Goal: Contribute content: Contribute content

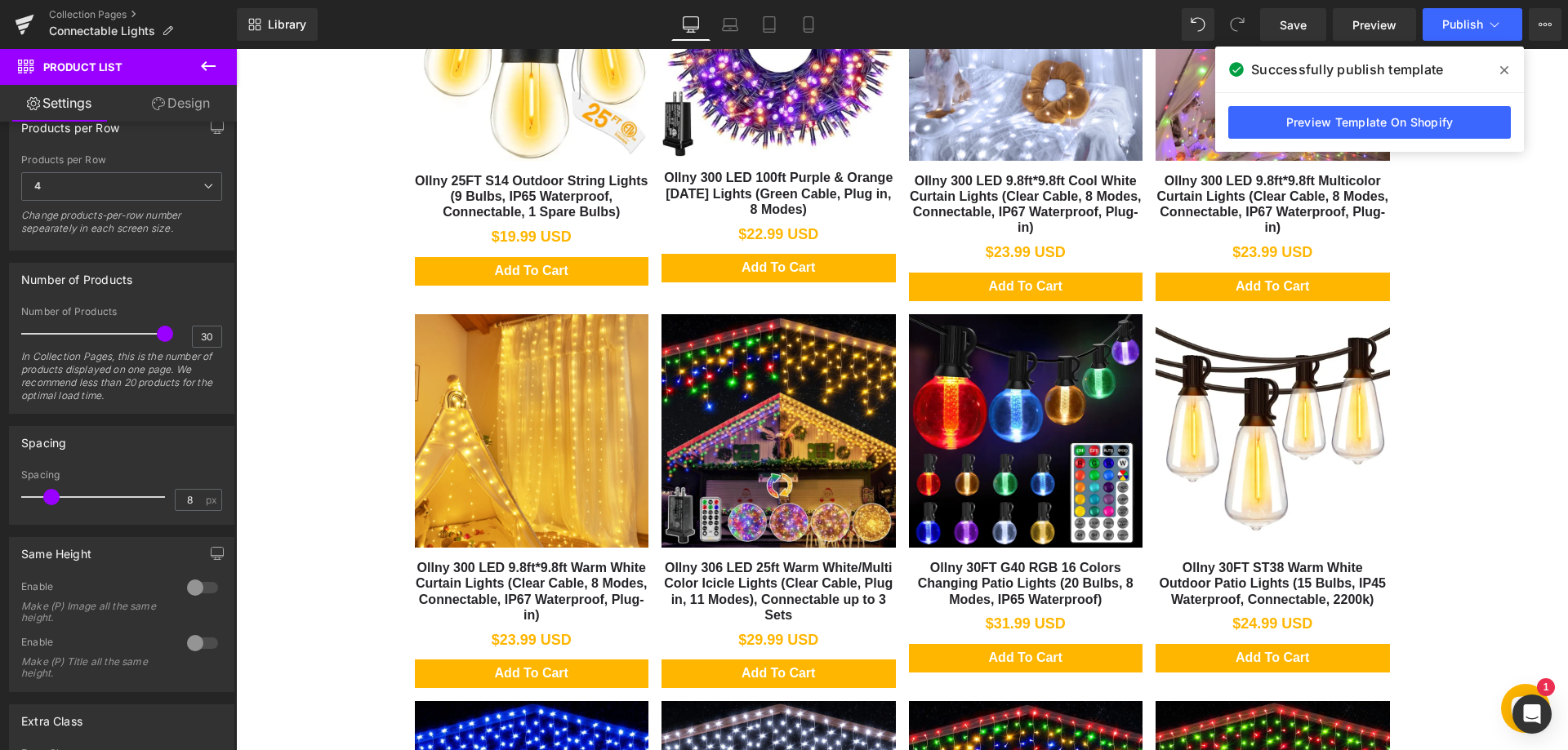
click at [112, 15] on link "Collection Pages" at bounding box center [142, 14] width 187 height 13
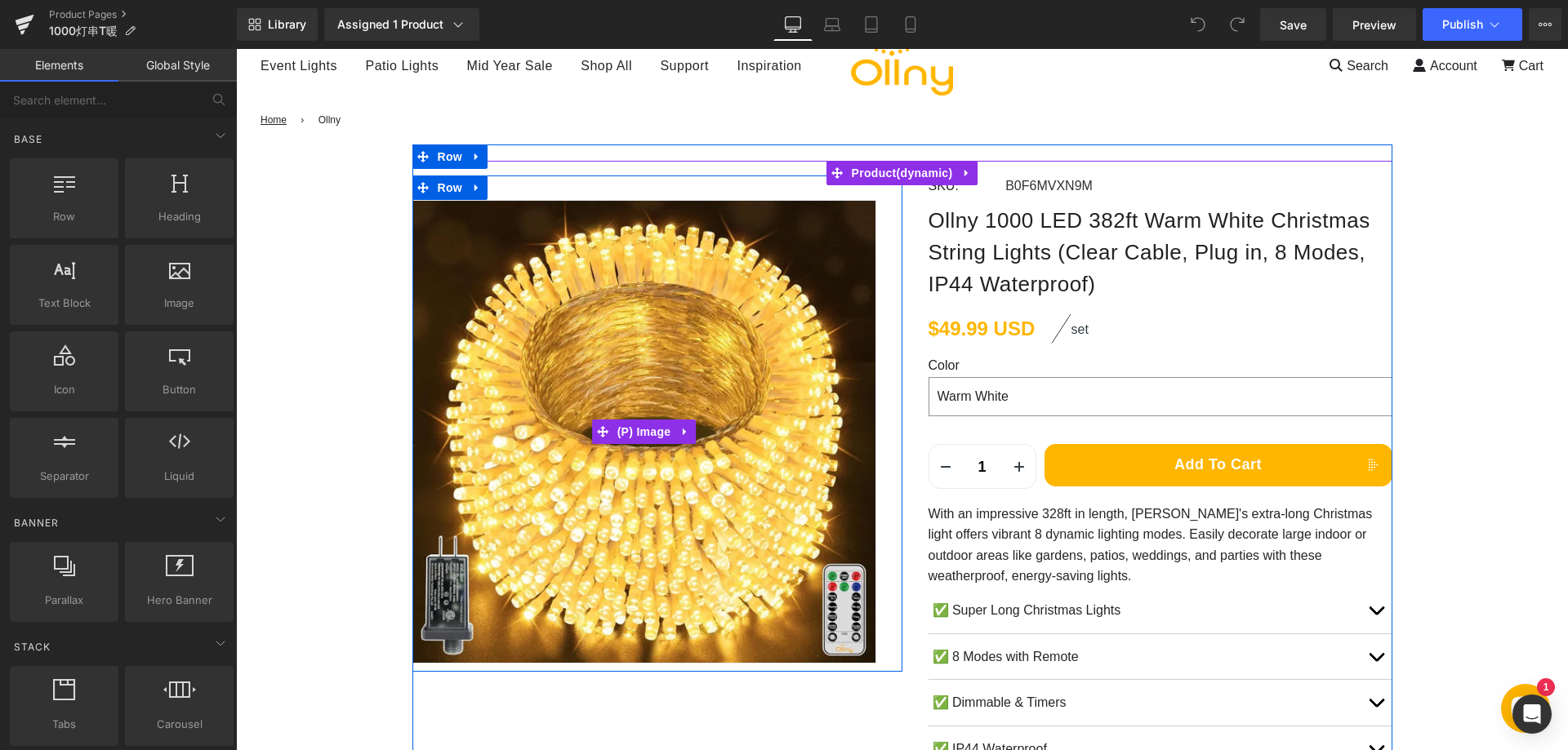
scroll to position [327, 0]
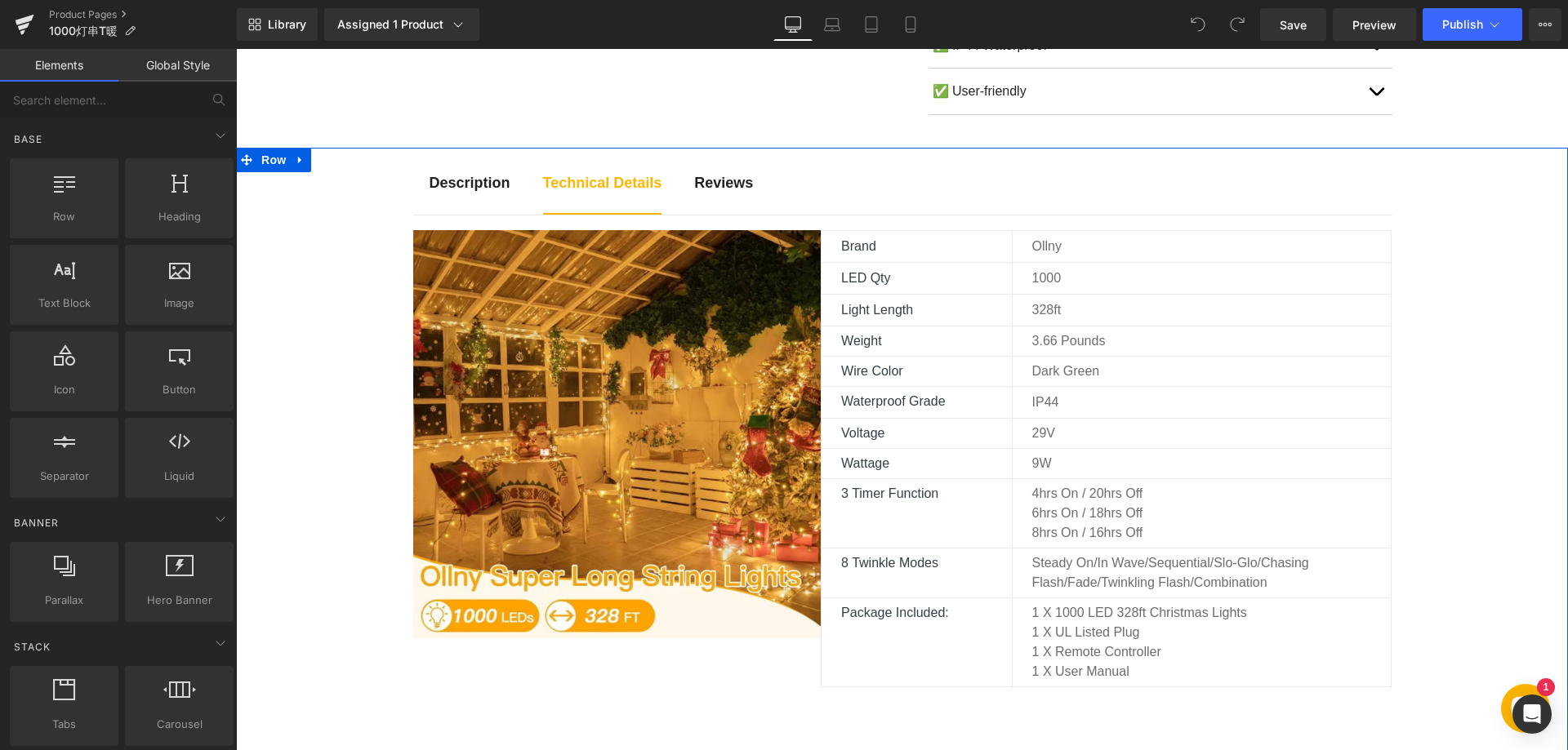
scroll to position [898, 0]
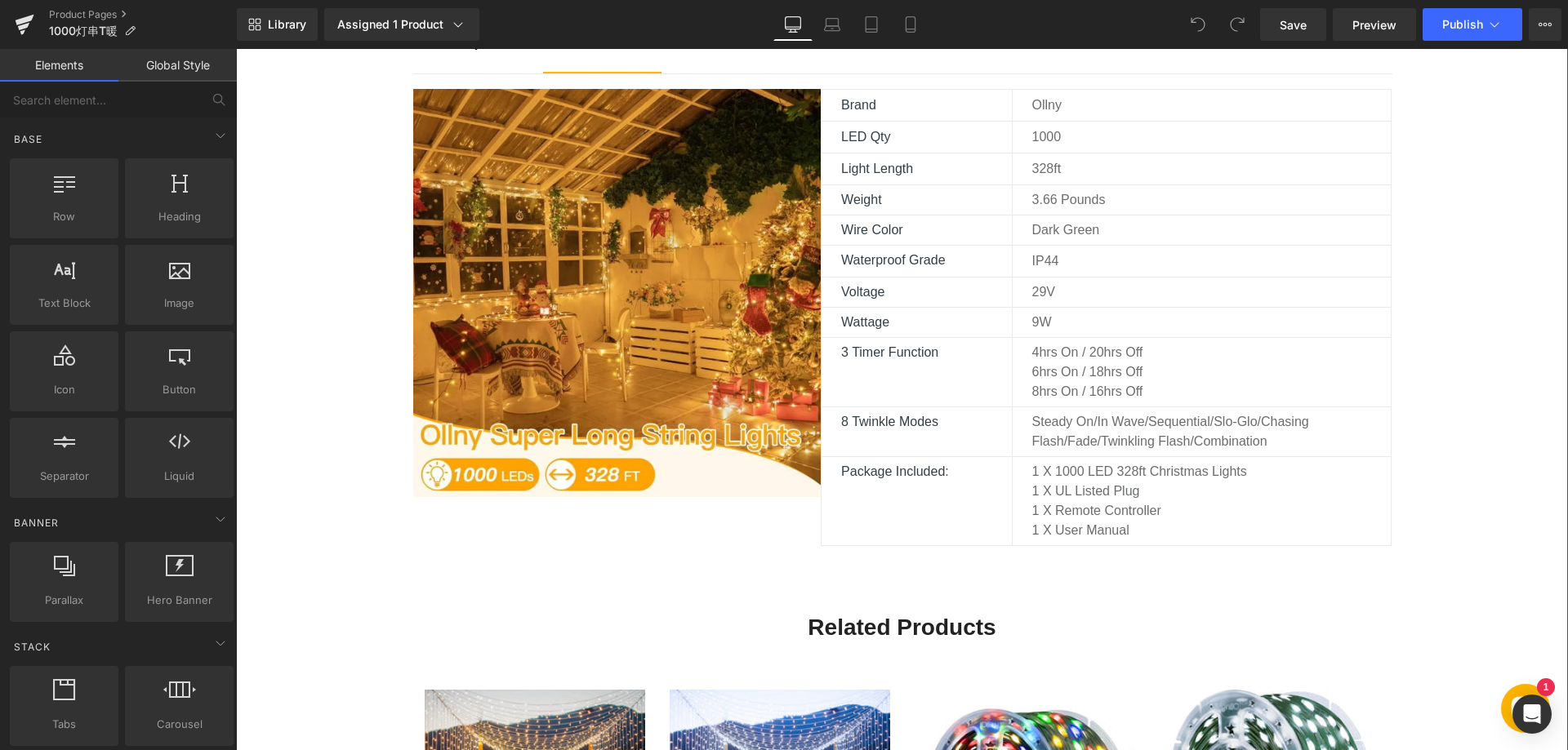
click at [1473, 477] on div "Description Text Block Technical Details Text Block Reviews Text Block Image Br…" at bounding box center [902, 557] width 1332 height 1101
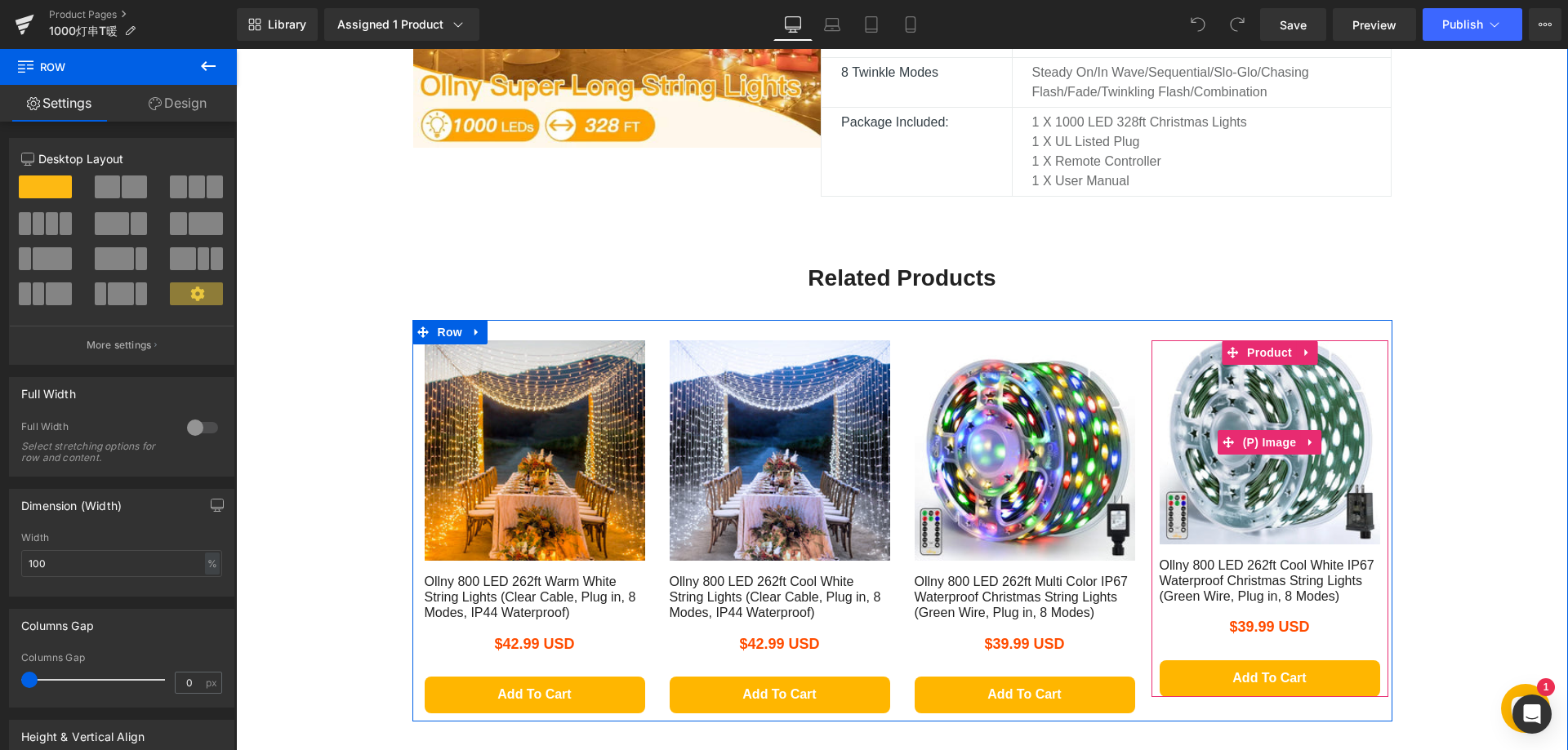
scroll to position [1224, 0]
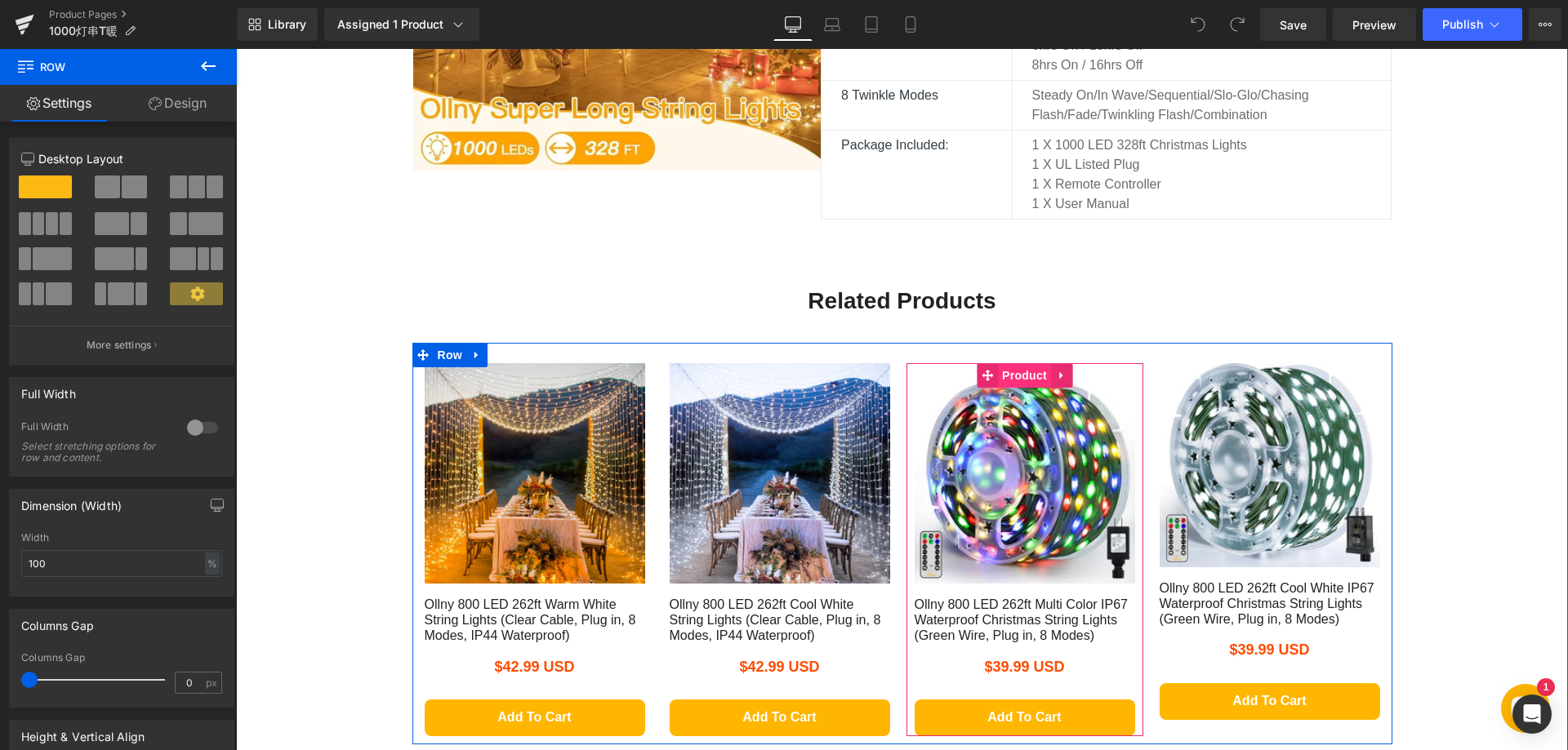
click at [1013, 373] on span "Product" at bounding box center [1024, 375] width 53 height 25
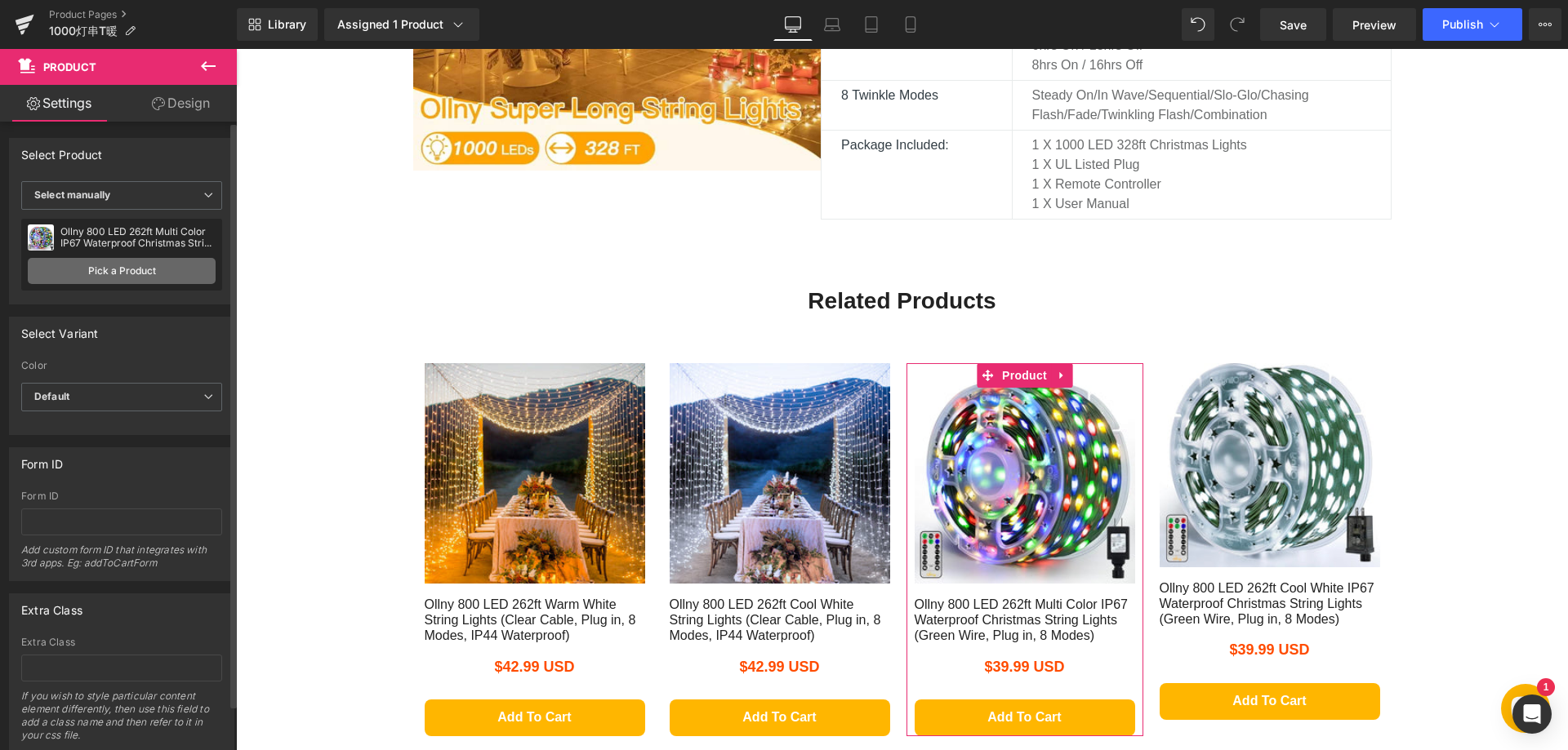
click at [156, 277] on link "Pick a Product" at bounding box center [121, 271] width 187 height 27
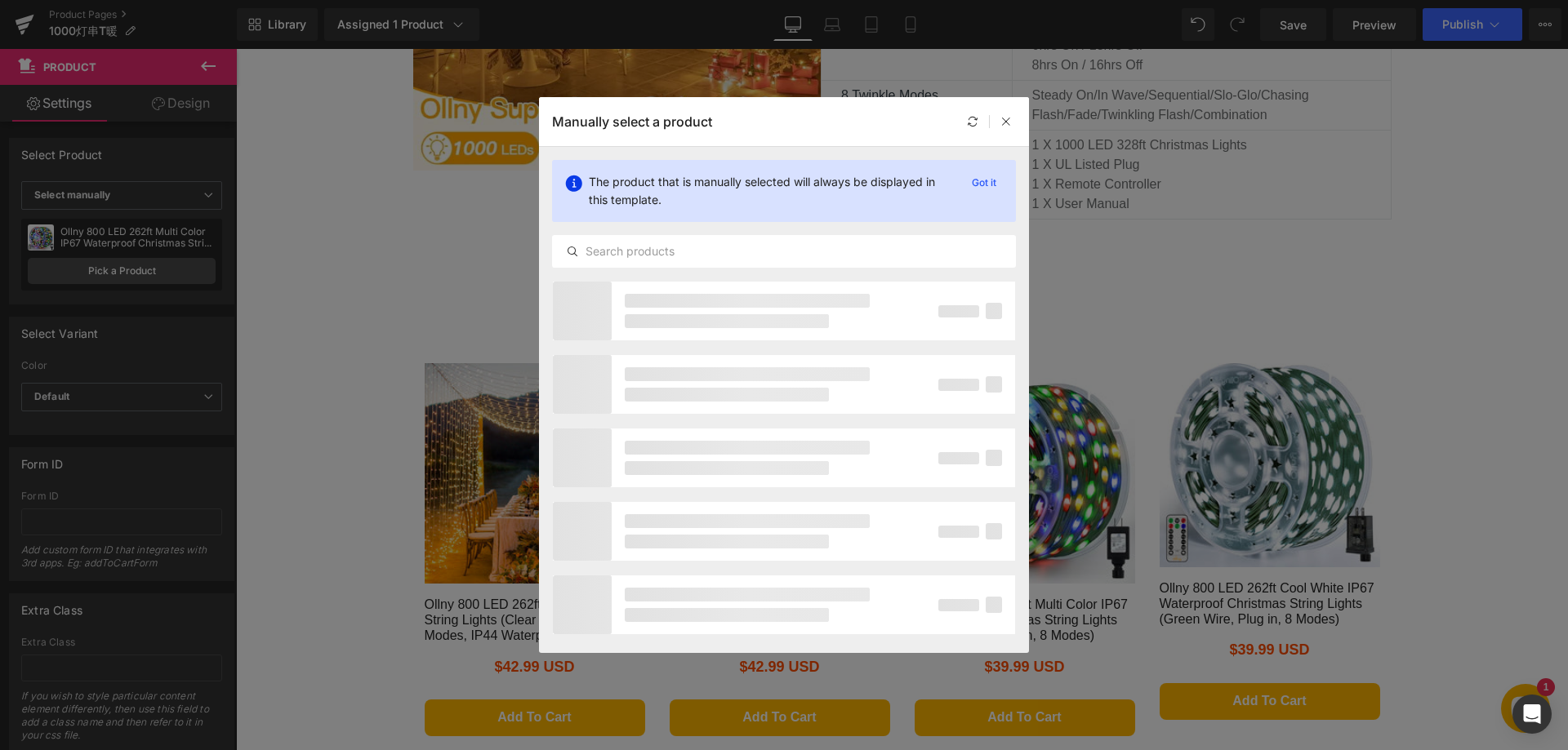
click at [691, 232] on div "The product that is manually selected will always be displayed in this template…" at bounding box center [784, 214] width 490 height 134
click at [674, 252] on input "text" at bounding box center [783, 251] width 462 height 19
type input "1000"
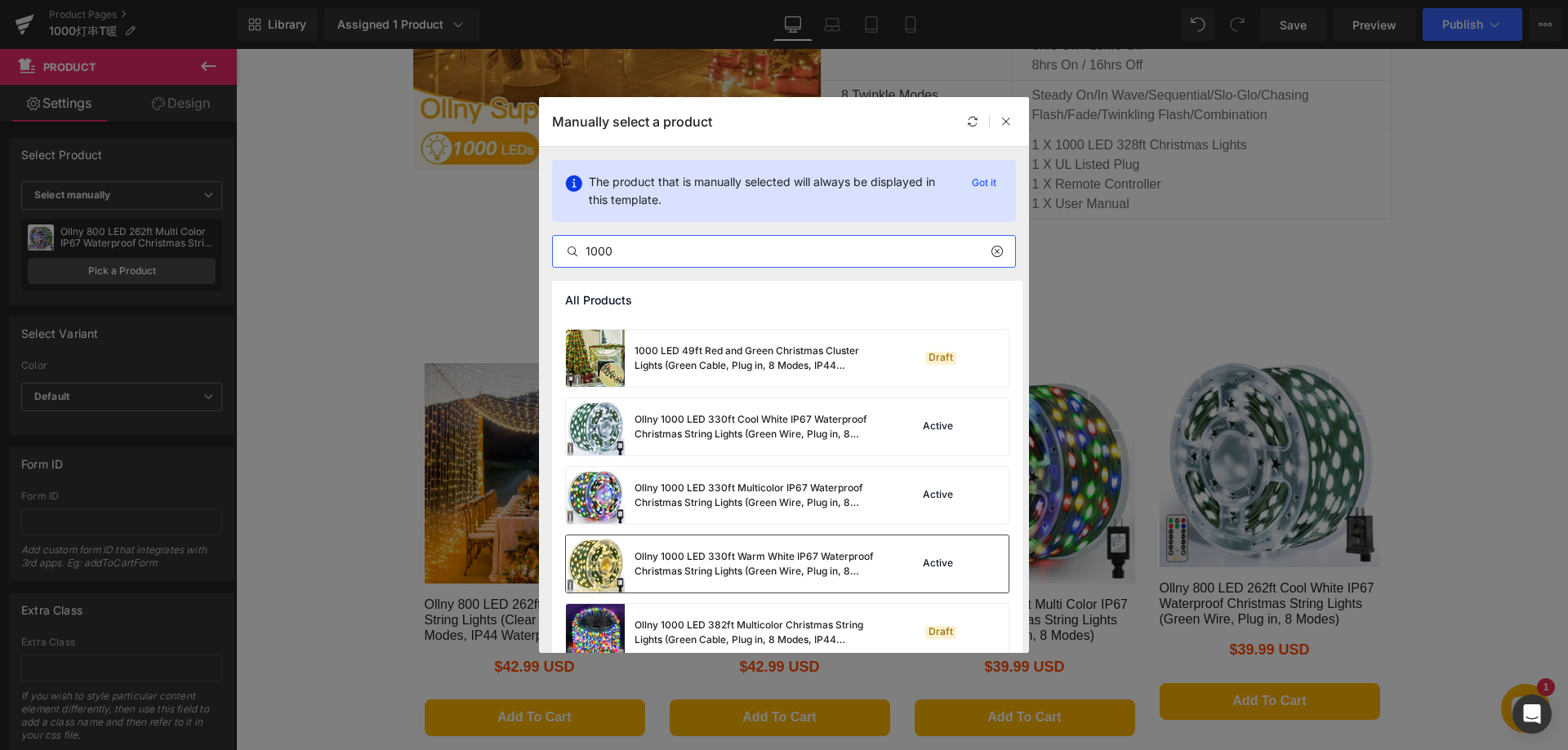
scroll to position [81, 0]
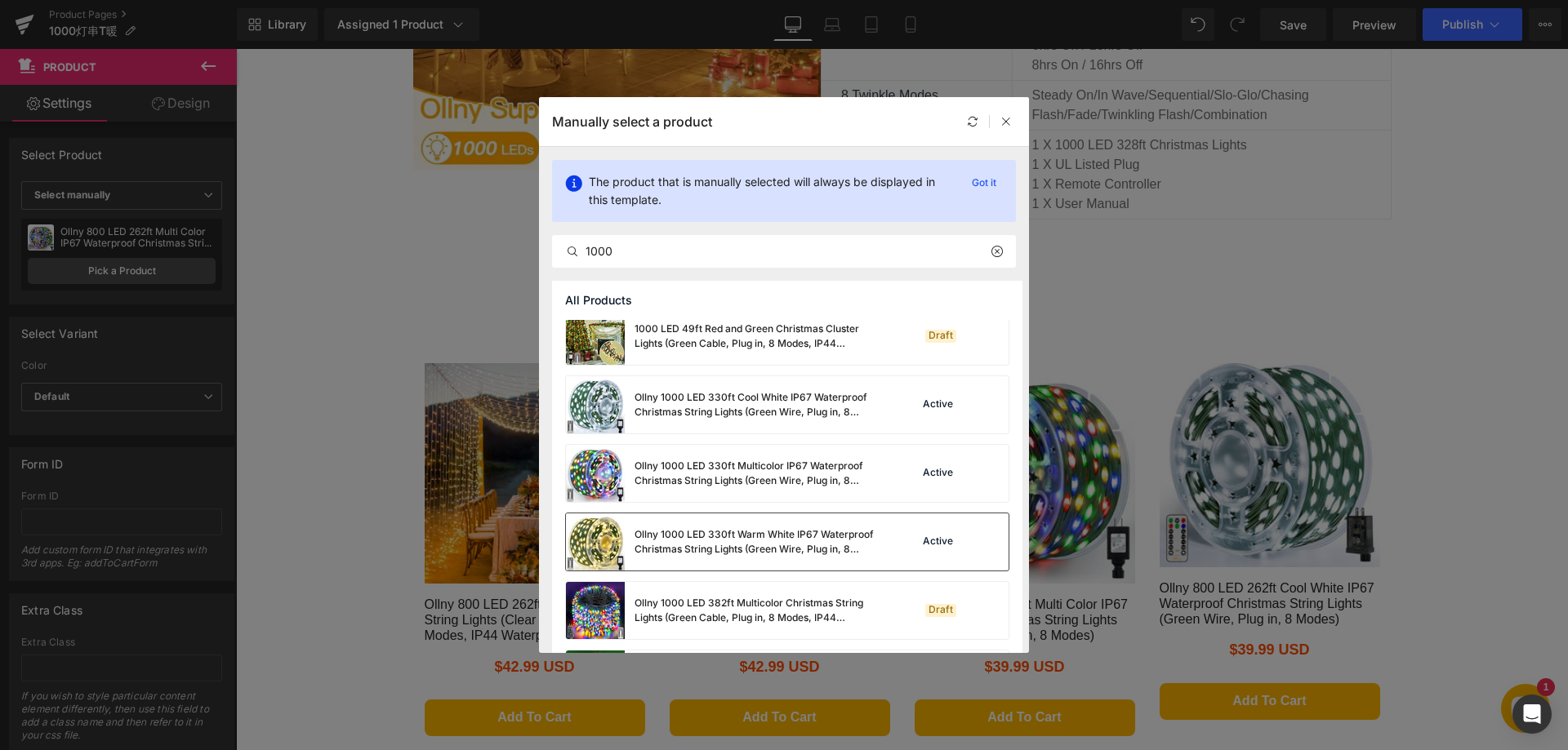
click at [700, 534] on div "Ollny 1000 LED 330ft Warm White IP67 Waterproof Christmas String Lights (Green …" at bounding box center [757, 542] width 245 height 29
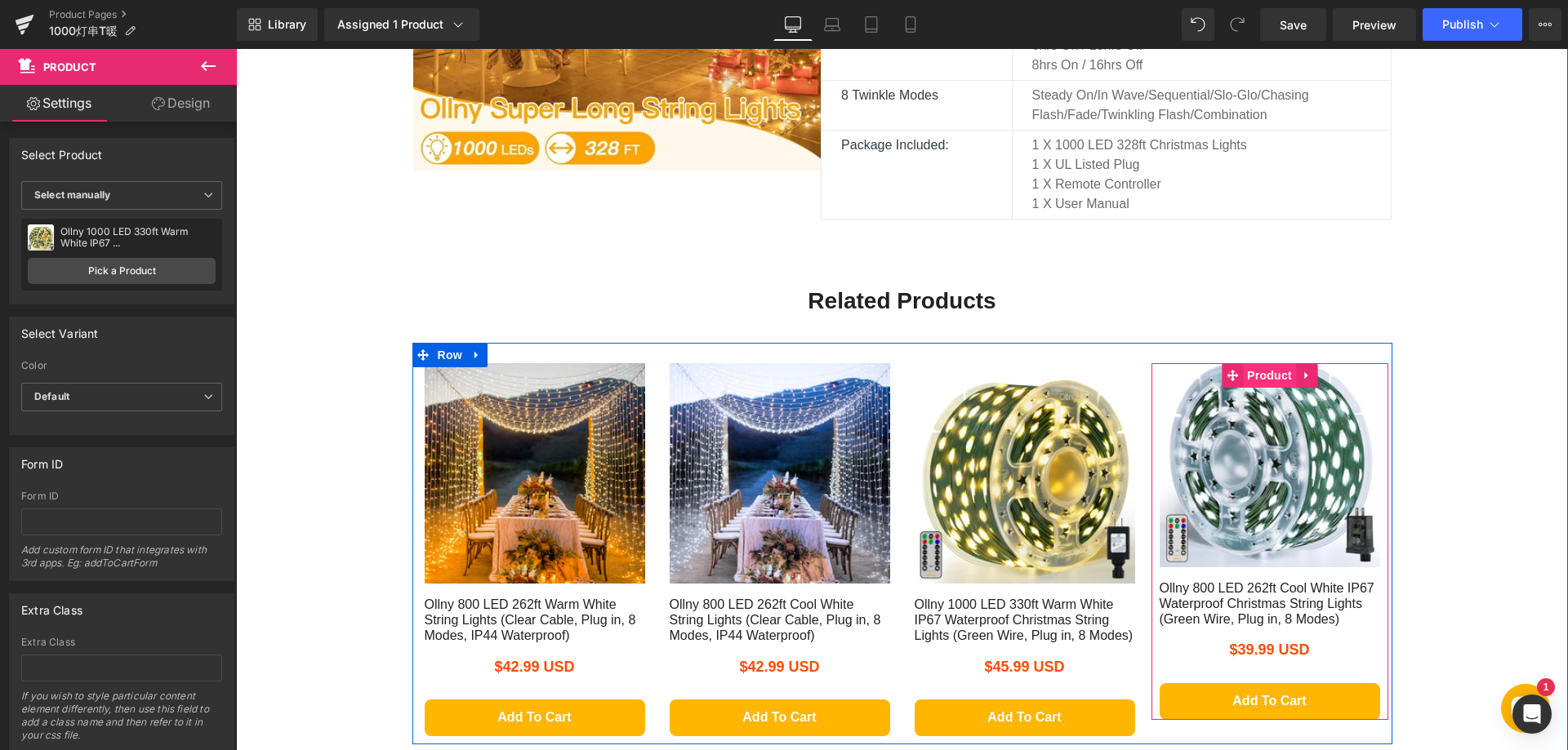
click at [1260, 381] on span "Product" at bounding box center [1269, 375] width 53 height 25
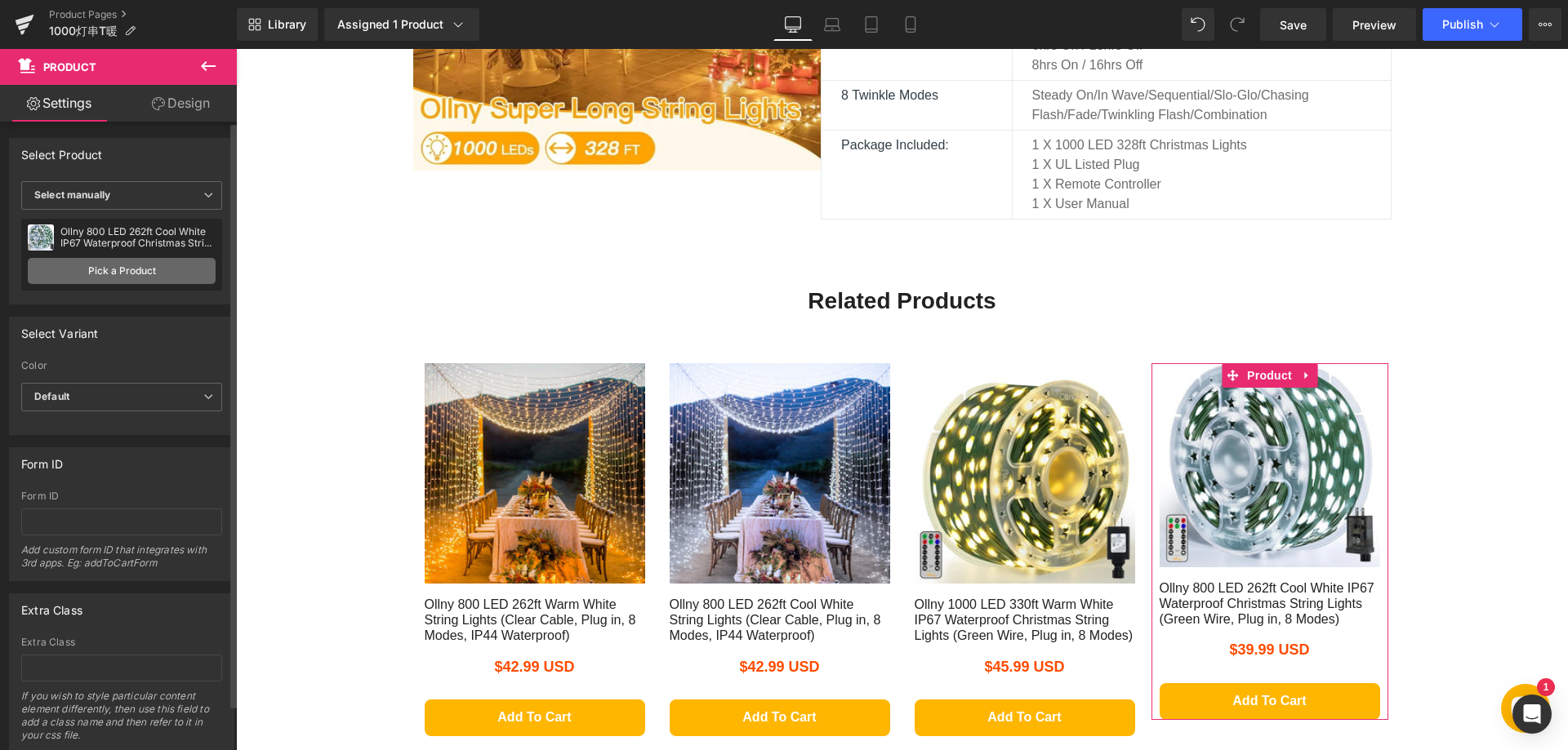
click at [164, 278] on link "Pick a Product" at bounding box center [121, 271] width 187 height 27
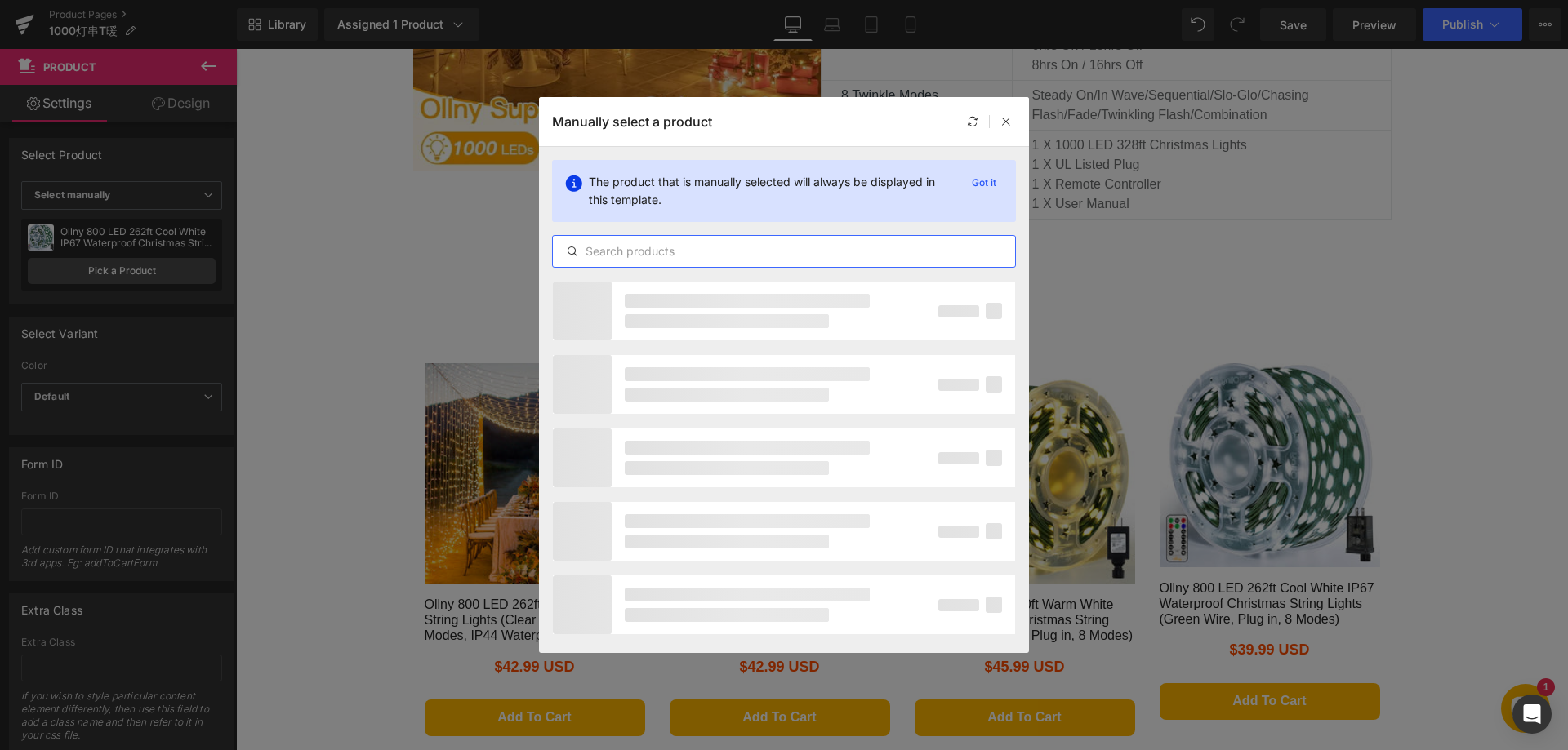
click at [651, 242] on input "text" at bounding box center [783, 251] width 462 height 19
type input "1000"
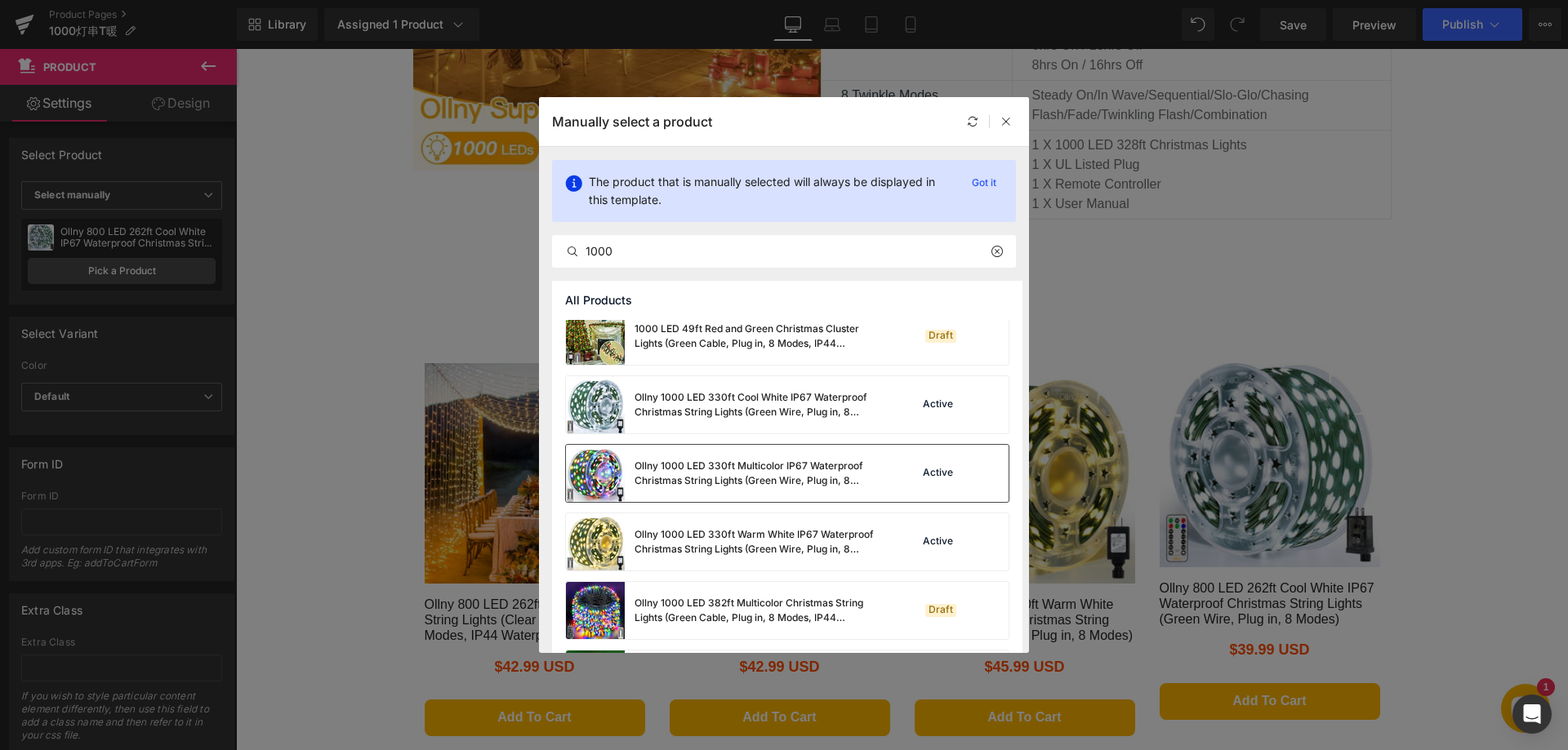
click at [692, 481] on div "Ollny 1000 LED 330ft Multicolor IP67 Waterproof Christmas String Lights (Green …" at bounding box center [757, 473] width 245 height 29
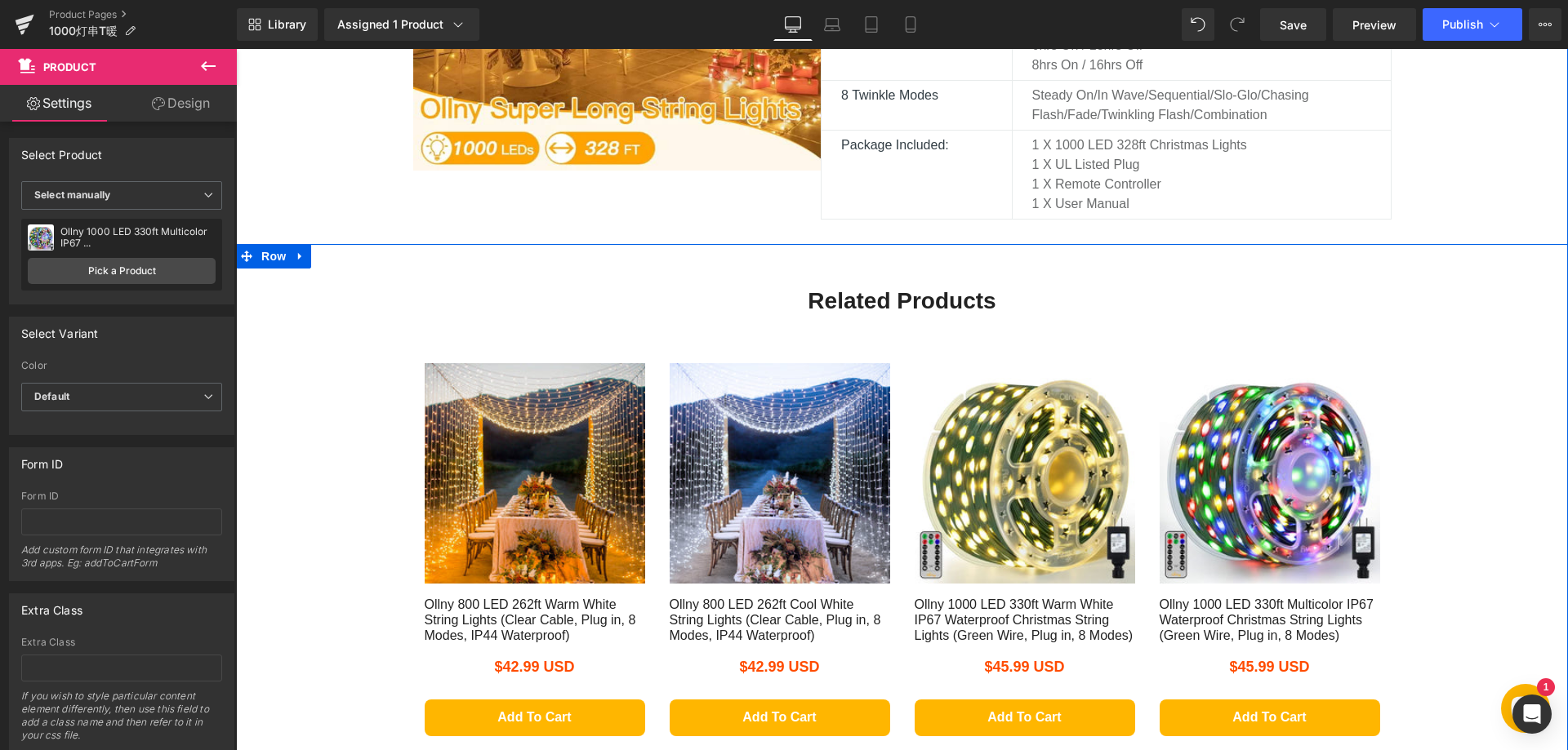
click at [1453, 455] on div "Related Products Heading Row Sale Off (P) Image Ollny 800 LED 262ft Warm White …" at bounding box center [902, 494] width 1332 height 500
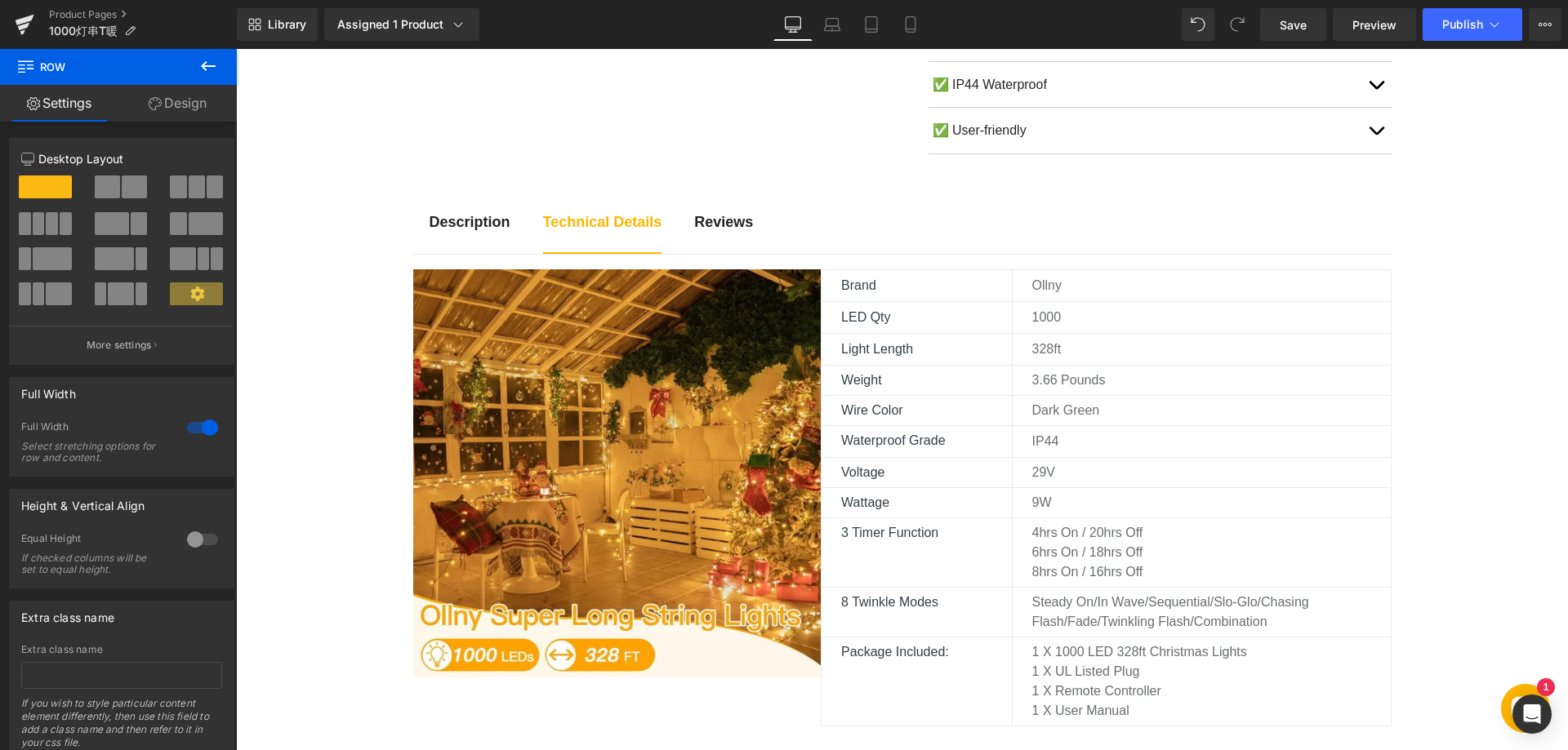
scroll to position [734, 0]
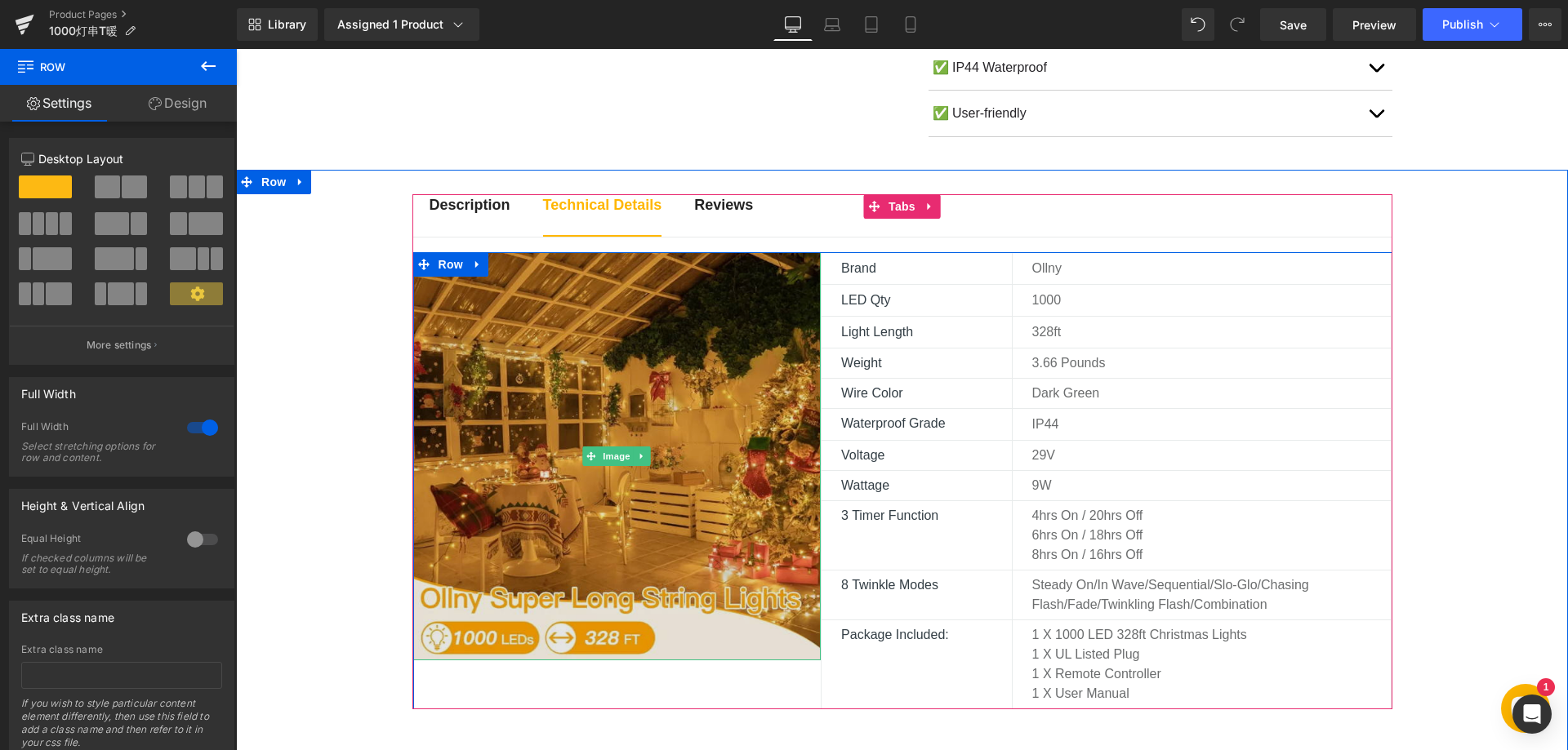
click at [549, 404] on img at bounding box center [617, 456] width 408 height 408
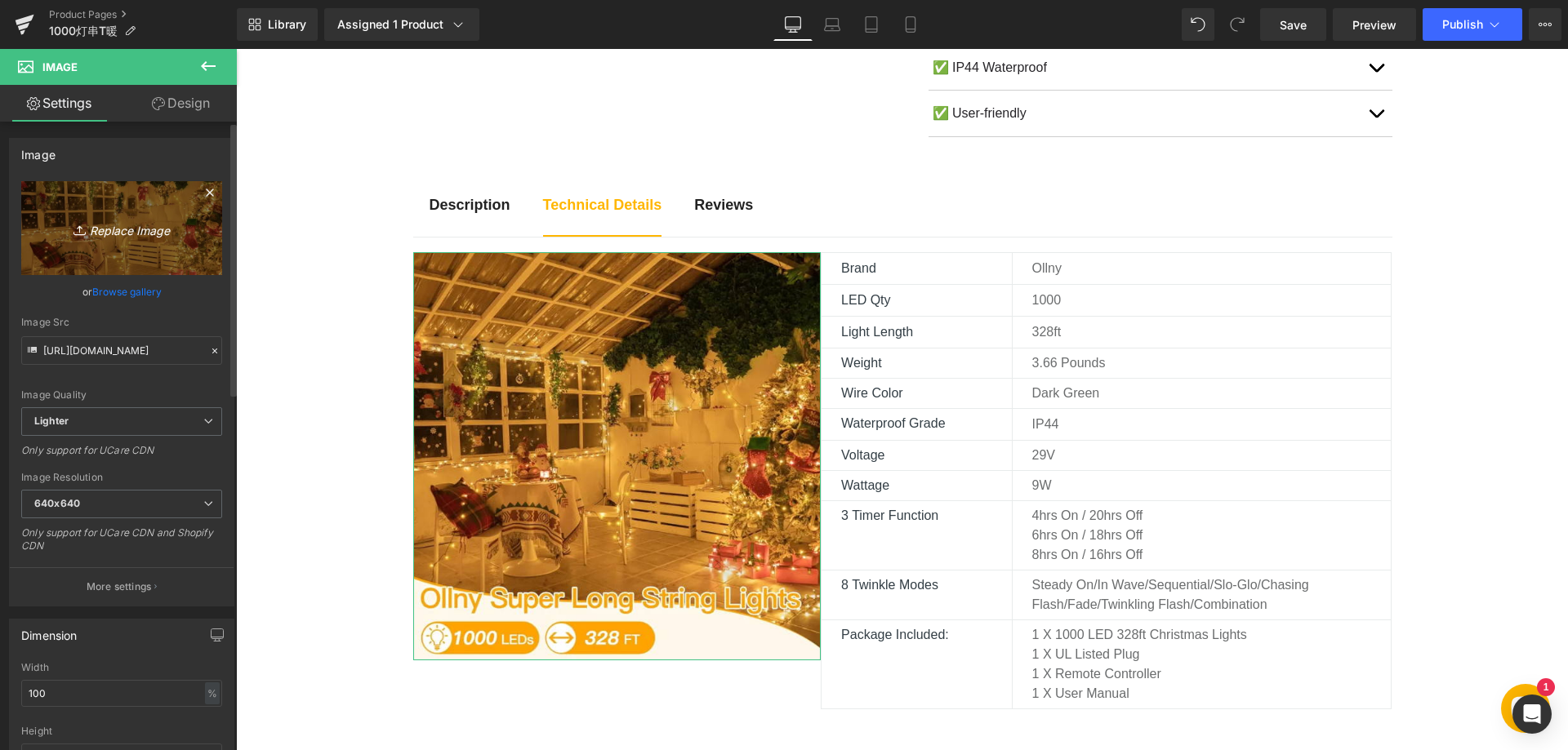
click at [125, 235] on icon "Replace Image" at bounding box center [122, 228] width 131 height 20
type input "C:\fakepath\91DZJd5PYxL._AC_SL1500_.webp"
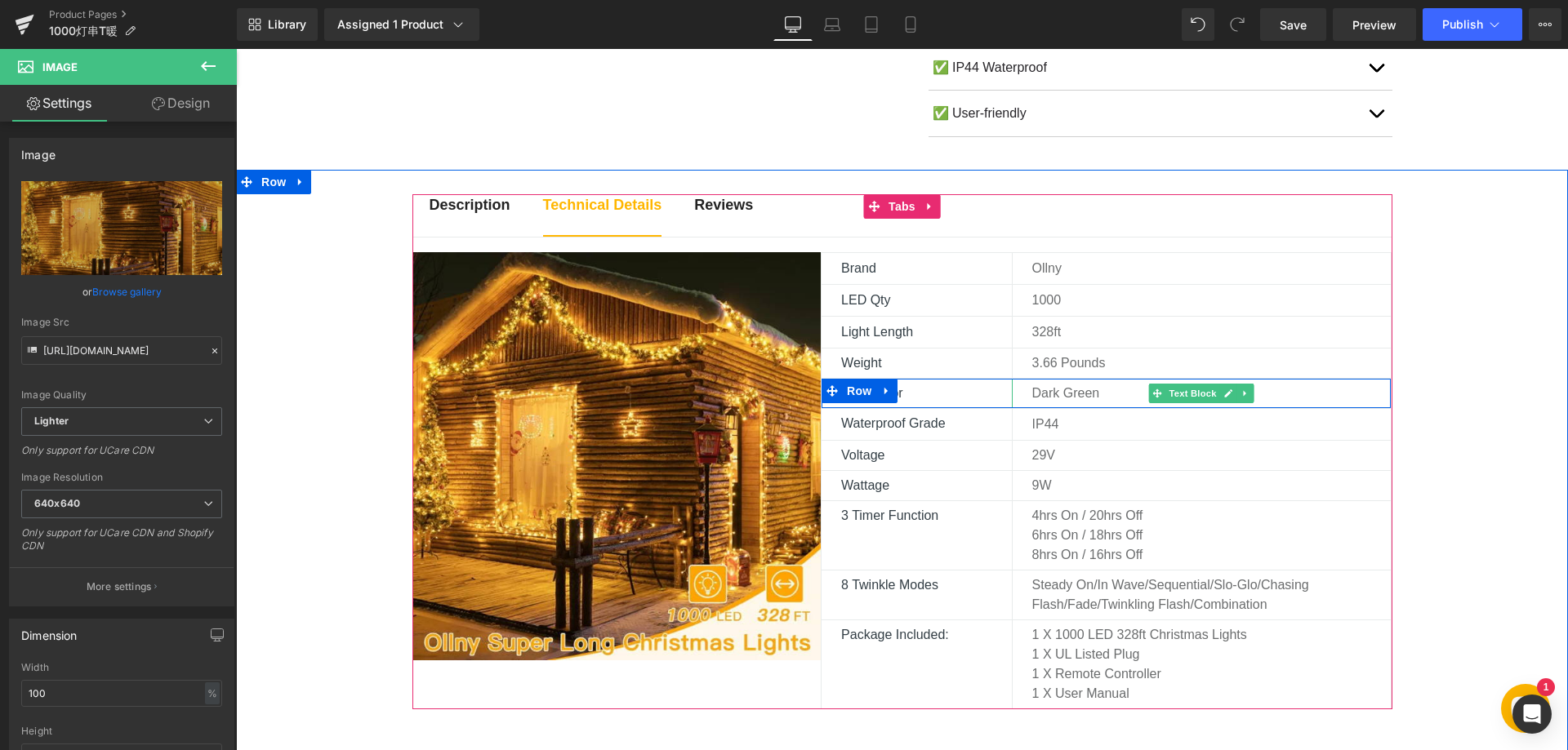
click at [1055, 391] on p "Dark green" at bounding box center [1212, 393] width 359 height 19
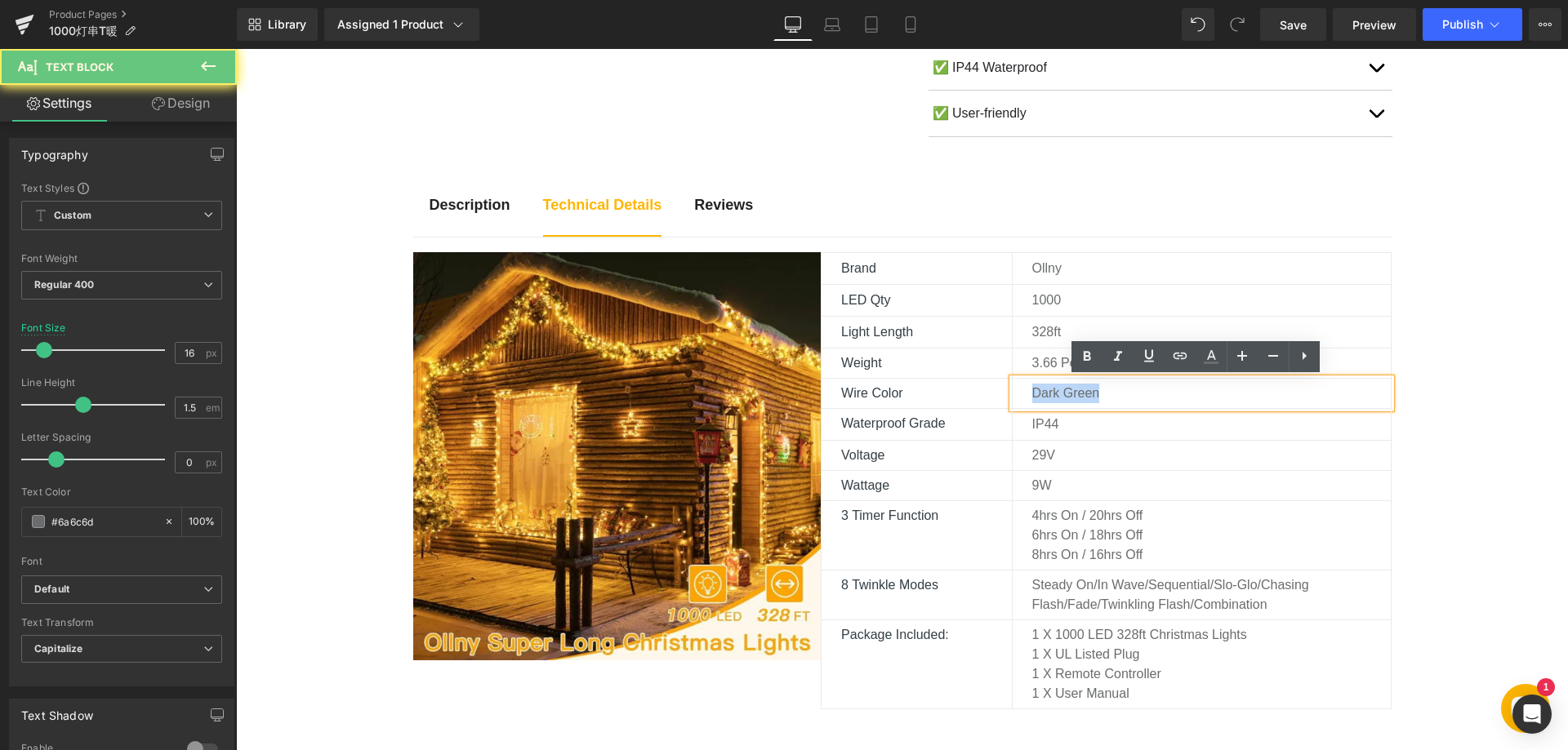
drag, startPoint x: 1093, startPoint y: 390, endPoint x: 1008, endPoint y: 390, distance: 85.0
click at [1012, 390] on div "Dark green" at bounding box center [1202, 393] width 380 height 29
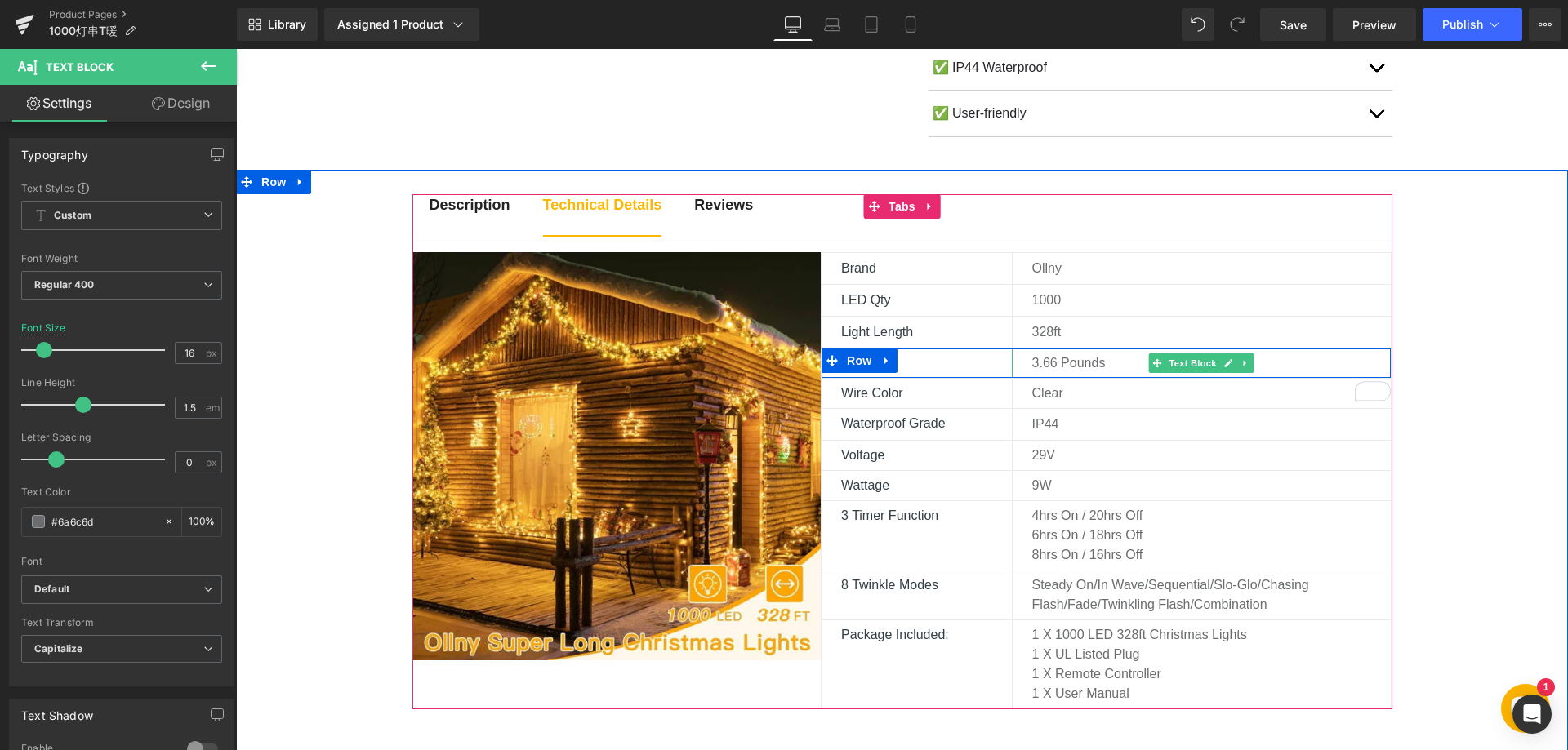
click at [1044, 360] on p "3.66 pounds" at bounding box center [1212, 363] width 359 height 19
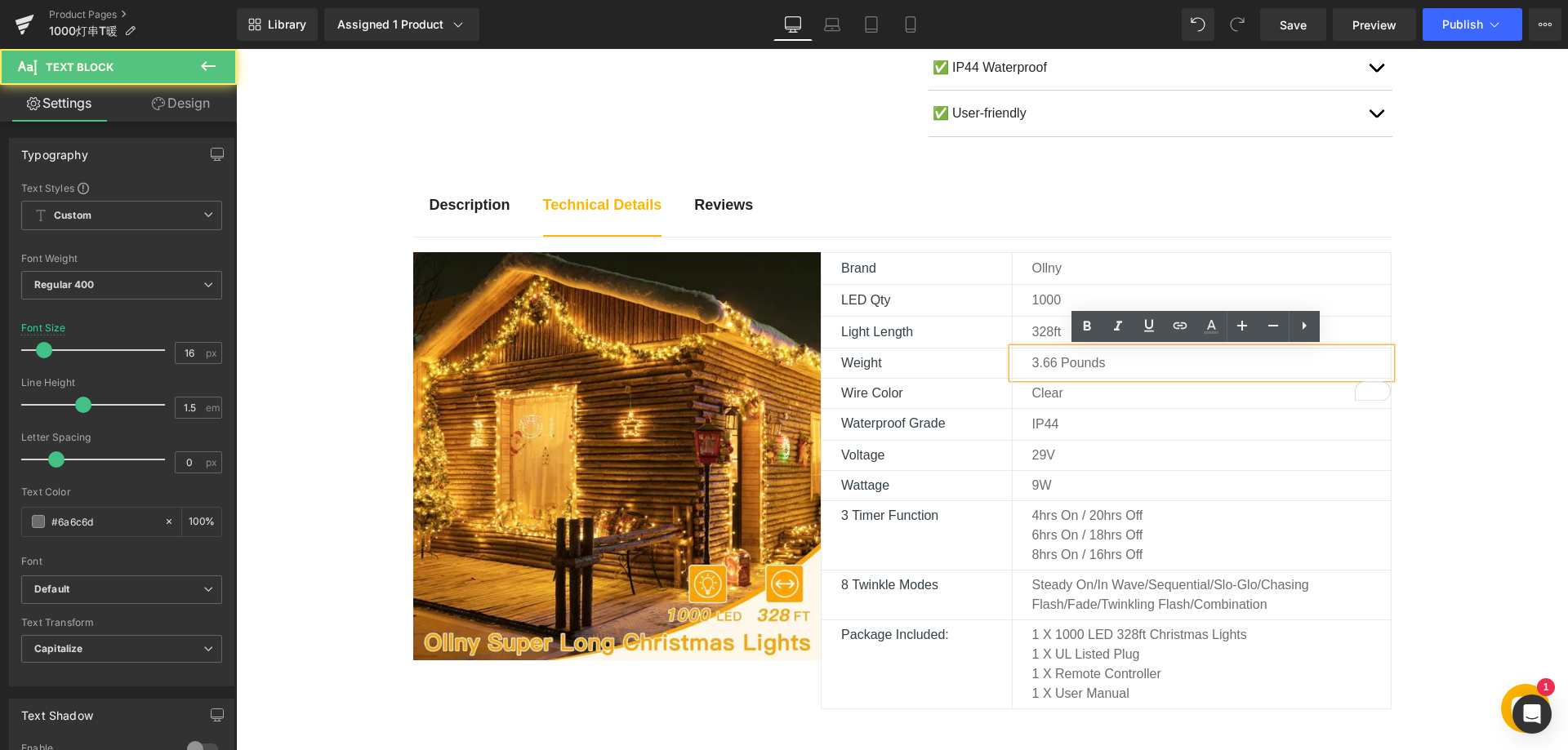
click at [1054, 360] on p "3.66 pounds" at bounding box center [1212, 363] width 359 height 19
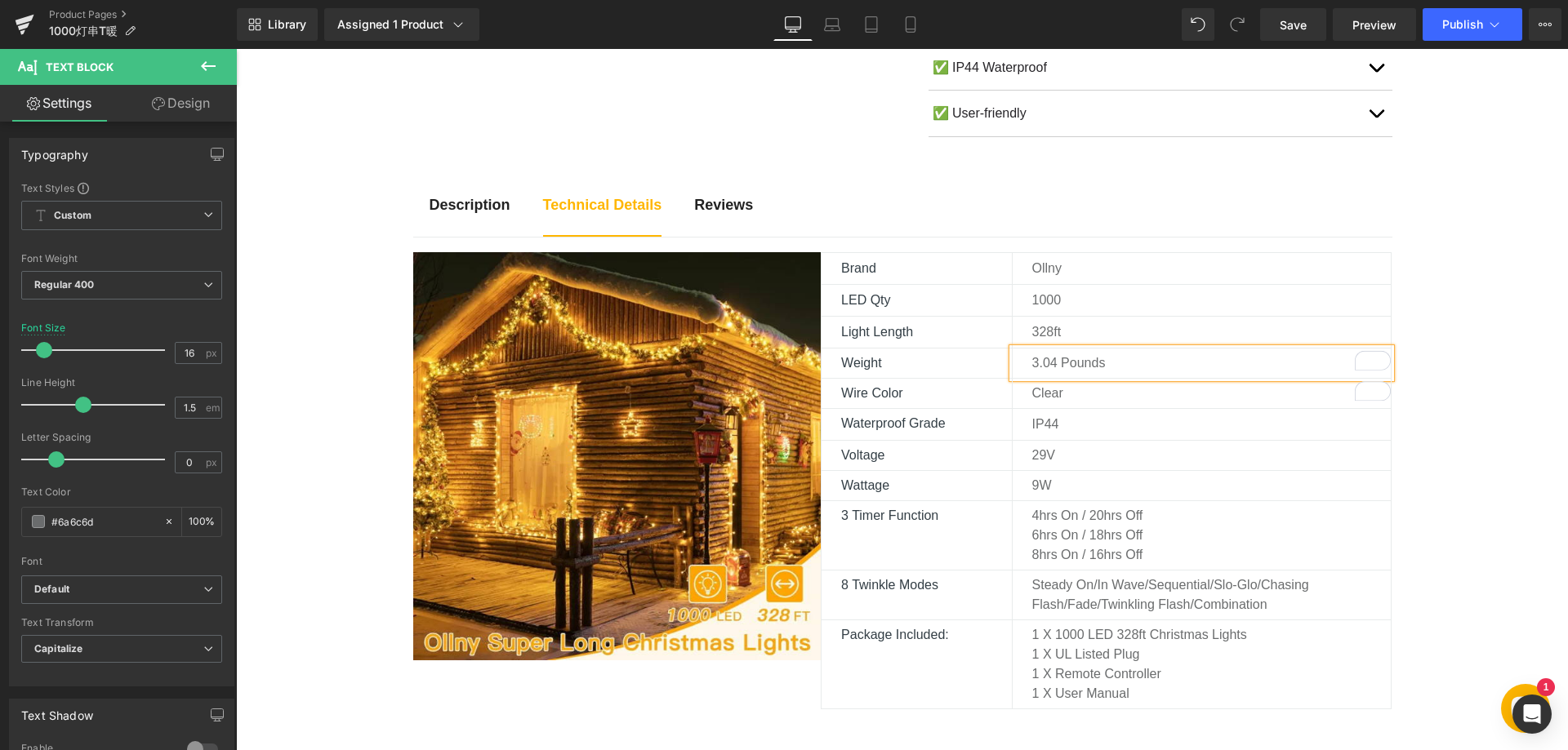
click at [1489, 436] on div "Description Text Block Technical Details Text Block Reviews Text Block Image Br…" at bounding box center [902, 720] width 1332 height 1101
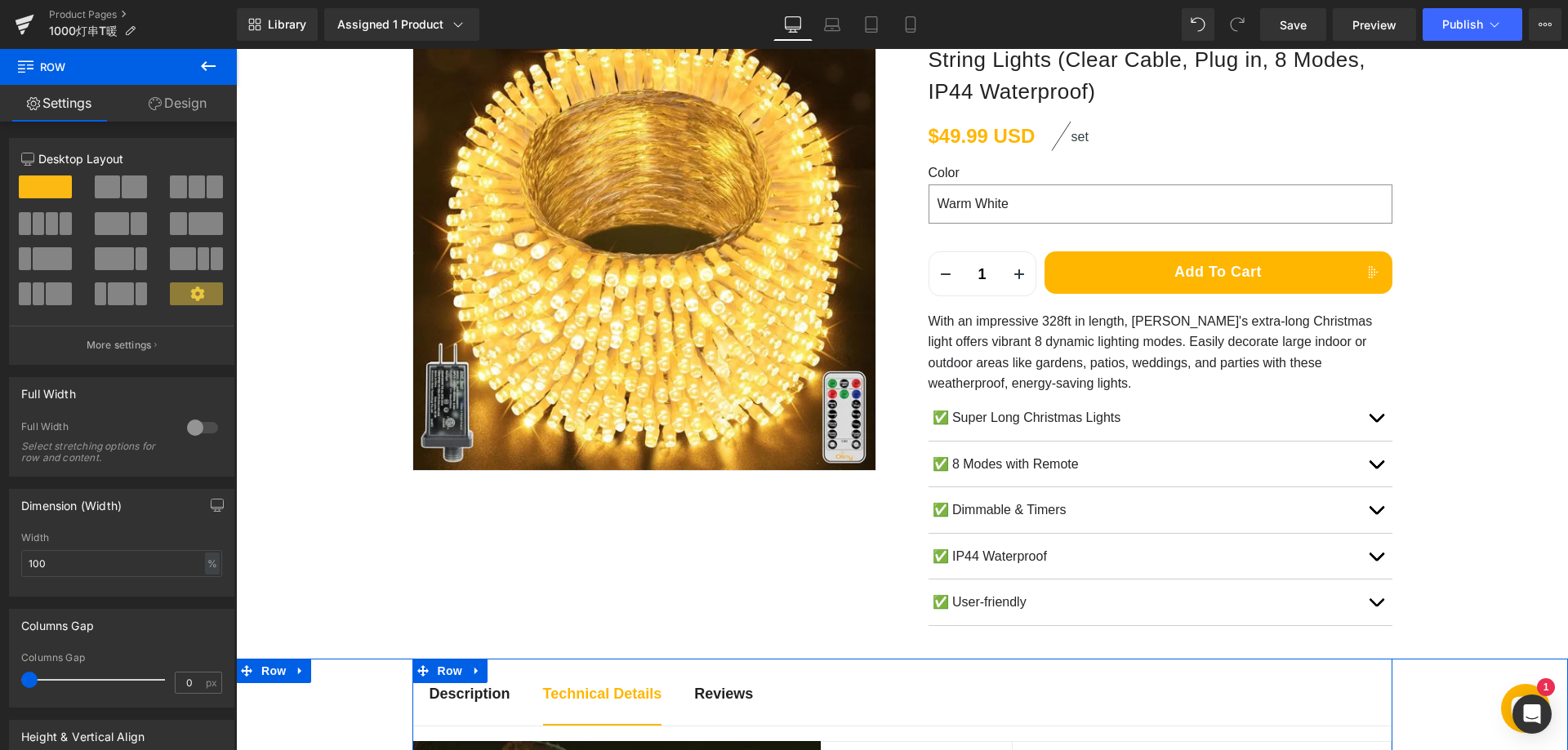
scroll to position [245, 0]
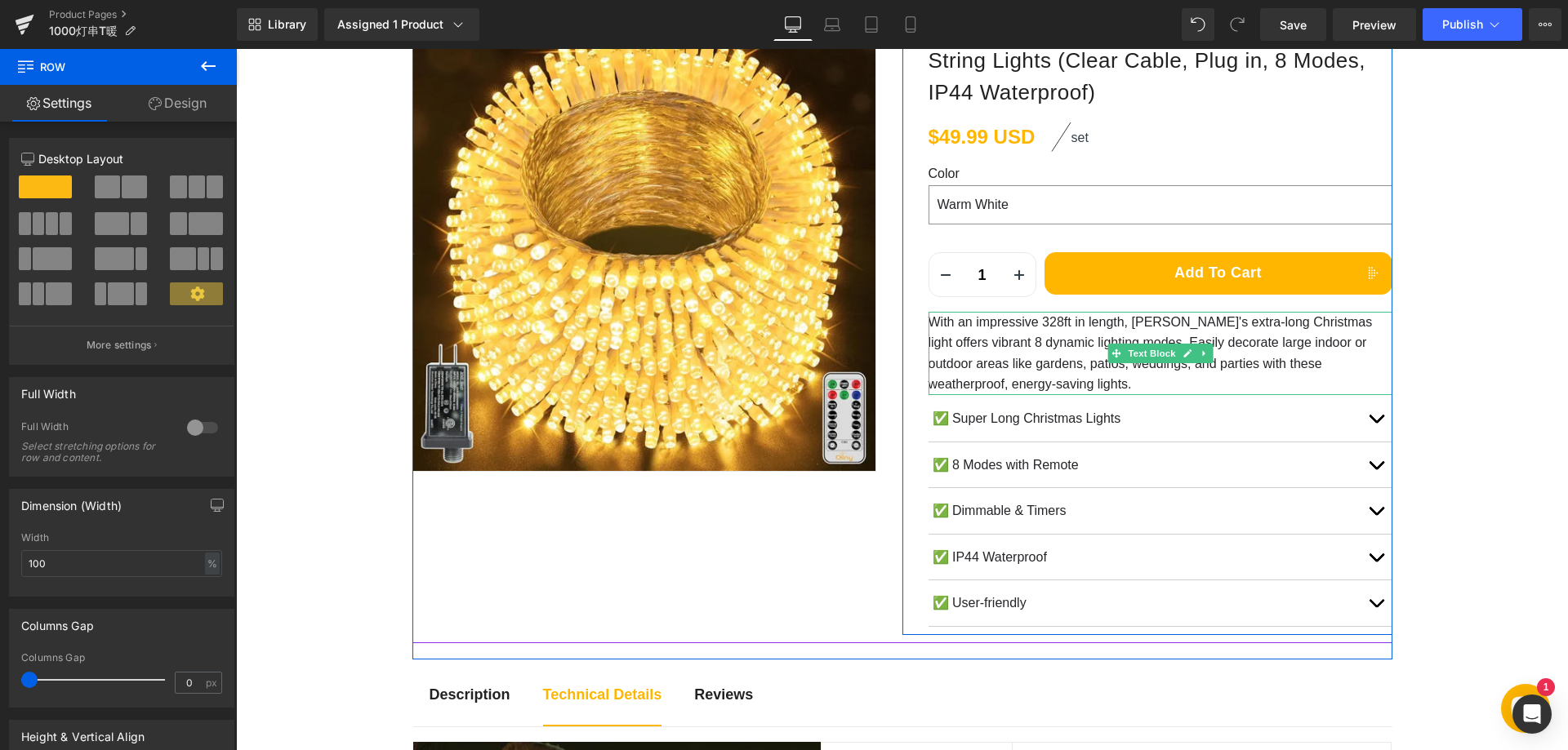
click at [963, 327] on p "With an impressive 328ft in length, Ollny's extra-long Christmas light offers v…" at bounding box center [1160, 353] width 464 height 83
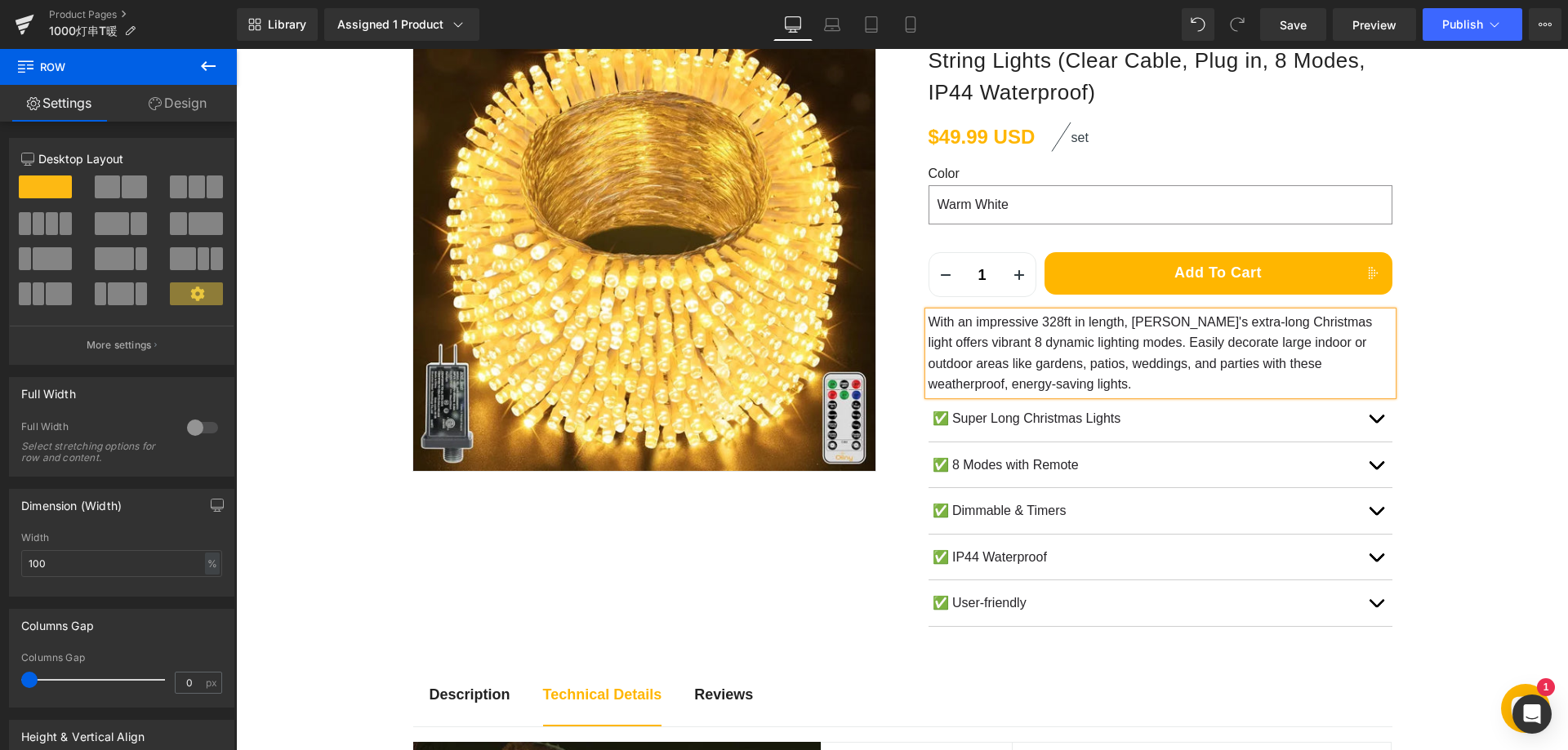
click at [978, 336] on p "With an impressive 328ft in length, Ollny's extra-long Christmas light offers v…" at bounding box center [1160, 353] width 464 height 83
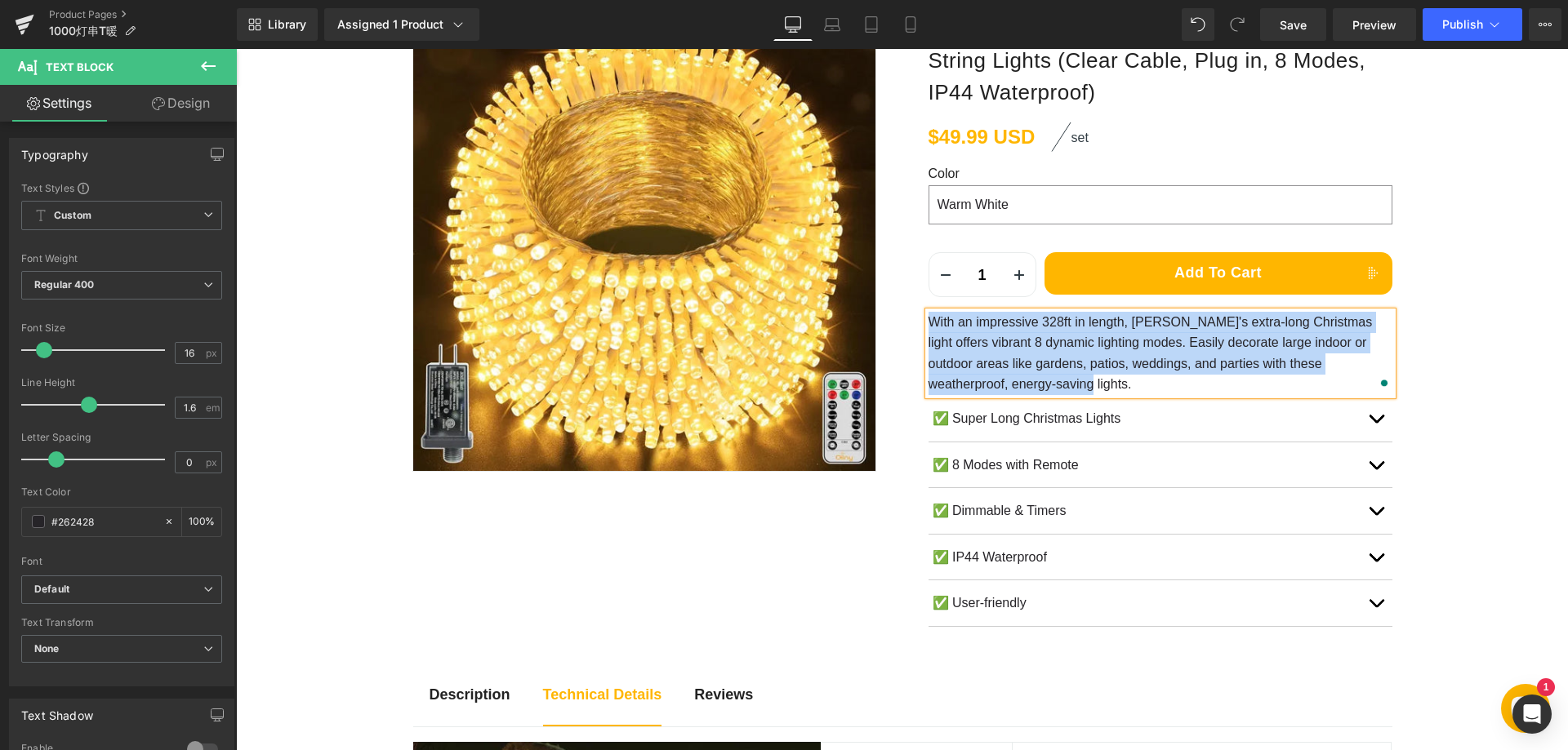
paste div "To enrich screen reader interactions, please activate Accessibility in Grammarl…"
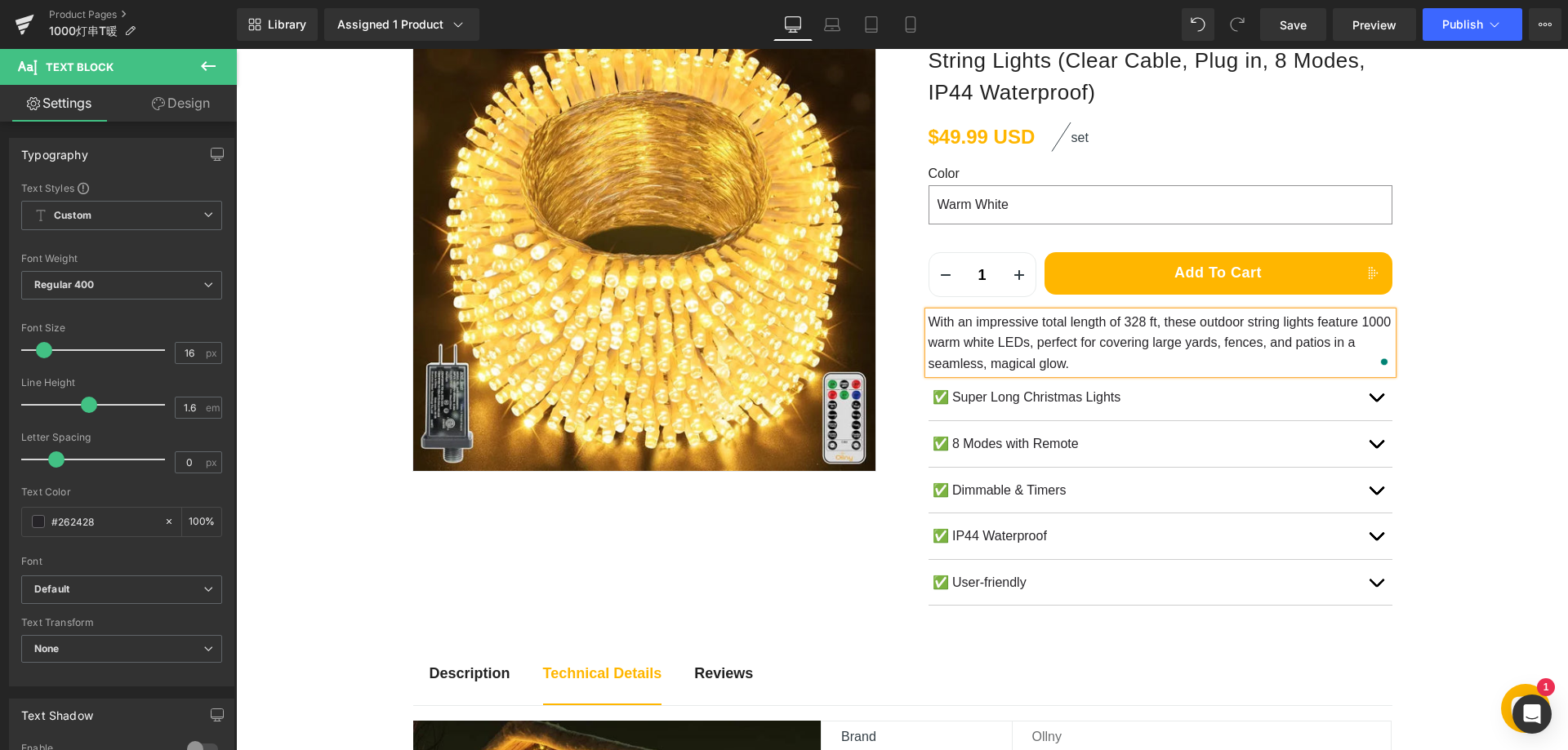
click at [1144, 322] on p "With an impressive total length of 328 ft, these outdoor string lights feature …" at bounding box center [1160, 343] width 464 height 63
copy p "With an impressive total length of 328ft, these outdoor string lights feature 1…"
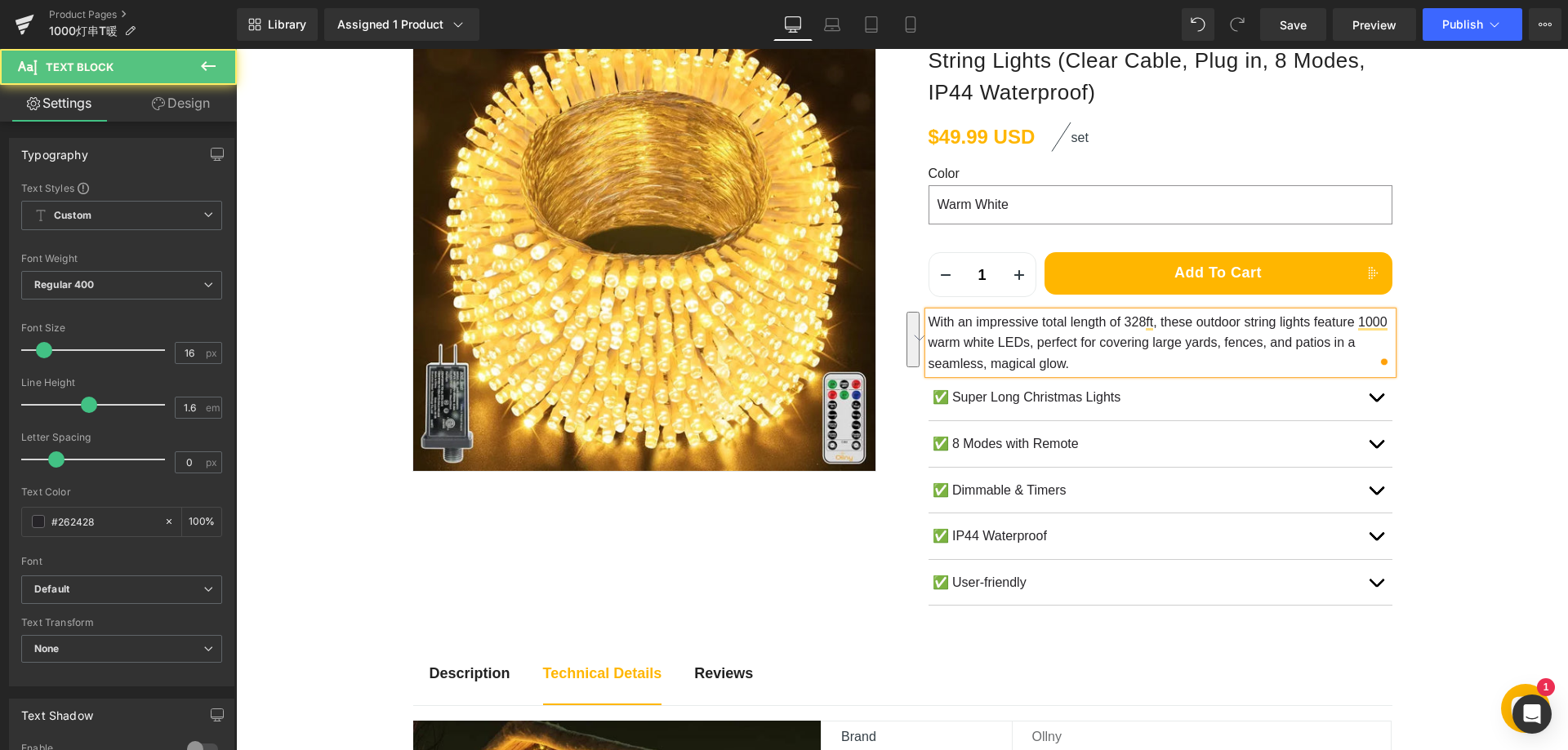
click at [1184, 348] on p "With an impressive total length of 328ft, these outdoor string lights feature 1…" at bounding box center [1160, 343] width 464 height 63
copy p "With an impressive total length of 328ft, these outdoor string lights feature 1…"
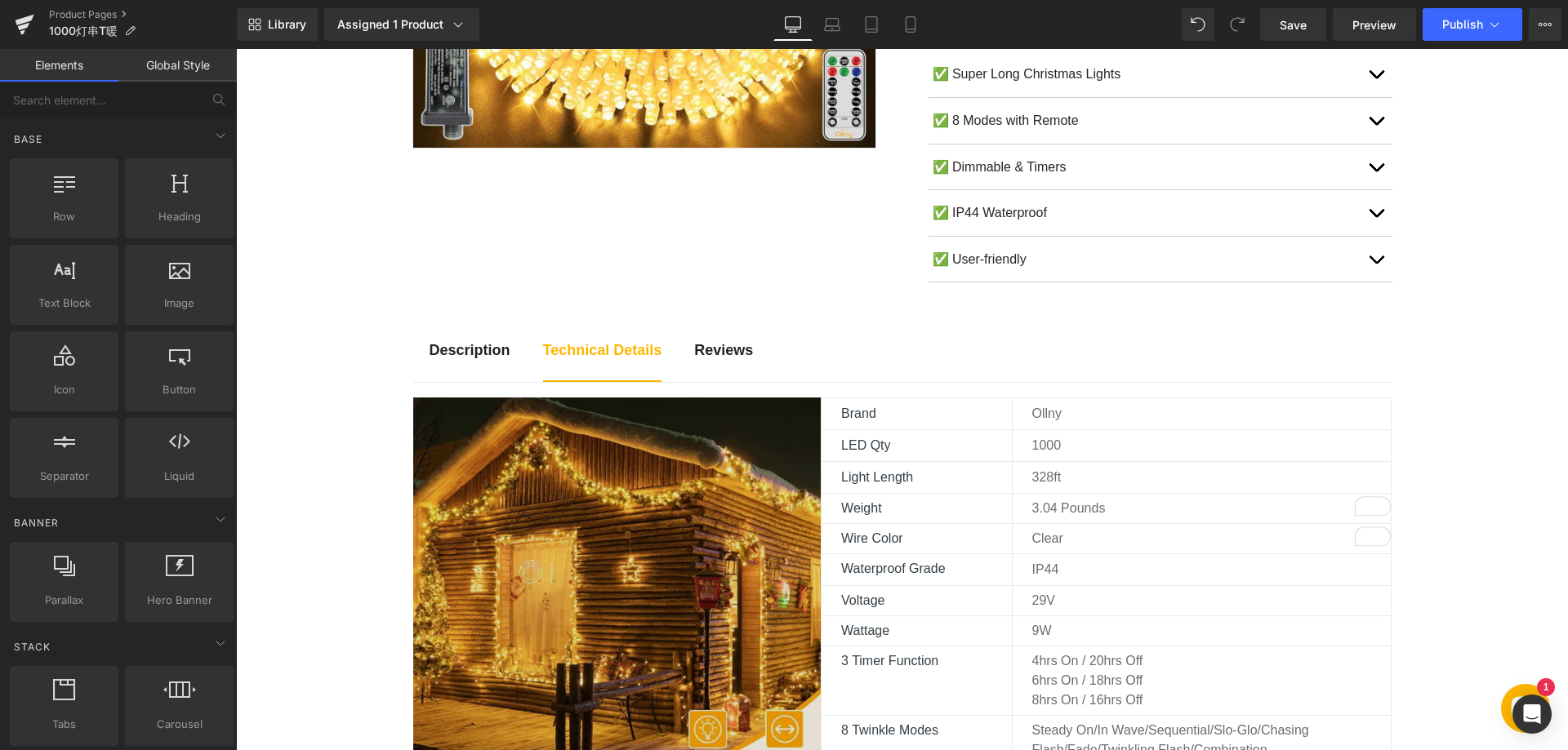
scroll to position [572, 0]
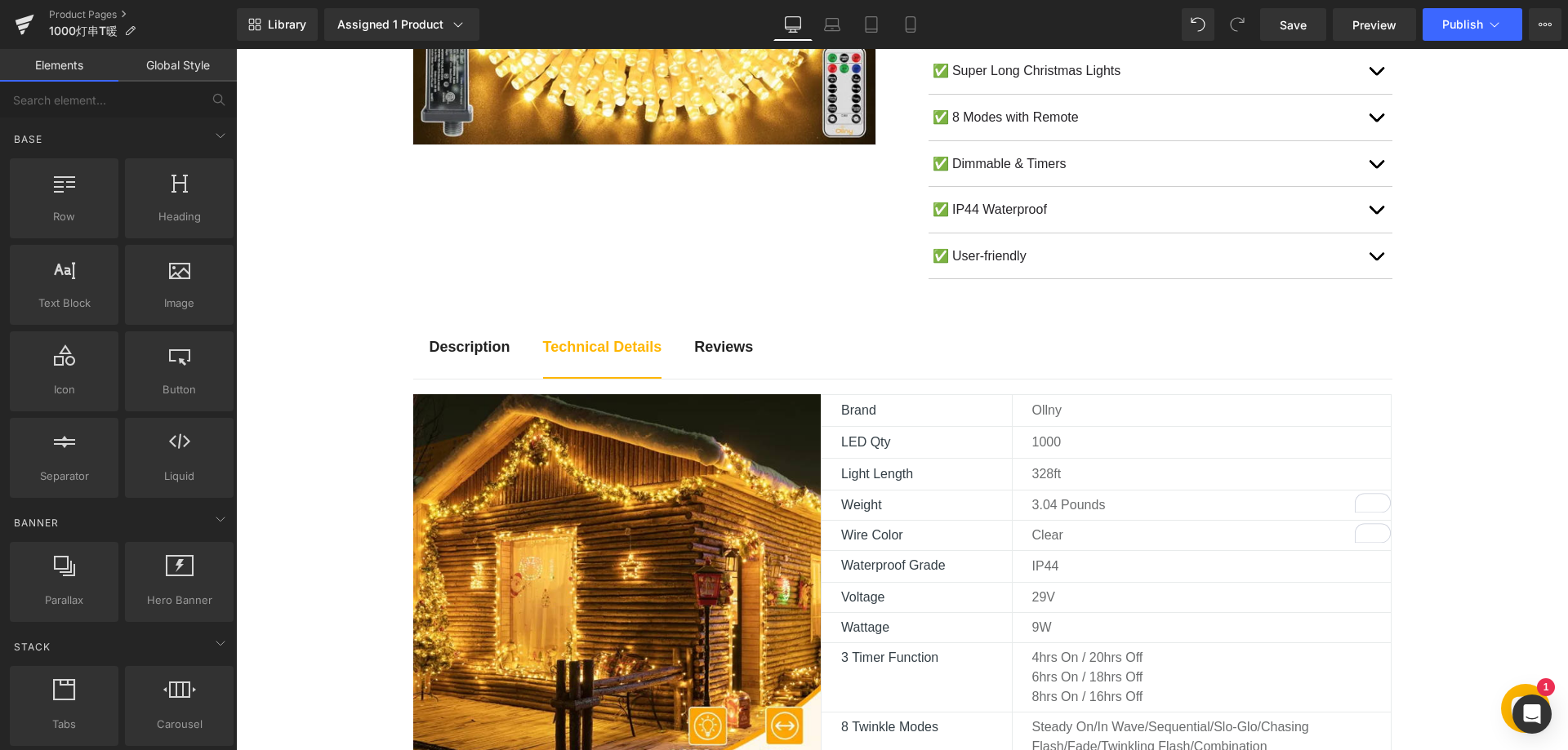
click at [458, 343] on strong "Description" at bounding box center [469, 346] width 80 height 16
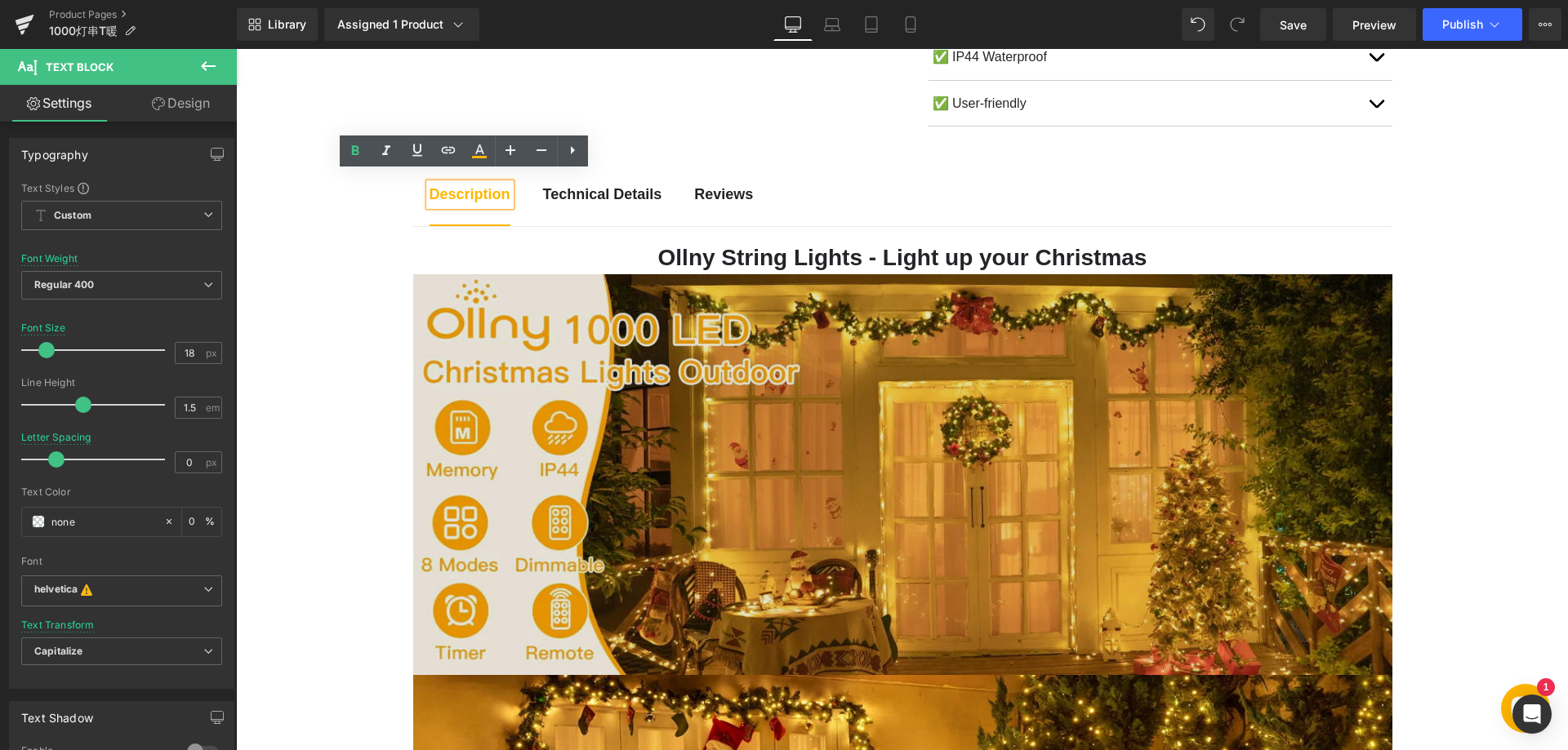
scroll to position [734, 0]
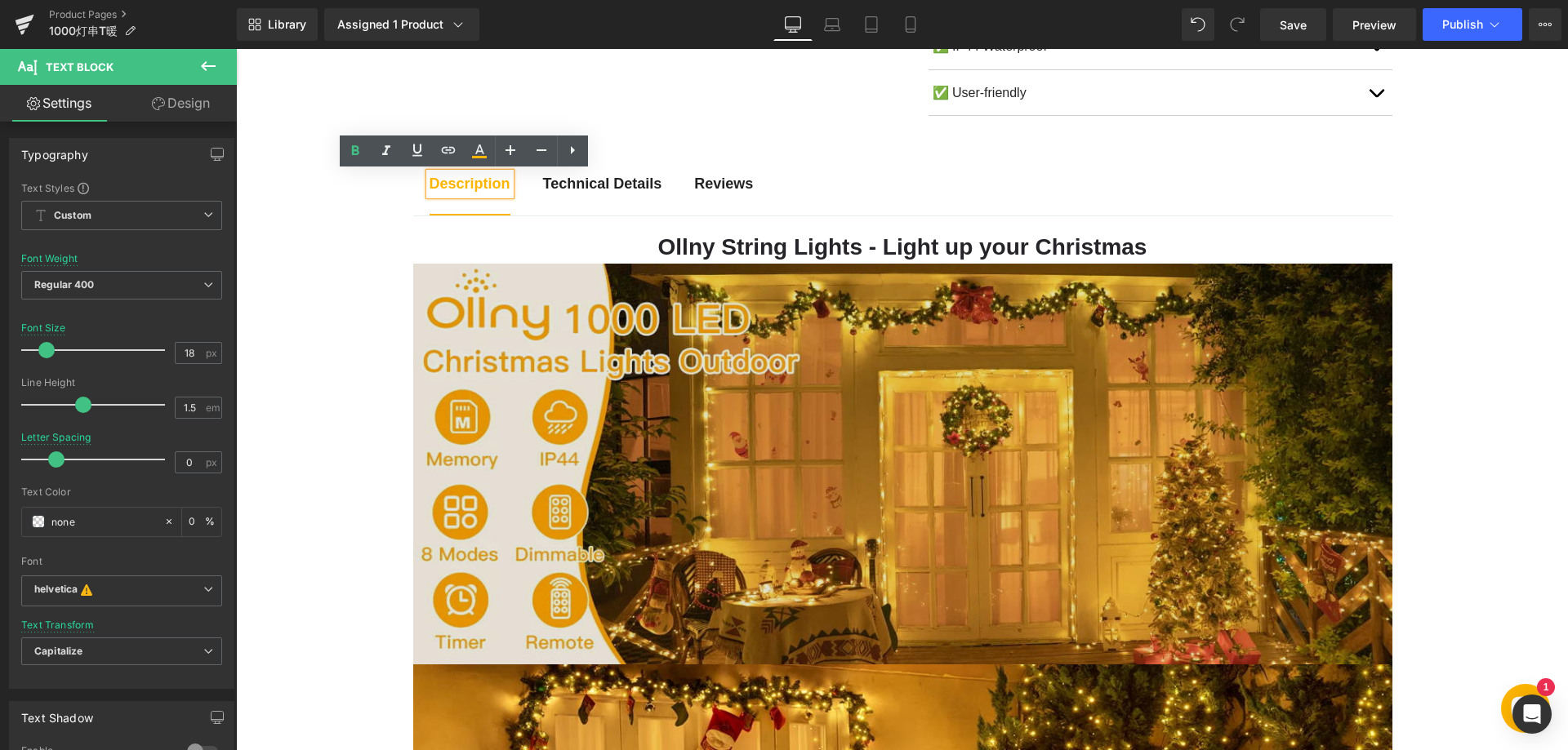
click at [602, 425] on img at bounding box center [902, 464] width 979 height 402
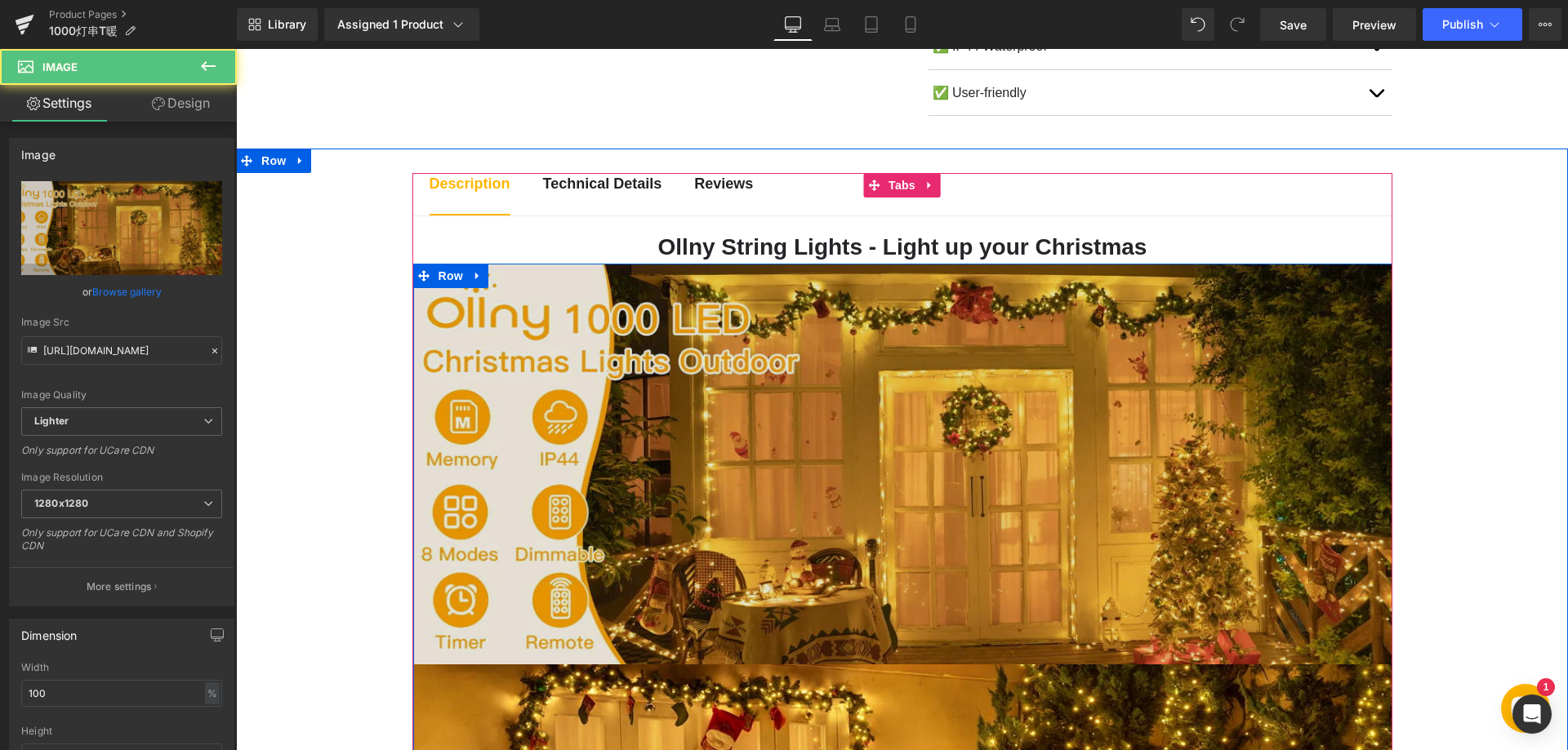
click at [643, 460] on img at bounding box center [902, 464] width 979 height 402
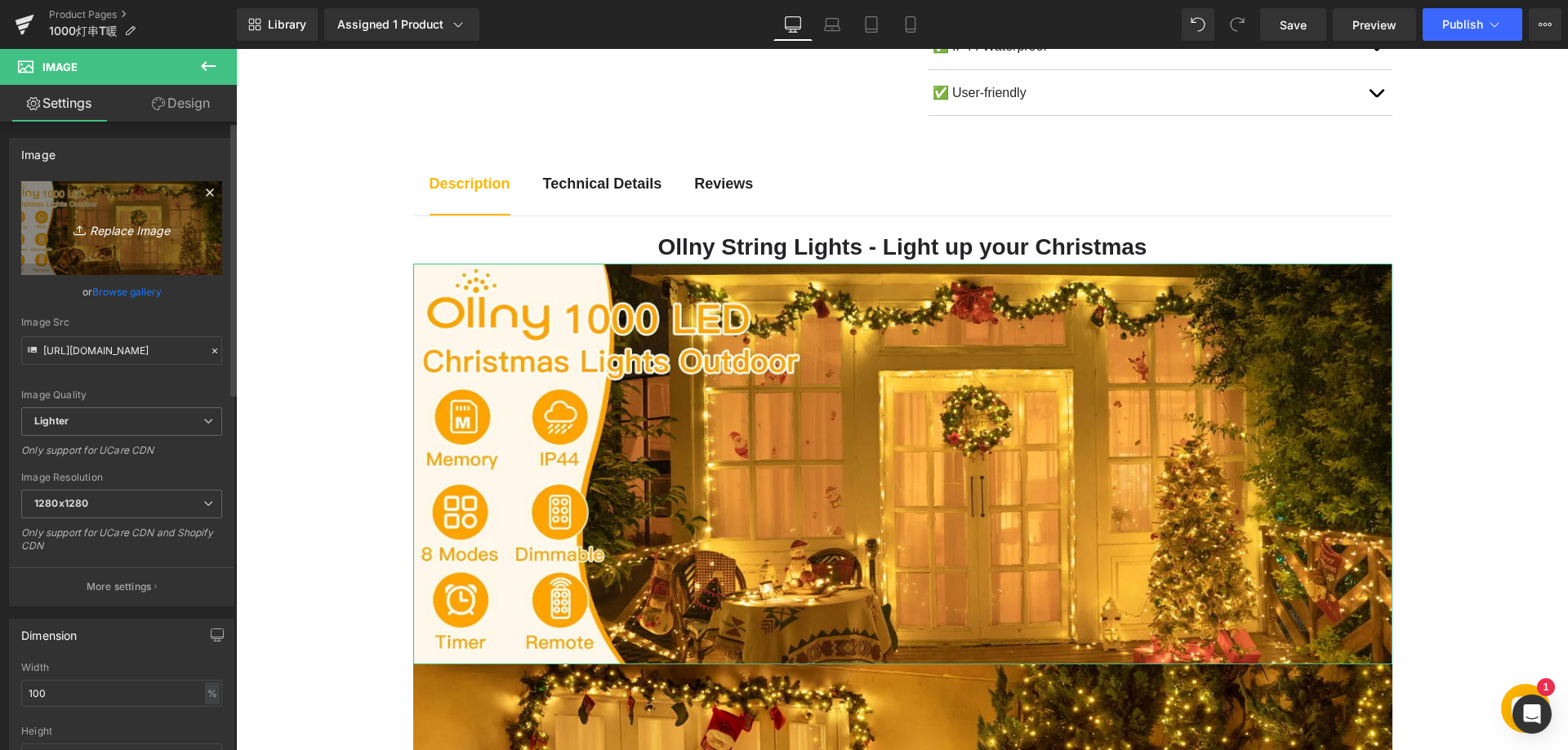
click at [144, 228] on icon "Replace Image" at bounding box center [122, 228] width 131 height 20
type input "C:\fakepath\11-1.webp"
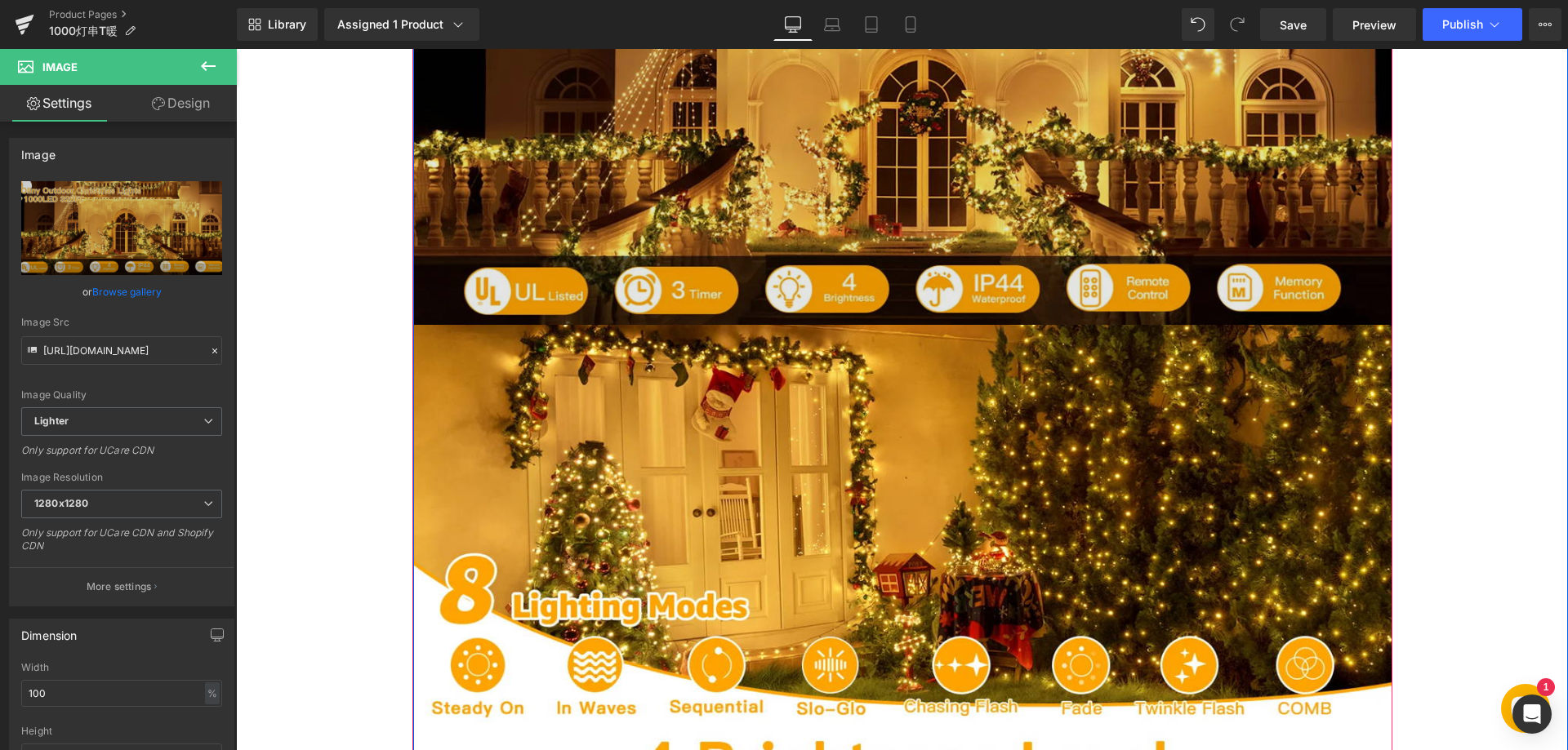
scroll to position [1061, 0]
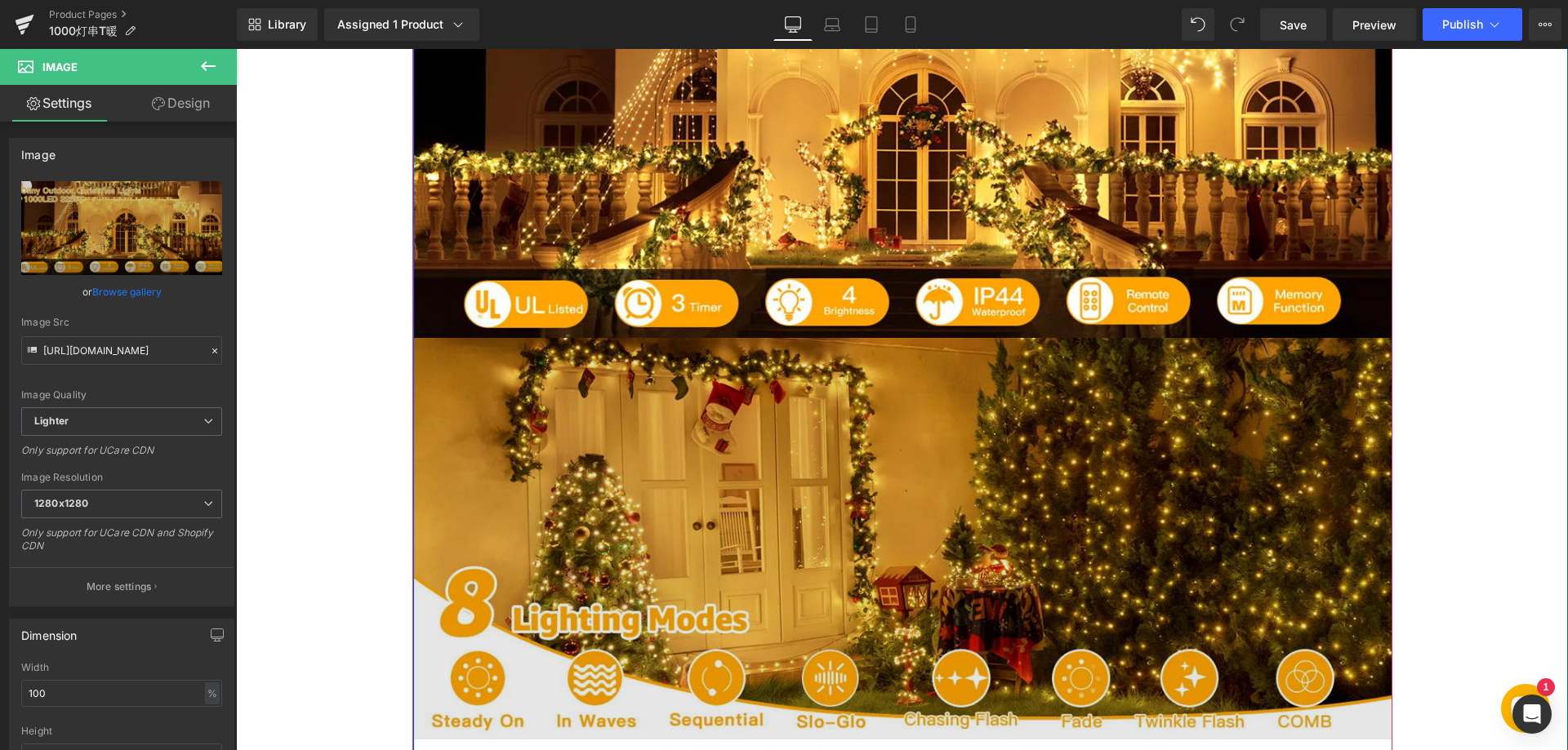
click at [831, 509] on img at bounding box center [902, 538] width 979 height 402
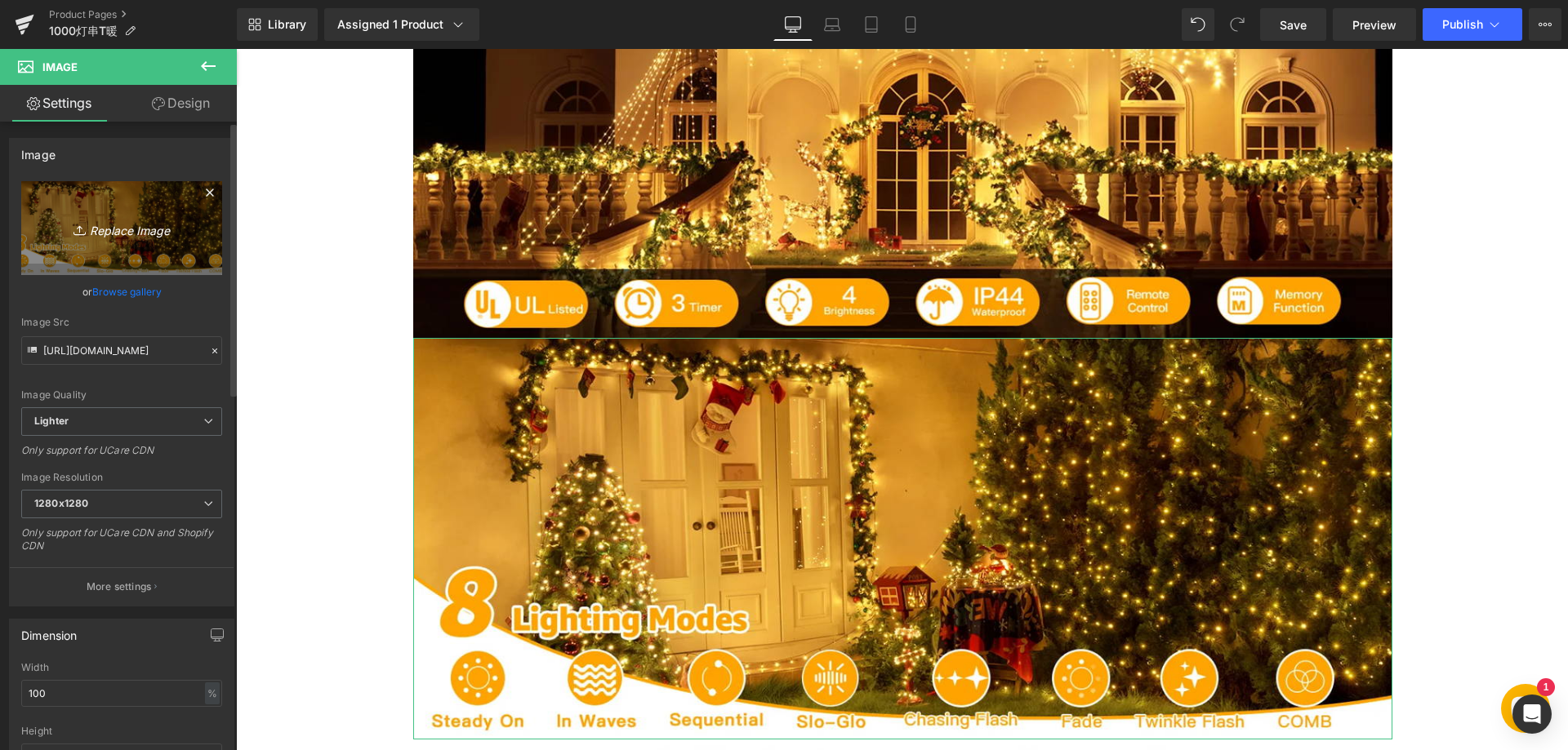
click at [136, 220] on icon "Replace Image" at bounding box center [122, 228] width 131 height 20
type input "C:\fakepath\22.webp"
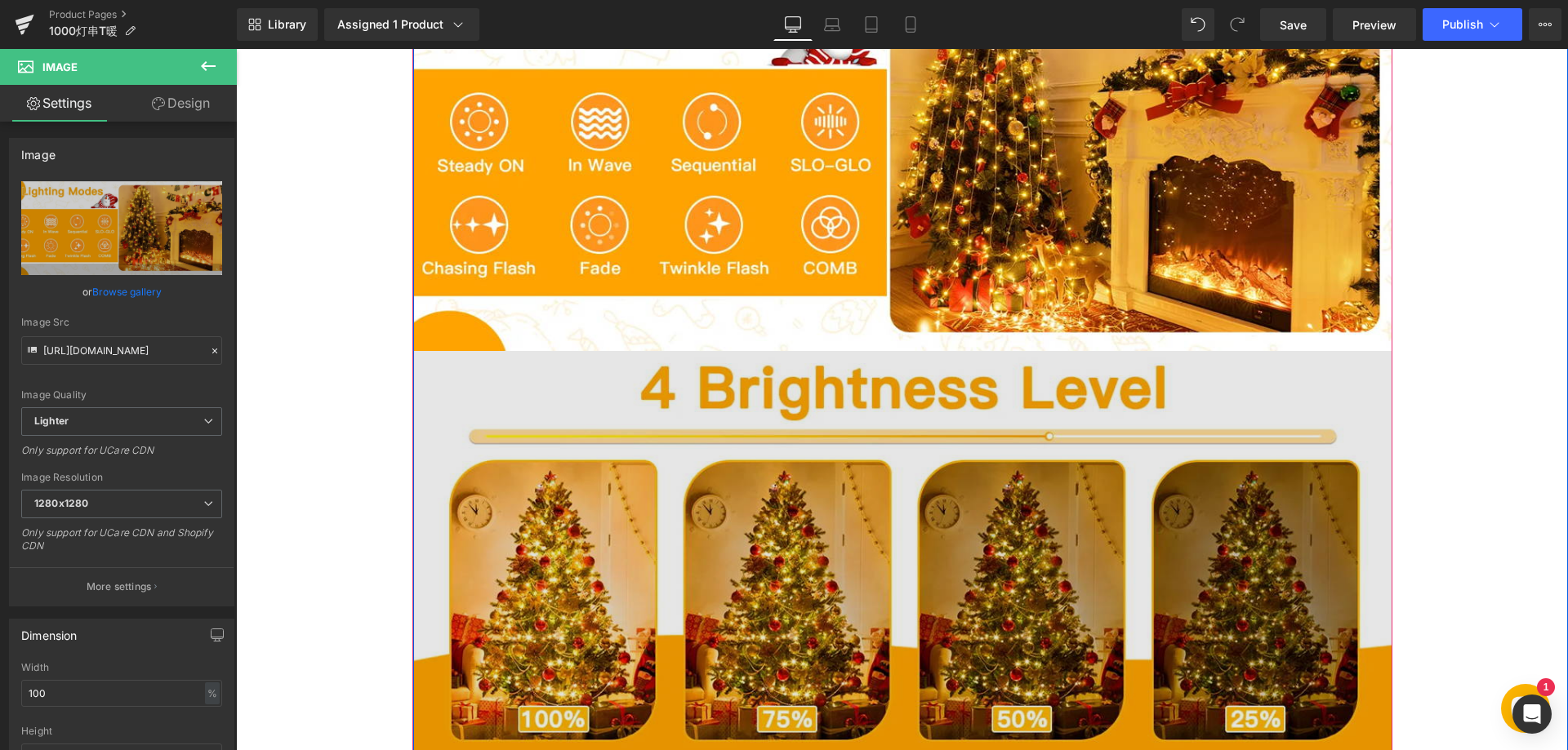
scroll to position [1469, 0]
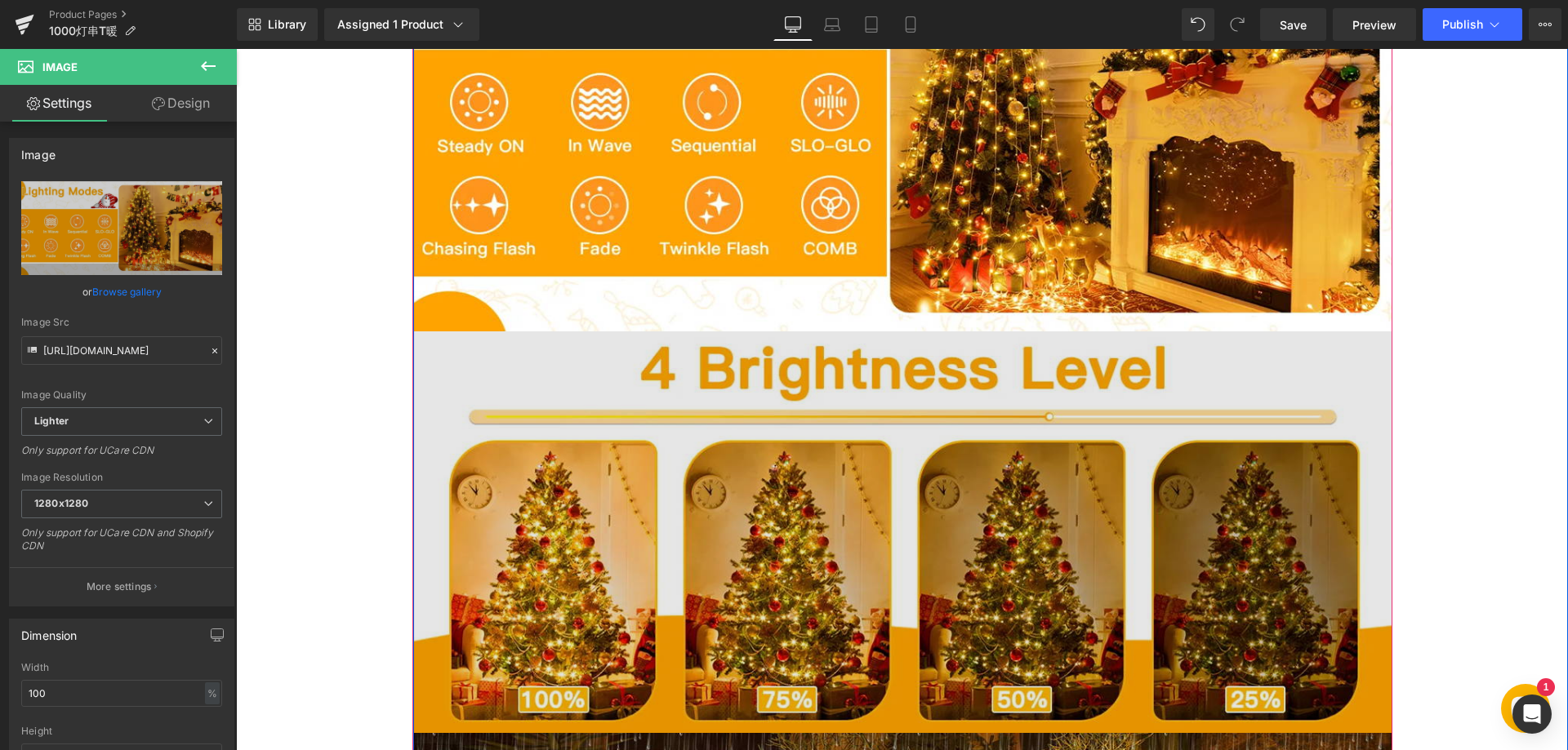
drag, startPoint x: 819, startPoint y: 510, endPoint x: 499, endPoint y: 445, distance: 326.5
click at [818, 510] on img at bounding box center [902, 532] width 979 height 402
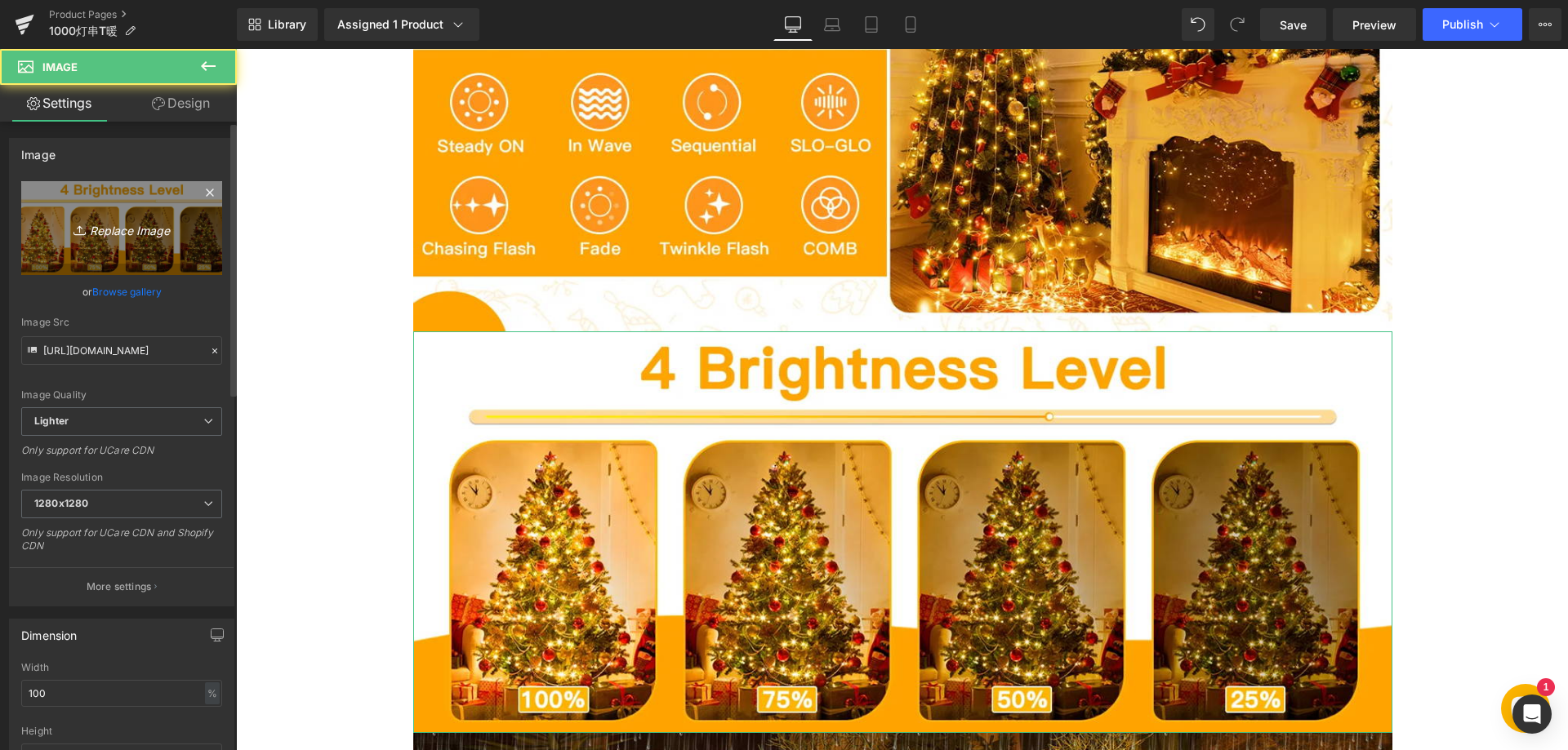
click at [126, 227] on icon "Replace Image" at bounding box center [122, 228] width 131 height 20
type input "C:\fakepath\33.webp"
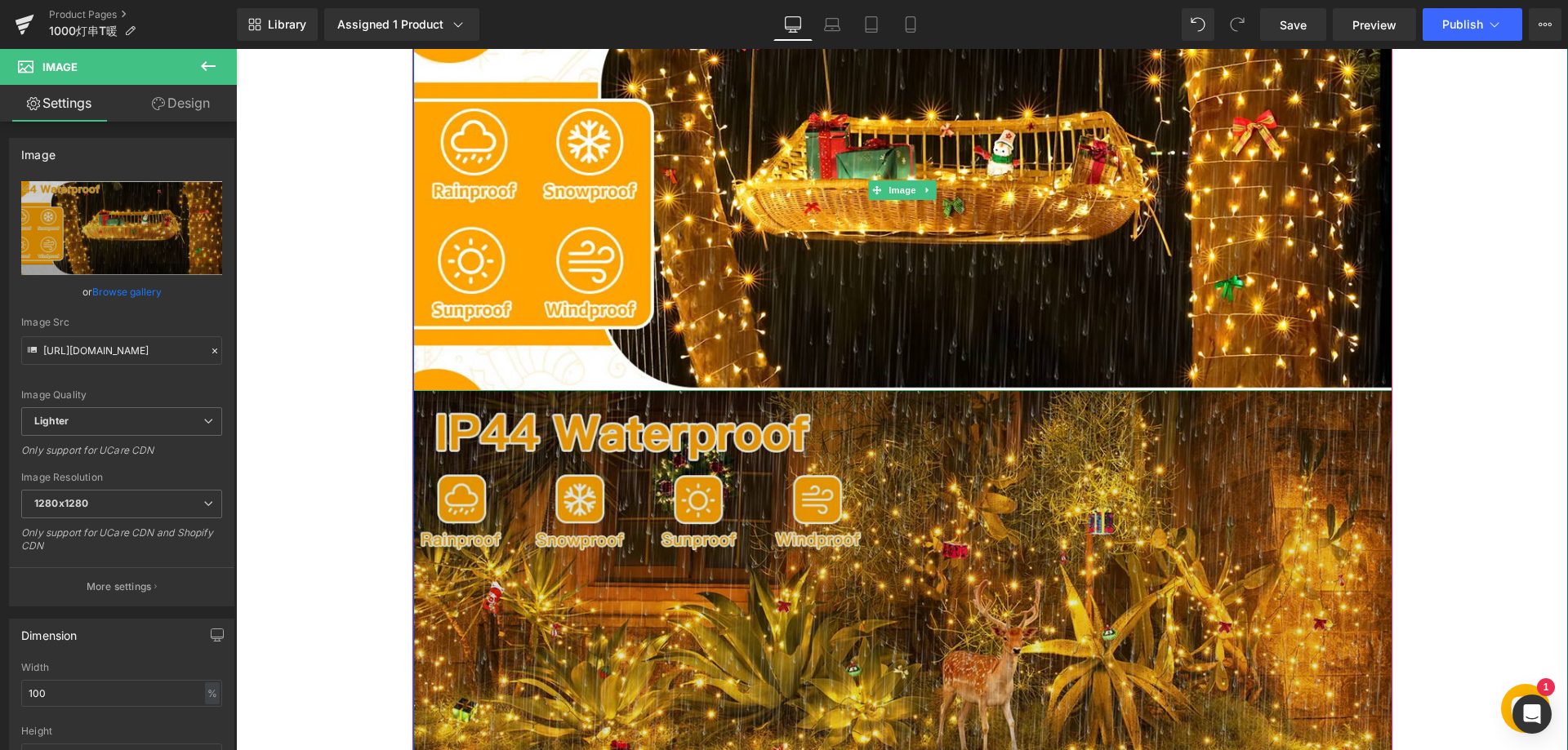
scroll to position [1877, 0]
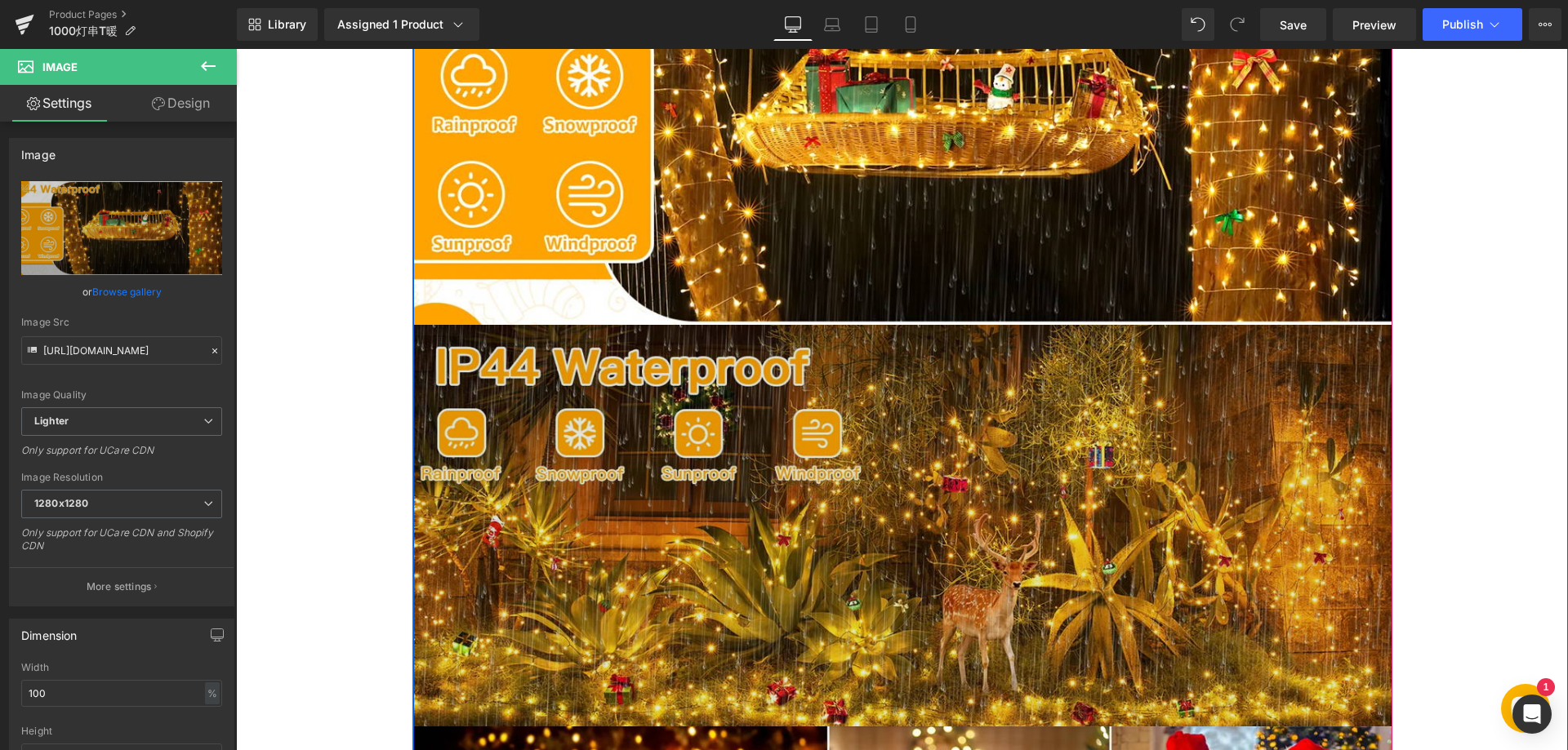
click at [689, 428] on img at bounding box center [902, 526] width 979 height 402
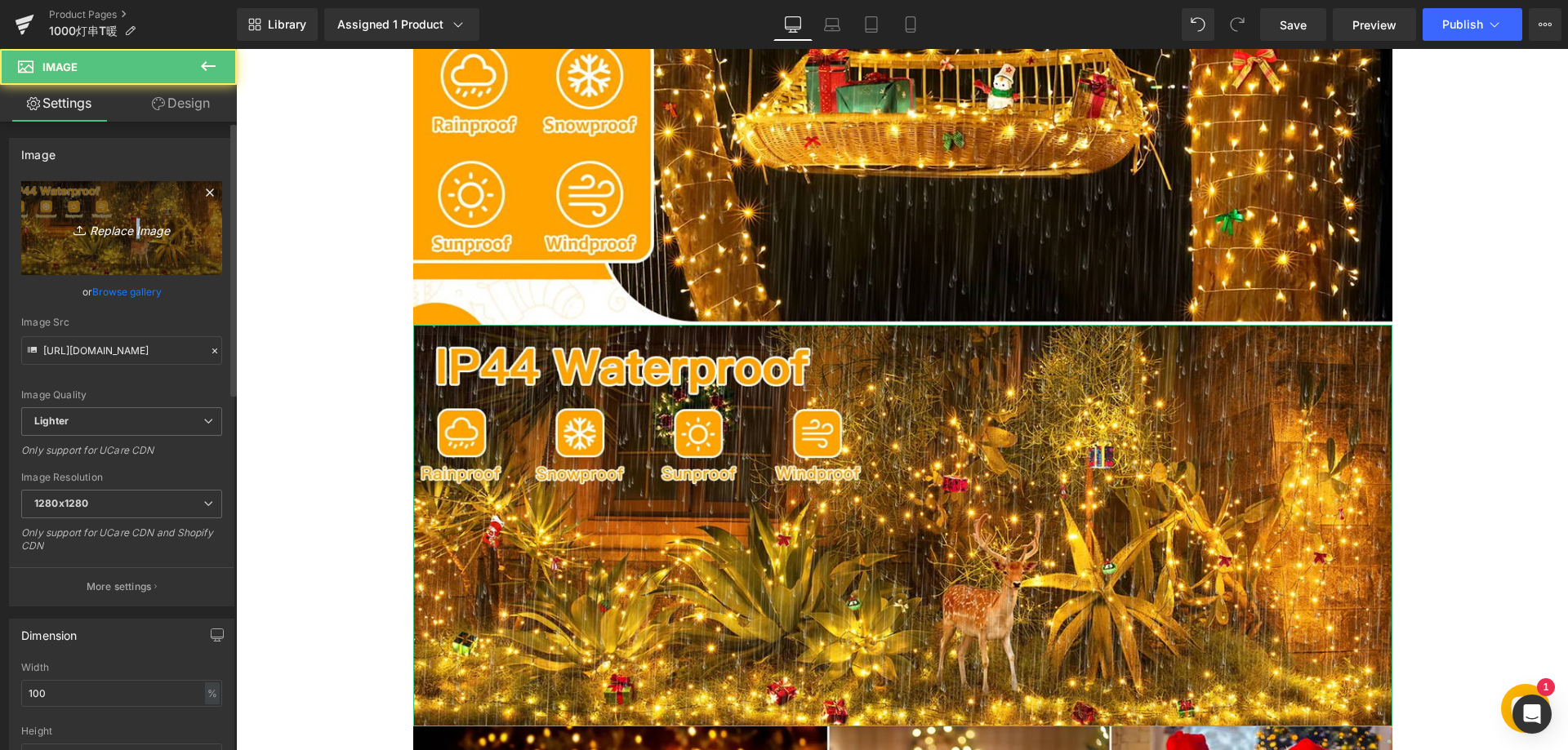
click at [133, 221] on icon "Replace Image" at bounding box center [122, 228] width 131 height 20
type input "C:\fakepath\44.webp"
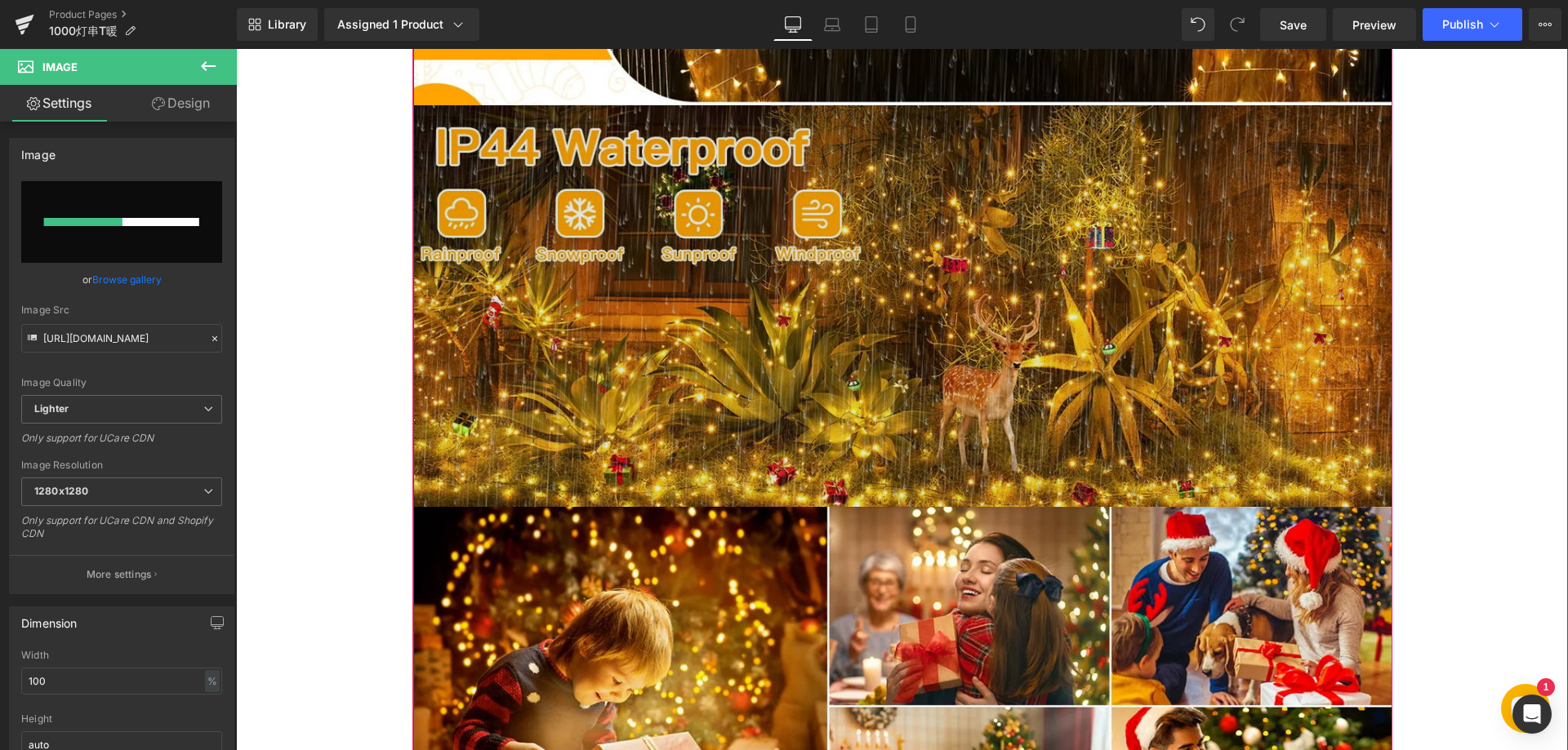
scroll to position [2122, 0]
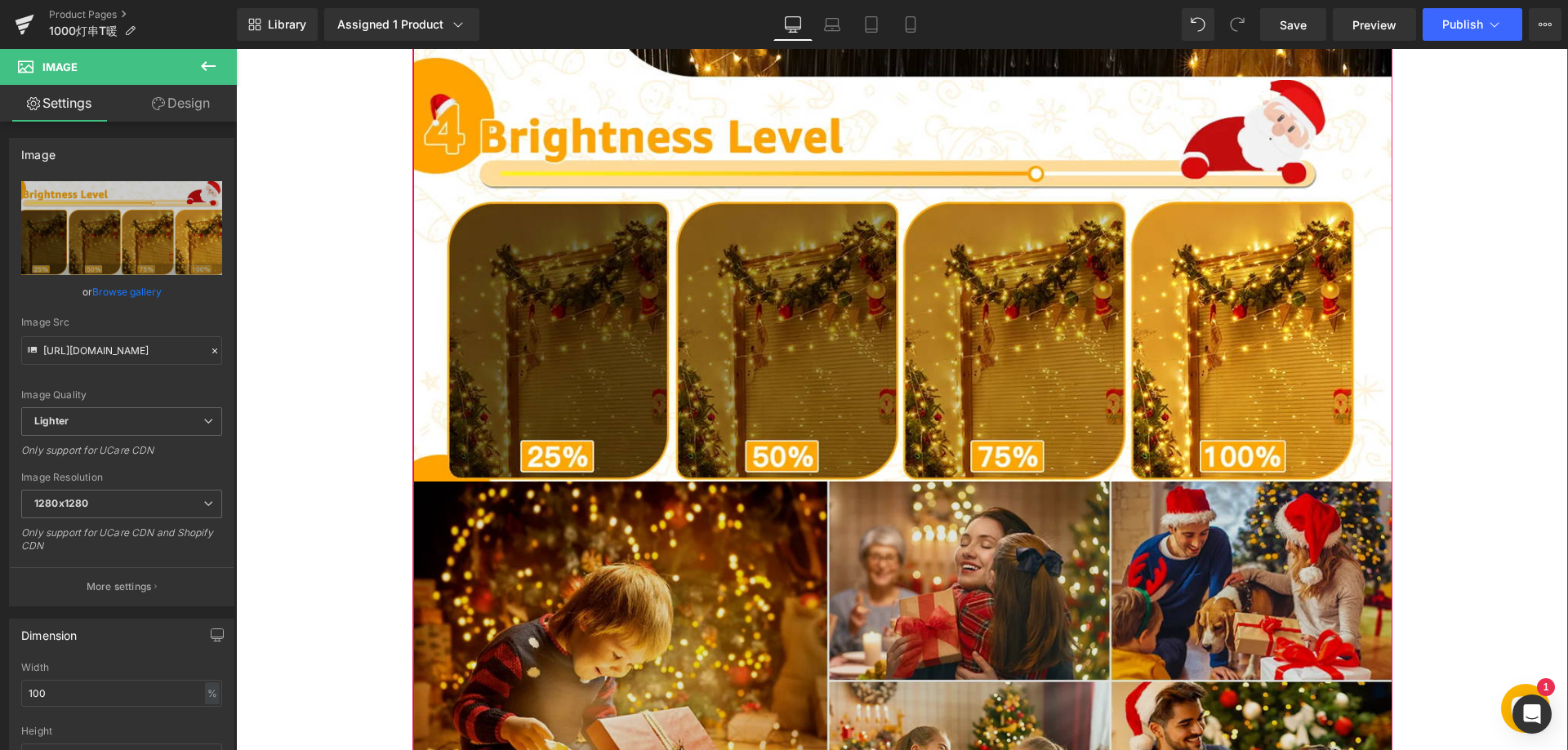
click at [637, 522] on img at bounding box center [902, 682] width 979 height 402
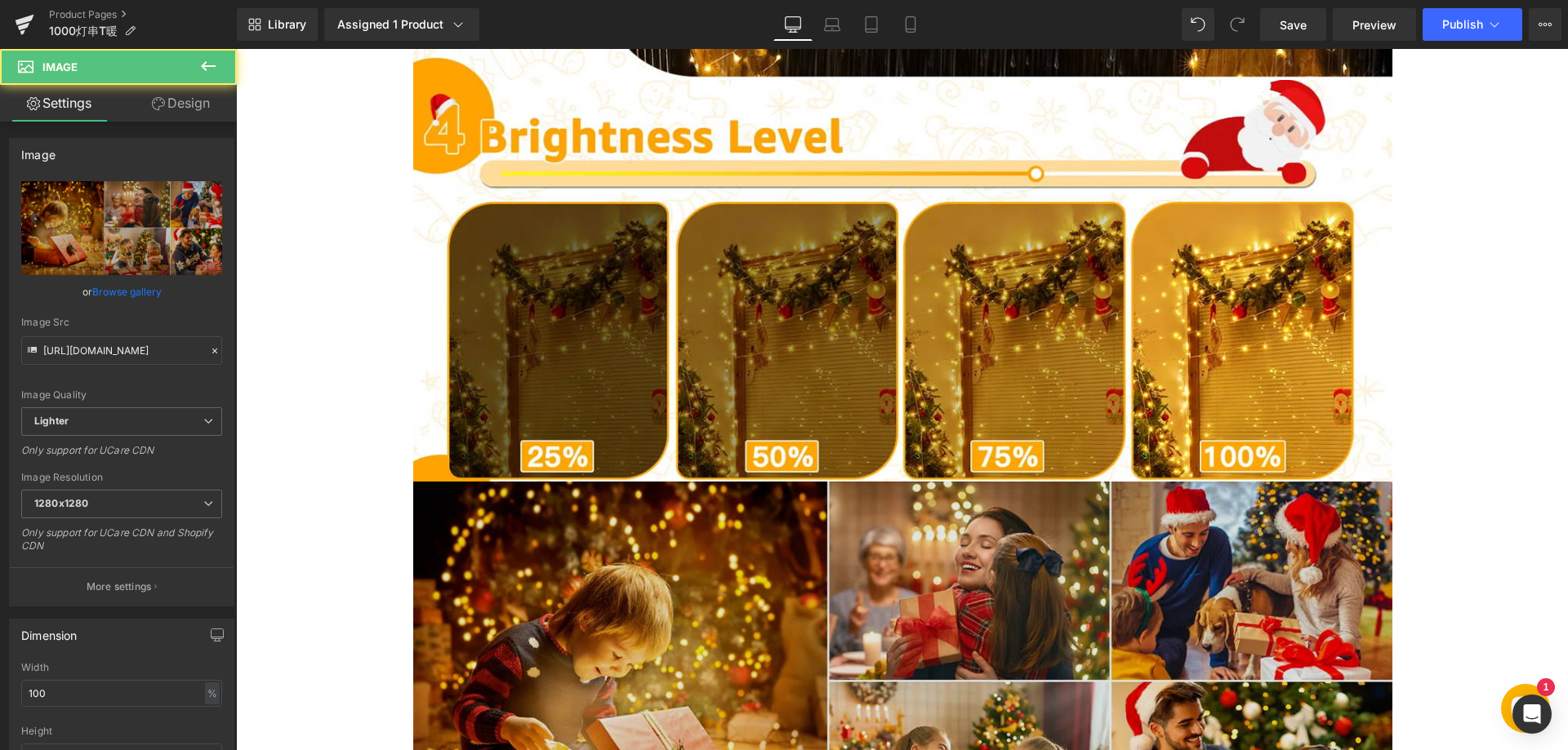
click at [493, 527] on img at bounding box center [902, 682] width 979 height 402
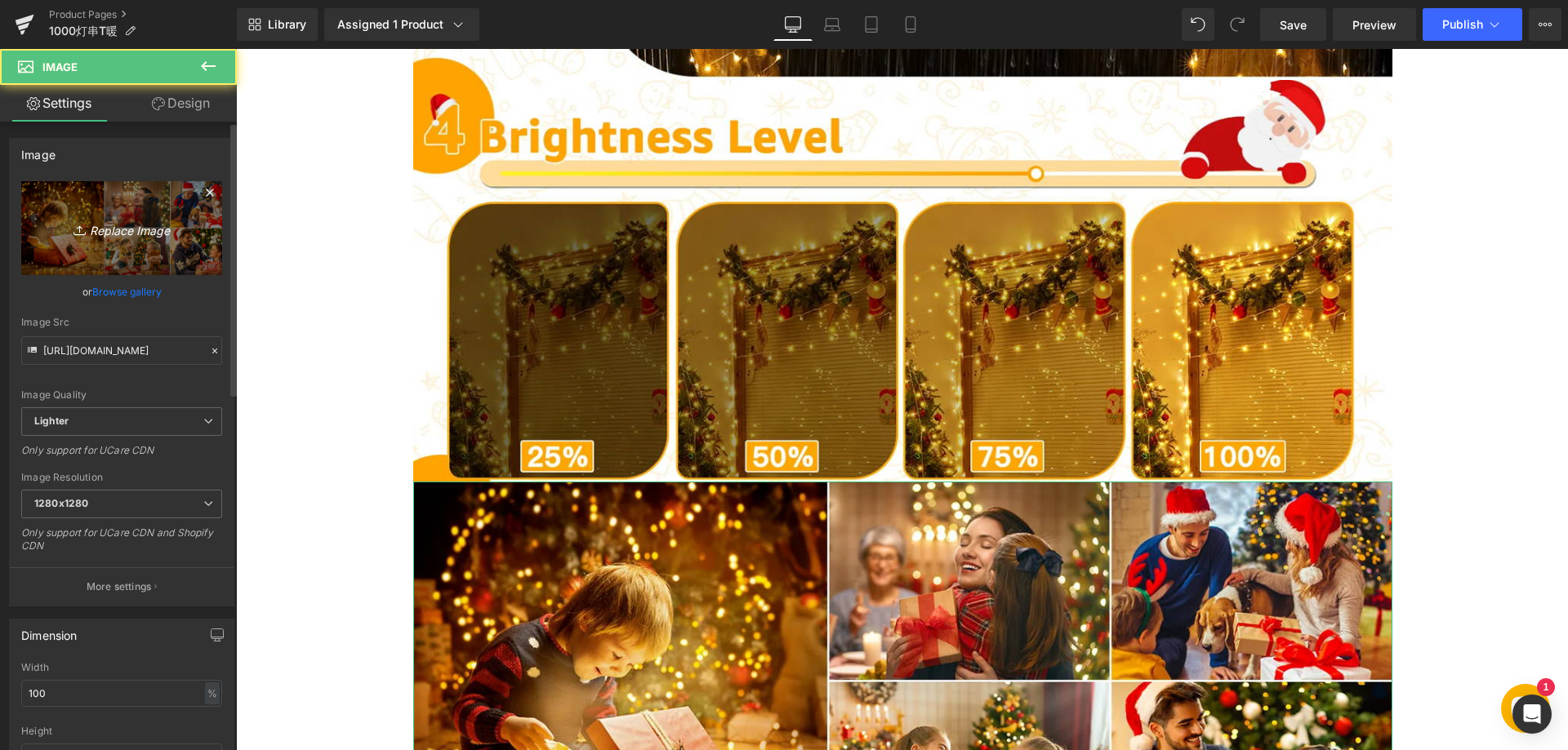
click at [143, 217] on link "Replace Image" at bounding box center [121, 228] width 201 height 94
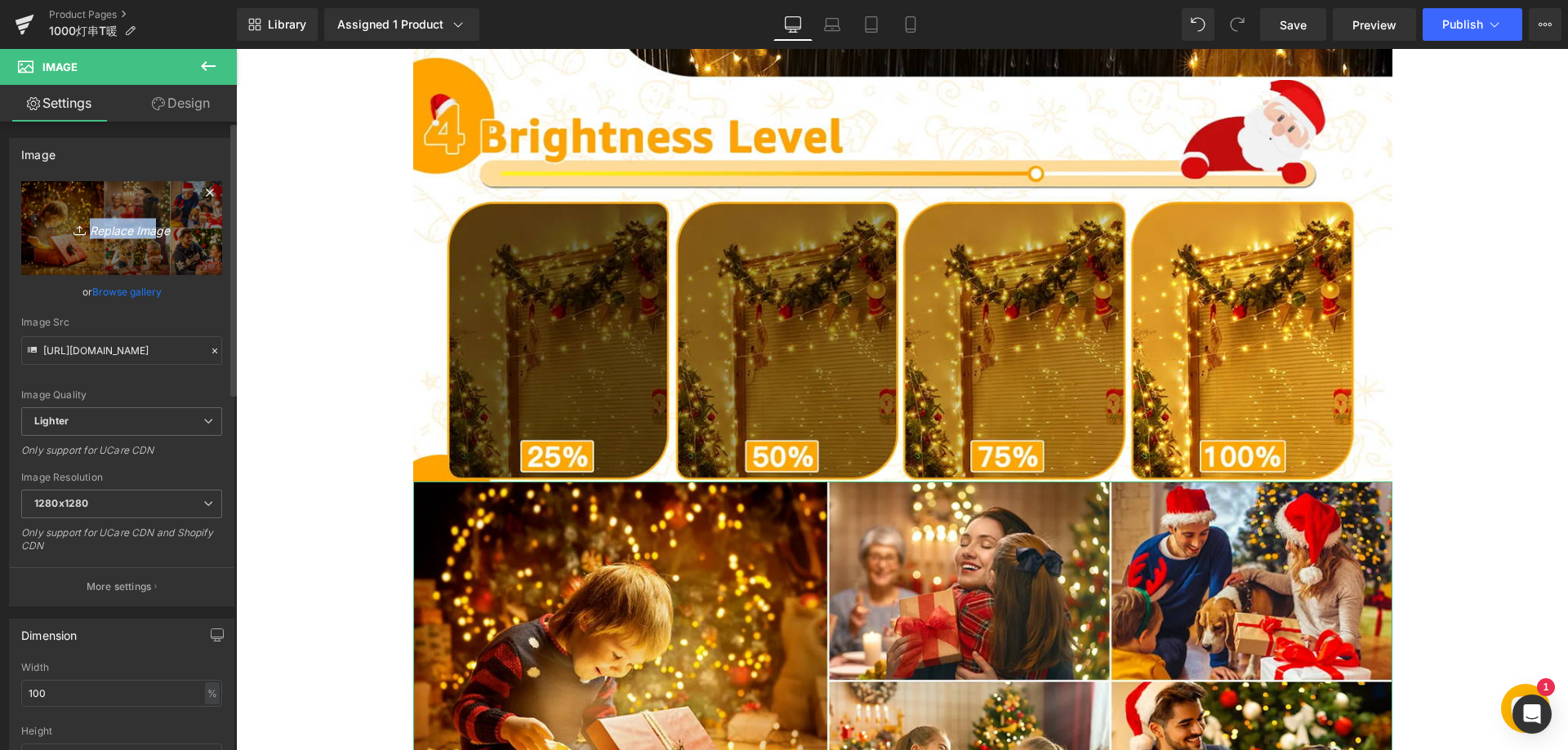
type input "C:\fakepath\55.webp"
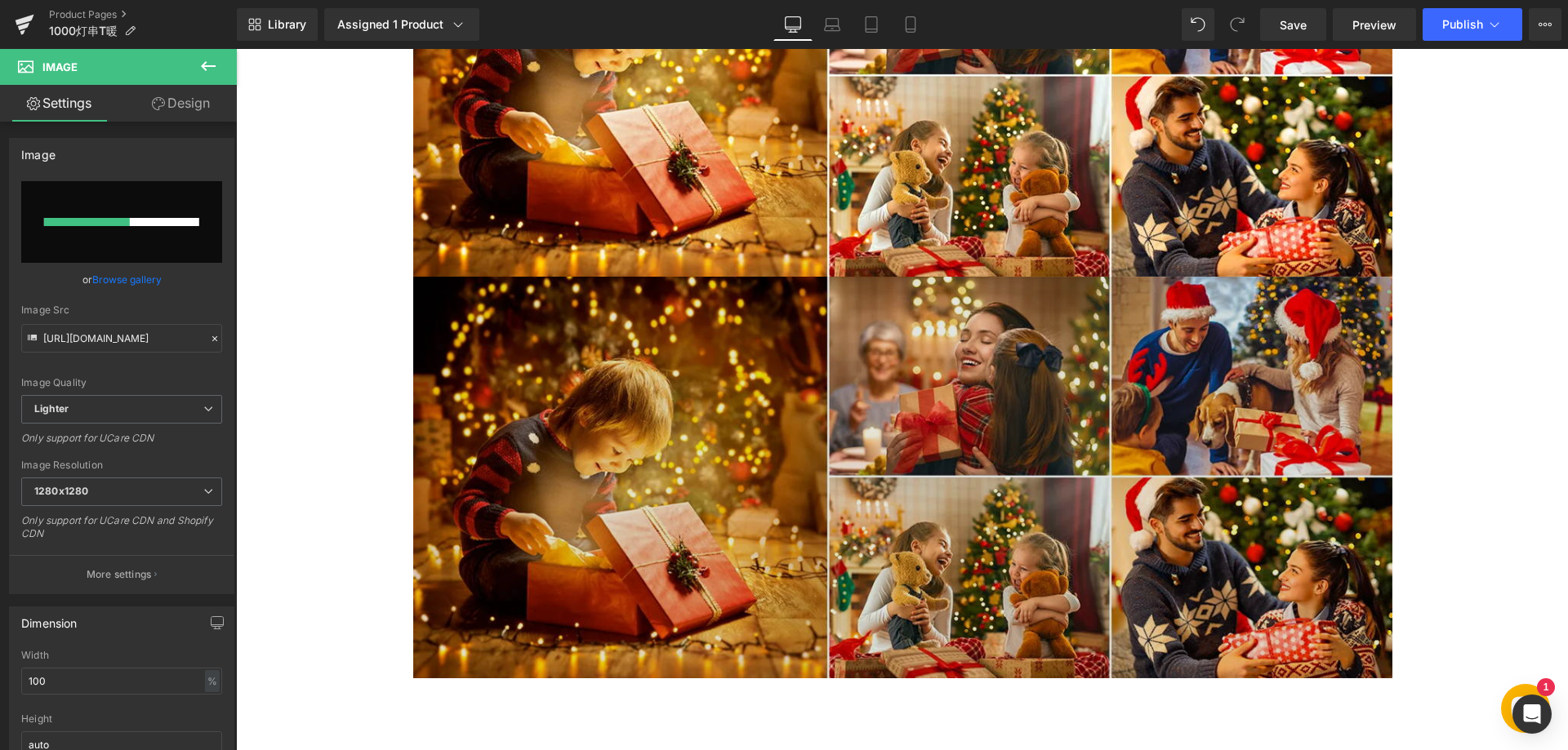
scroll to position [2726, 0]
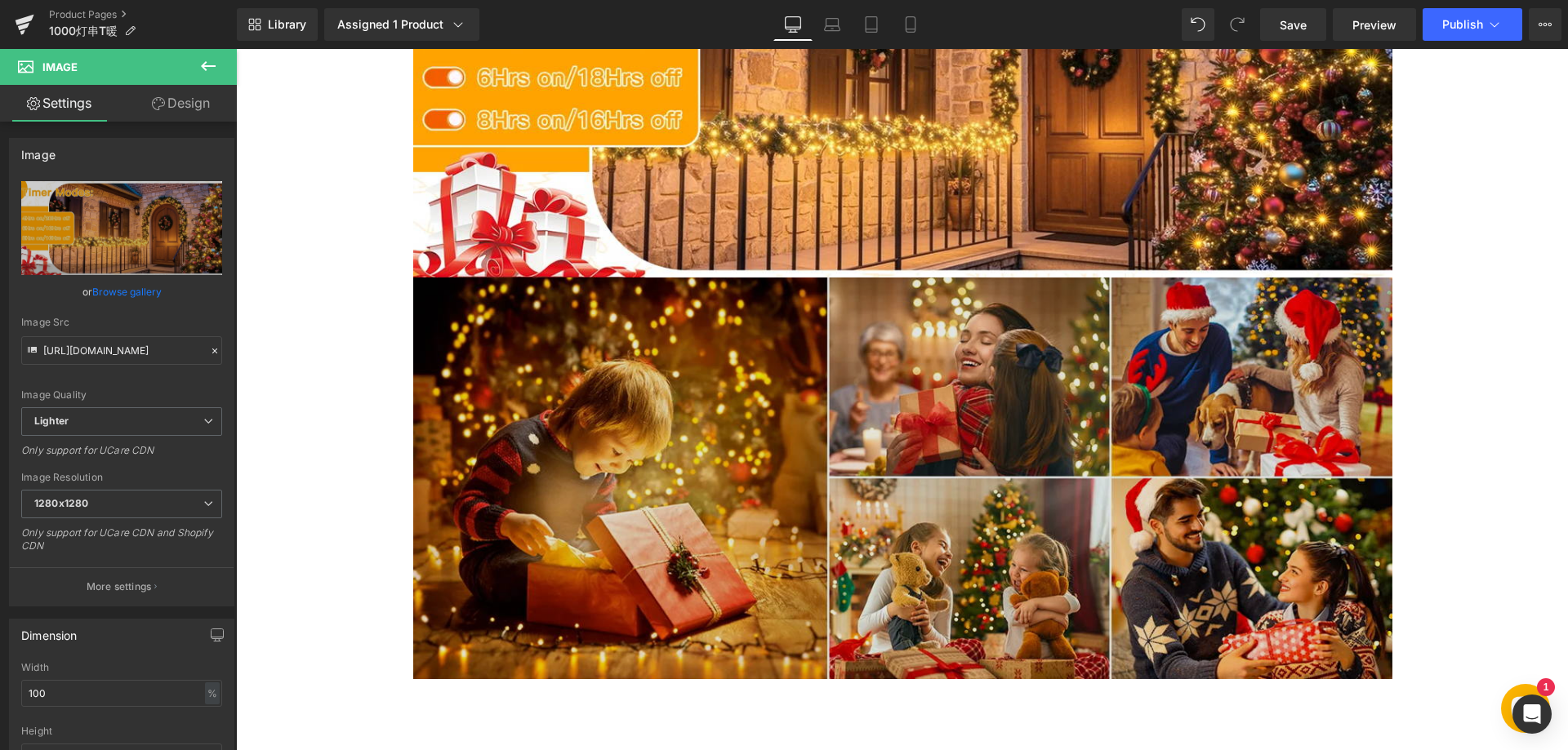
click at [686, 384] on img at bounding box center [902, 478] width 979 height 402
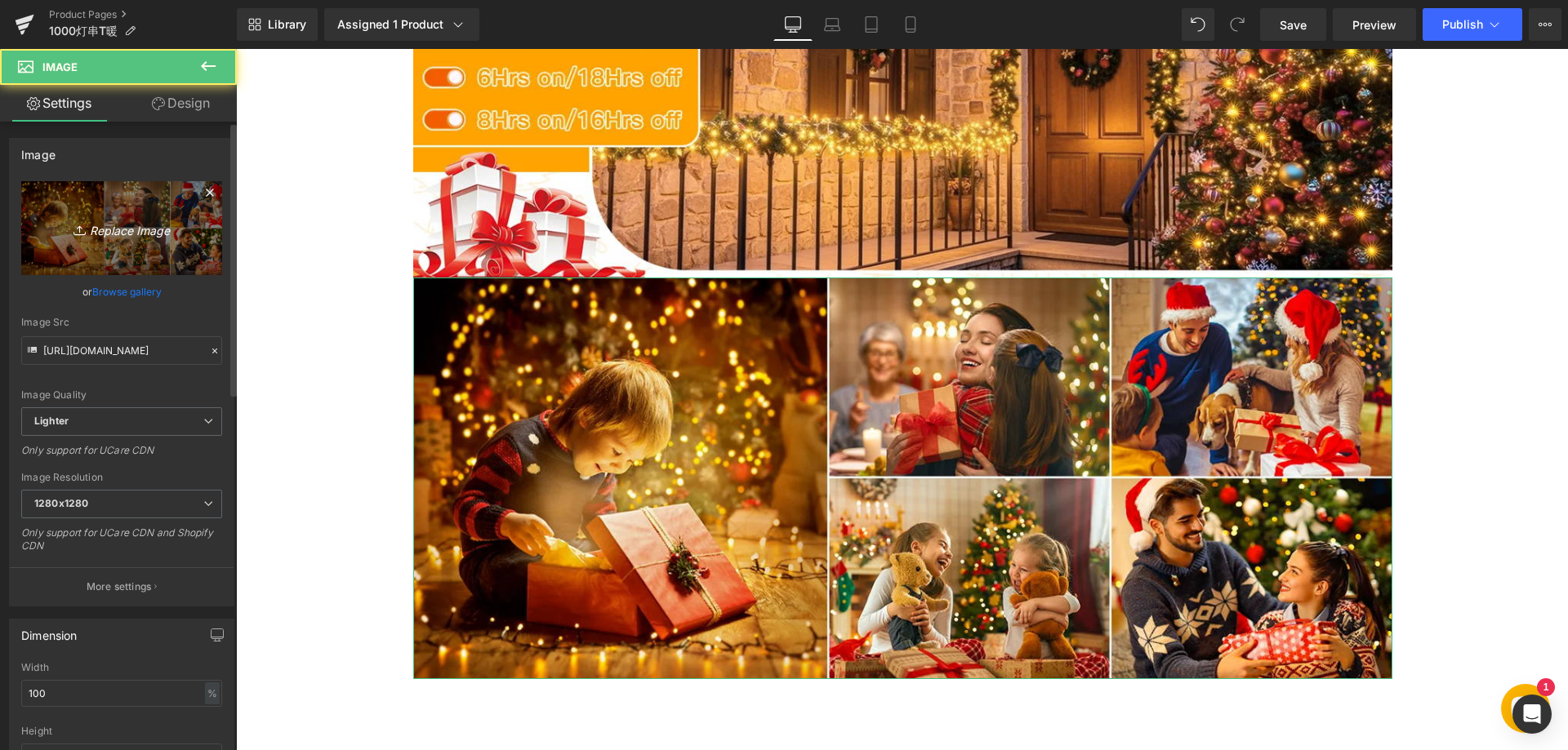
click at [142, 224] on icon "Replace Image" at bounding box center [122, 228] width 131 height 20
type input "C:\fakepath\66.webp"
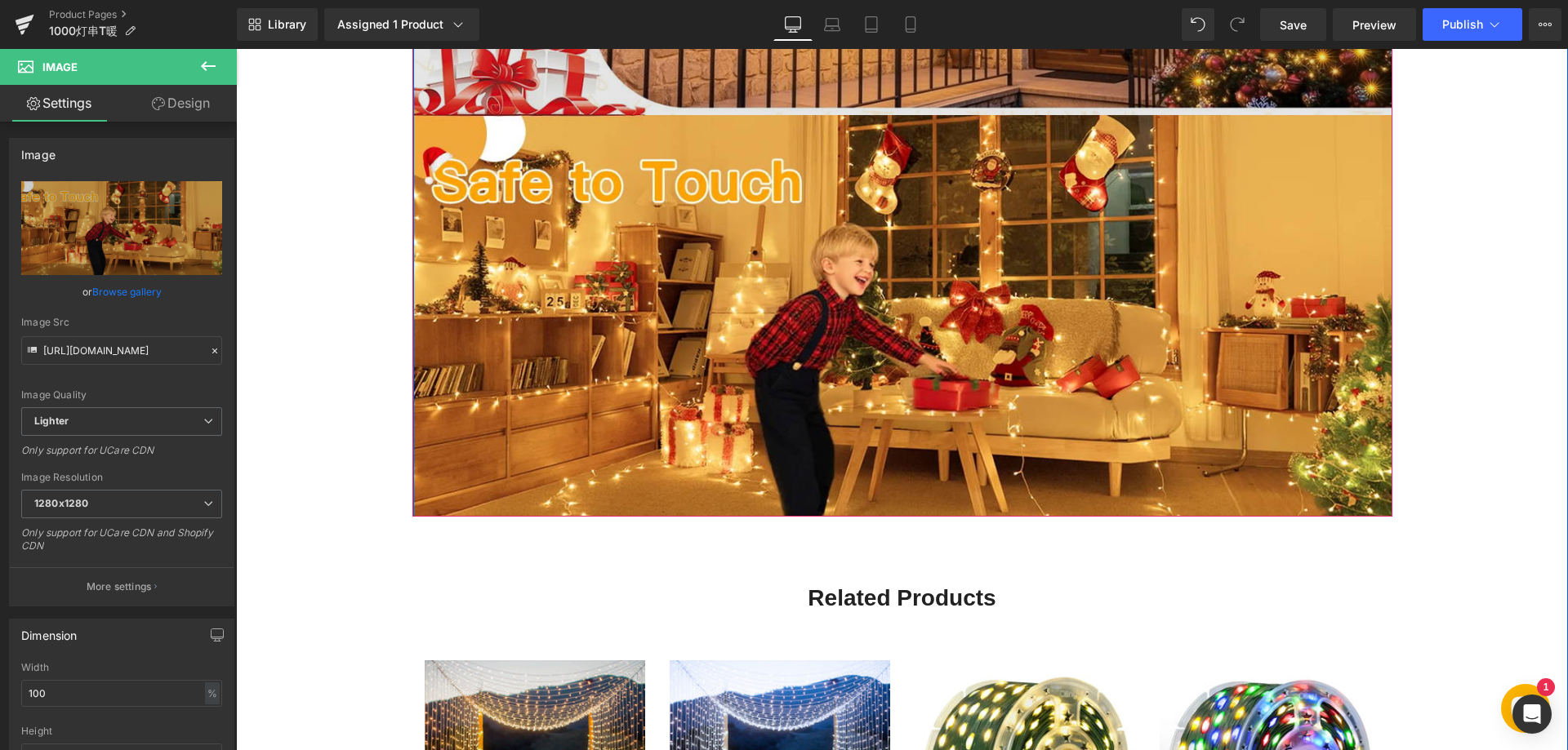
scroll to position [2890, 0]
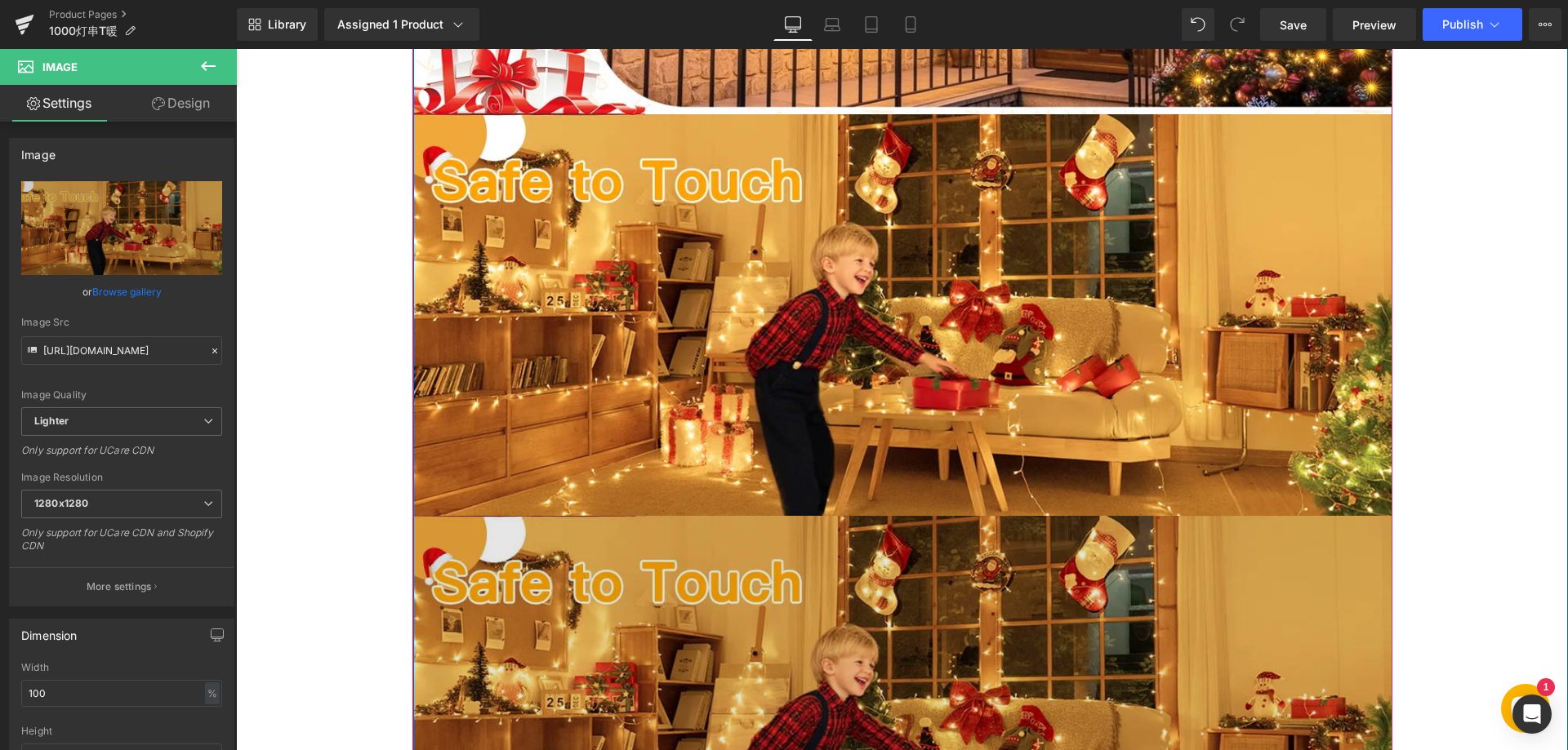
click at [547, 573] on img at bounding box center [902, 716] width 979 height 402
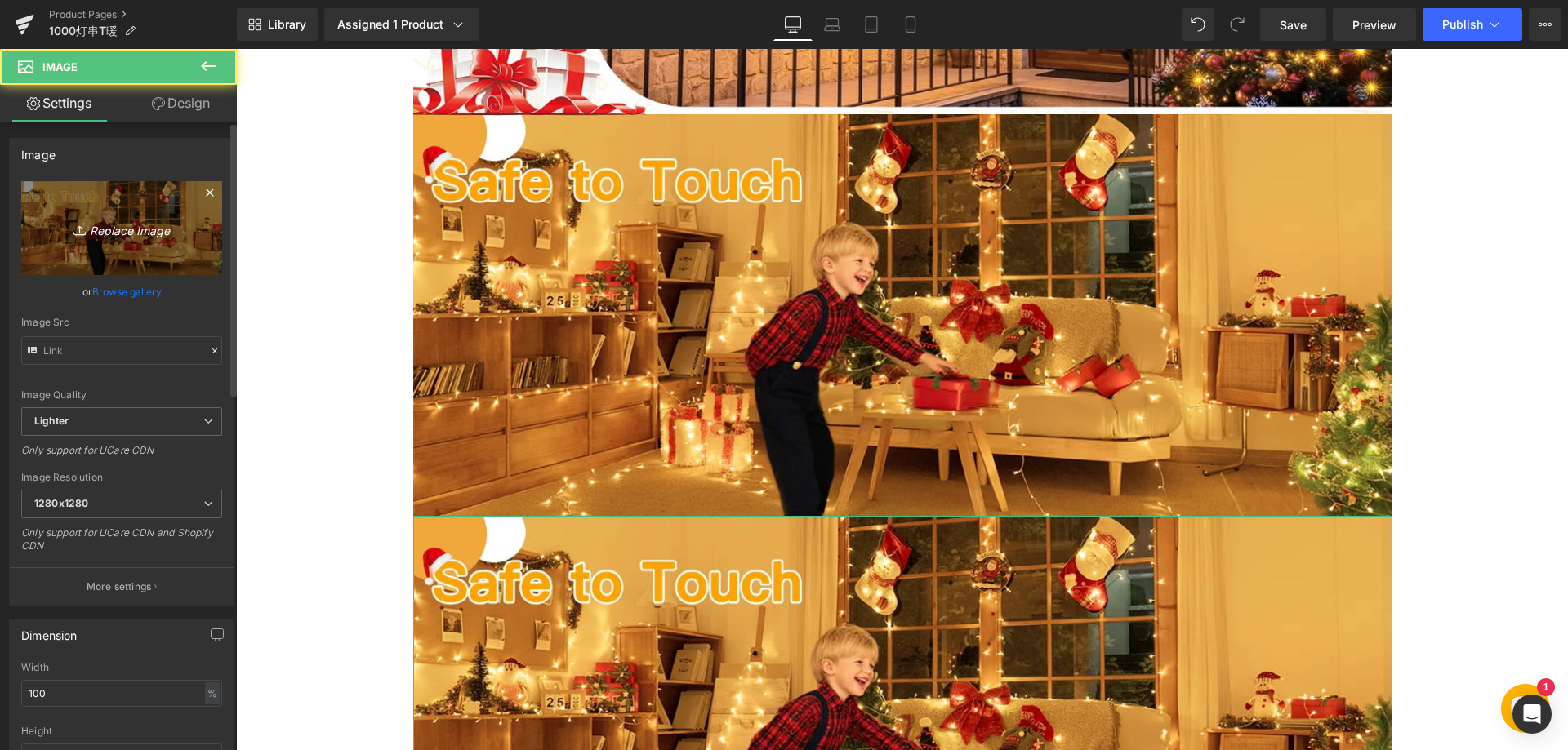
click at [138, 229] on icon "Replace Image" at bounding box center [122, 228] width 131 height 20
type input "C:\fakepath\77.webp"
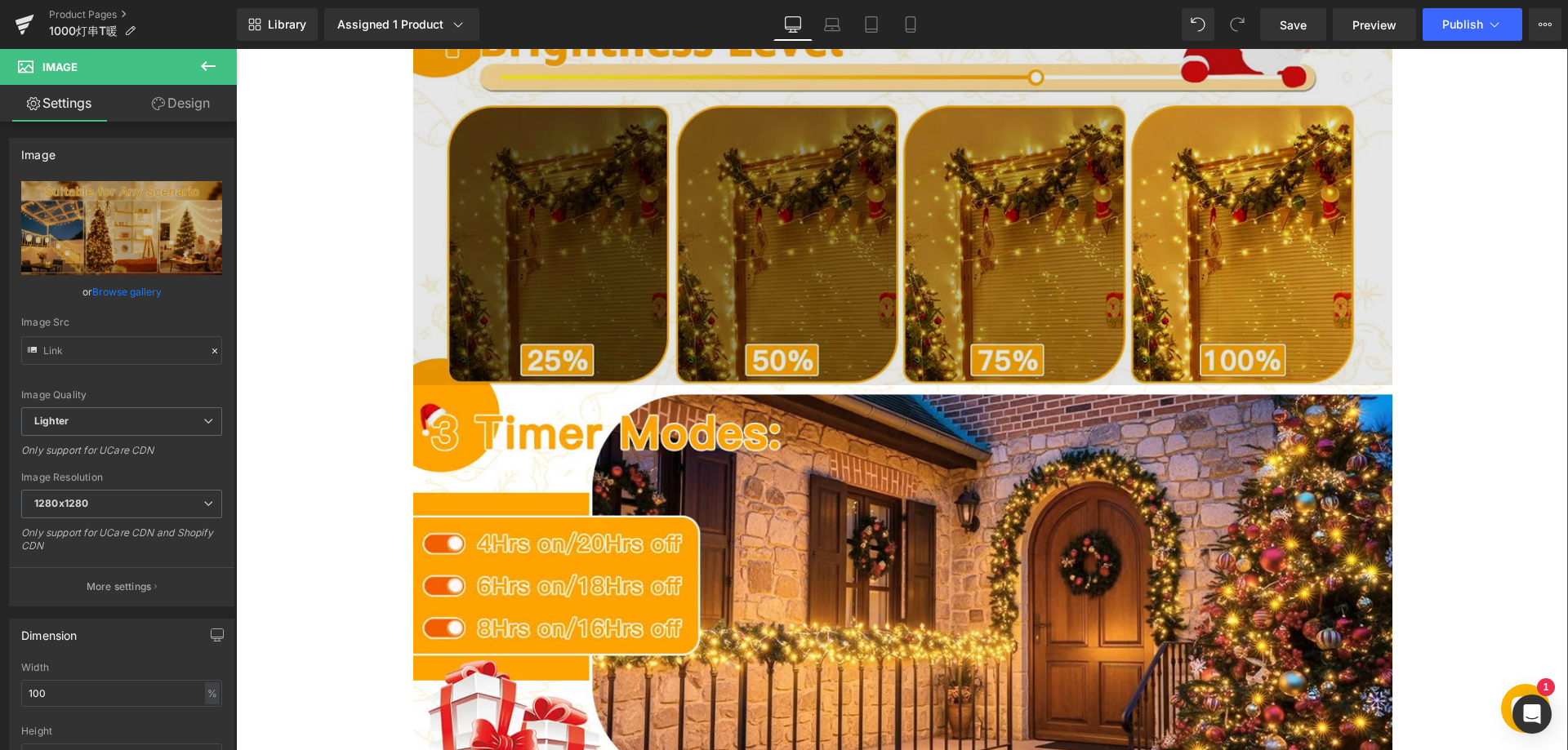
scroll to position [2073, 0]
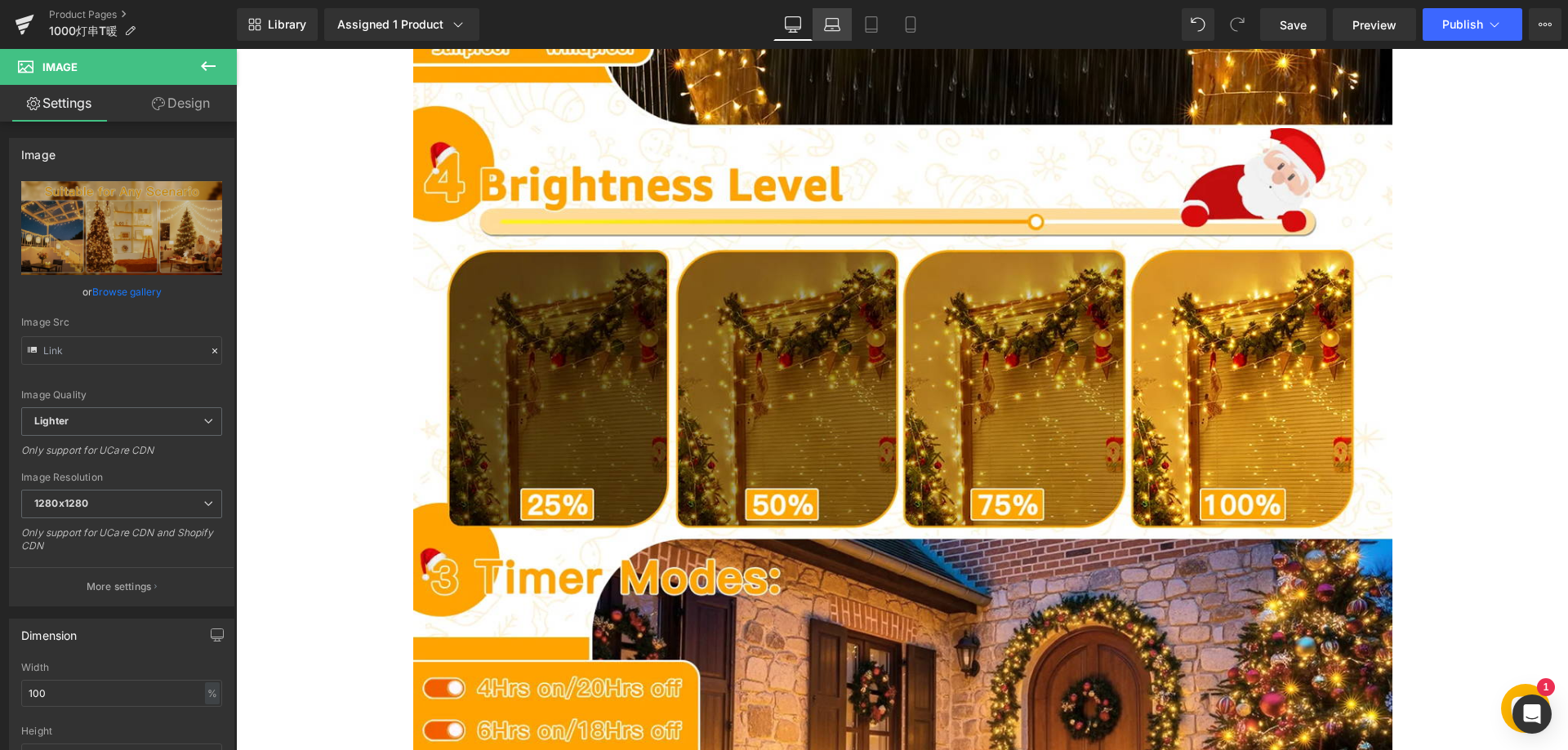
click at [820, 31] on link "Laptop" at bounding box center [832, 24] width 39 height 33
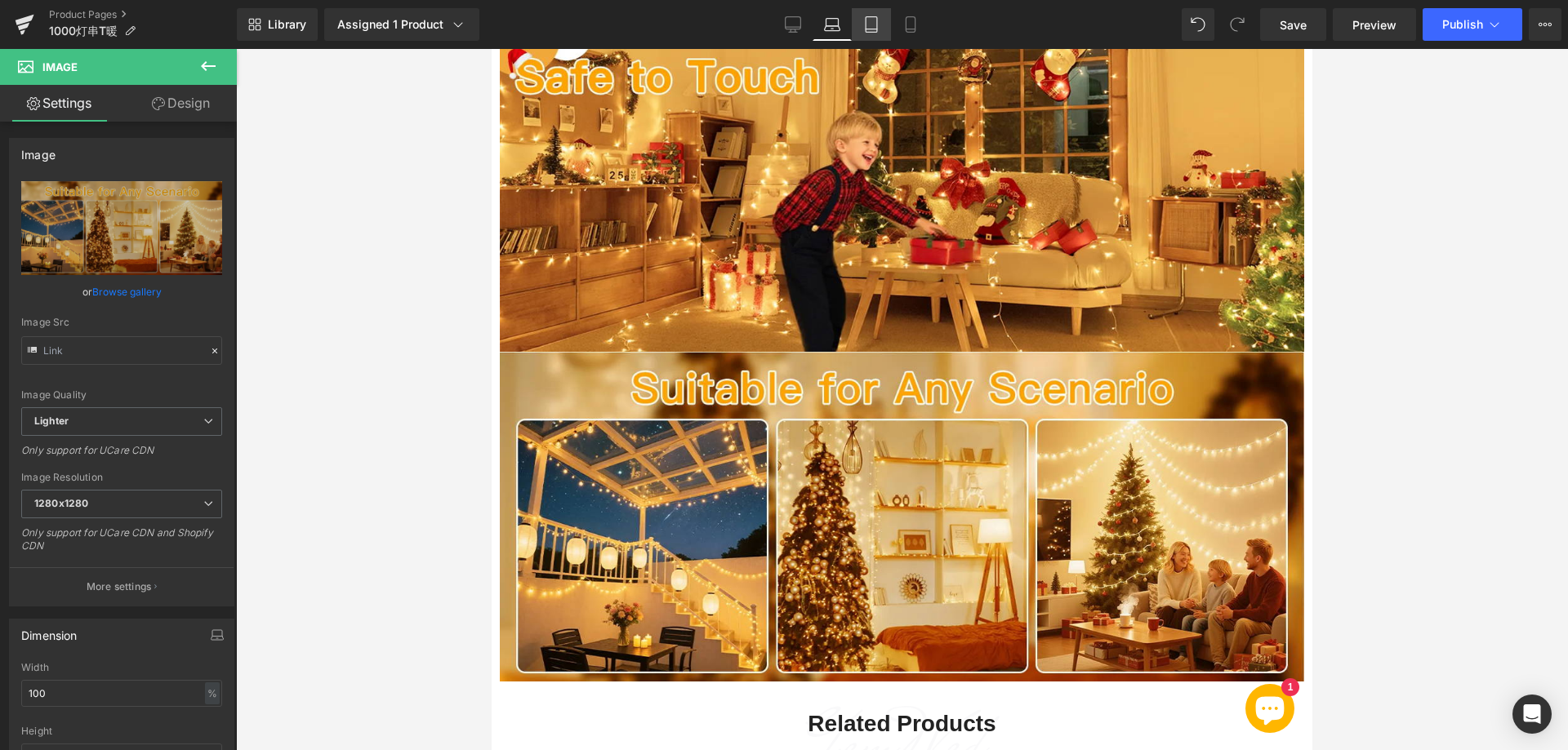
click at [856, 21] on link "Tablet" at bounding box center [872, 24] width 39 height 33
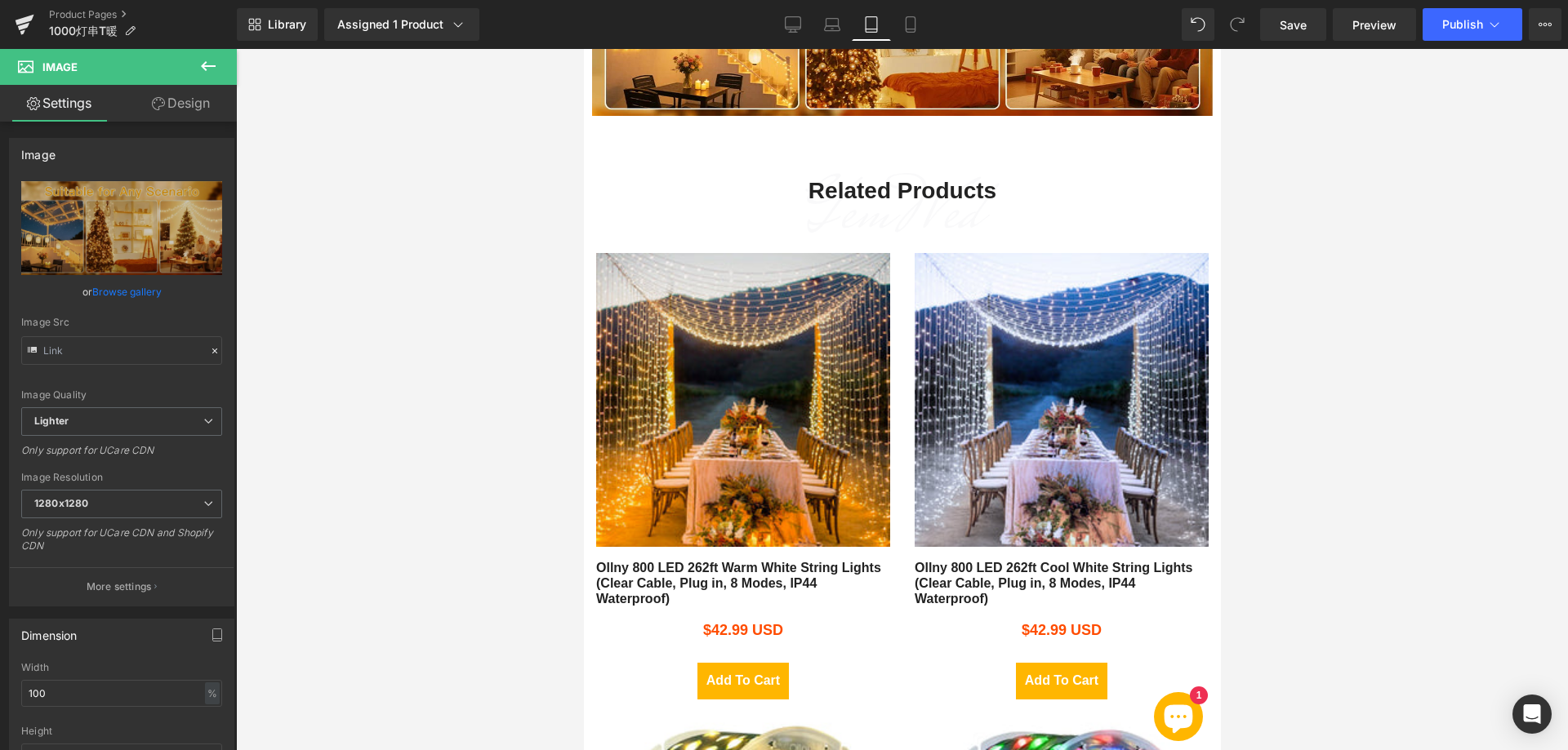
scroll to position [2302, 0]
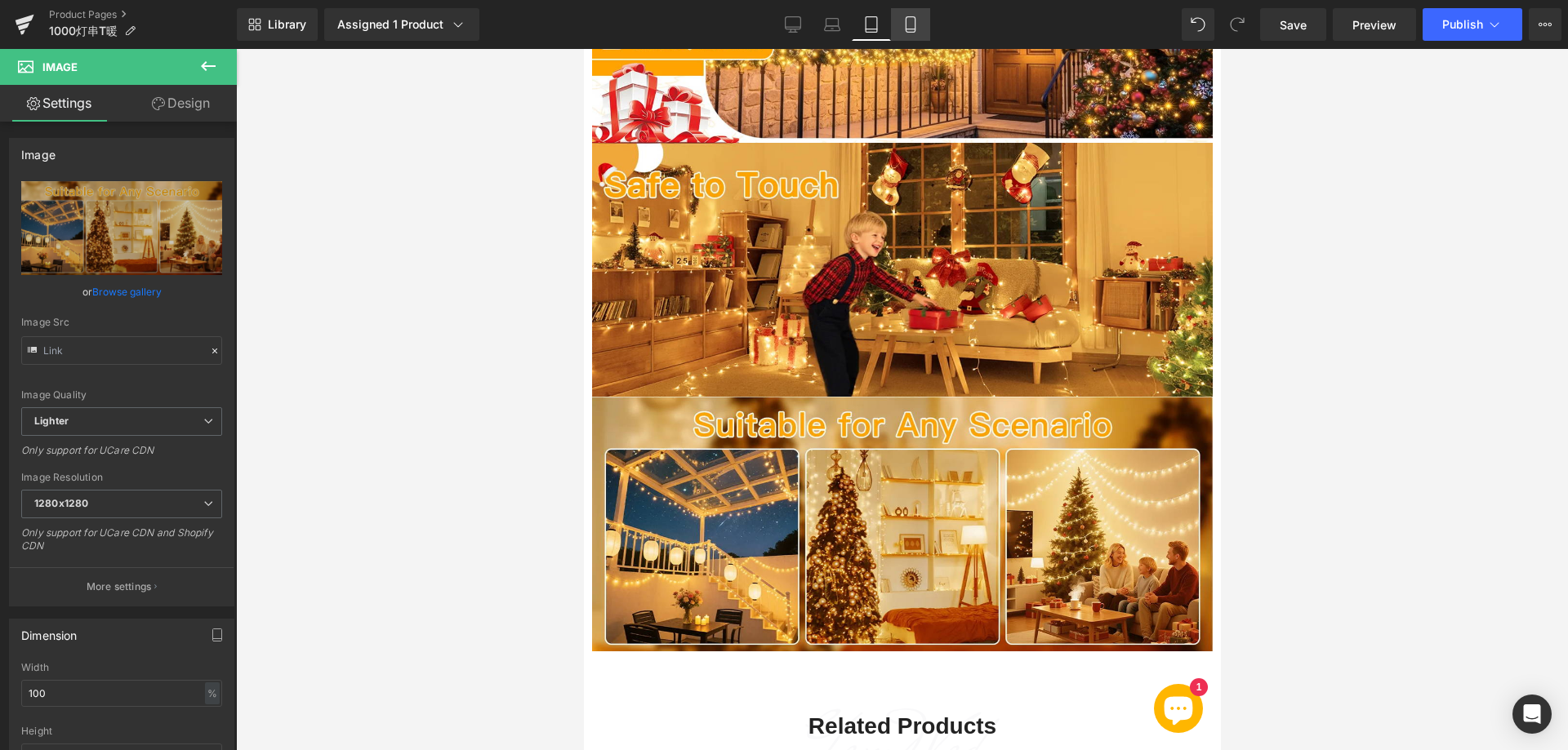
click at [906, 29] on icon at bounding box center [910, 24] width 16 height 16
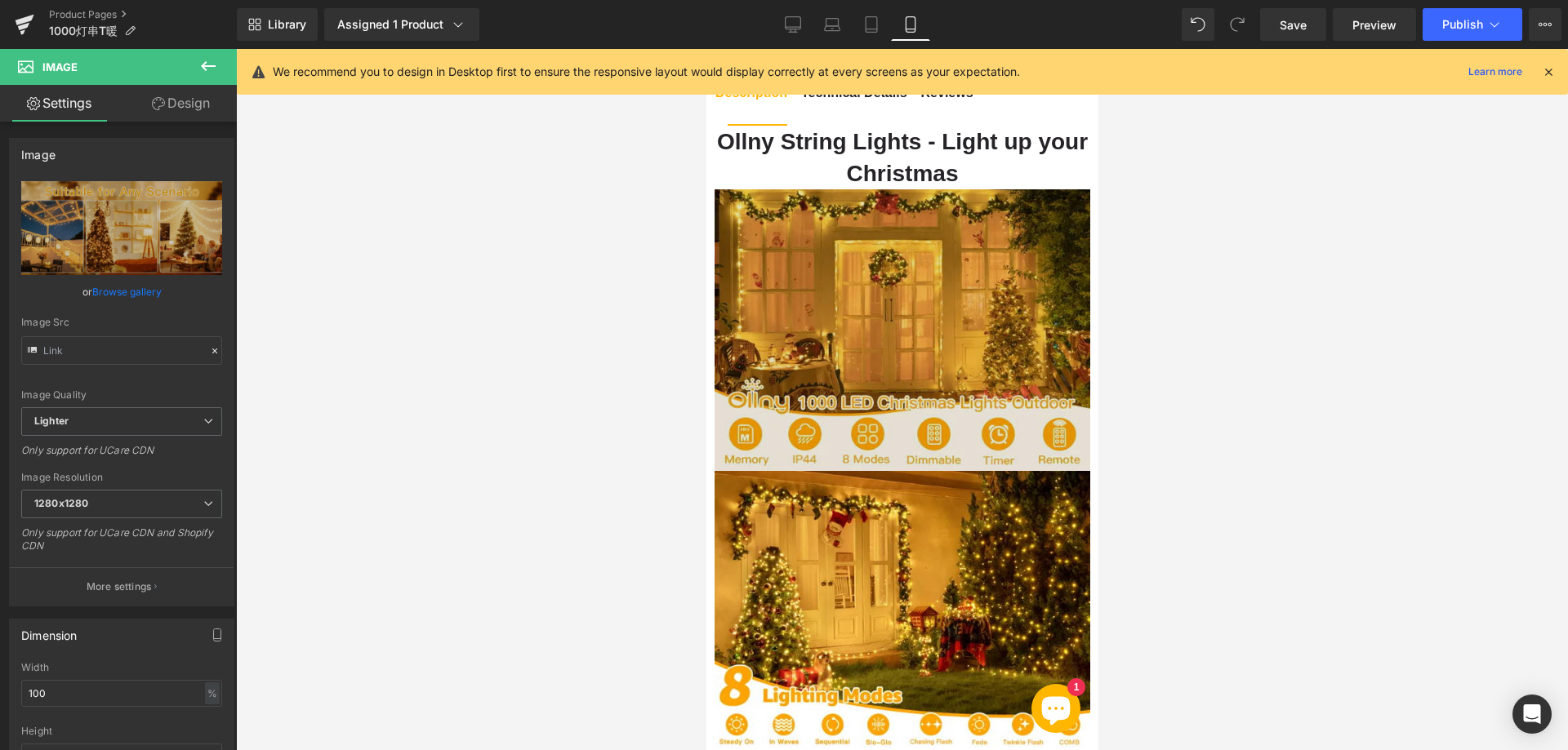
scroll to position [1224, 0]
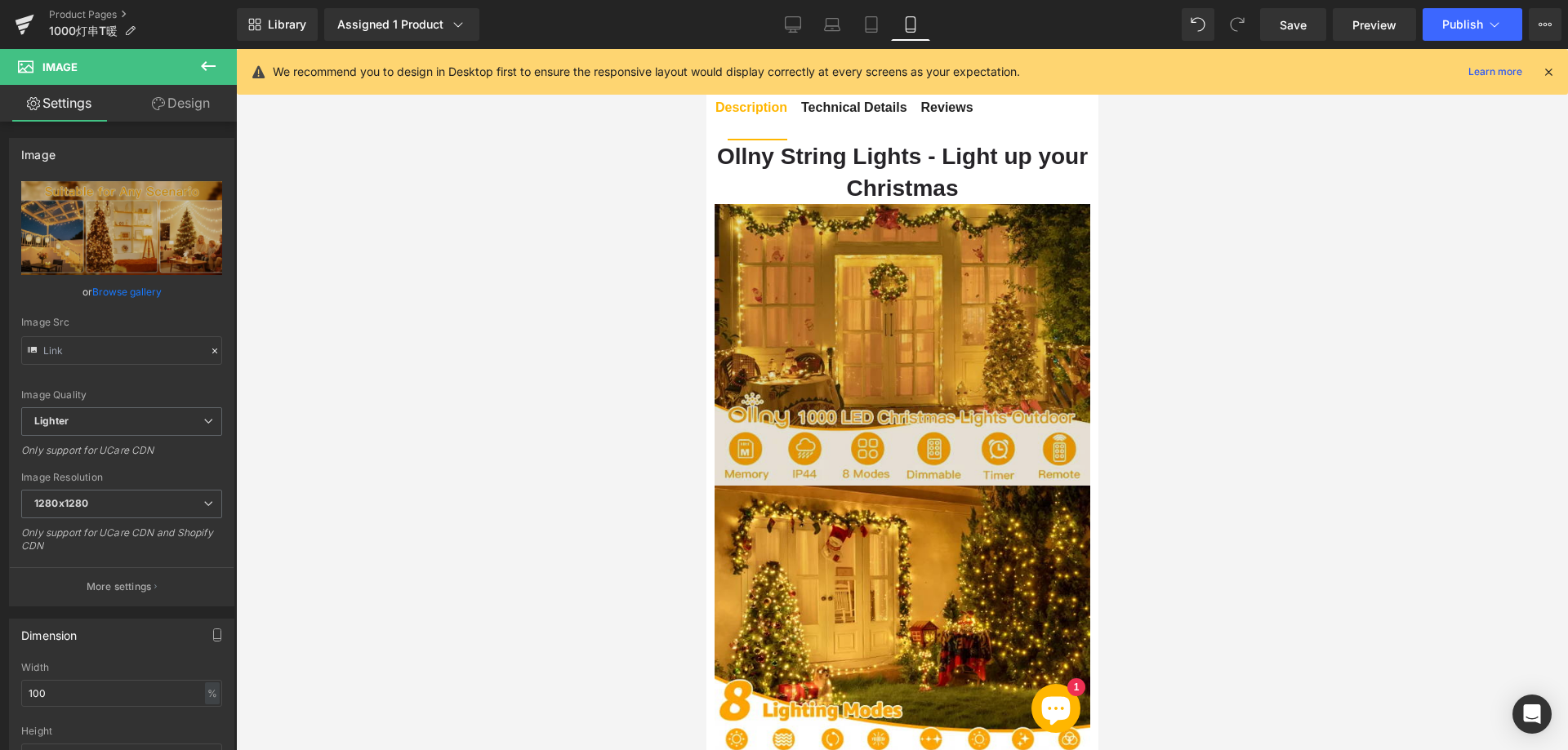
click at [833, 310] on img at bounding box center [901, 345] width 376 height 282
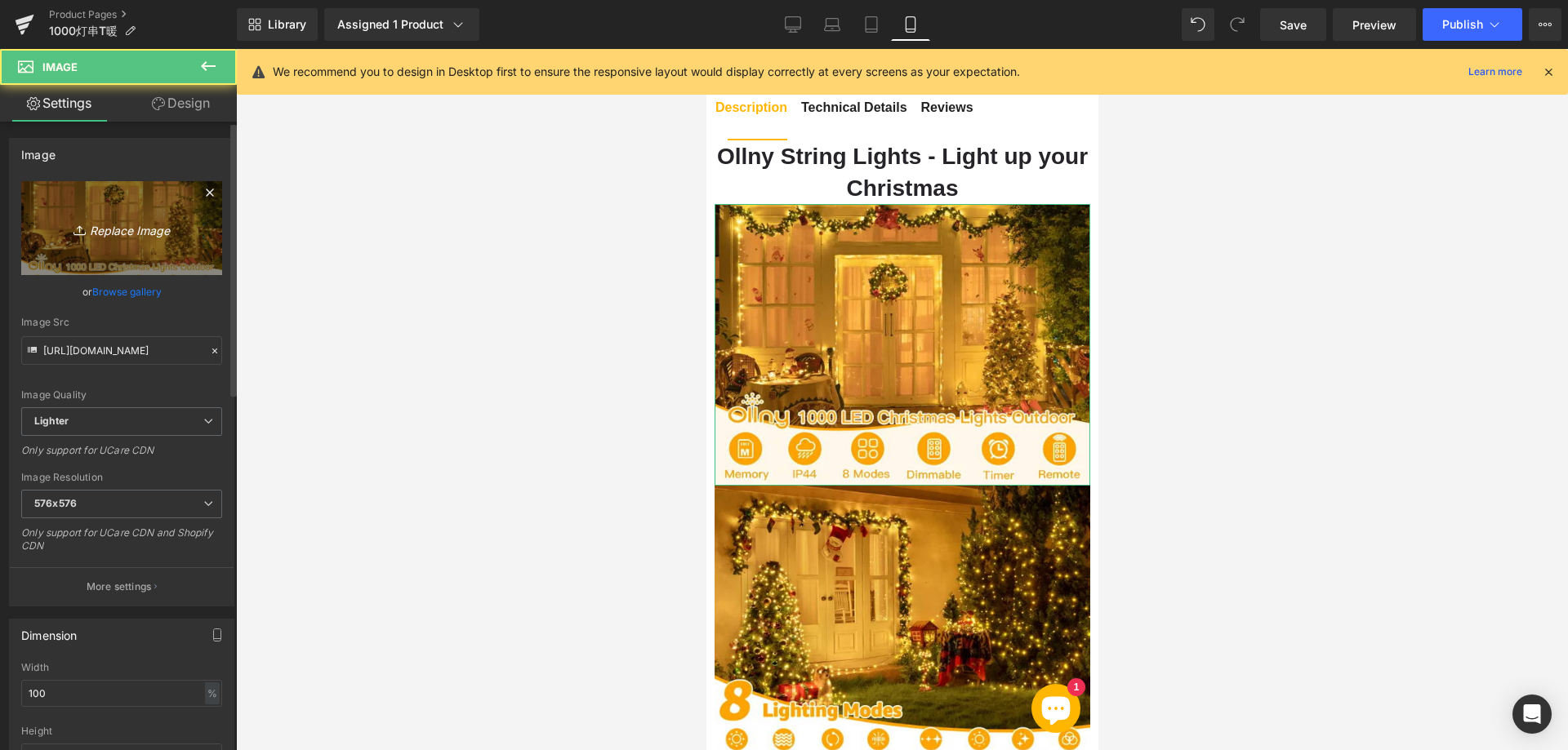
click at [141, 227] on icon "Replace Image" at bounding box center [122, 228] width 131 height 20
type input "C:\fakepath\111.webp"
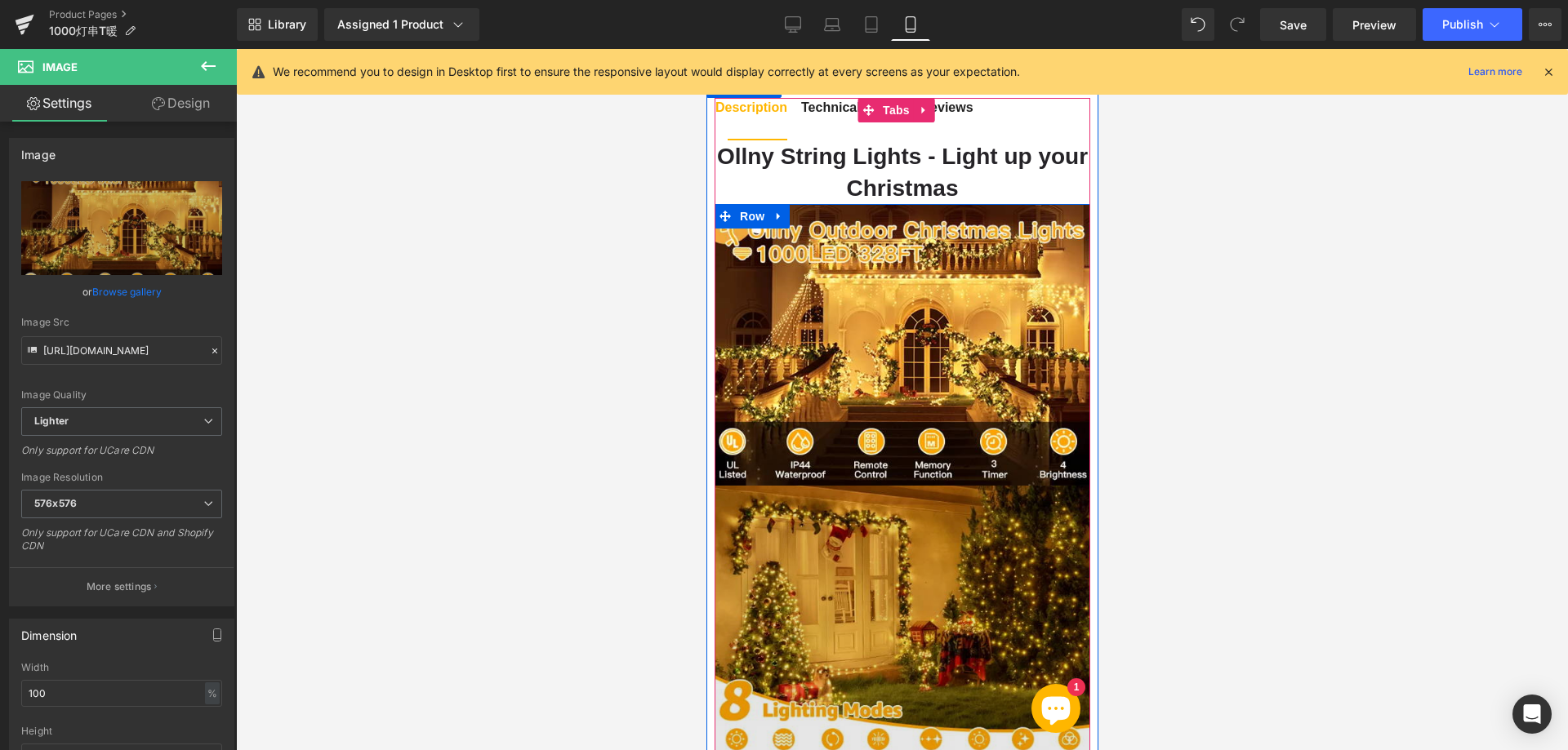
click at [856, 564] on img at bounding box center [901, 626] width 376 height 282
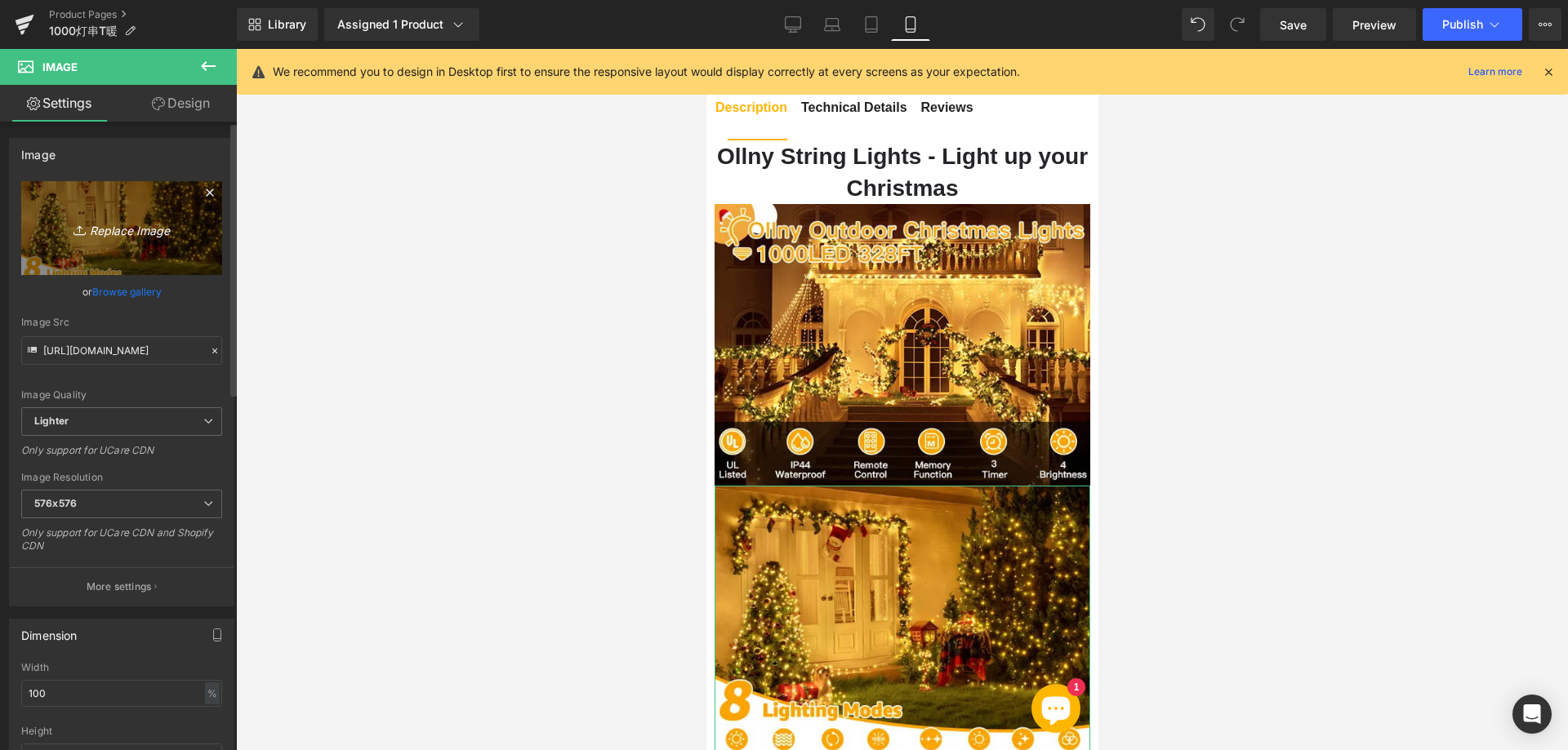
click at [129, 231] on icon "Replace Image" at bounding box center [122, 228] width 131 height 20
type input "C:\fakepath\222.webp"
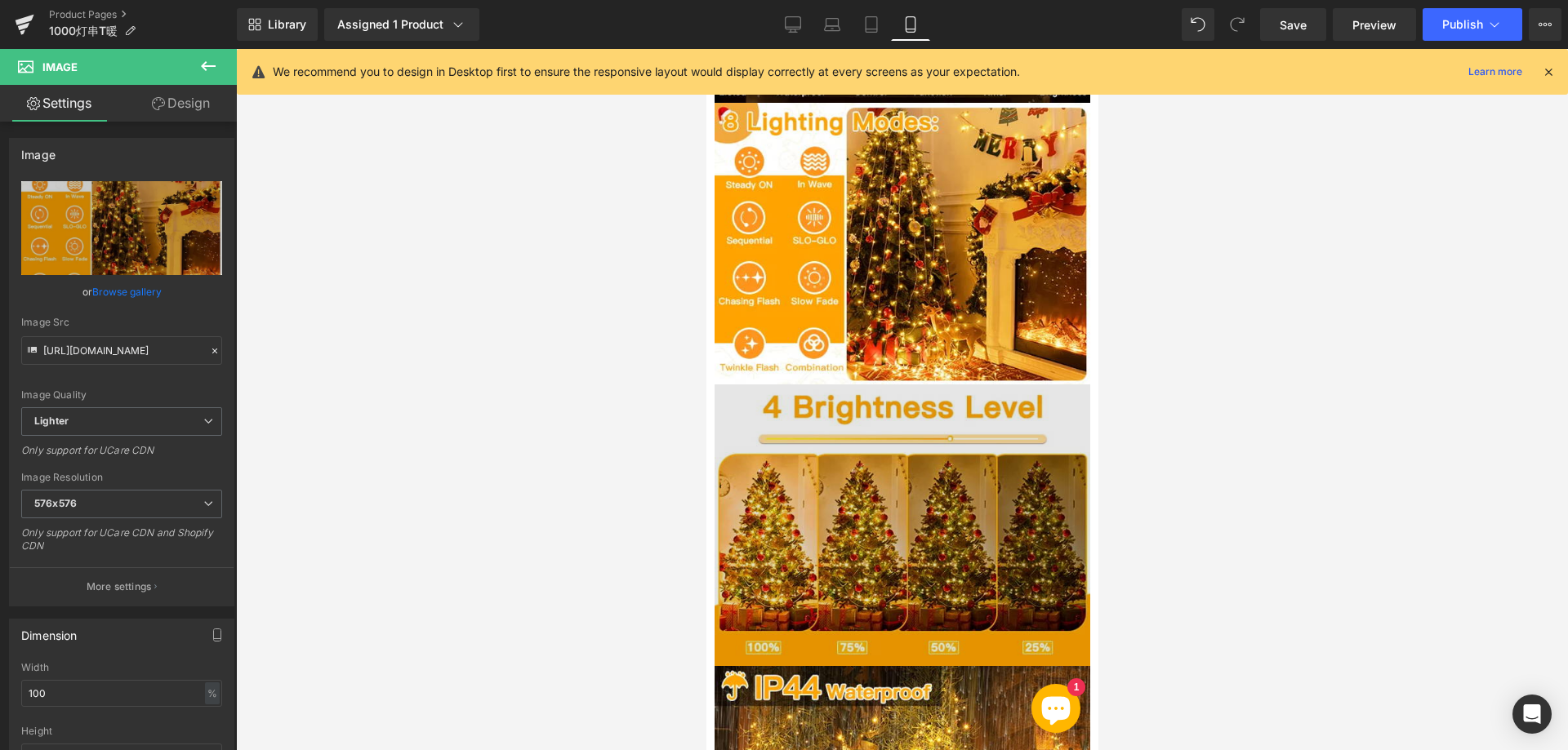
click at [896, 534] on img at bounding box center [901, 525] width 376 height 282
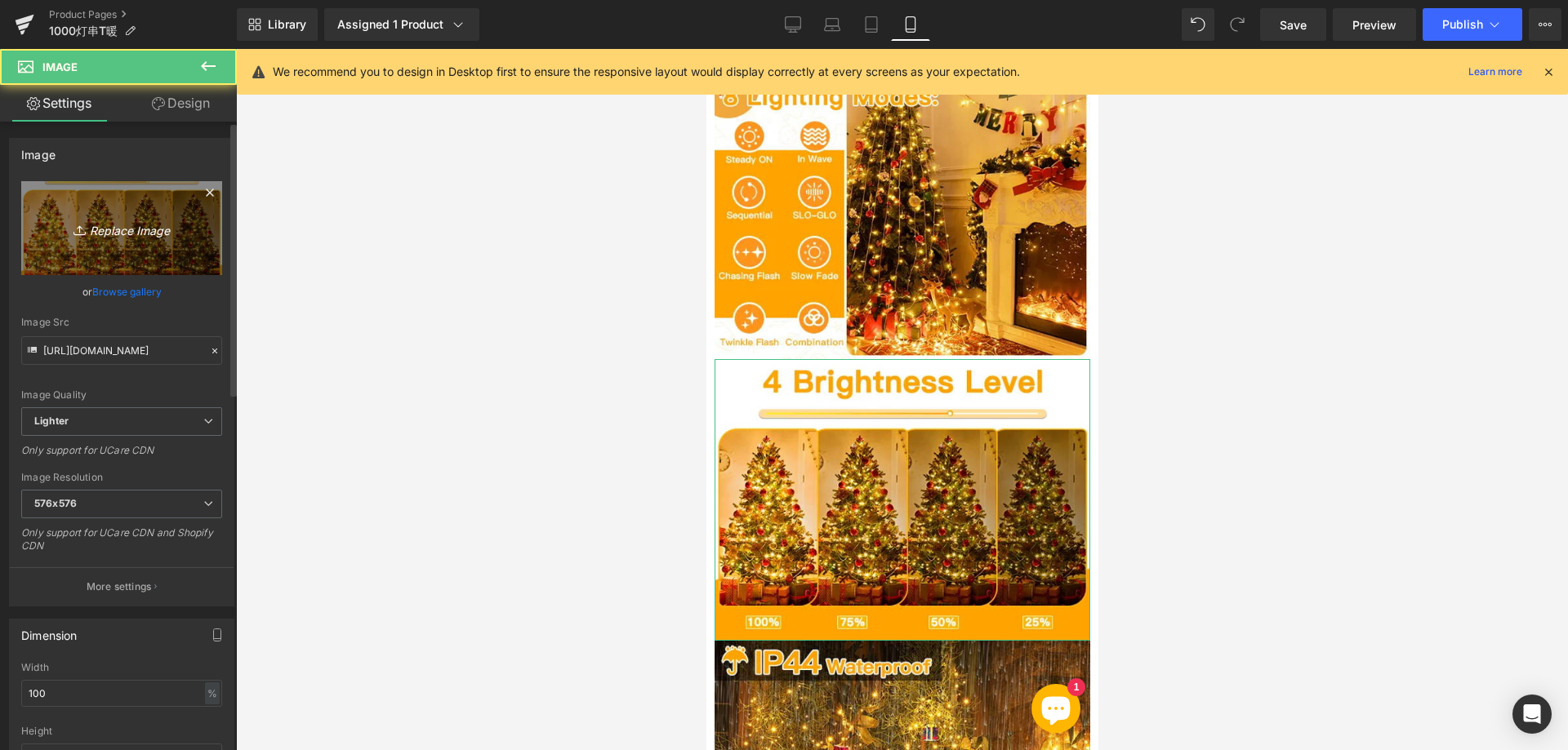
click at [143, 231] on icon "Replace Image" at bounding box center [122, 228] width 131 height 20
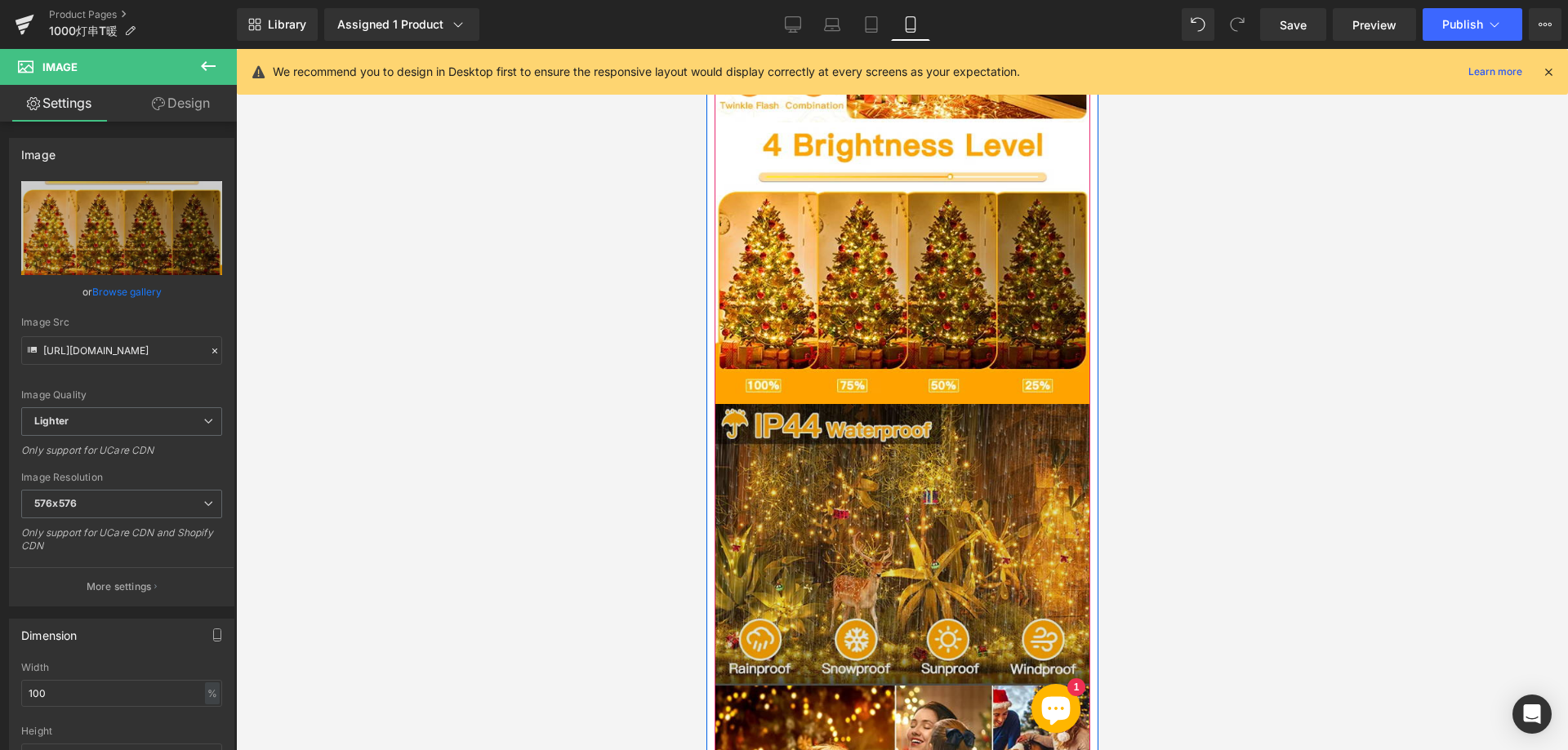
scroll to position [1877, 0]
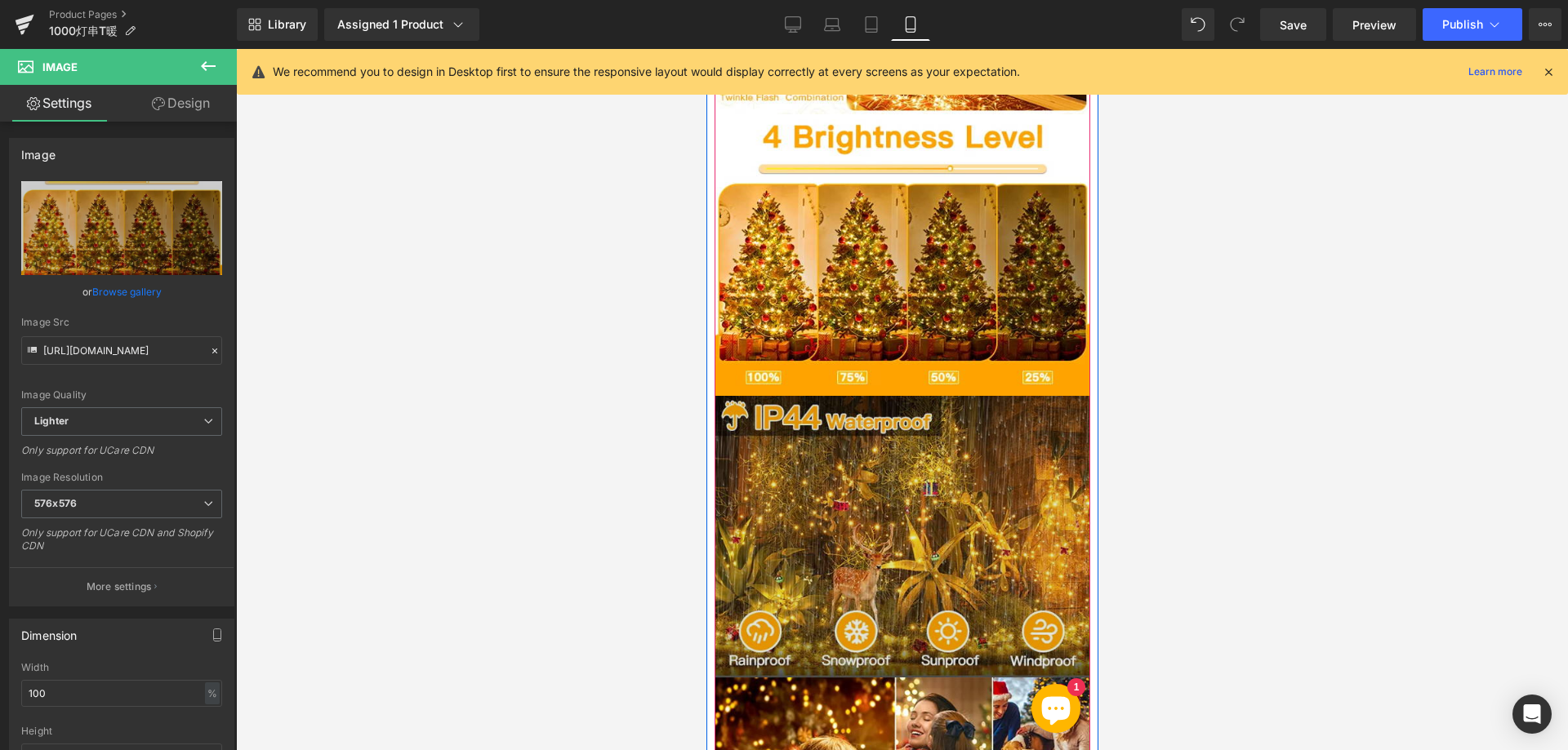
click at [873, 462] on img at bounding box center [901, 536] width 376 height 282
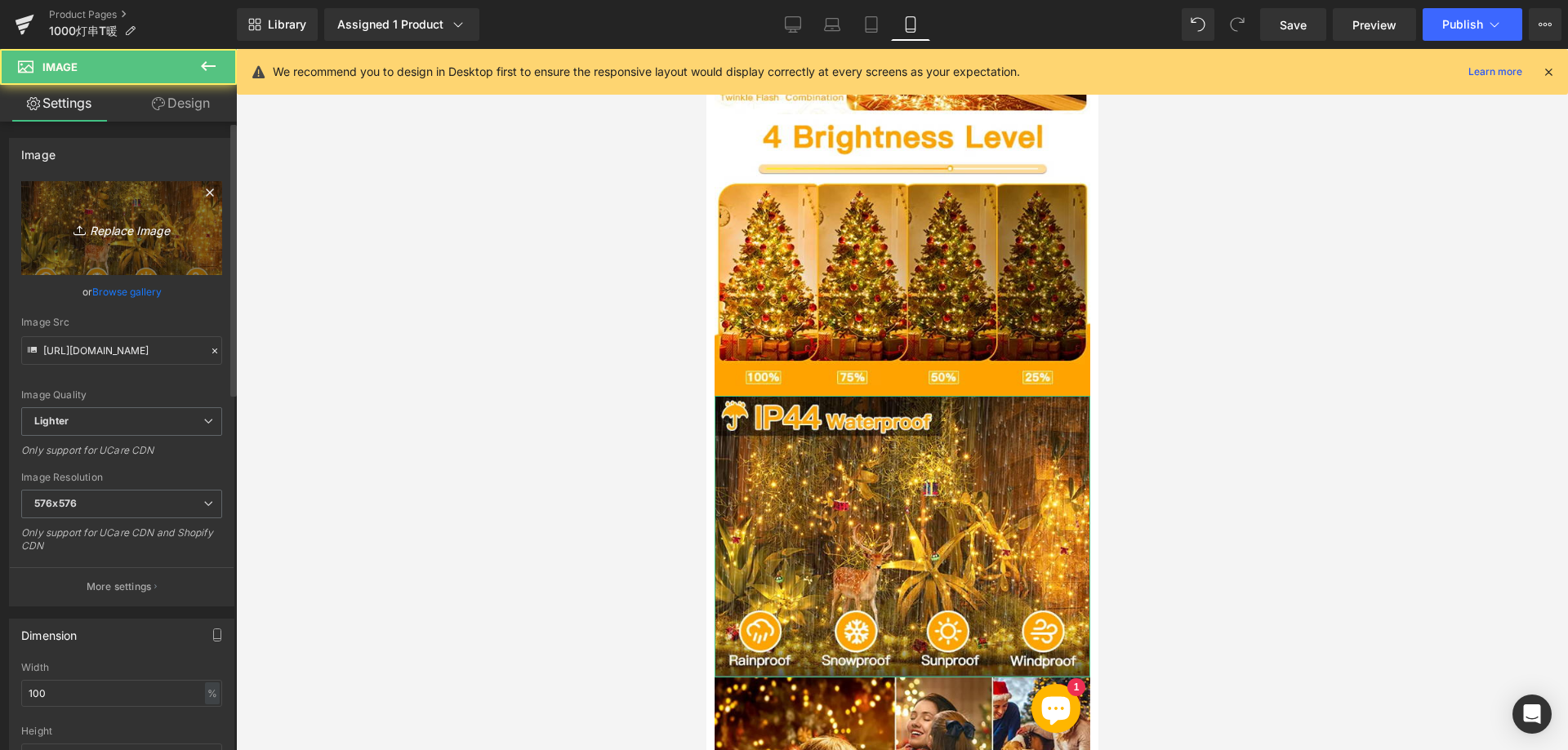
click at [123, 231] on icon "Replace Image" at bounding box center [122, 228] width 131 height 20
type input "C:\fakepath\444.webp"
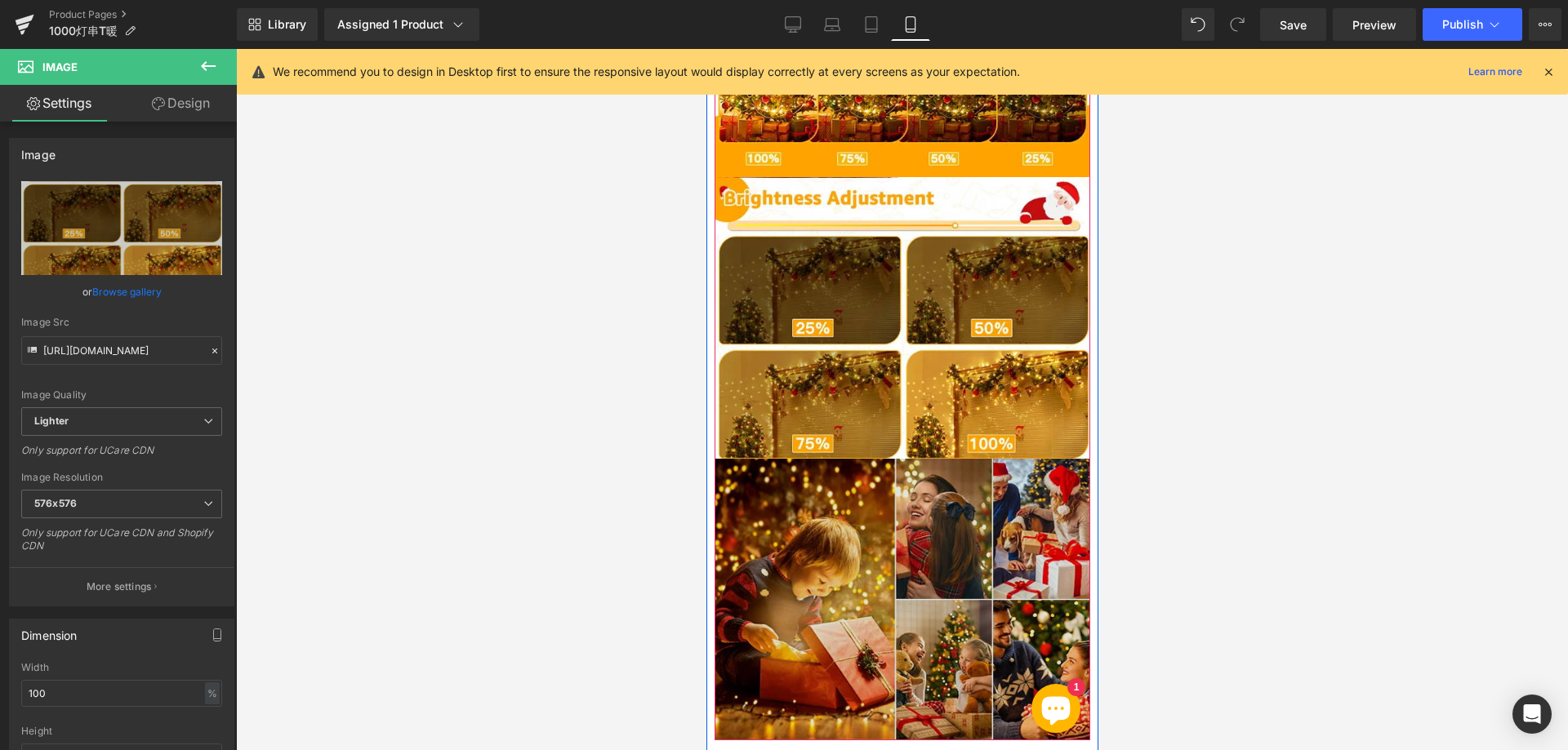
scroll to position [2203, 0]
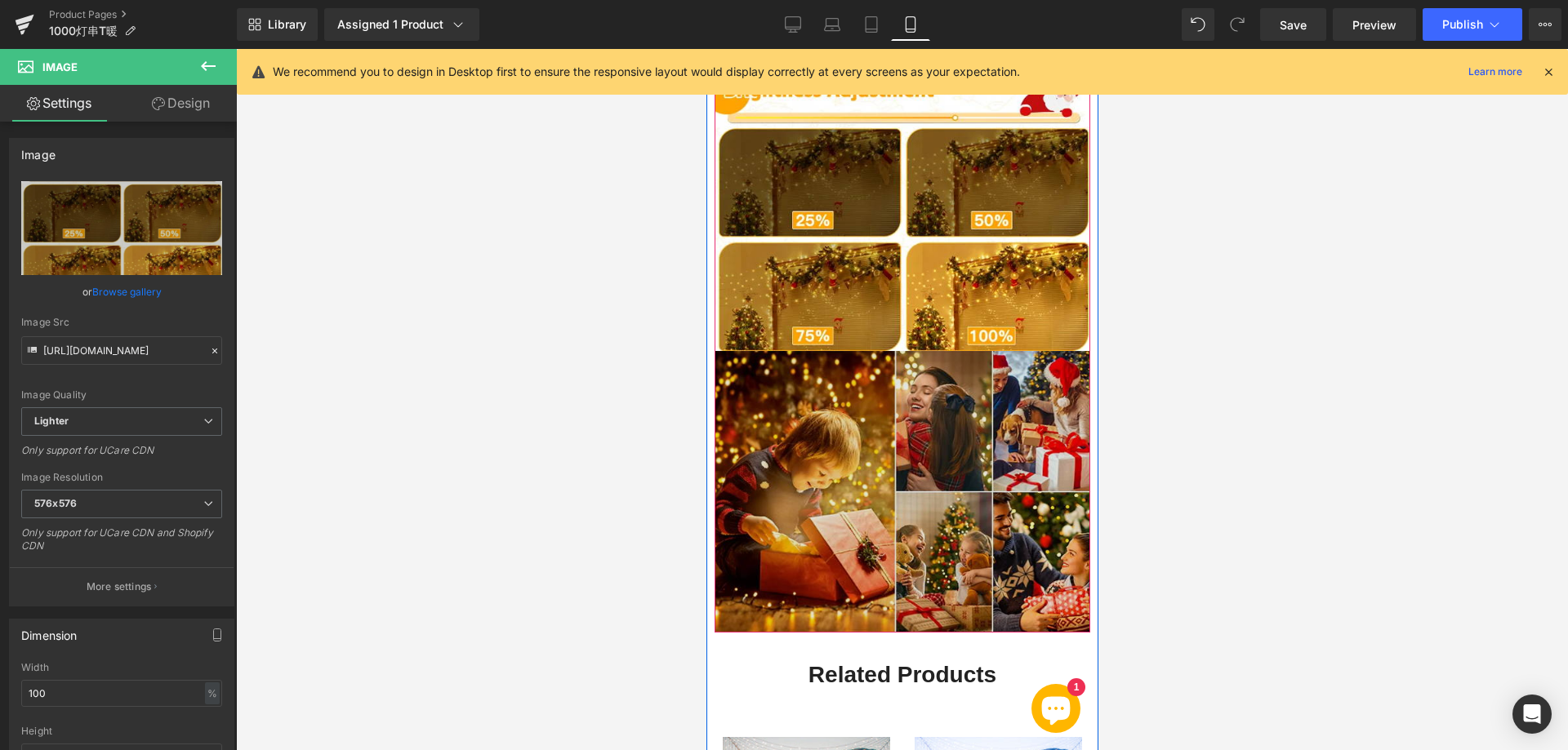
click at [860, 453] on img at bounding box center [901, 491] width 376 height 282
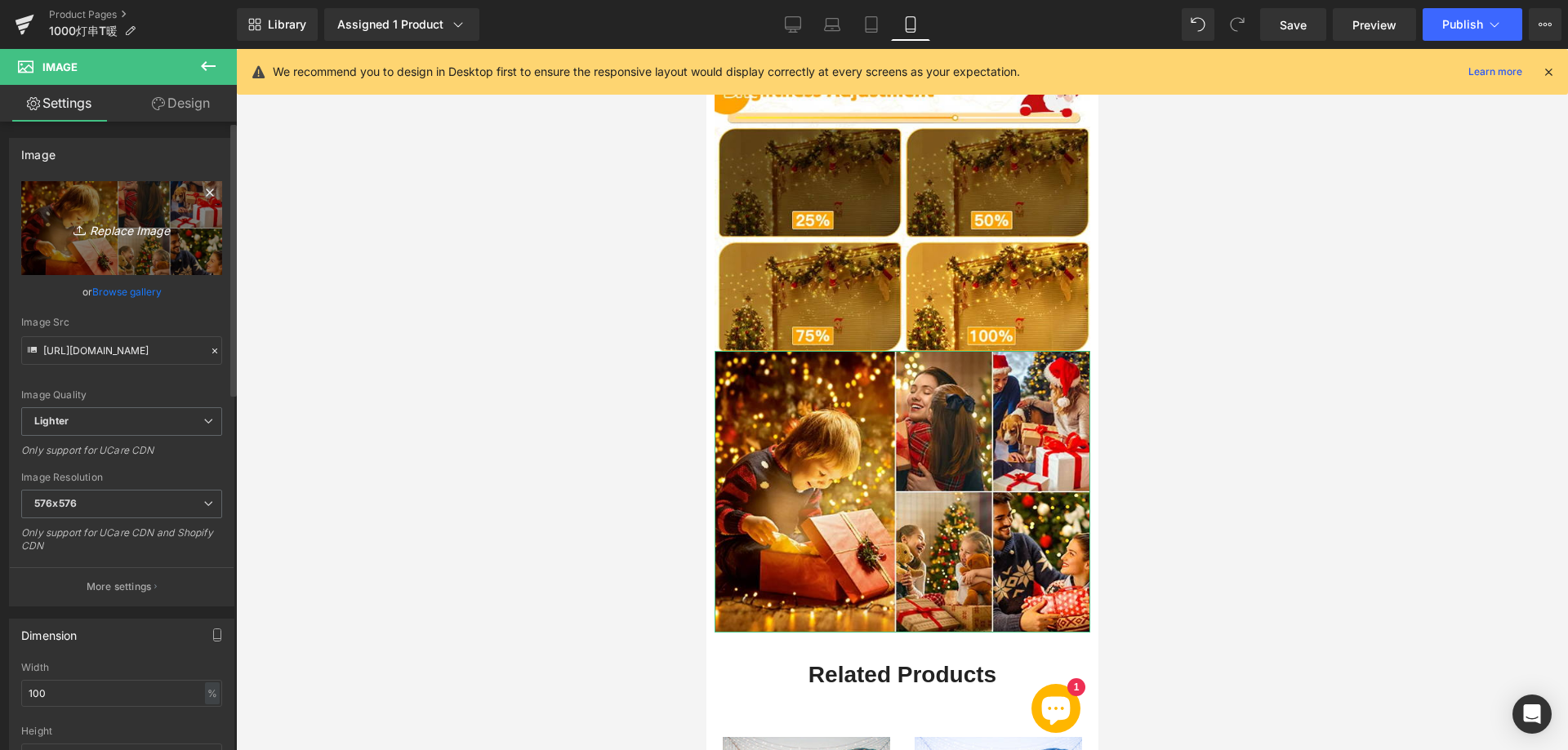
click at [126, 228] on icon "Replace Image" at bounding box center [122, 228] width 131 height 20
type input "C:\fakepath\555.webp"
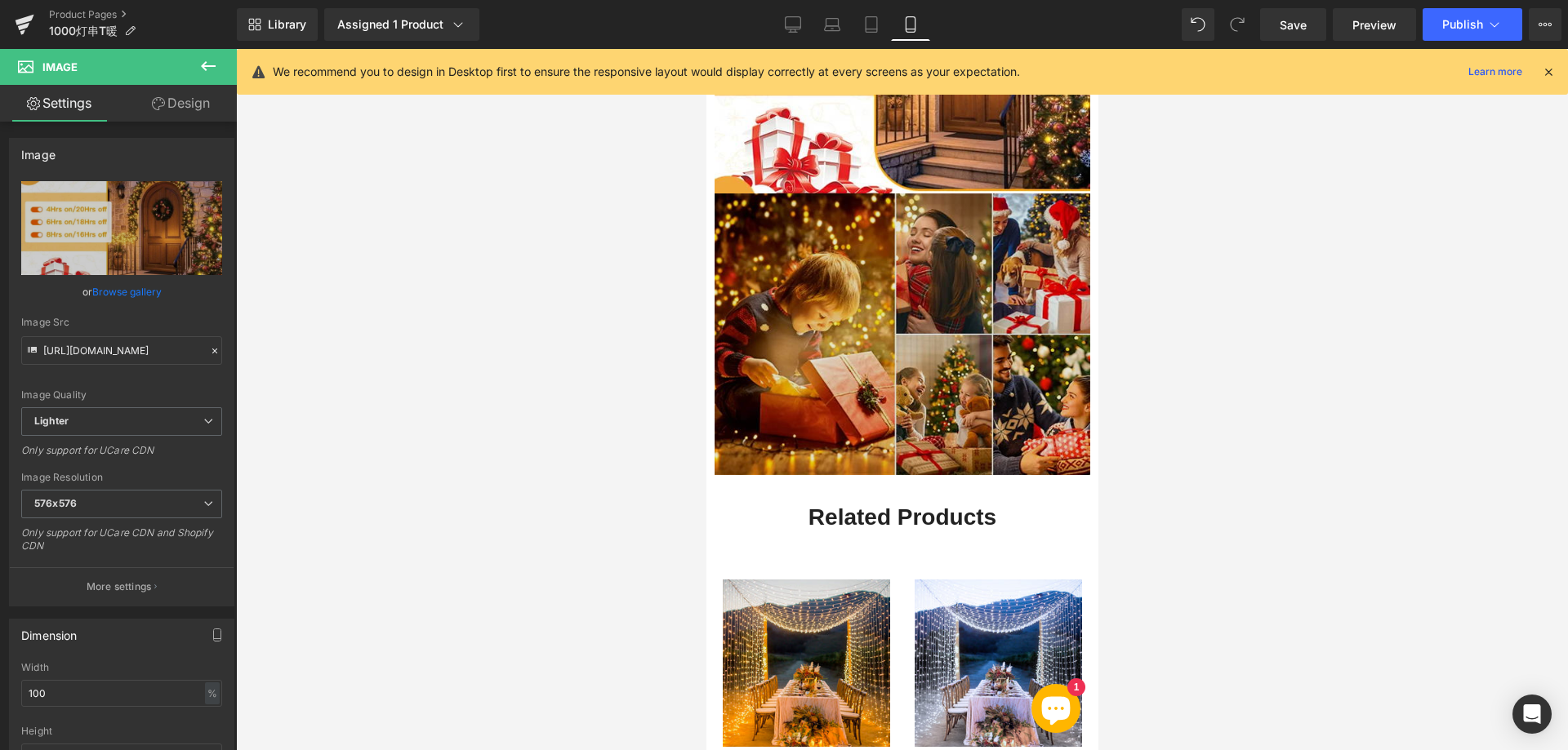
scroll to position [2614, 0]
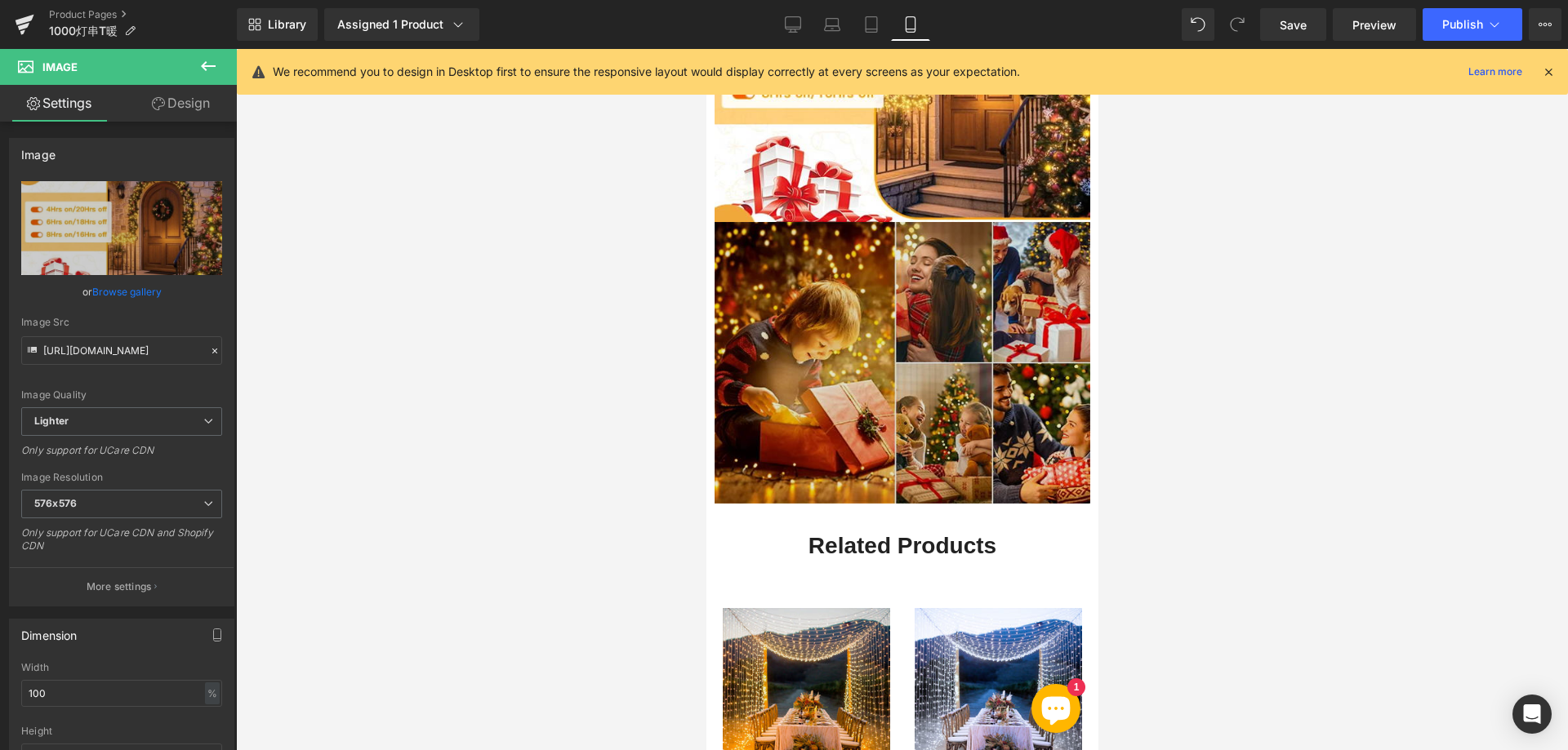
click at [851, 394] on img at bounding box center [901, 362] width 376 height 282
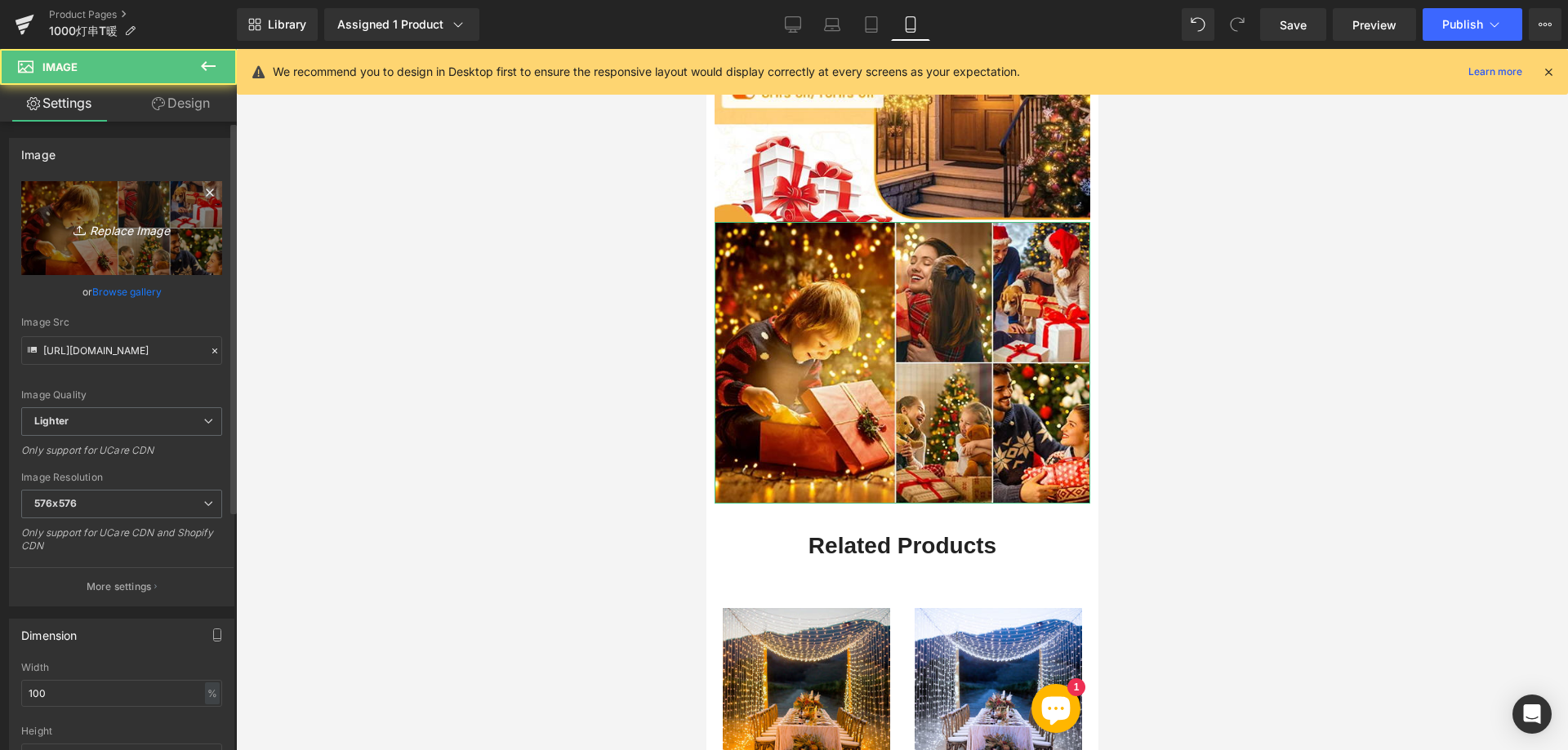
click at [123, 223] on icon "Replace Image" at bounding box center [122, 228] width 131 height 20
type input "C:\fakepath\666.webp"
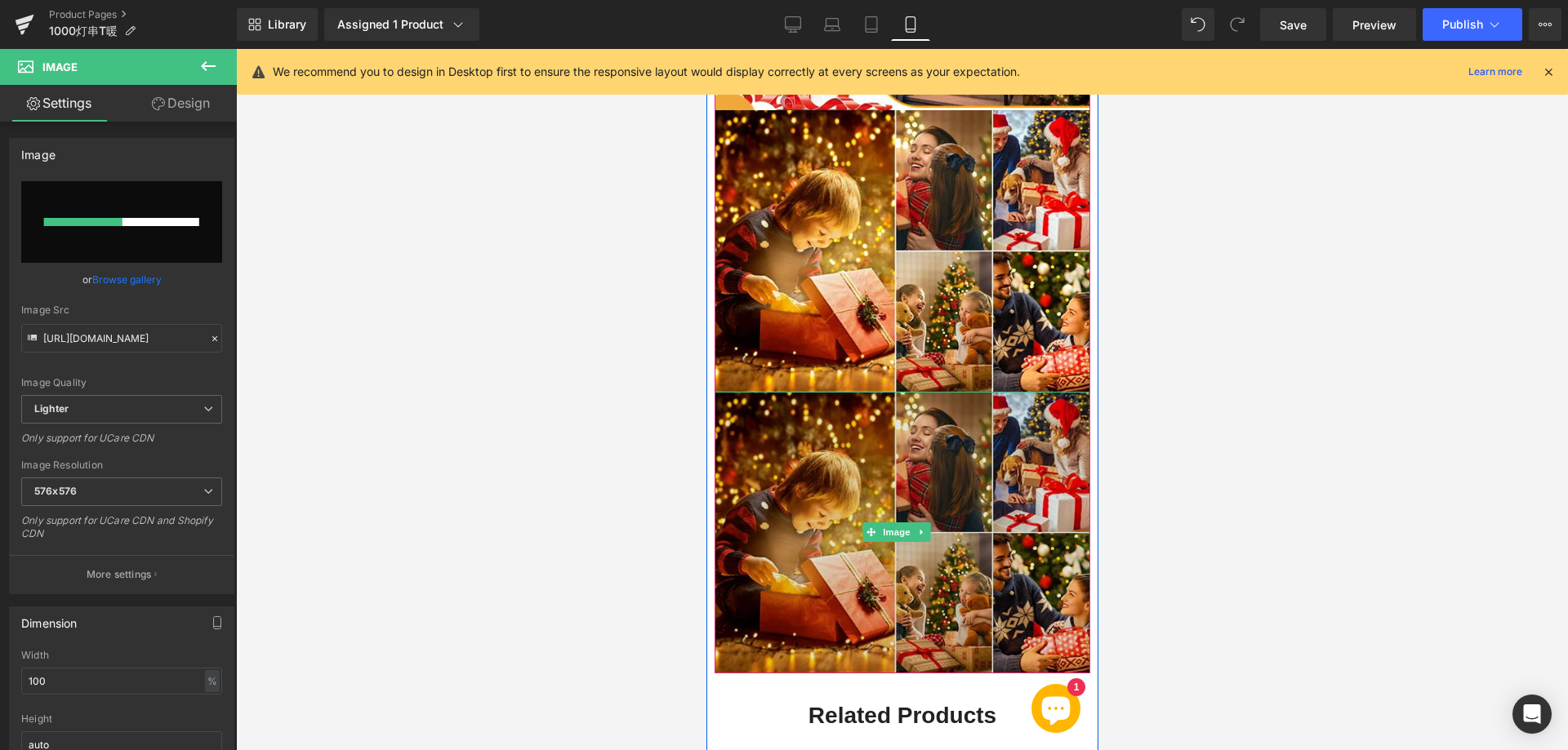
scroll to position [2777, 0]
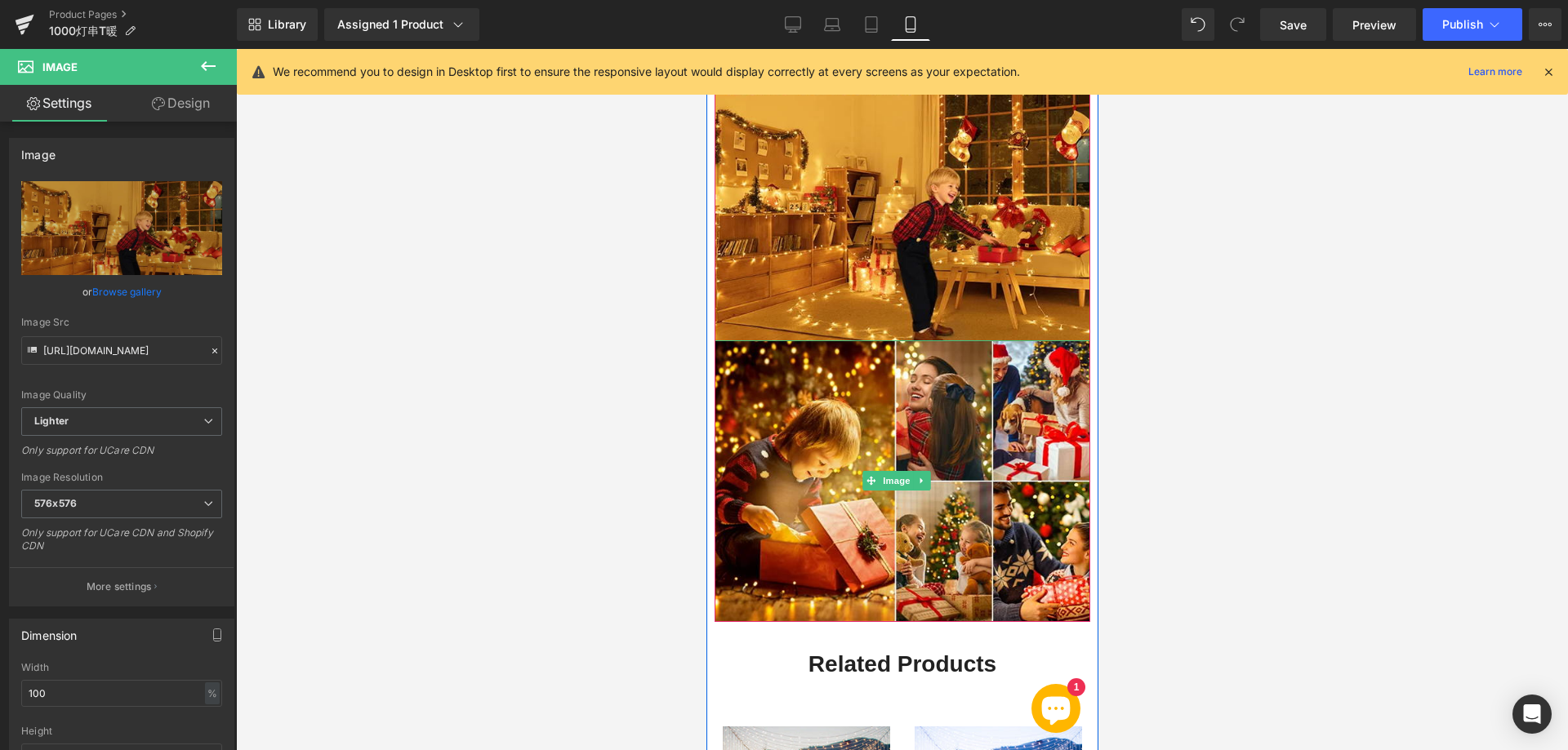
type input "[URL][DOMAIN_NAME]"
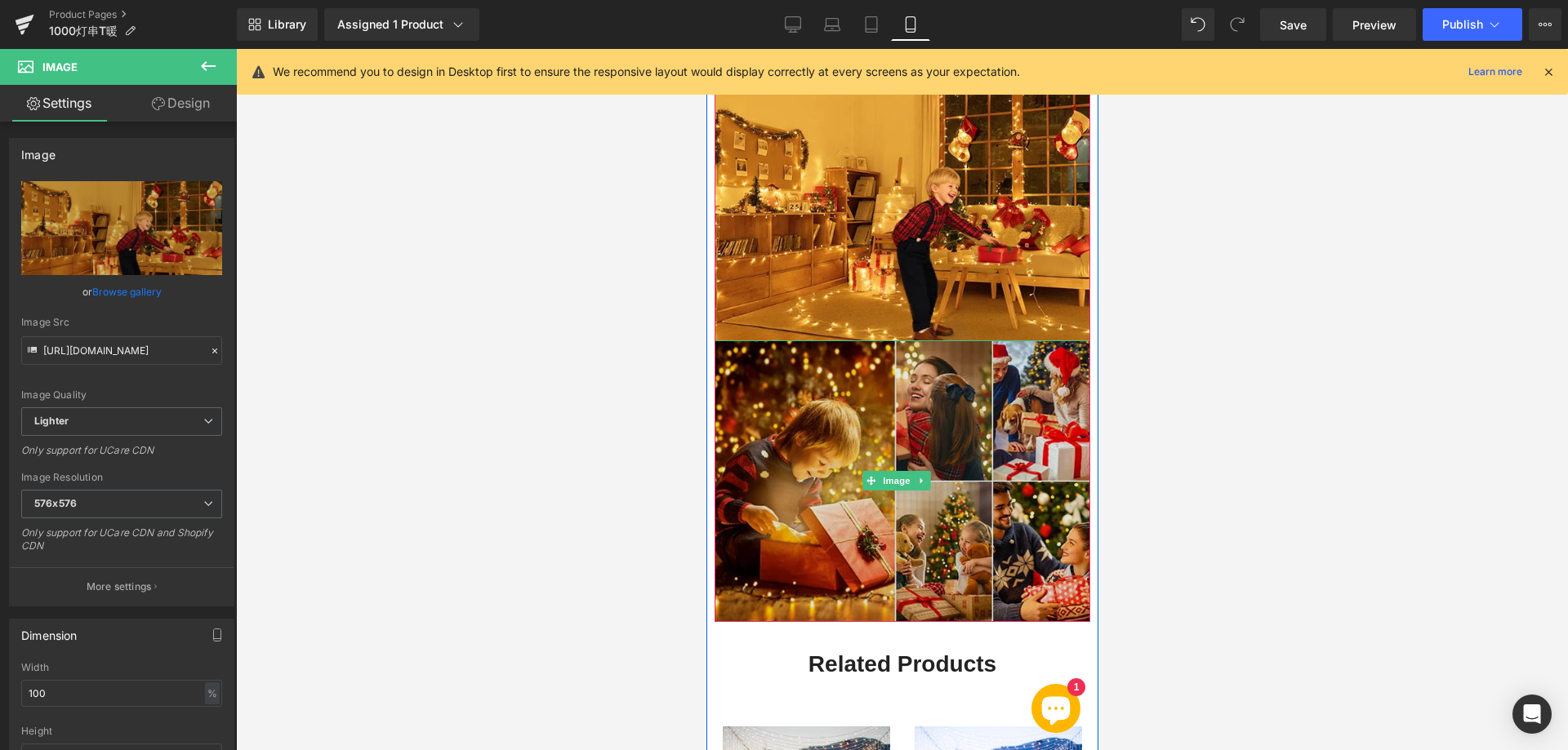
click at [849, 449] on img at bounding box center [901, 481] width 376 height 282
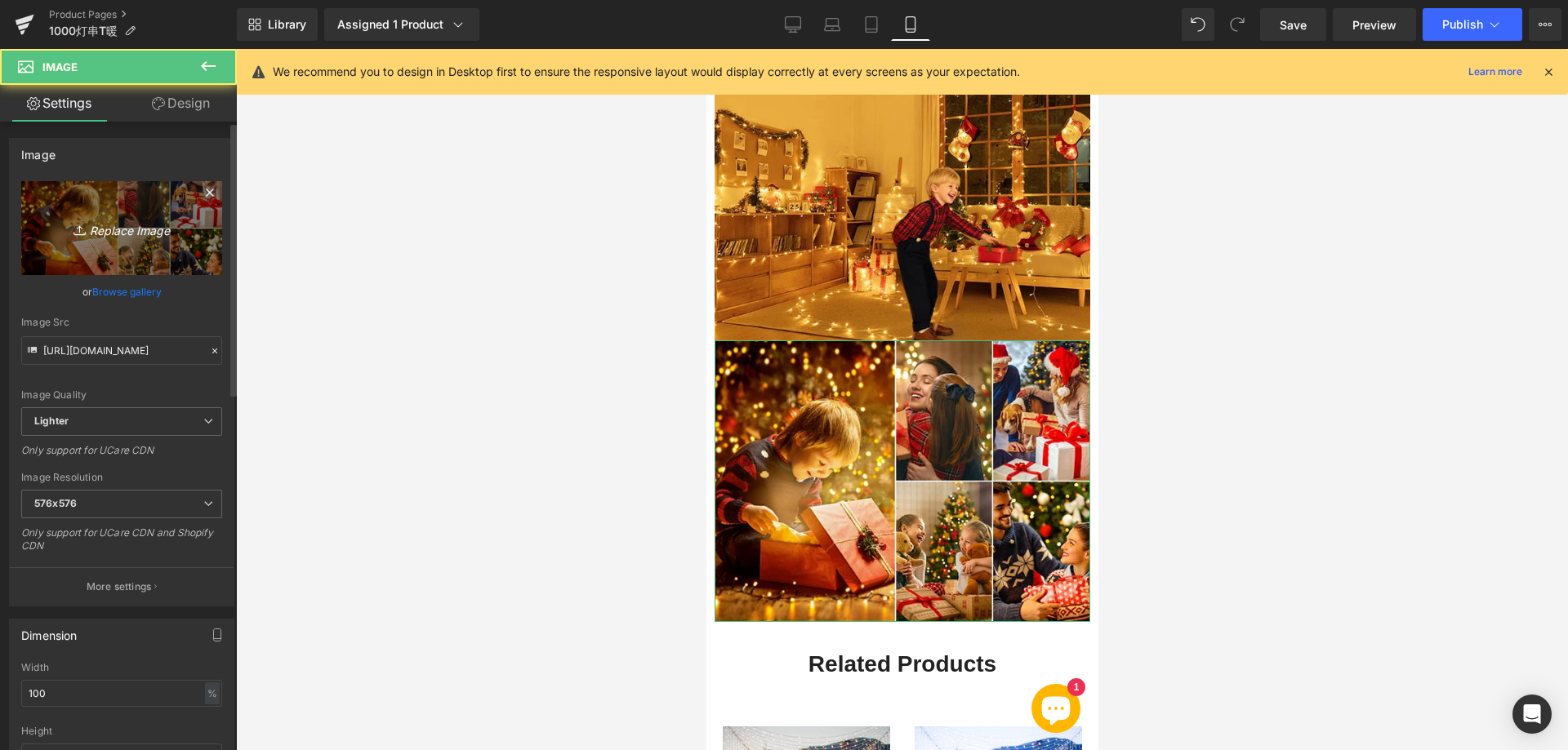
click at [156, 230] on icon "Replace Image" at bounding box center [122, 228] width 131 height 20
type input "C:\fakepath\777.webp"
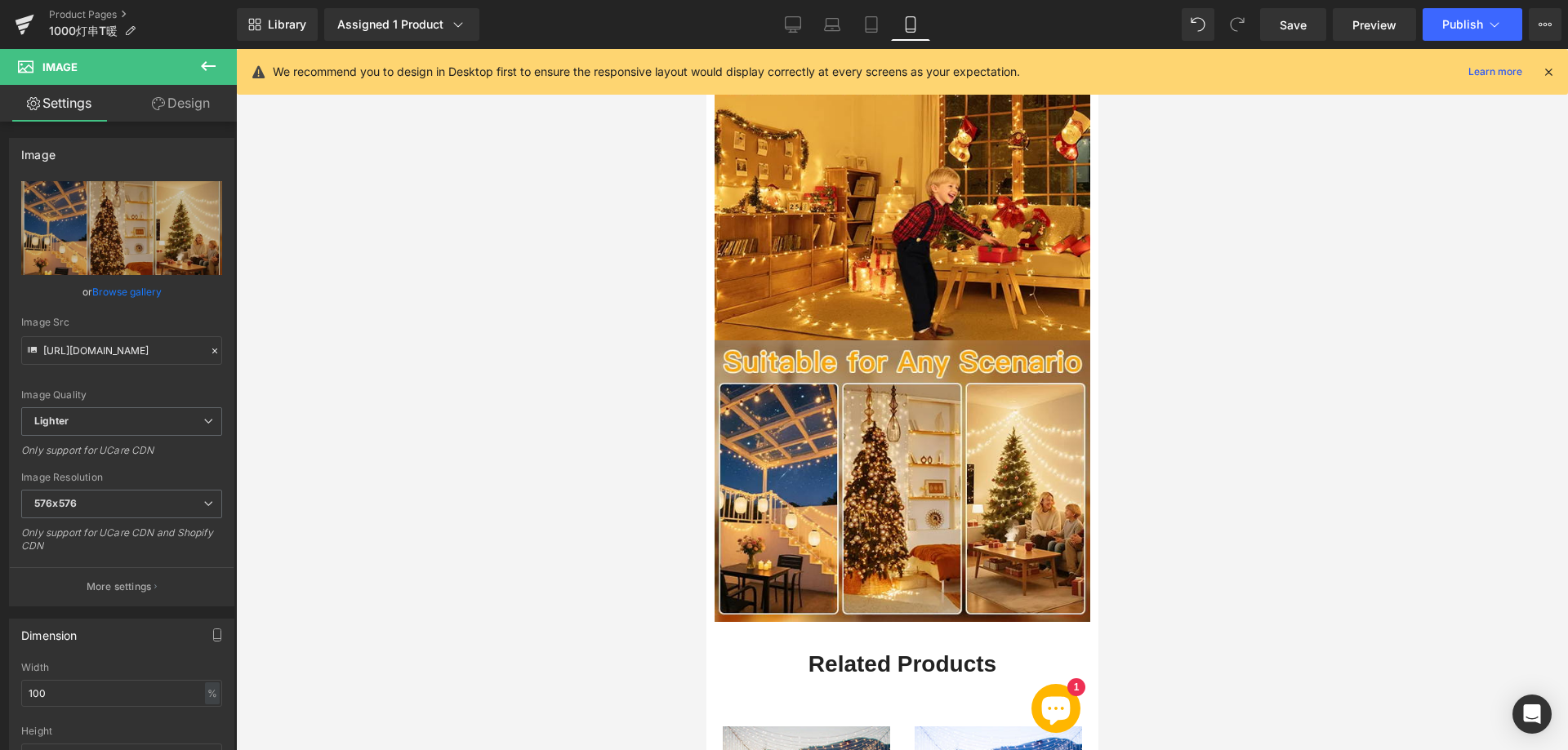
type input "[URL][DOMAIN_NAME]"
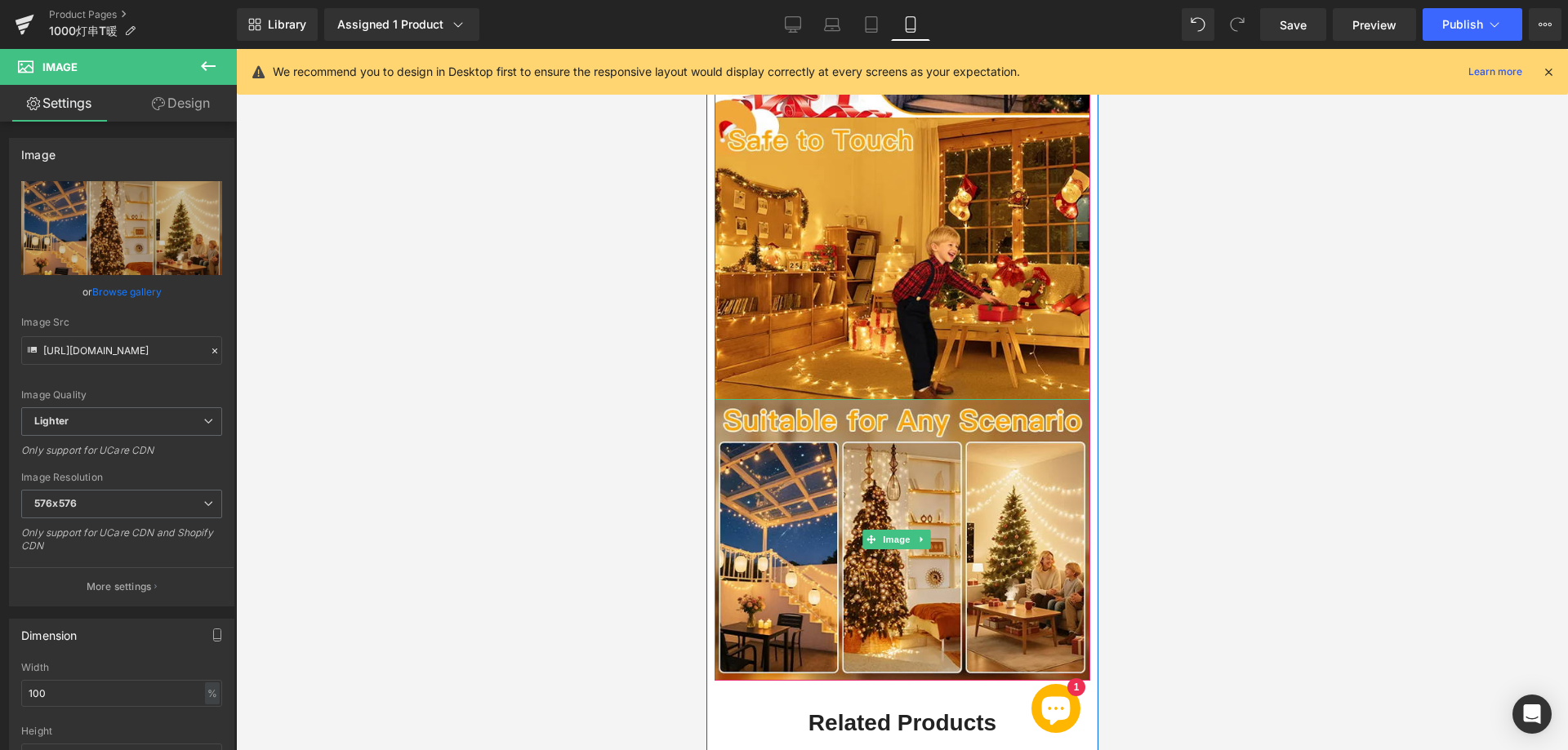
scroll to position [2695, 0]
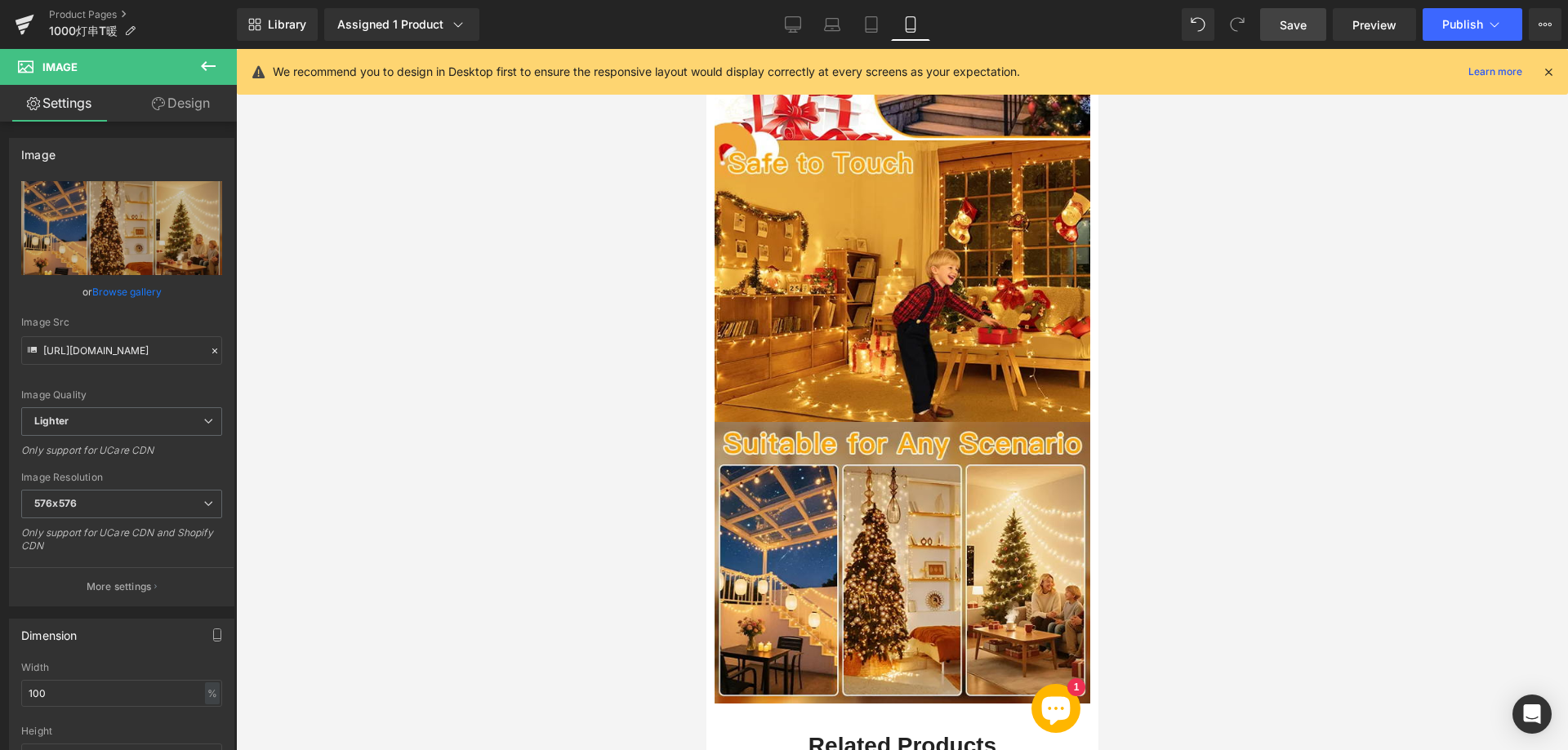
click at [1296, 27] on span "Save" at bounding box center [1293, 24] width 27 height 17
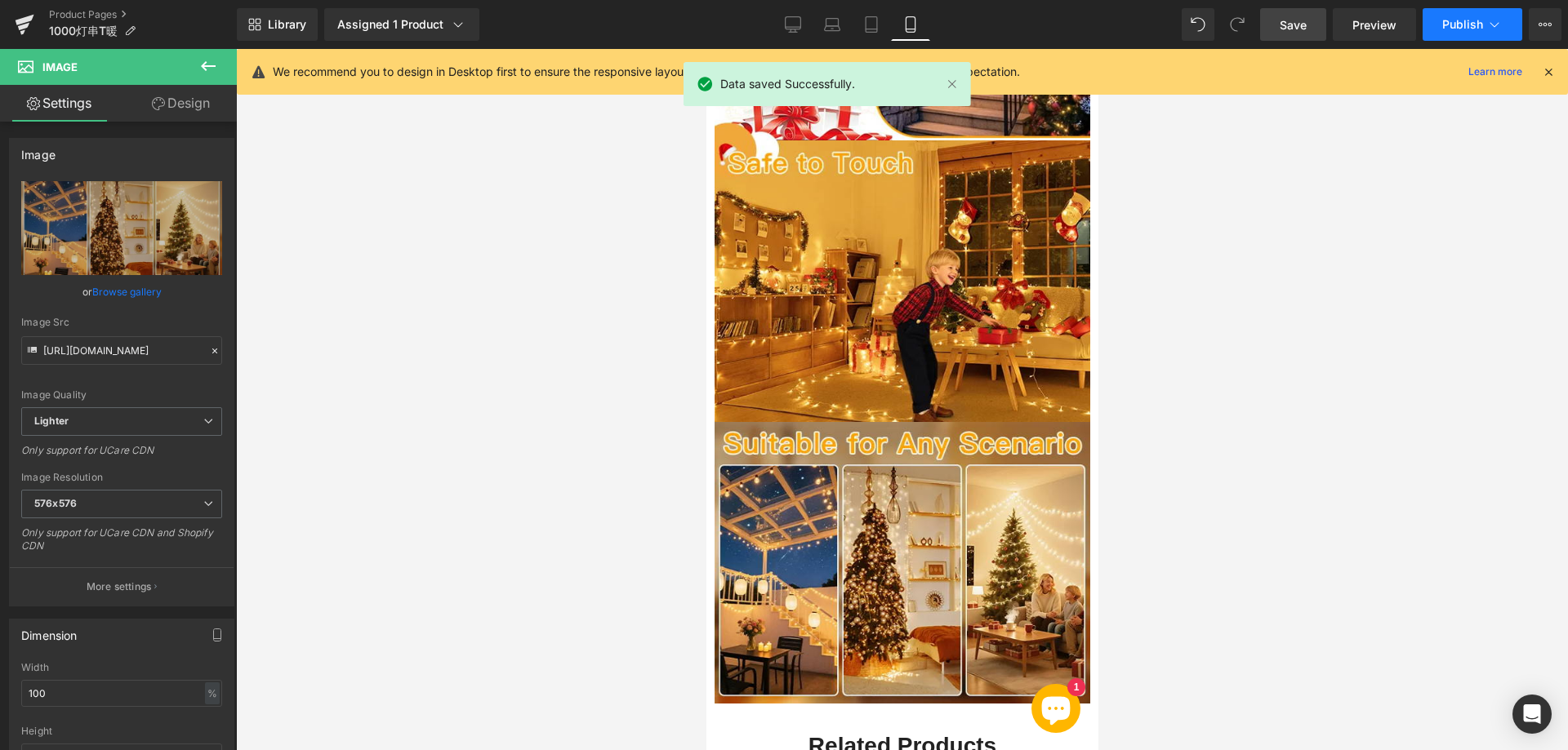
click at [1457, 31] on button "Publish" at bounding box center [1472, 24] width 100 height 33
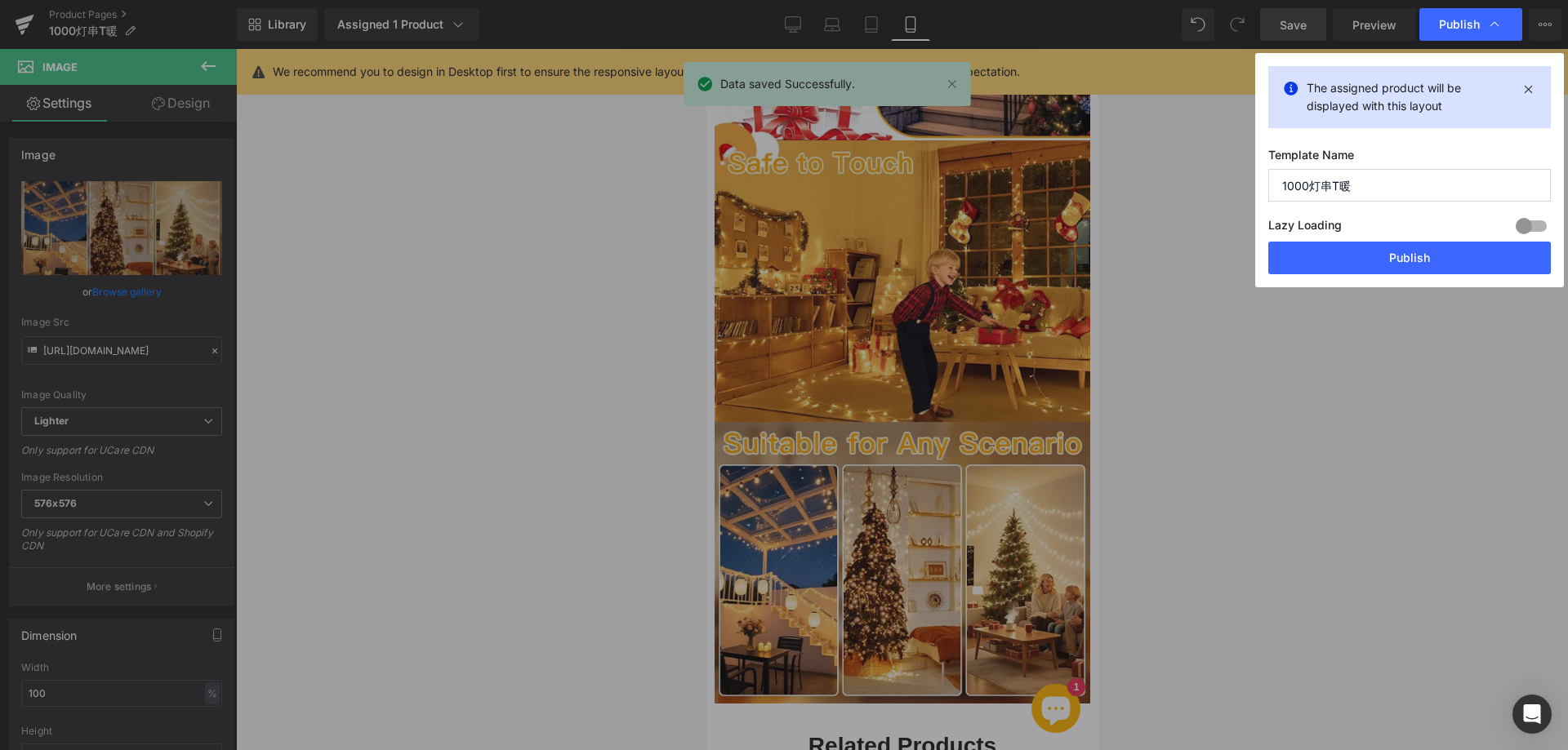
click at [1392, 253] on button "Publish" at bounding box center [1410, 257] width 283 height 33
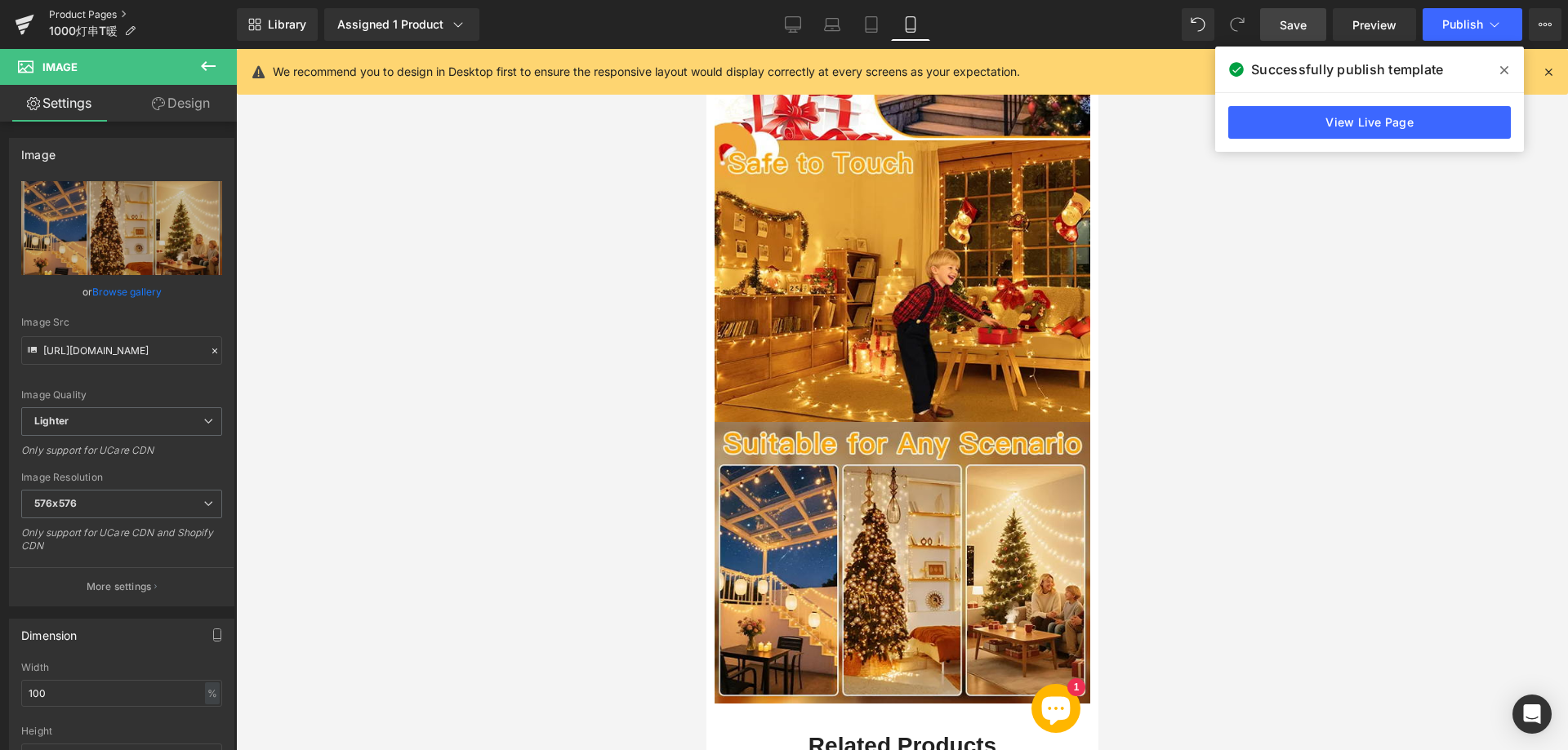
click at [101, 11] on link "Product Pages" at bounding box center [142, 14] width 187 height 13
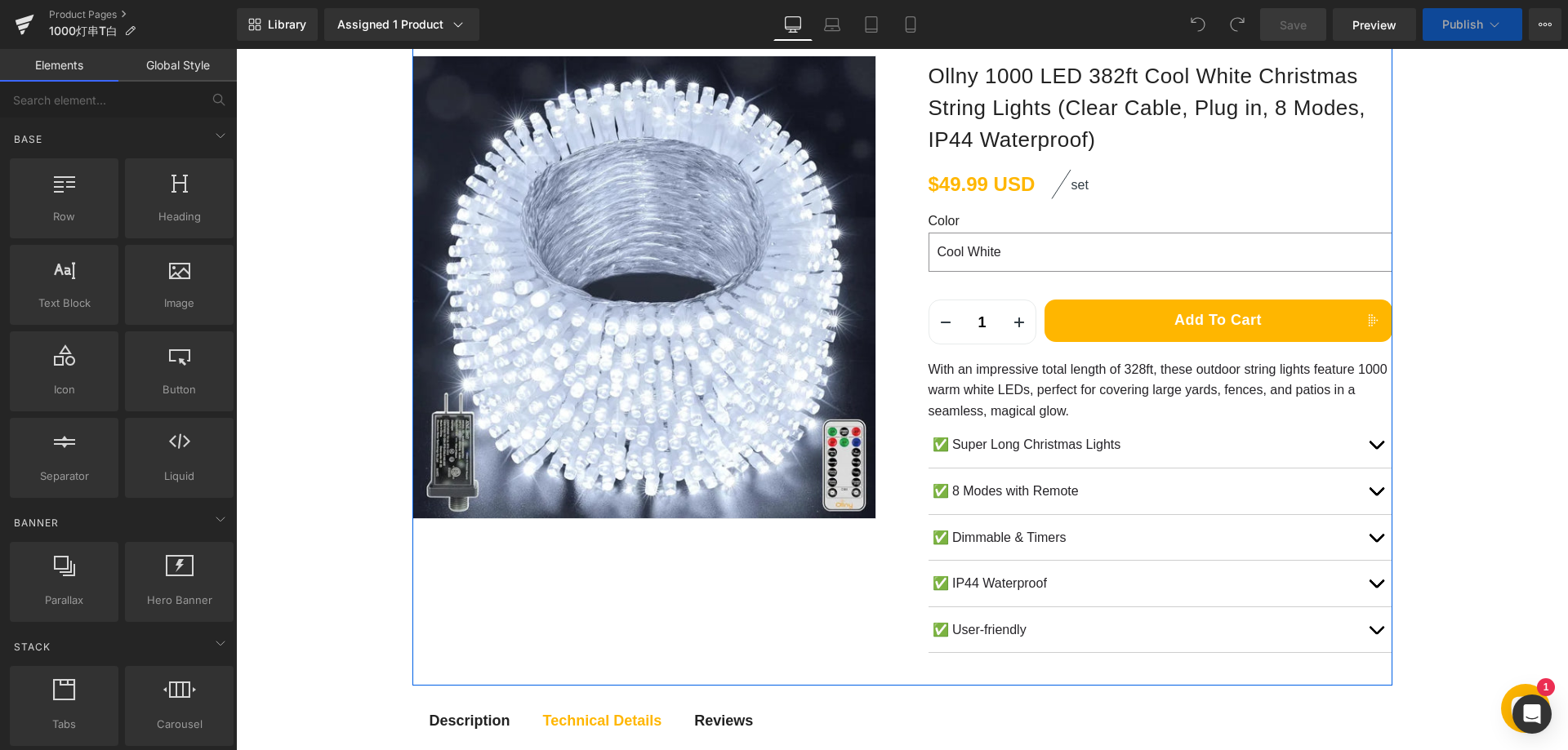
scroll to position [245, 0]
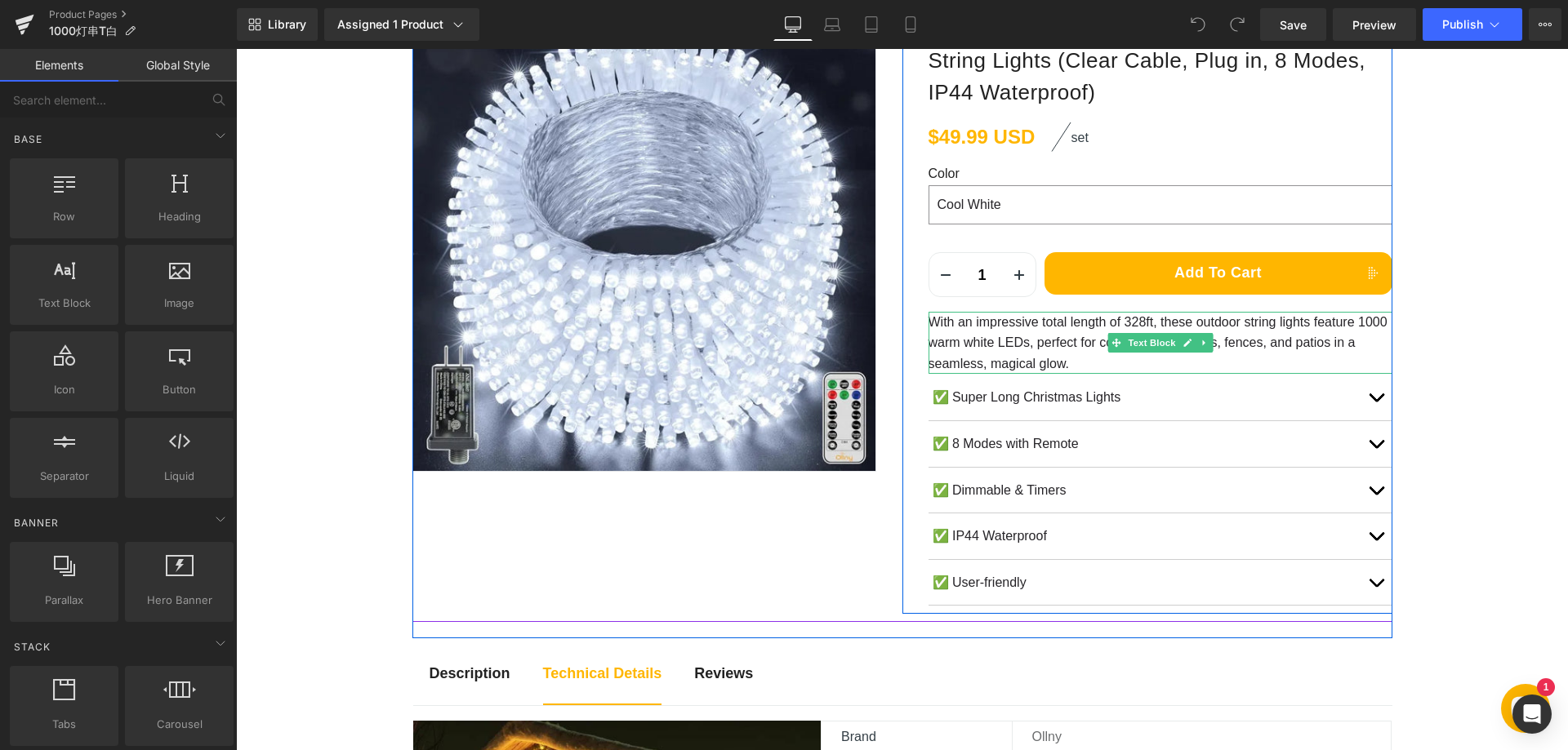
click at [942, 330] on p "With an impressive total length of 328ft, these outdoor string lights feature 1…" at bounding box center [1160, 343] width 464 height 63
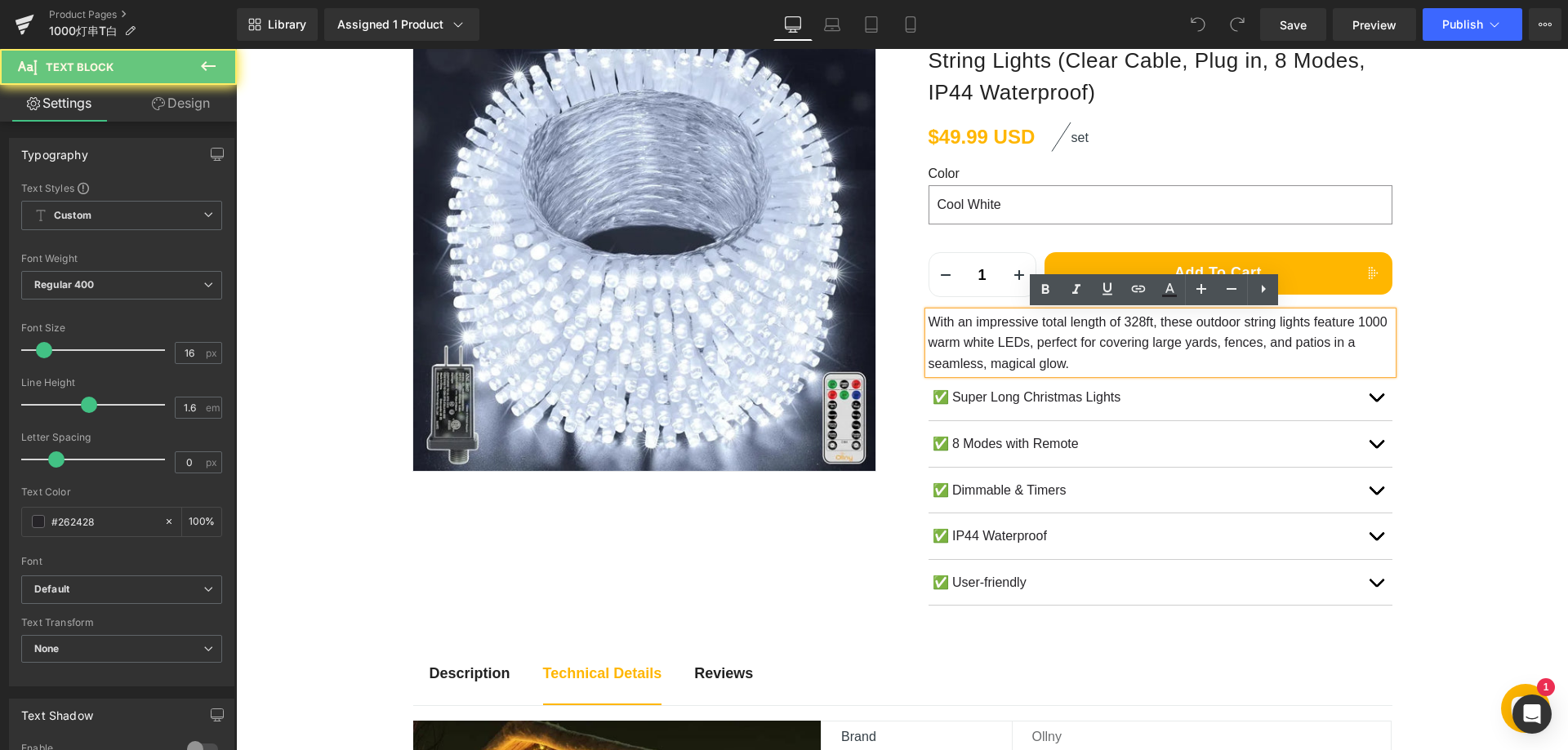
click at [959, 328] on p "With an impressive total length of 328ft, these outdoor string lights feature 1…" at bounding box center [1160, 343] width 464 height 63
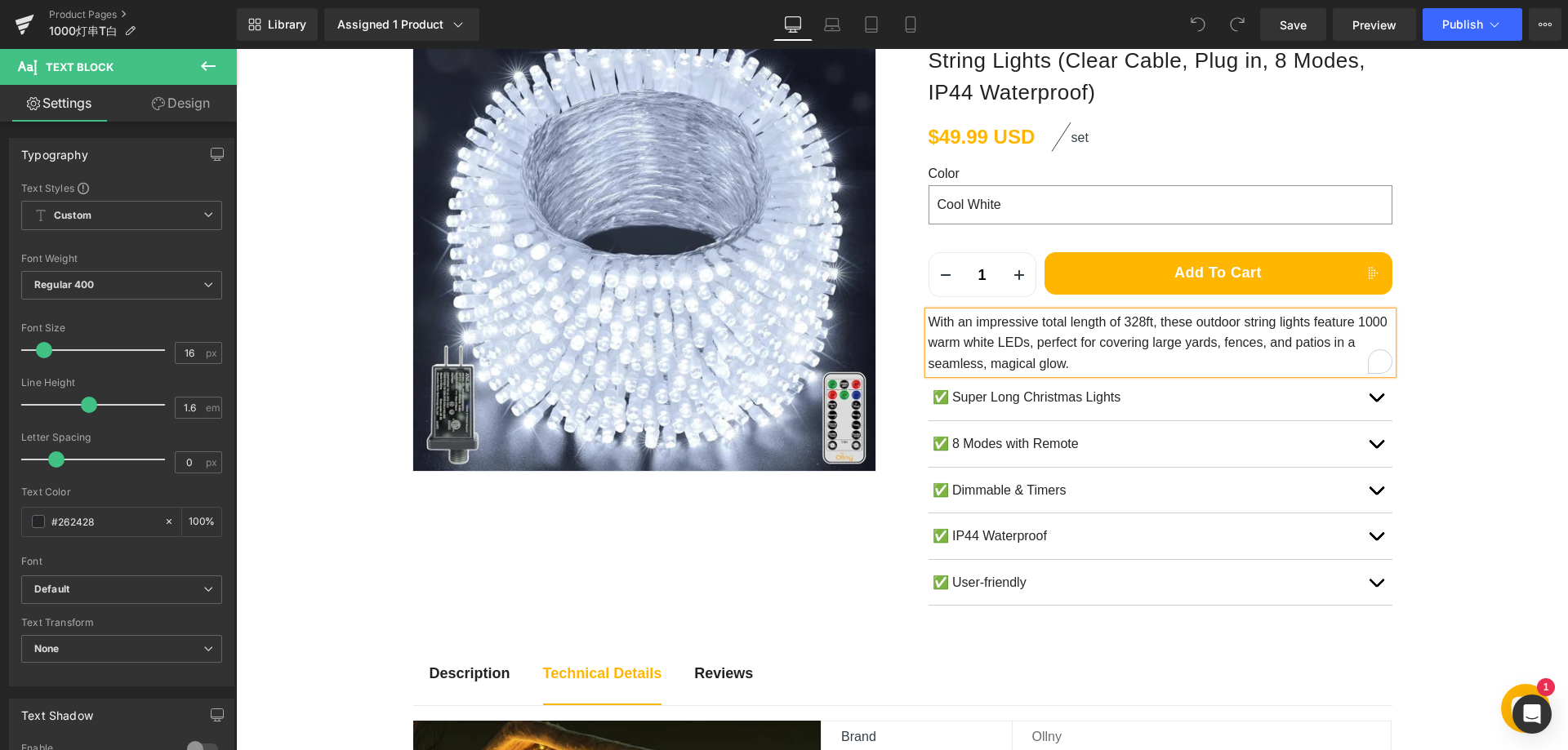
paste div "To enrich screen reader interactions, please activate Accessibility in Grammarl…"
click at [801, 584] on div "Sale Off (P) Image Row SKU: Text Block B0F6YN75SW (P) SKU Row Ollny 1000 LED 38…" at bounding box center [902, 295] width 980 height 653
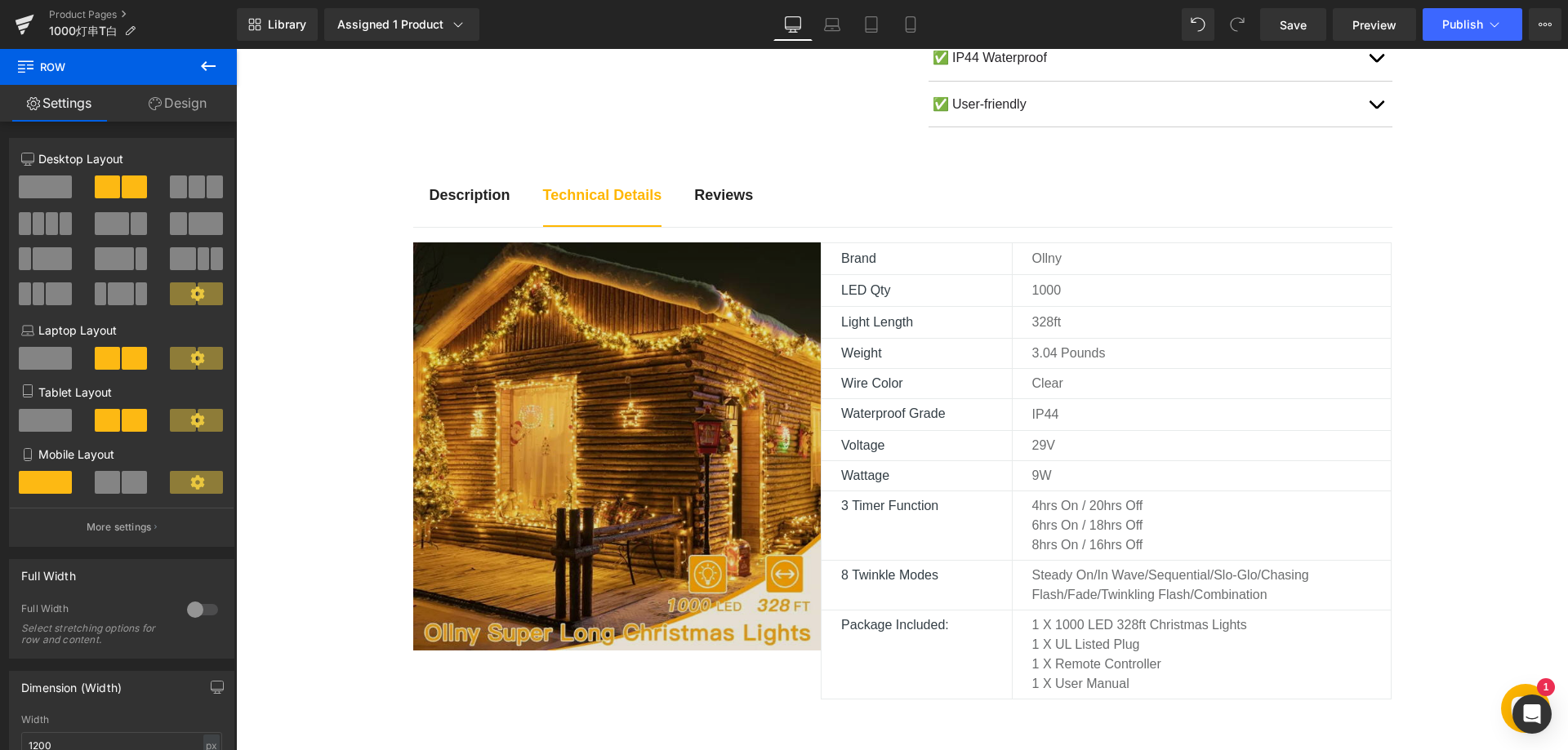
scroll to position [734, 0]
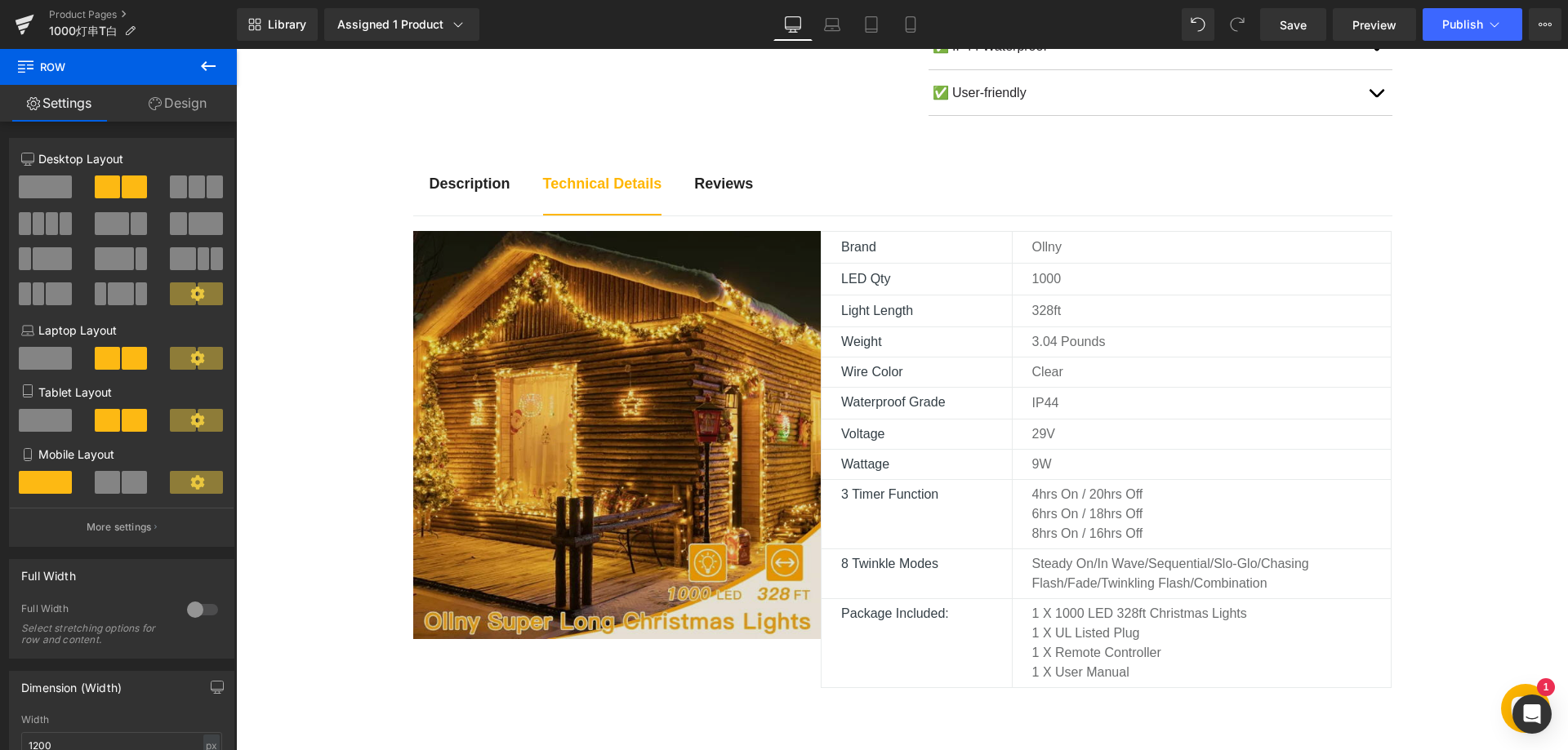
click at [651, 424] on img at bounding box center [617, 435] width 408 height 408
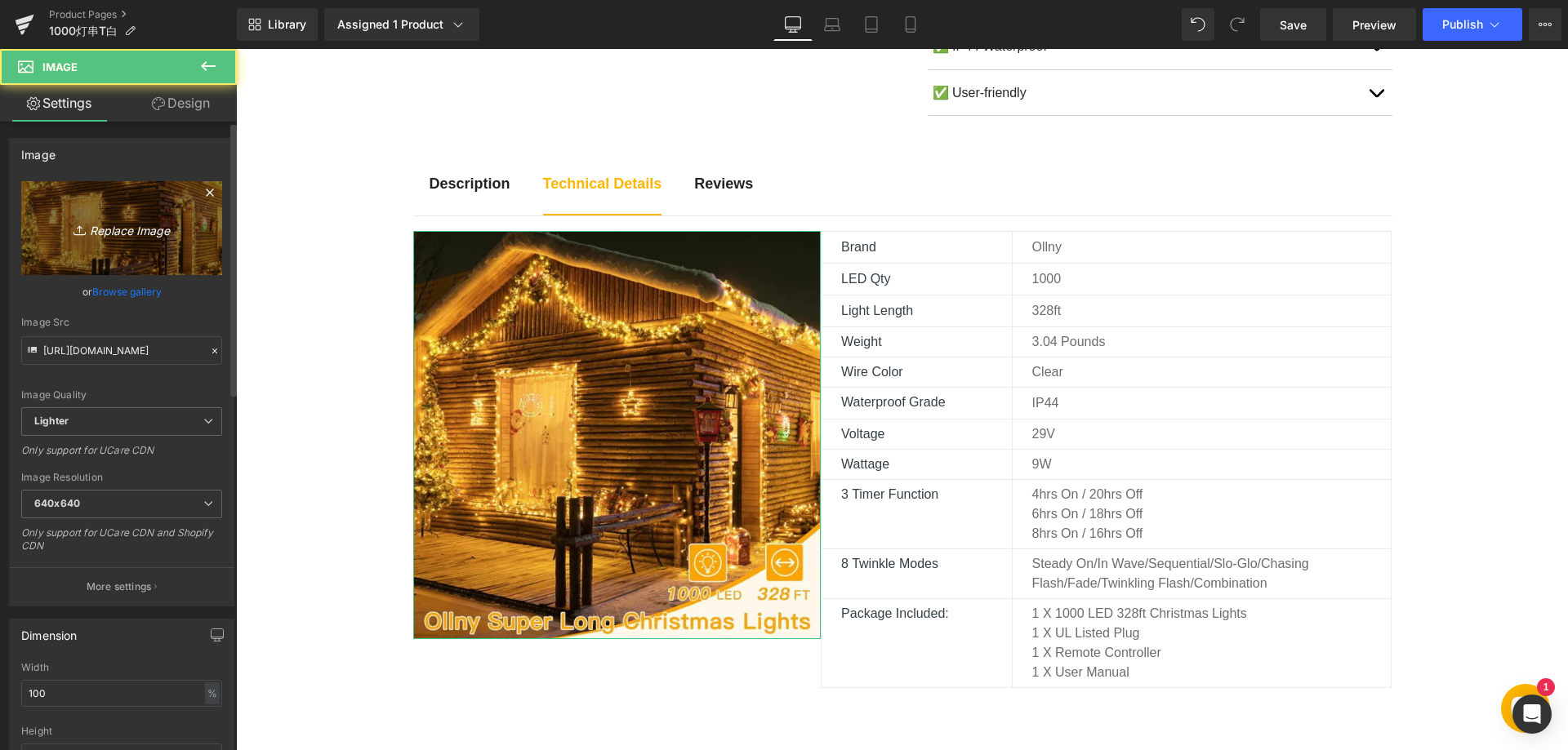
click at [123, 233] on icon "Replace Image" at bounding box center [122, 228] width 131 height 20
type input "C:\fakepath\91oyiIFyIEL._AC_SL1500_.webp"
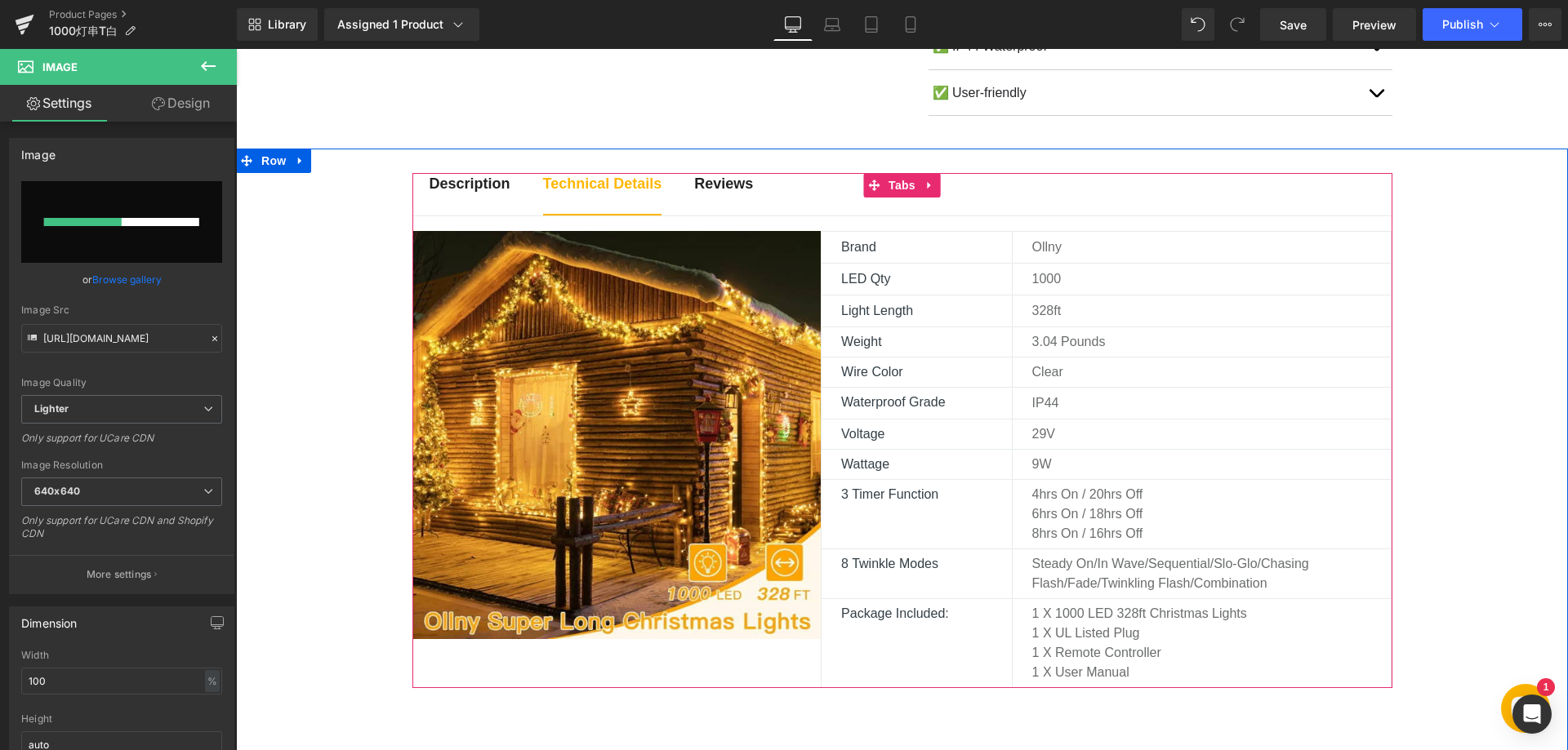
scroll to position [653, 0]
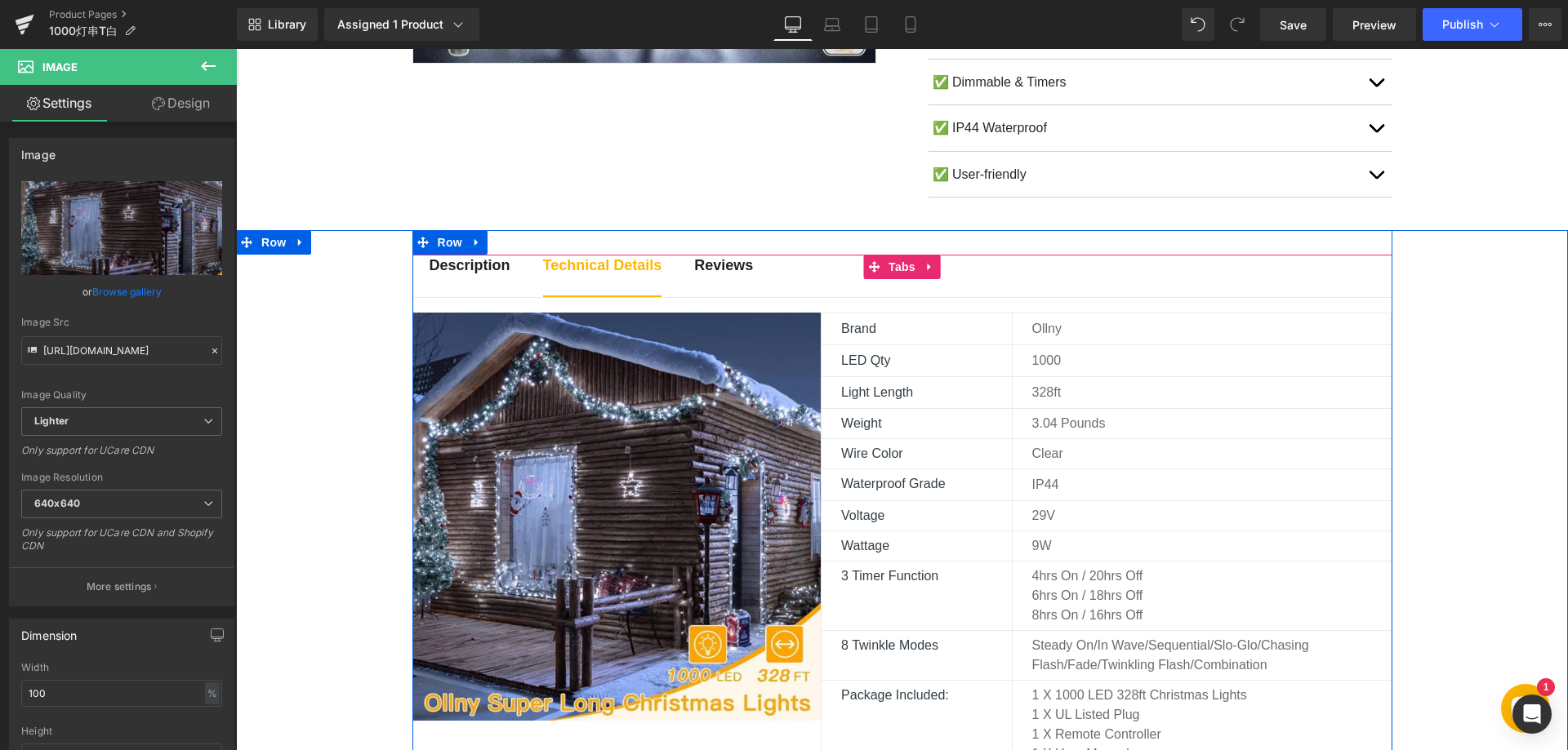
click at [478, 271] on strong "Description" at bounding box center [469, 265] width 80 height 16
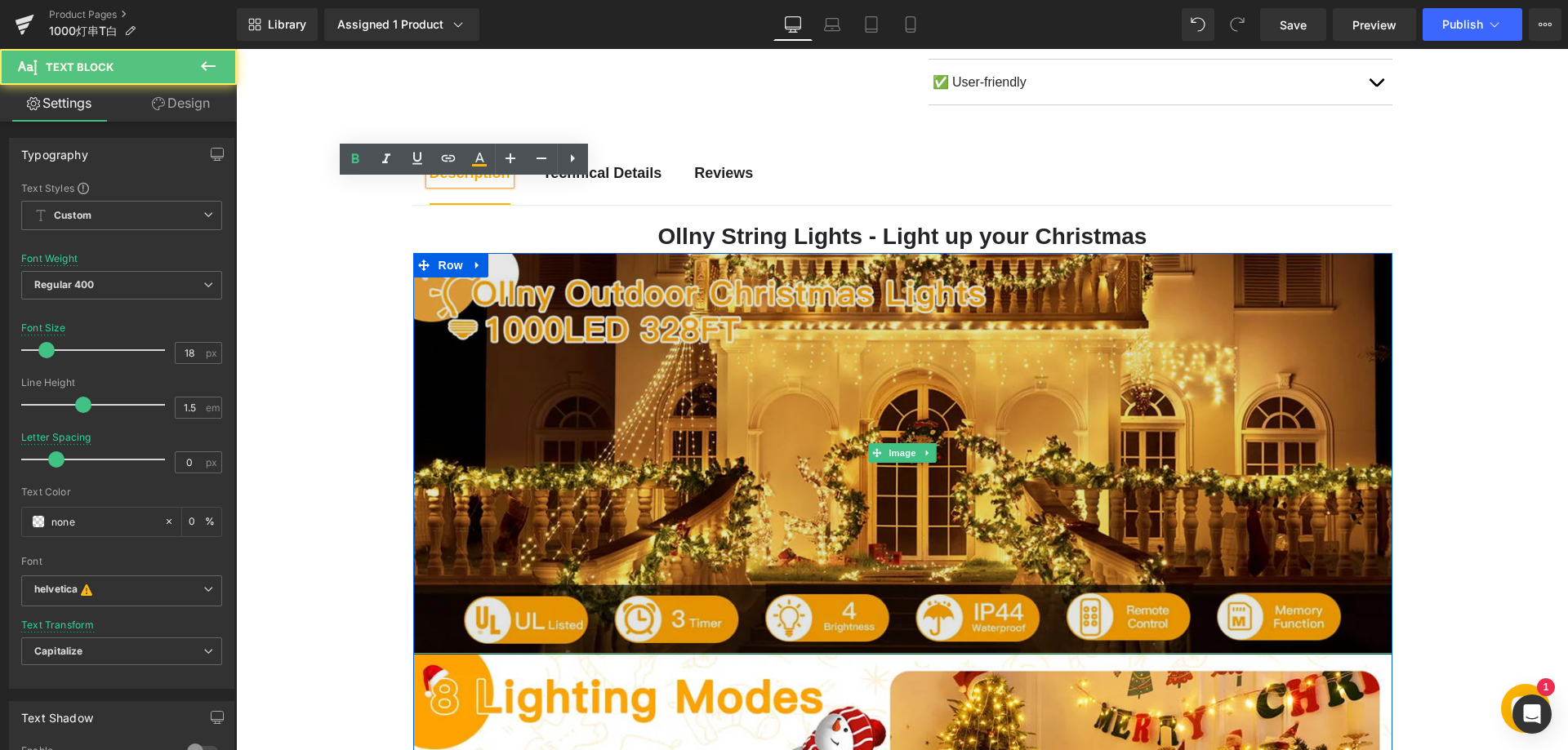
scroll to position [816, 0]
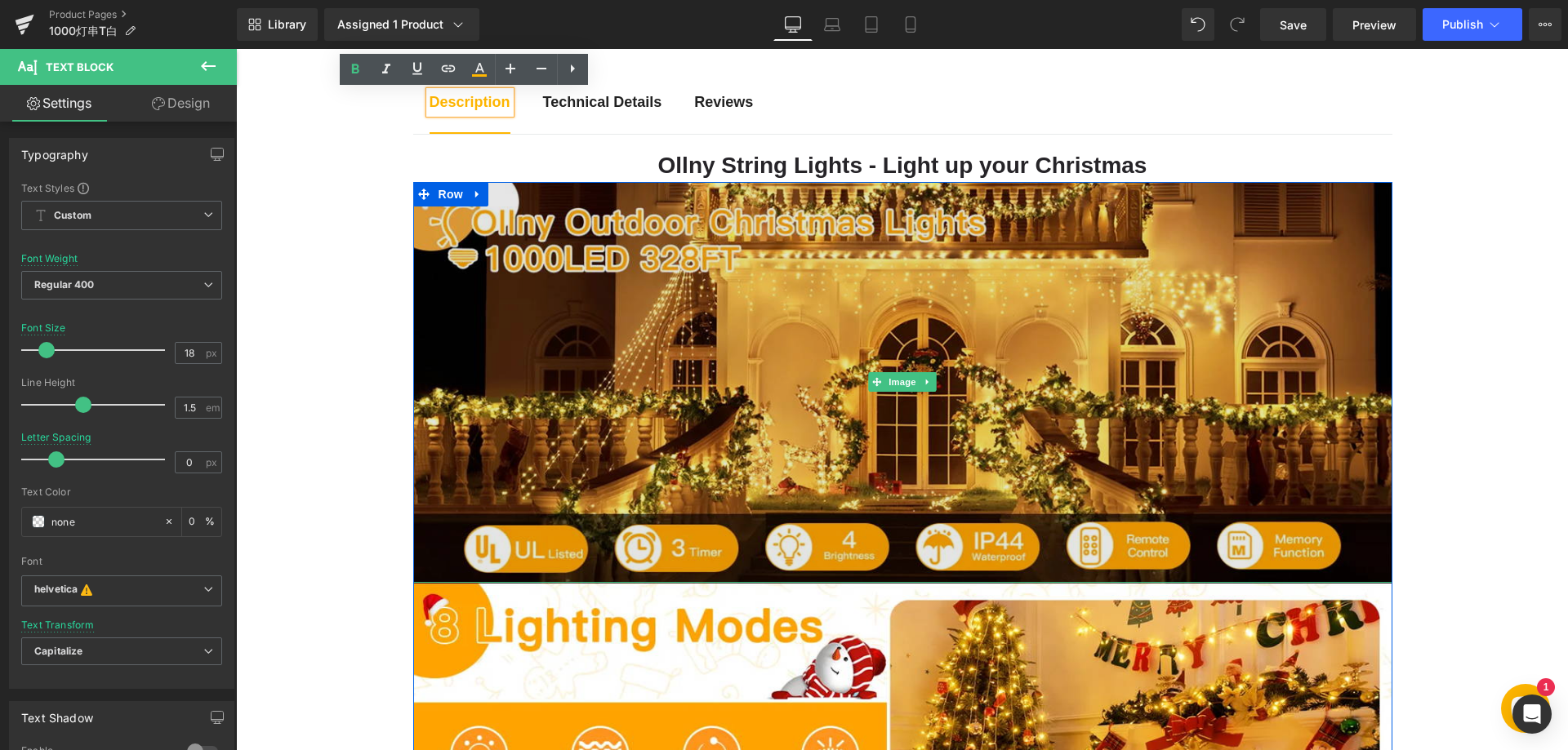
click at [668, 416] on img at bounding box center [902, 383] width 979 height 402
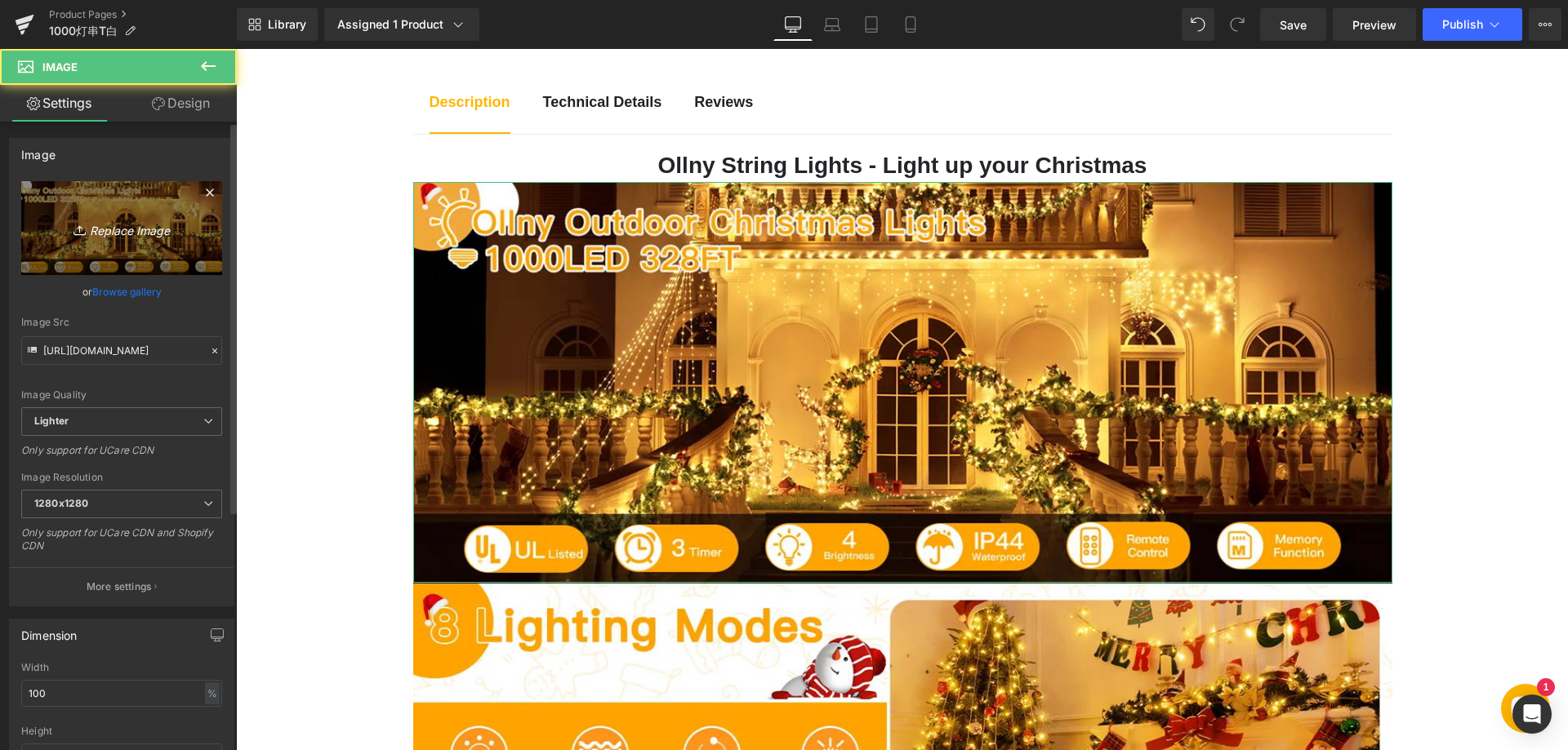
click at [127, 232] on icon "Replace Image" at bounding box center [122, 228] width 131 height 20
type input "C:\fakepath\11-1.webp"
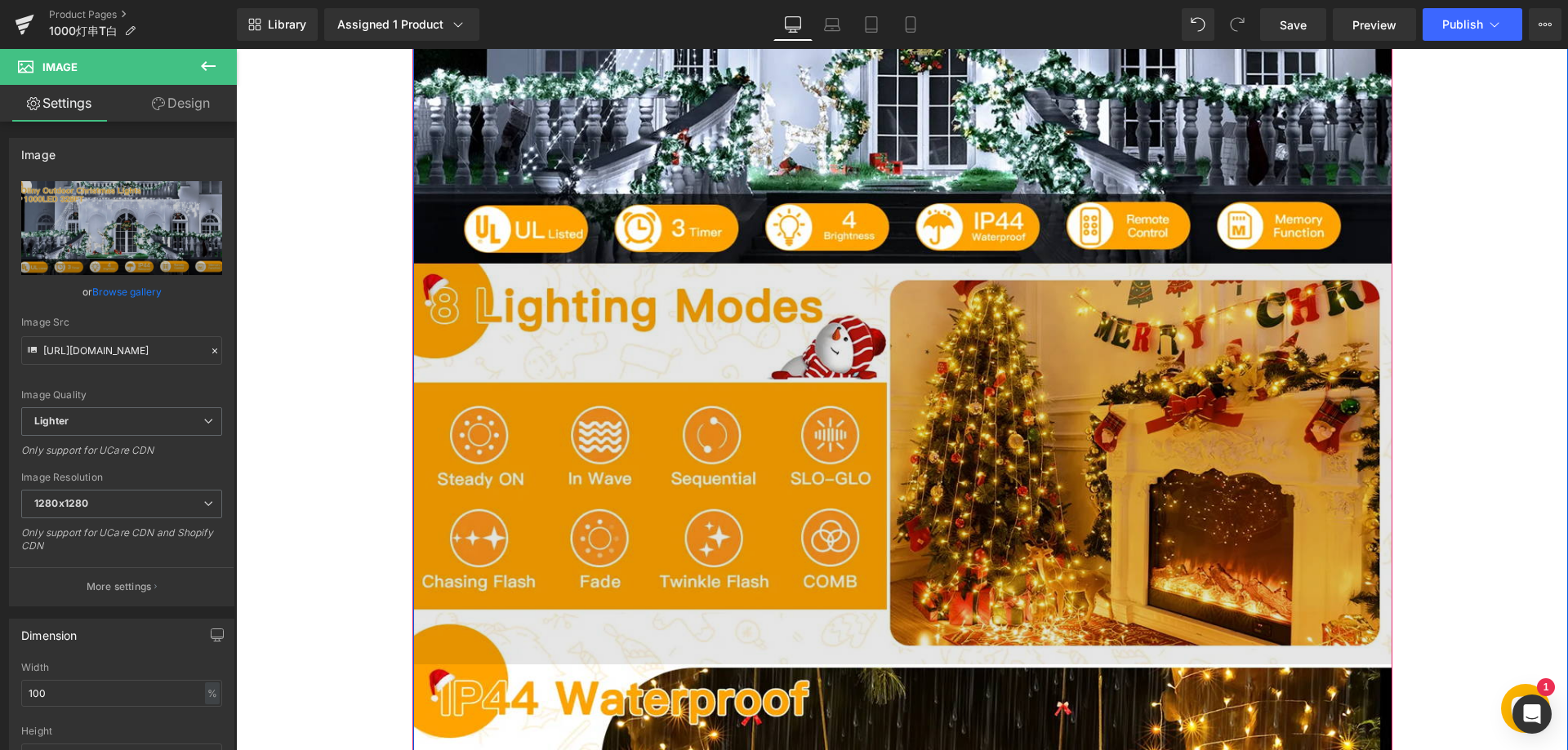
scroll to position [1142, 0]
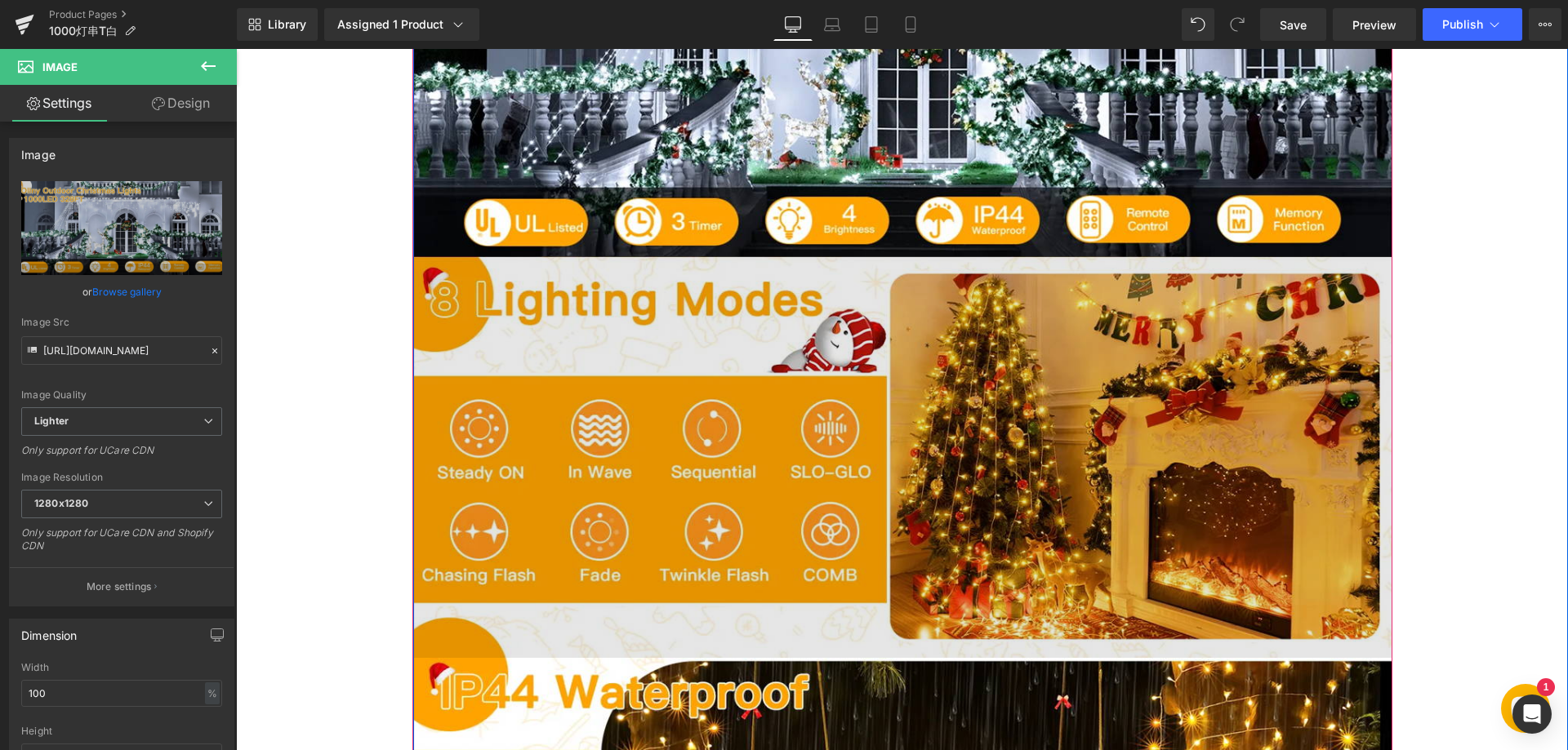
click at [626, 421] on img at bounding box center [902, 457] width 979 height 402
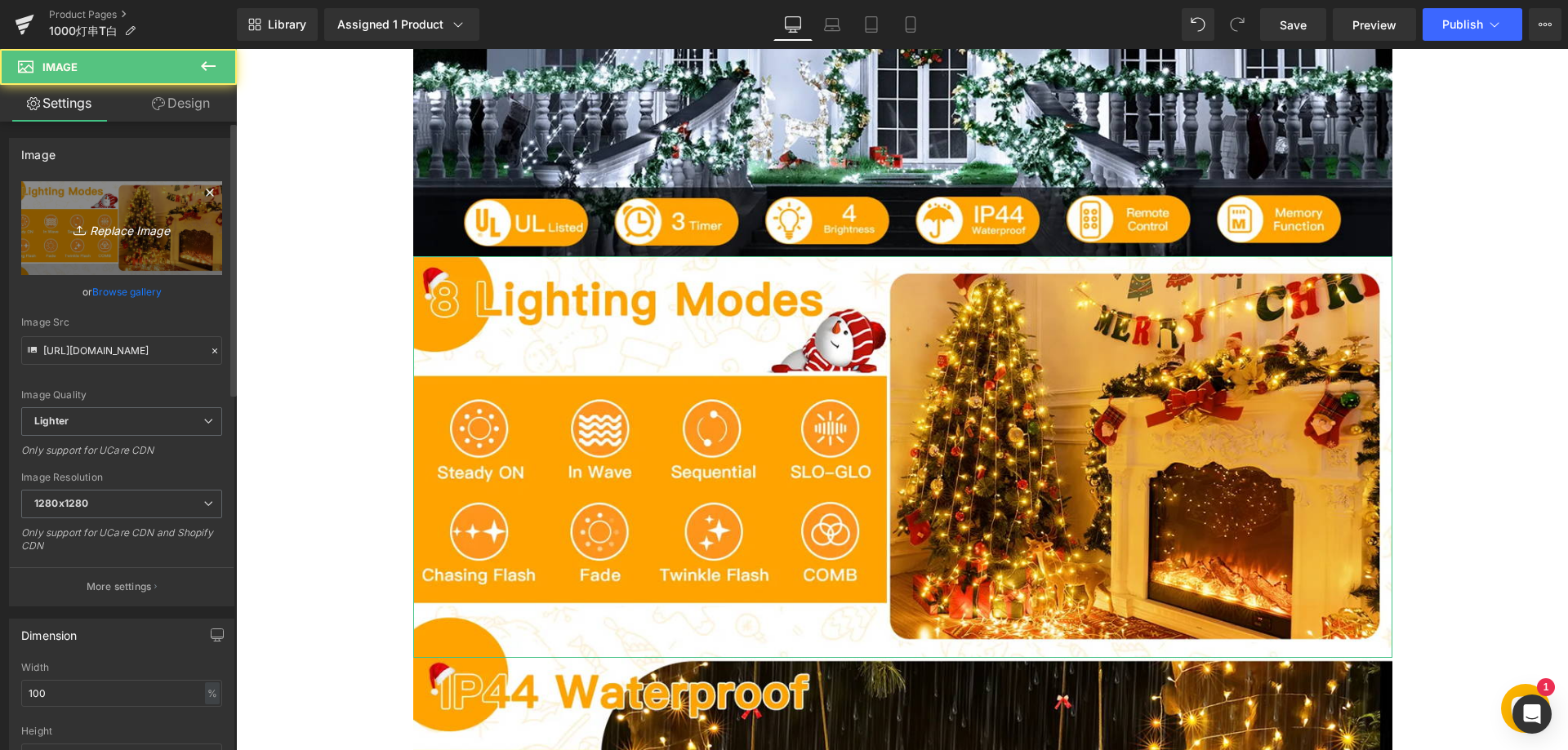
click at [141, 233] on icon "Replace Image" at bounding box center [122, 228] width 131 height 20
type input "C:\fakepath\22.webp"
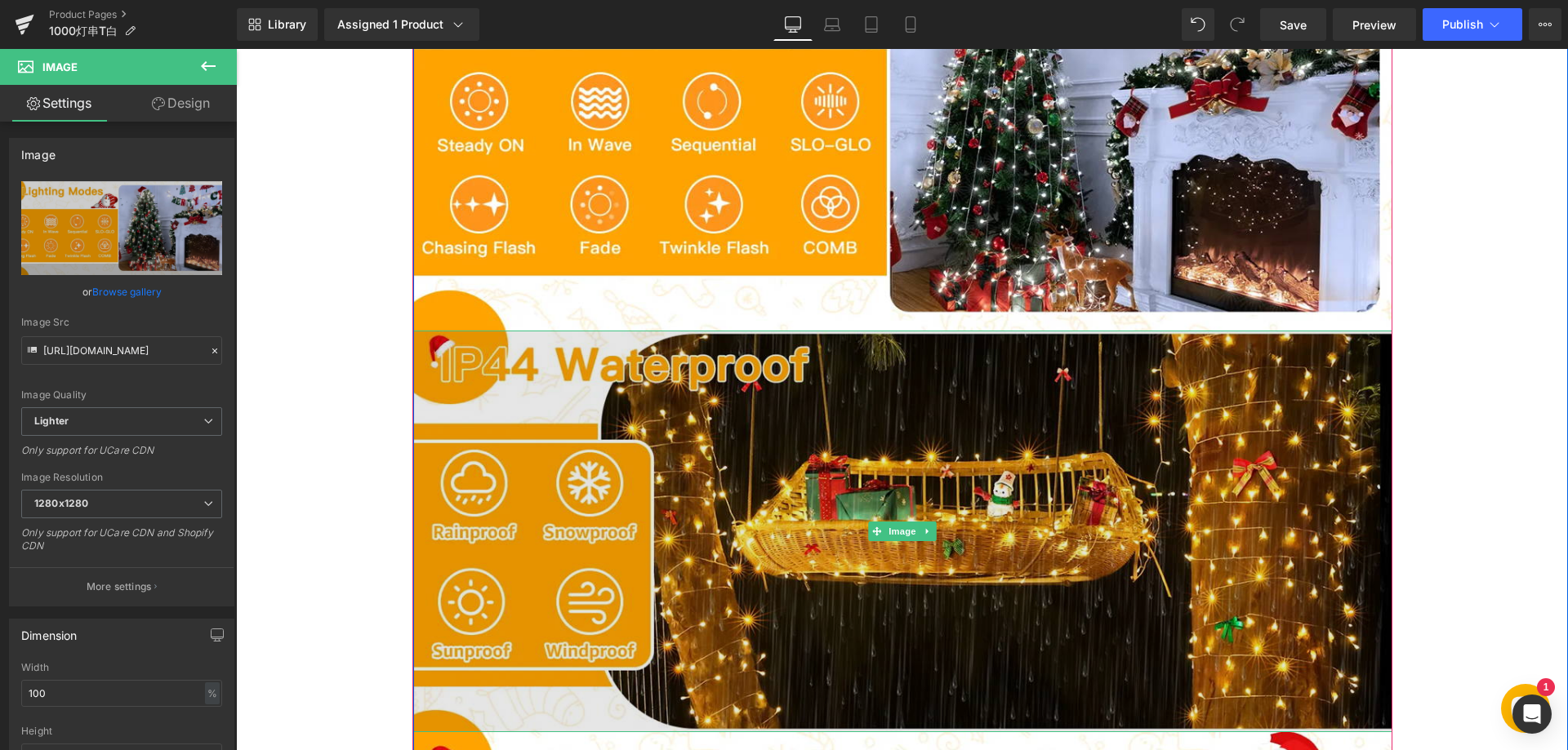
scroll to position [1550, 0]
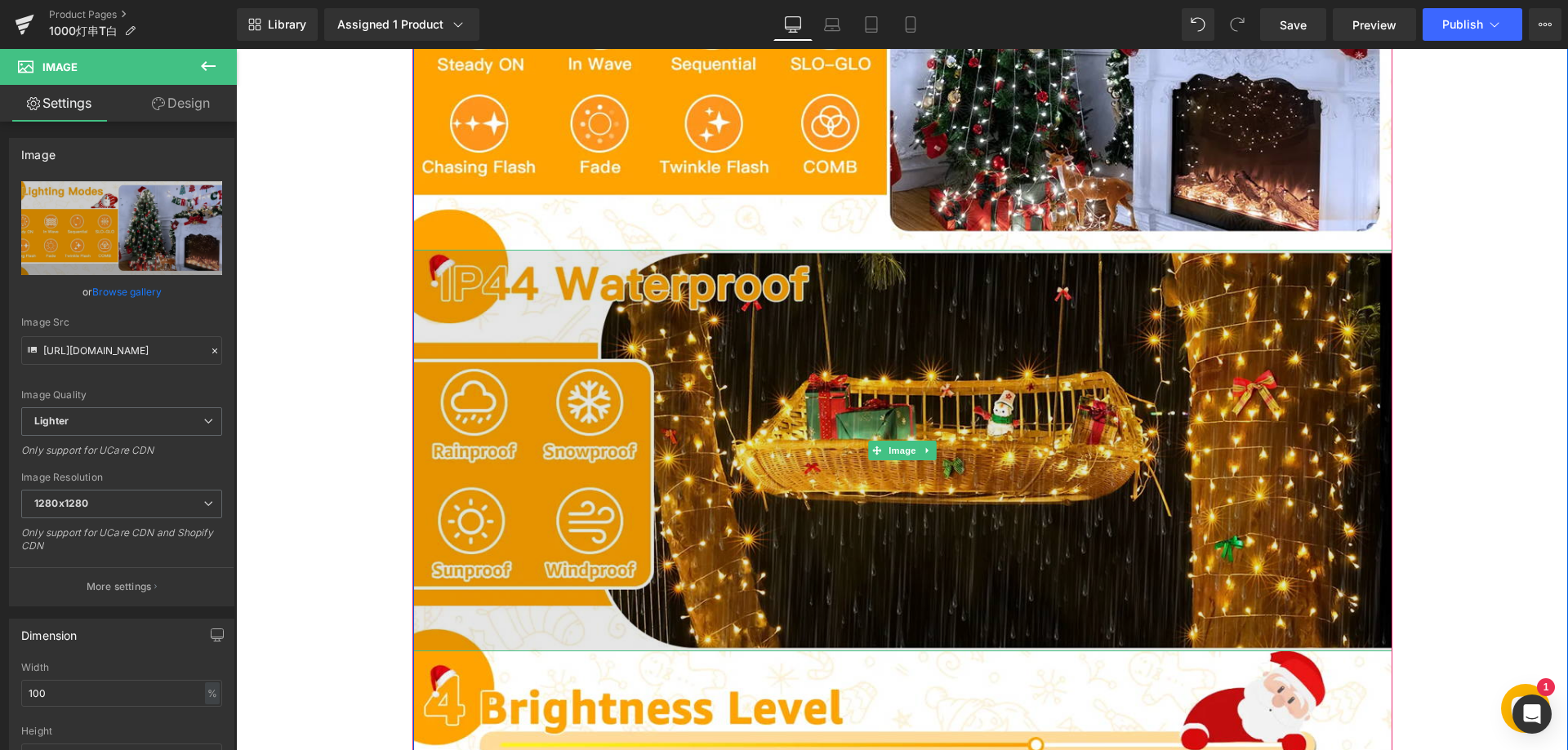
click at [608, 404] on img at bounding box center [902, 451] width 979 height 402
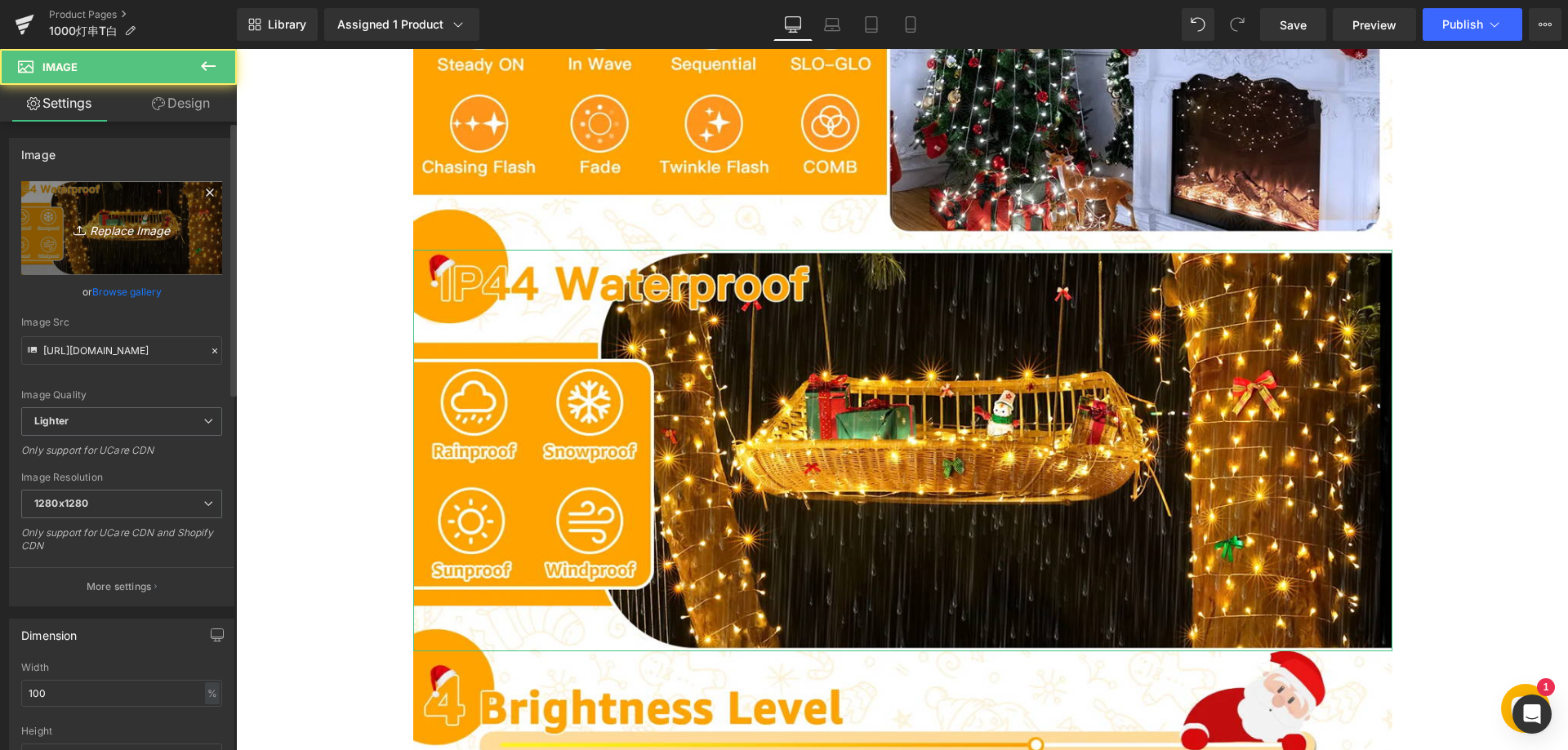
click at [150, 231] on icon "Replace Image" at bounding box center [122, 228] width 131 height 20
type input "C:\fakepath\33.webp"
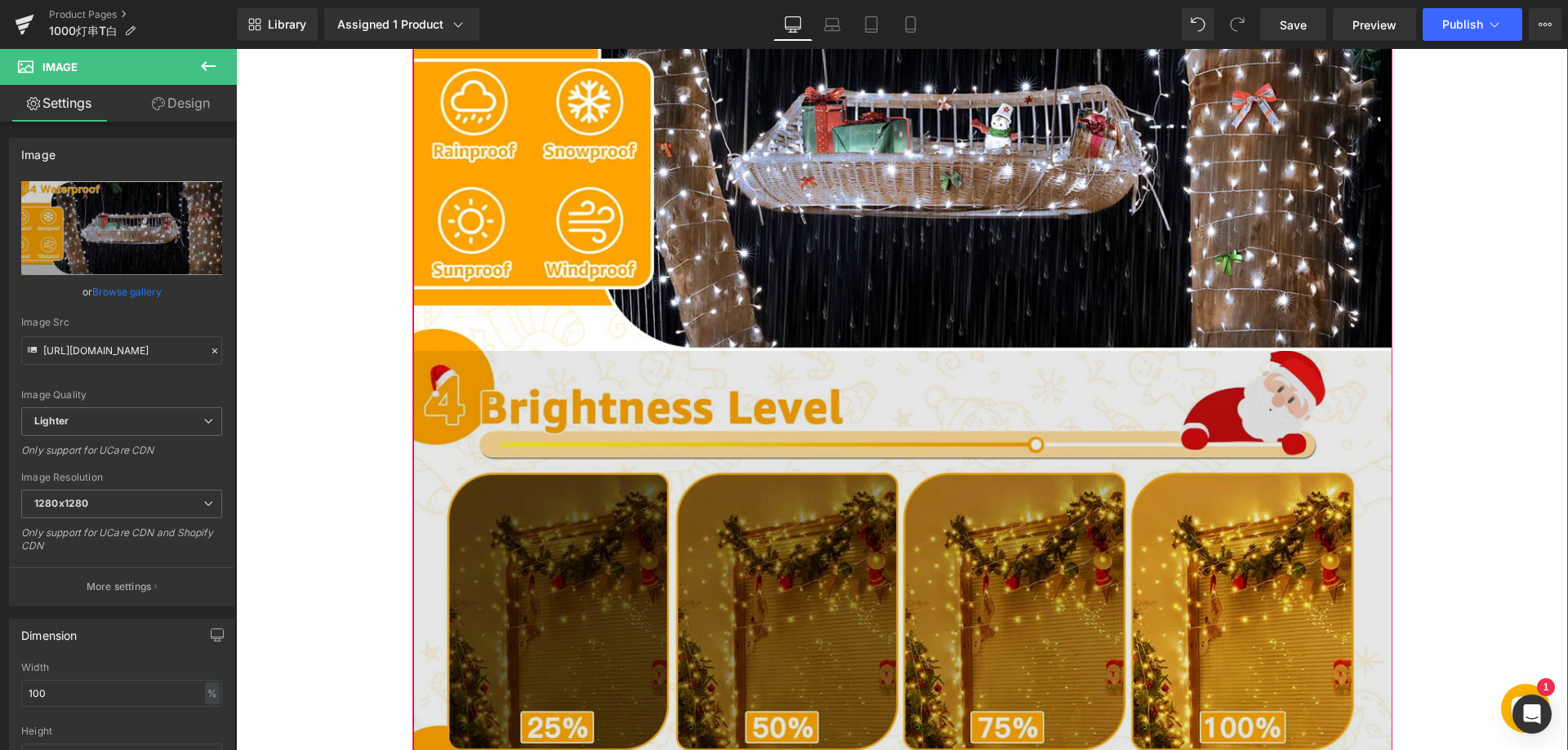
scroll to position [1877, 0]
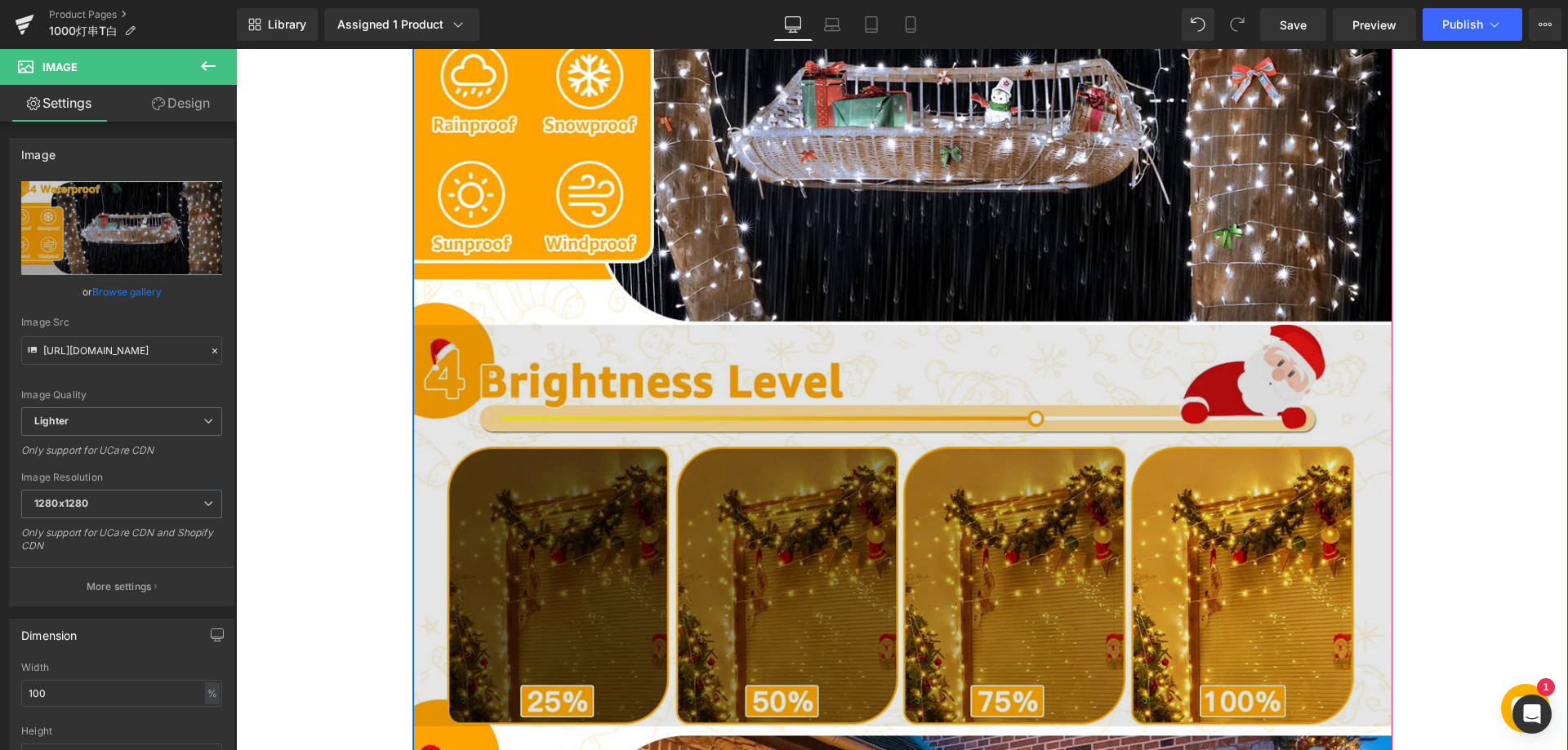
click at [782, 459] on img at bounding box center [902, 526] width 979 height 402
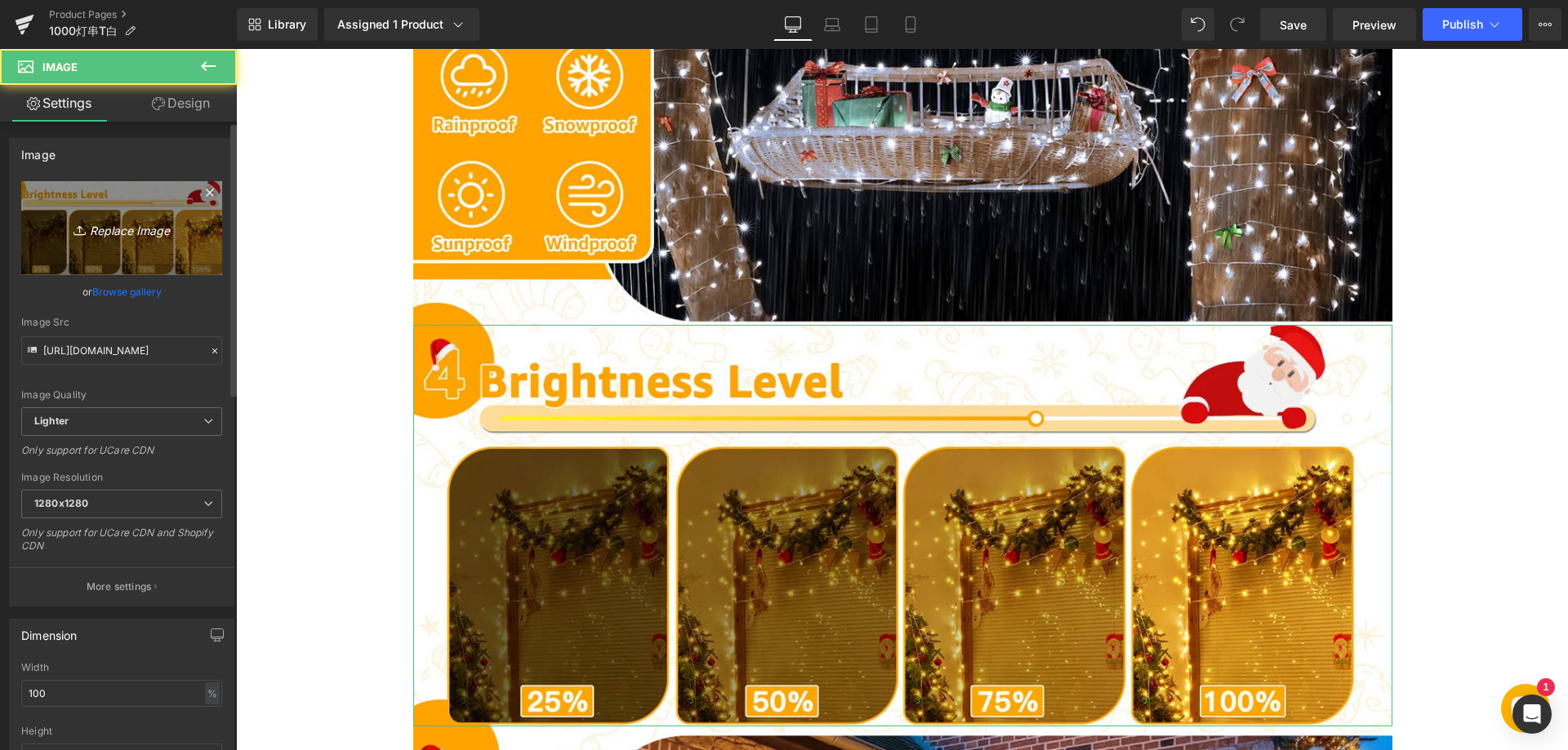
click at [123, 231] on icon "Replace Image" at bounding box center [122, 228] width 131 height 20
type input "C:\fakepath\44.webp"
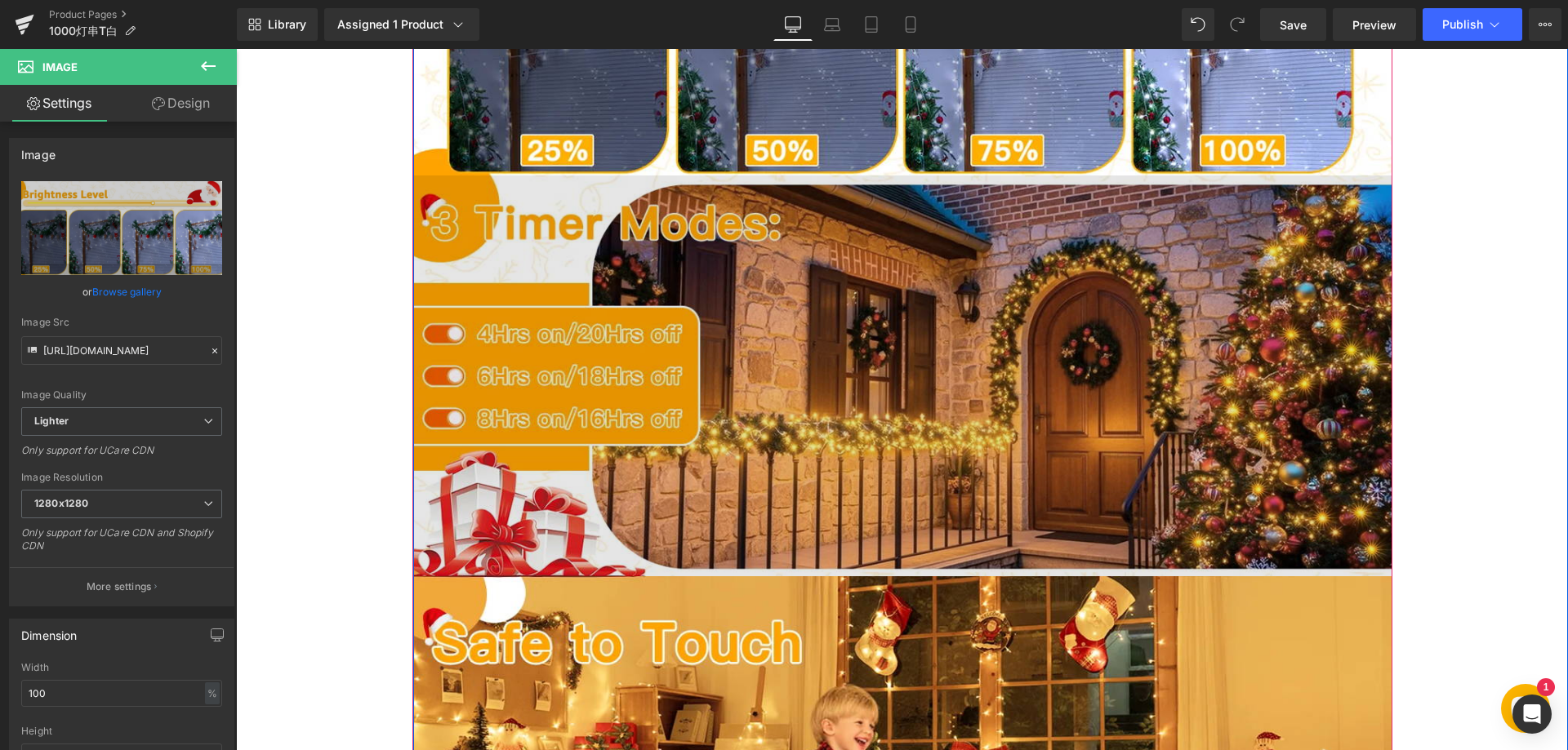
scroll to position [2448, 0]
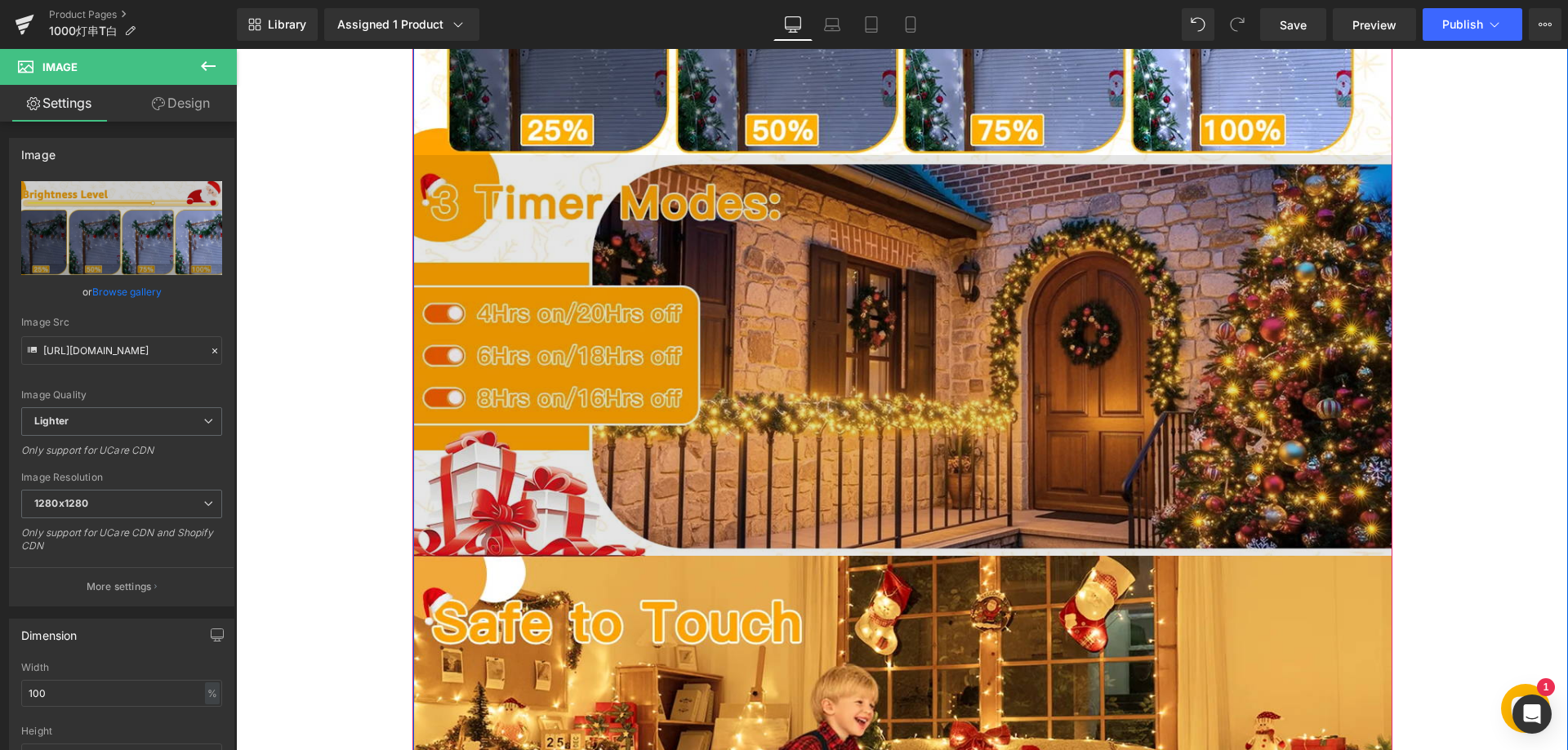
click at [773, 364] on img at bounding box center [902, 356] width 979 height 402
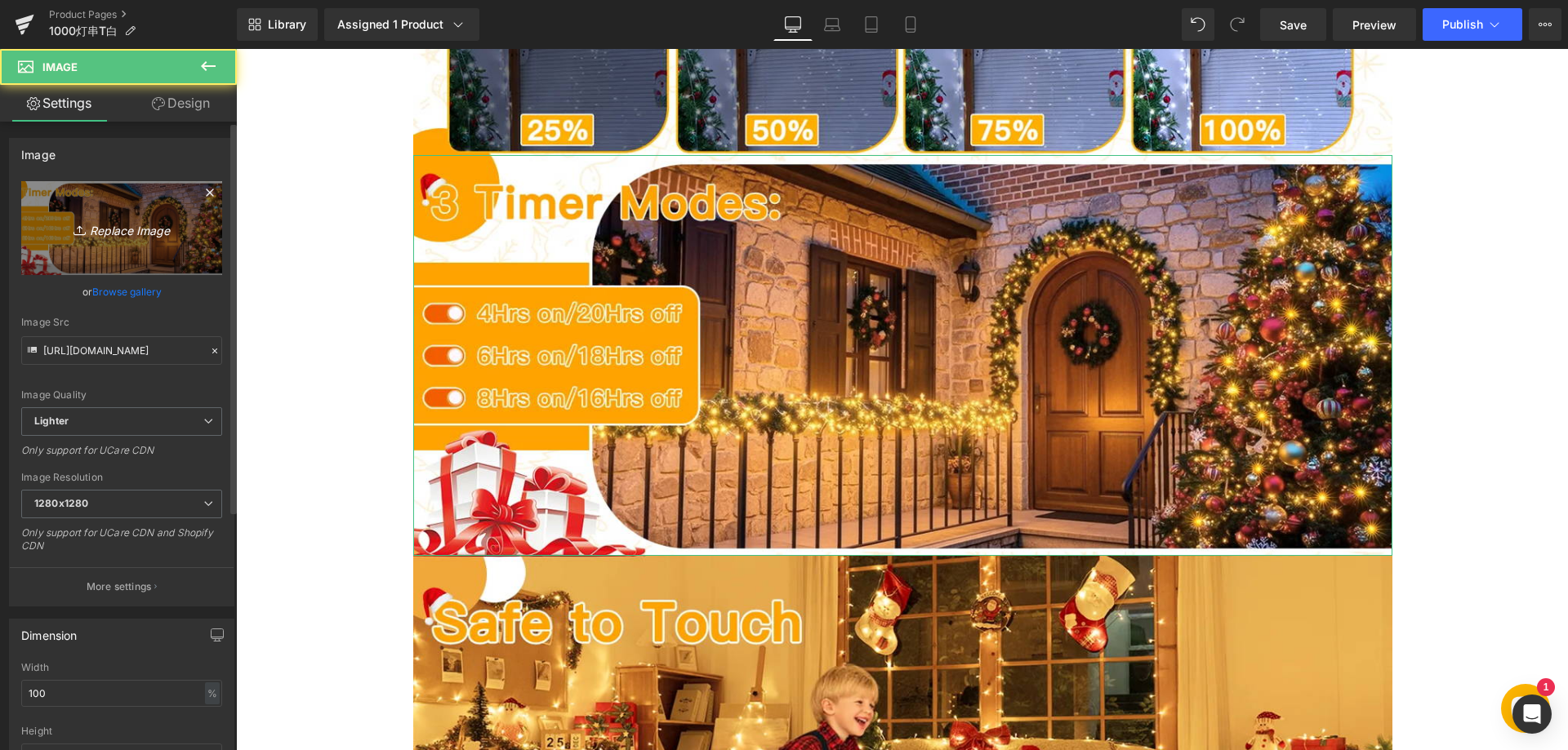
click at [160, 226] on icon "Replace Image" at bounding box center [122, 228] width 131 height 20
type input "C:\fakepath\55.webp"
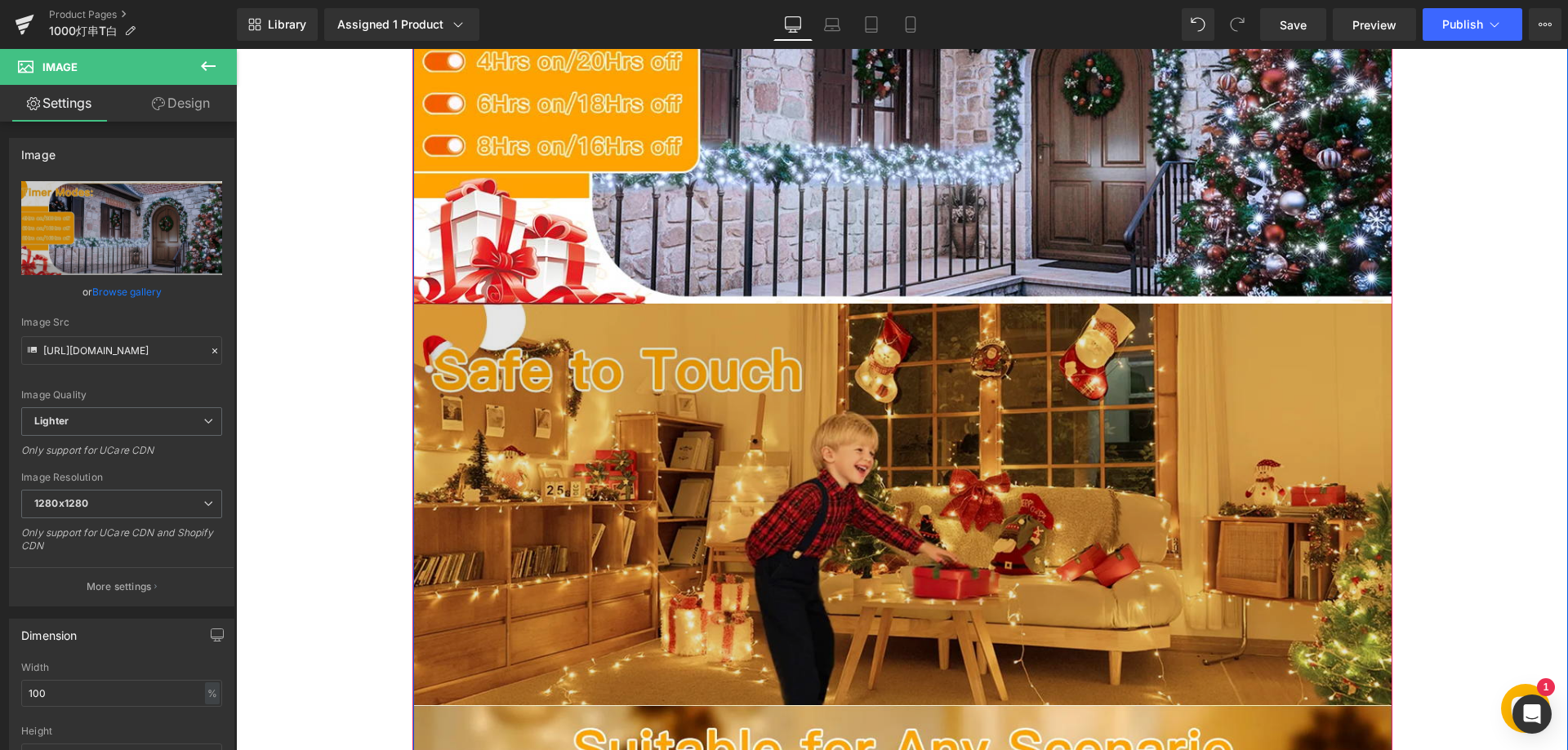
scroll to position [2856, 0]
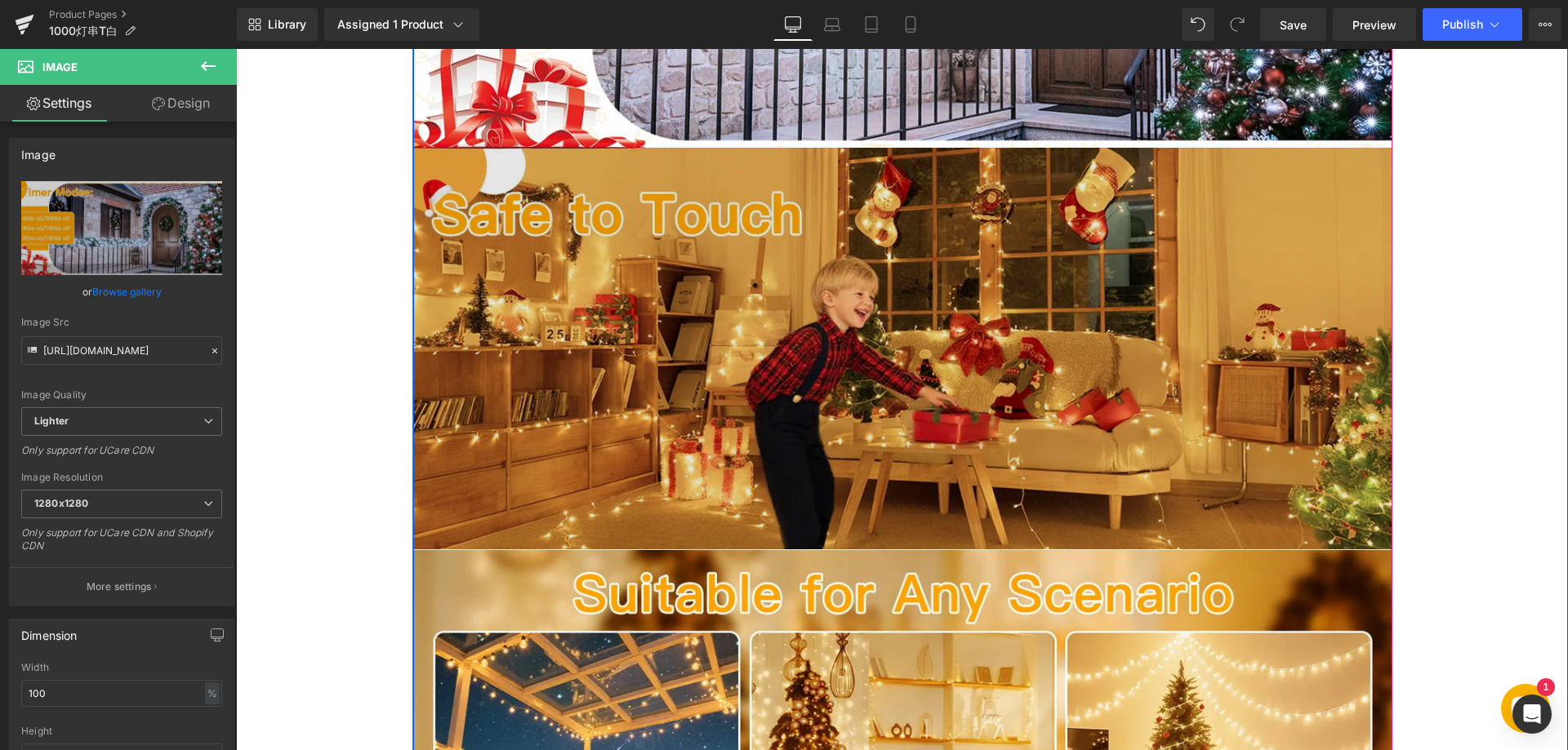
click at [682, 368] on img at bounding box center [902, 348] width 979 height 402
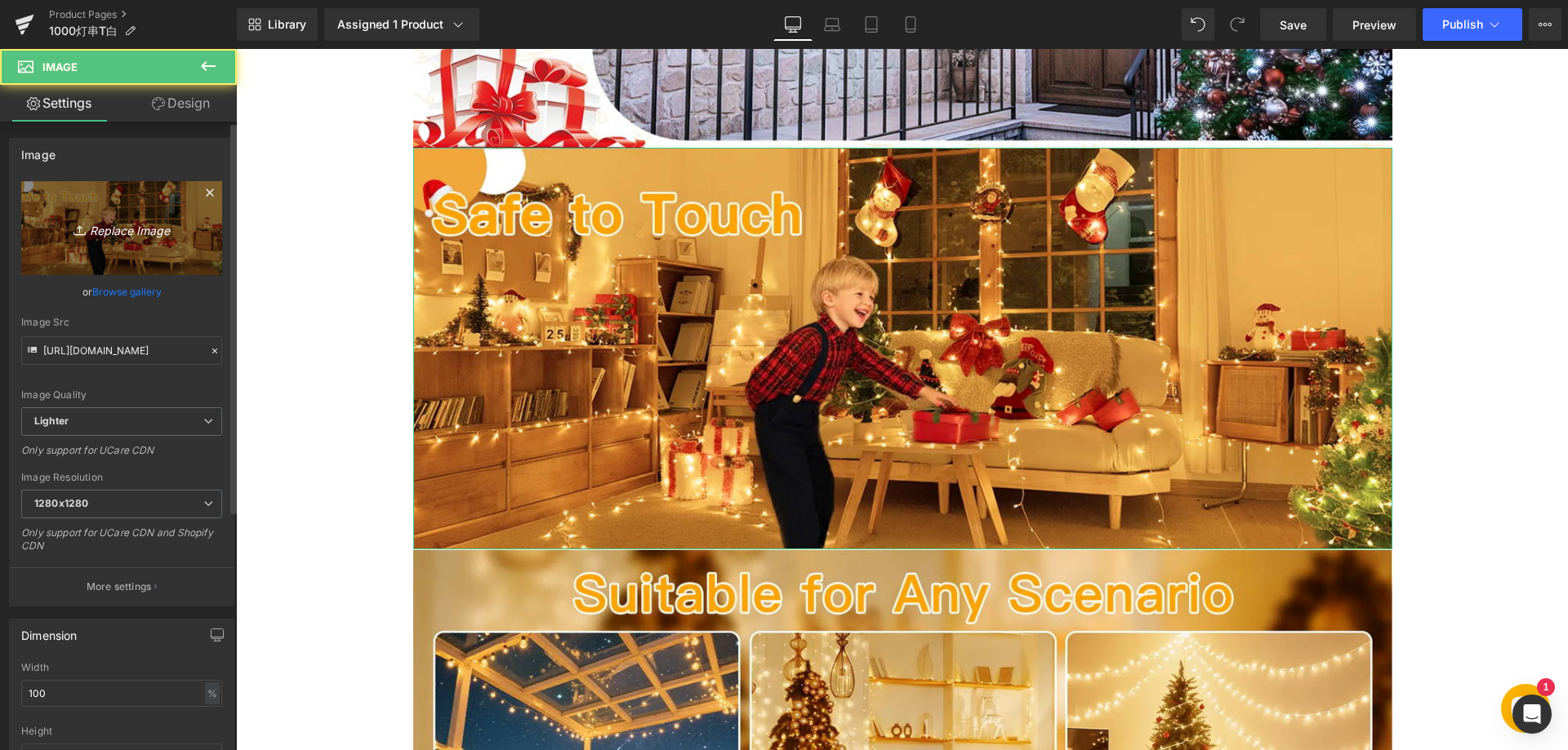
click at [120, 230] on icon "Replace Image" at bounding box center [122, 228] width 131 height 20
type input "C:\fakepath\66.webp"
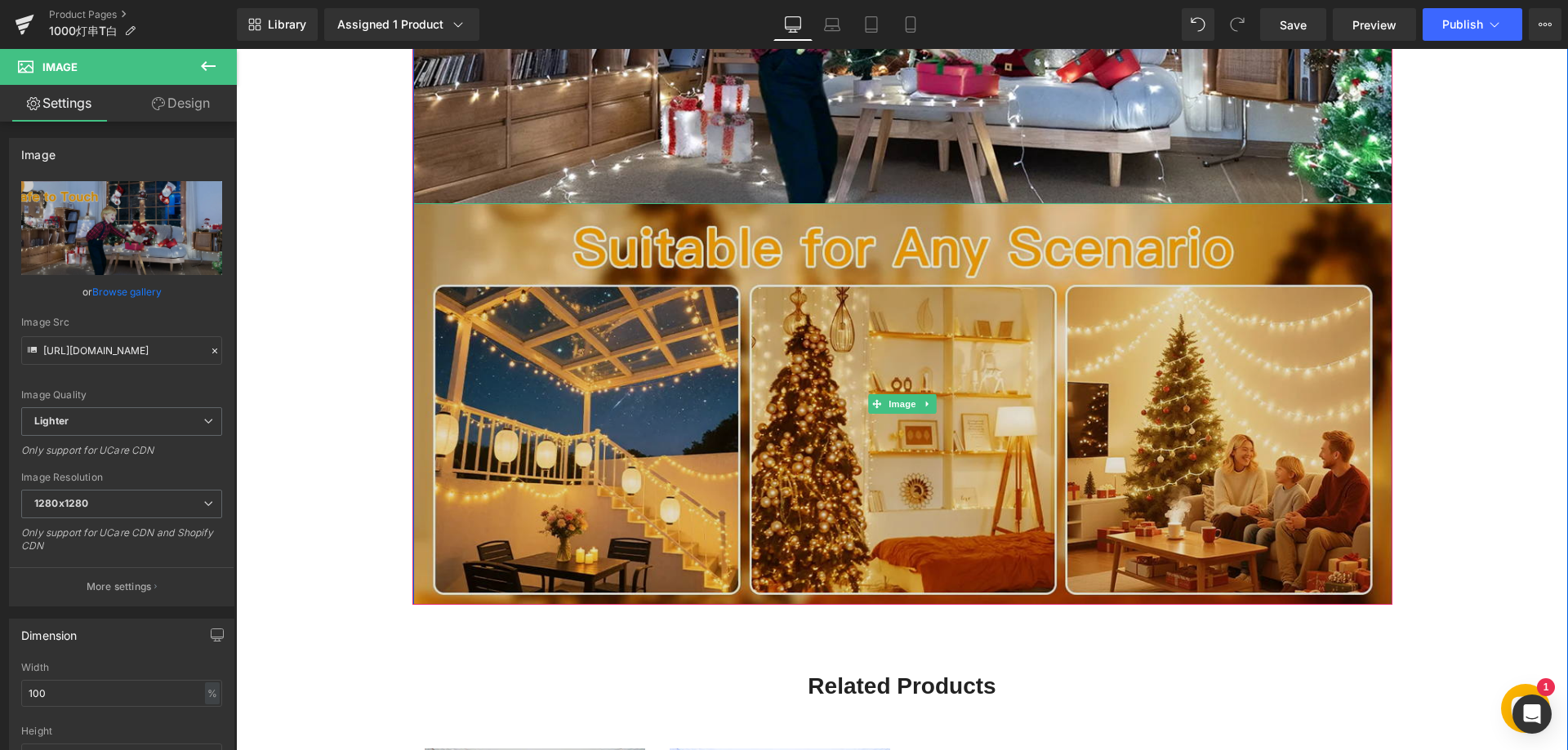
scroll to position [3264, 0]
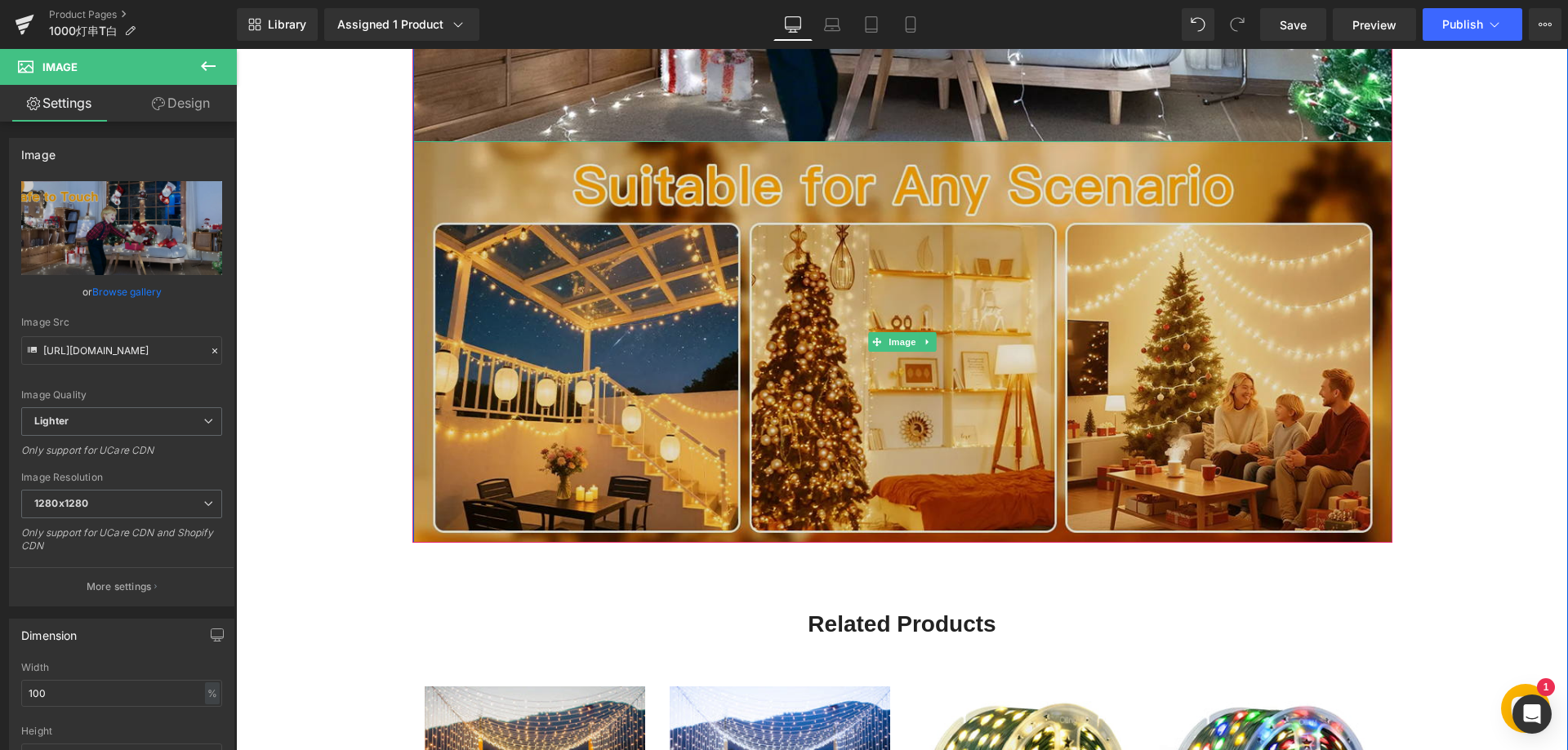
click at [660, 371] on img at bounding box center [902, 342] width 979 height 402
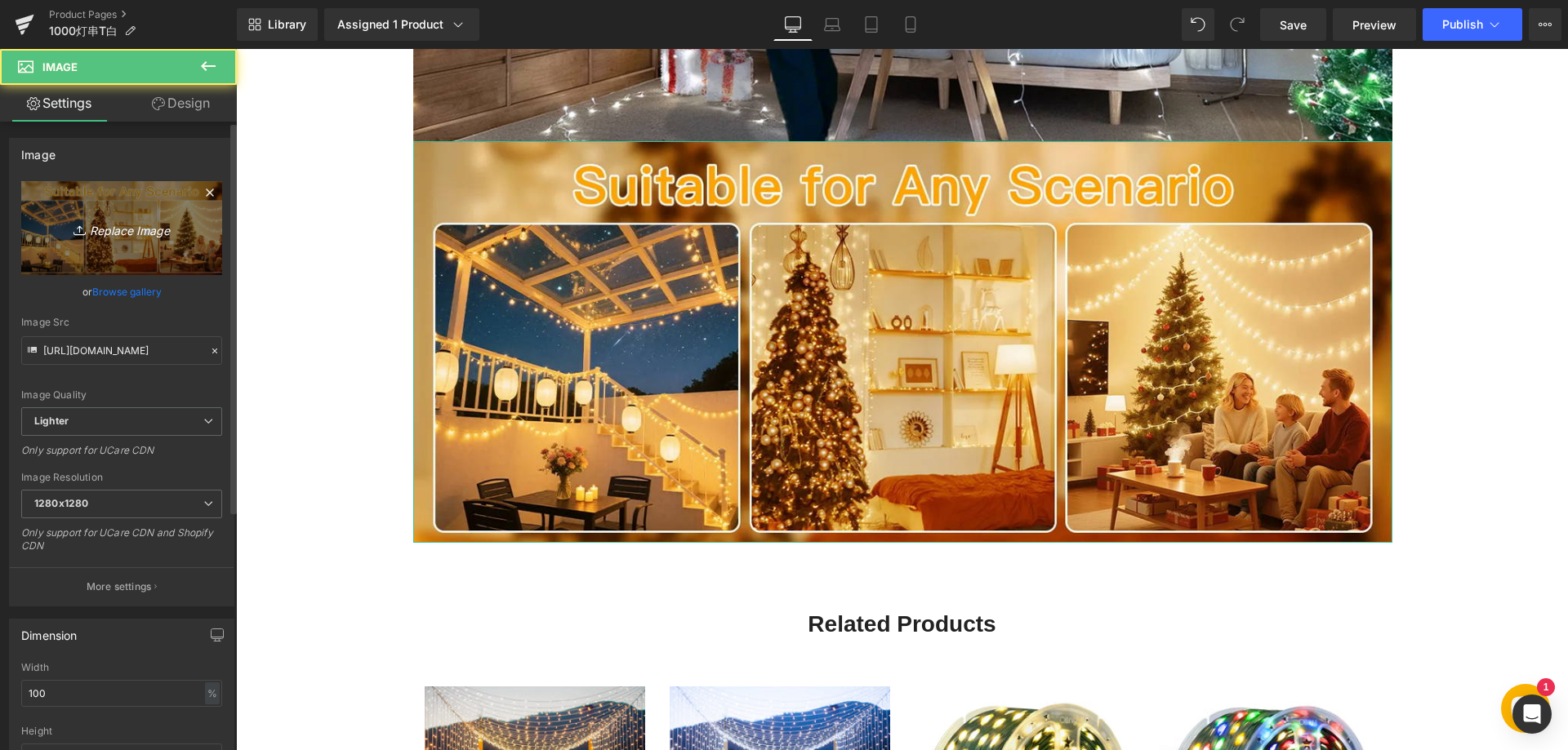
click at [127, 231] on icon "Replace Image" at bounding box center [122, 228] width 131 height 20
type input "C:\fakepath\77.webp"
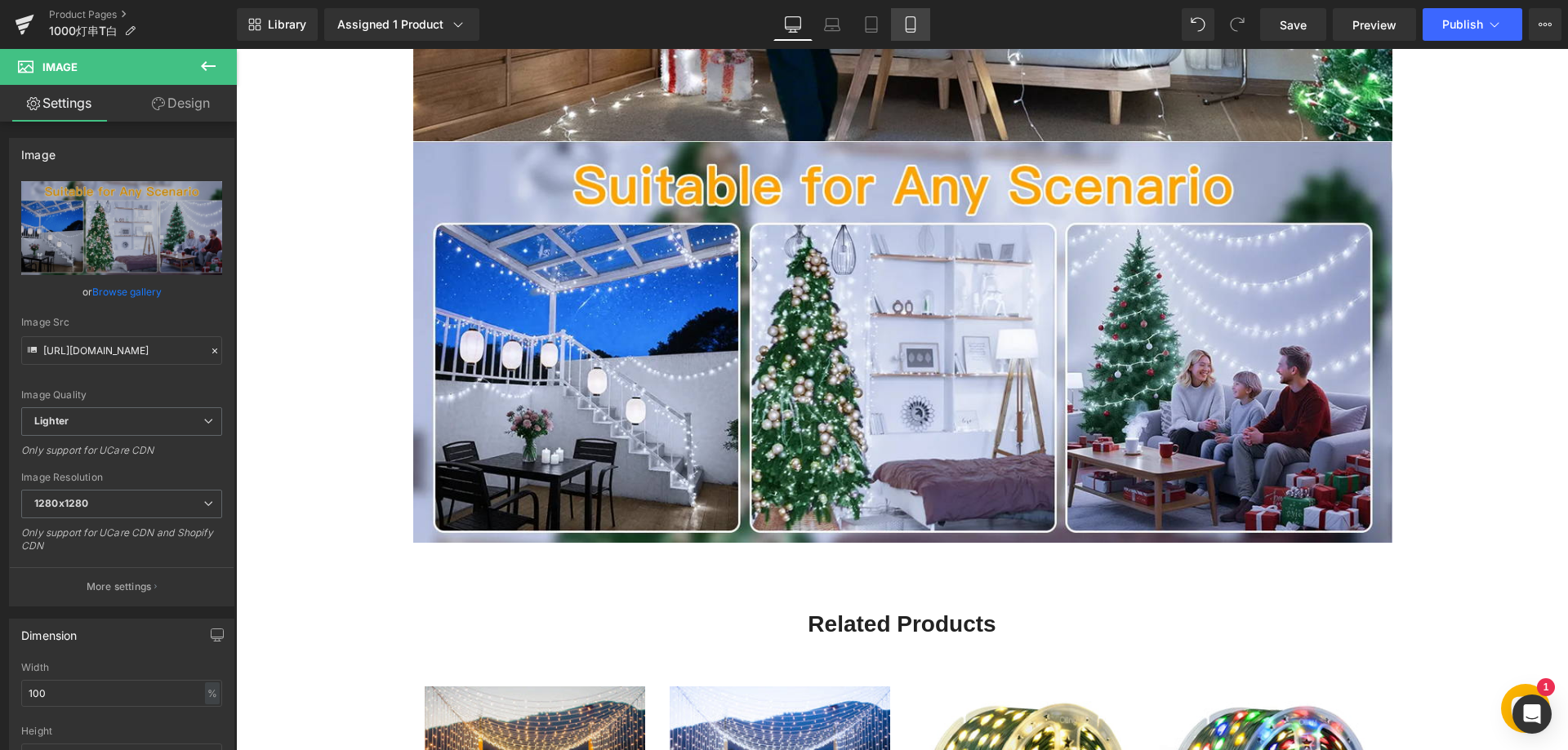
click at [908, 22] on icon at bounding box center [910, 24] width 16 height 16
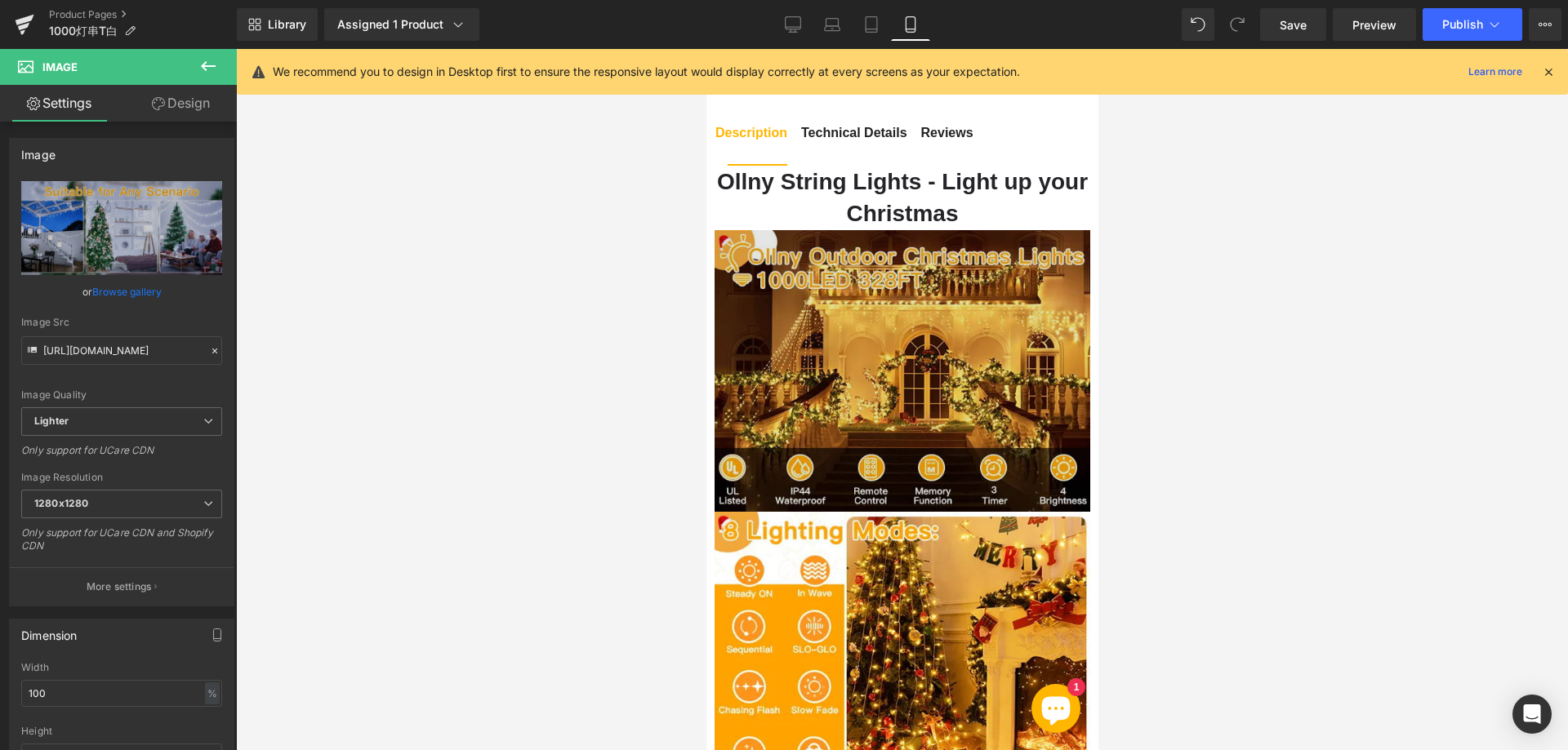
scroll to position [1224, 0]
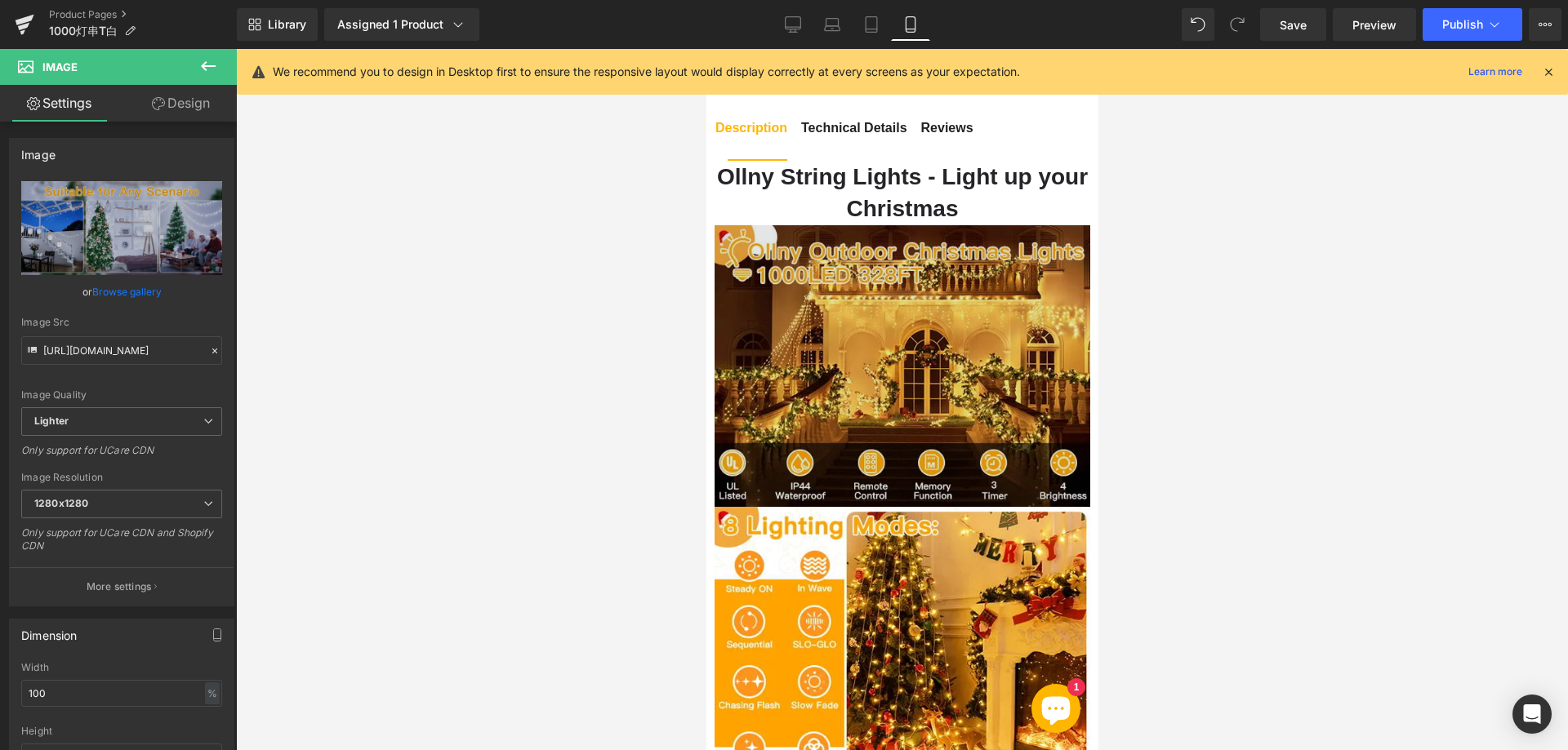
click at [852, 352] on img at bounding box center [901, 366] width 376 height 282
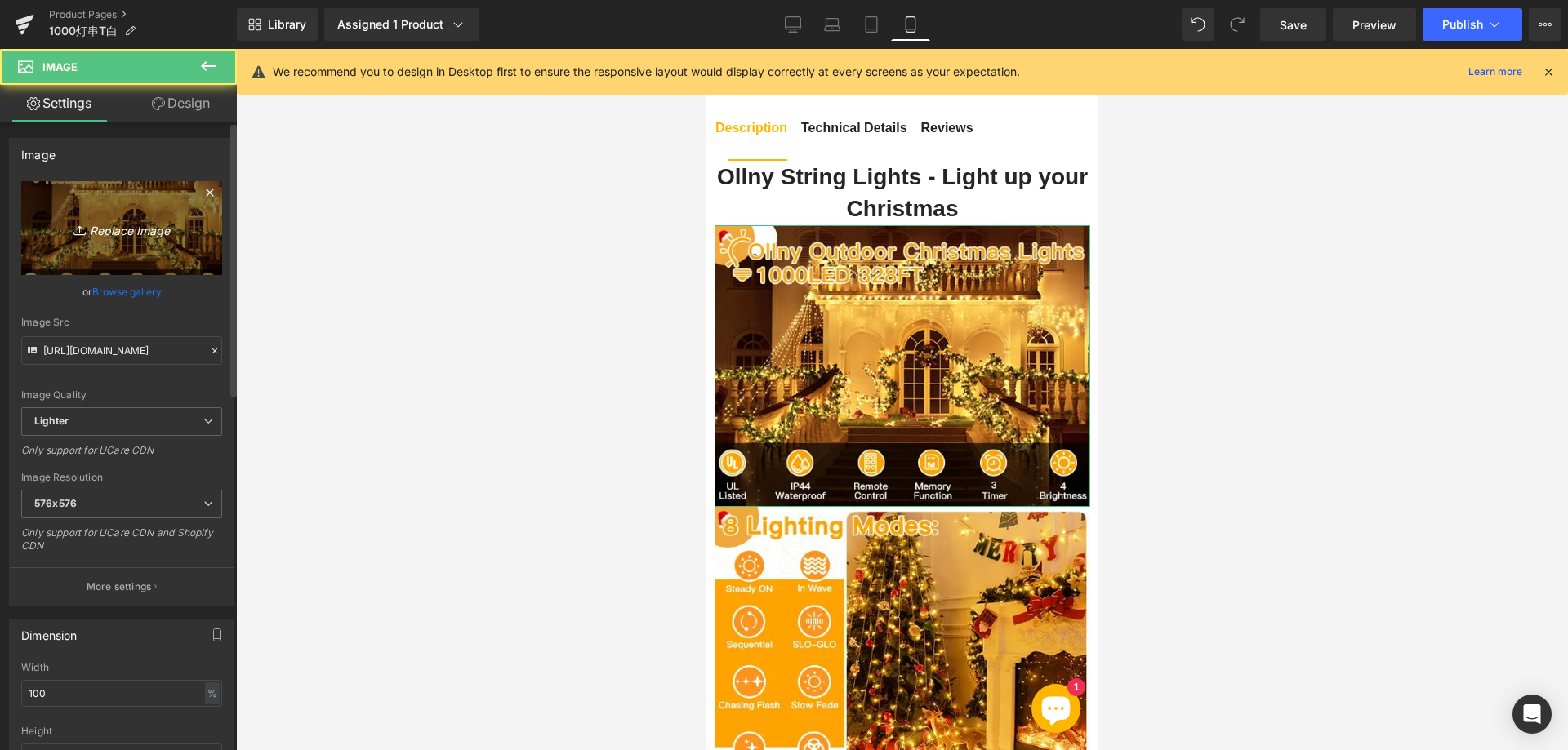
click at [155, 233] on icon "Replace Image" at bounding box center [122, 228] width 131 height 20
type input "C:\fakepath\111.webp"
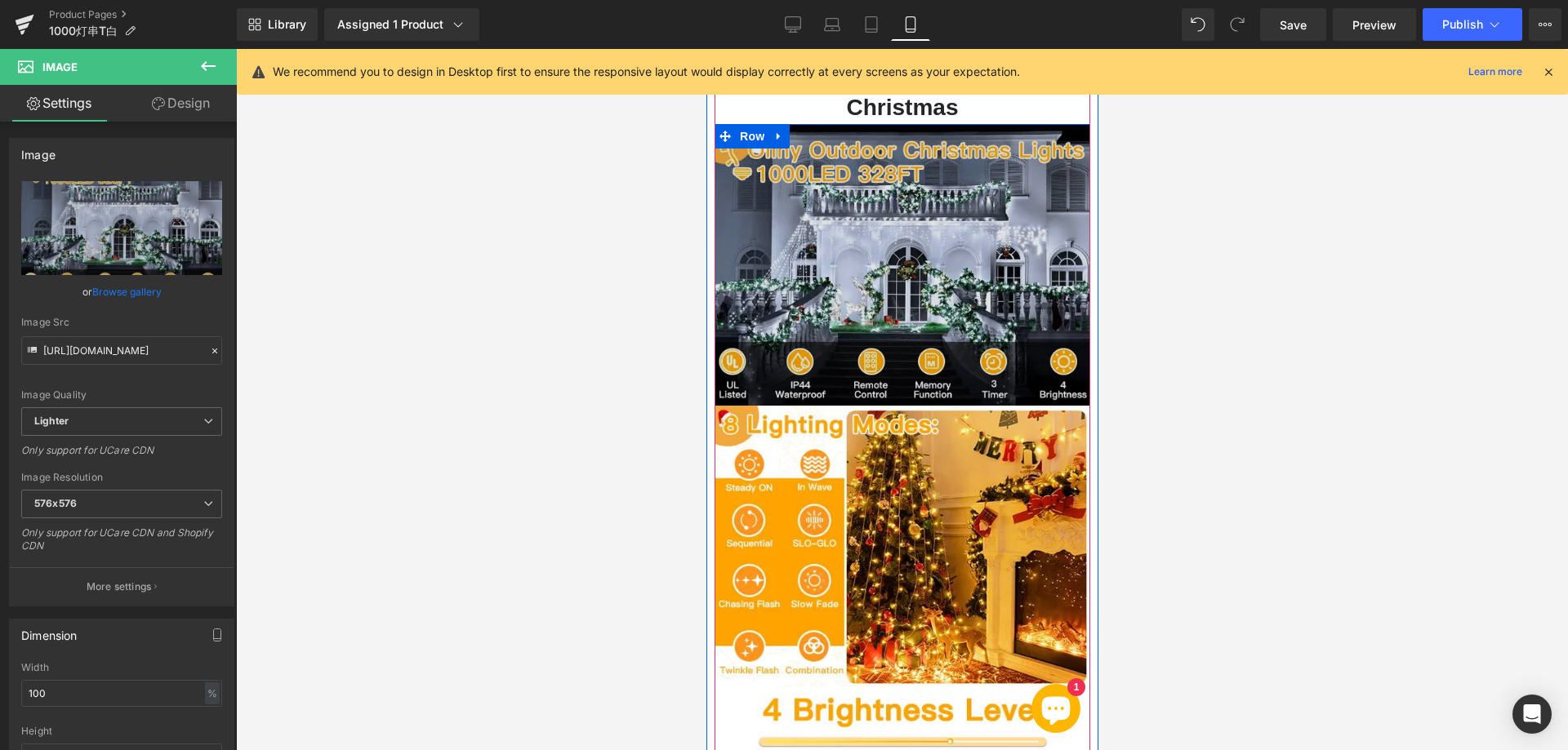
scroll to position [1388, 0]
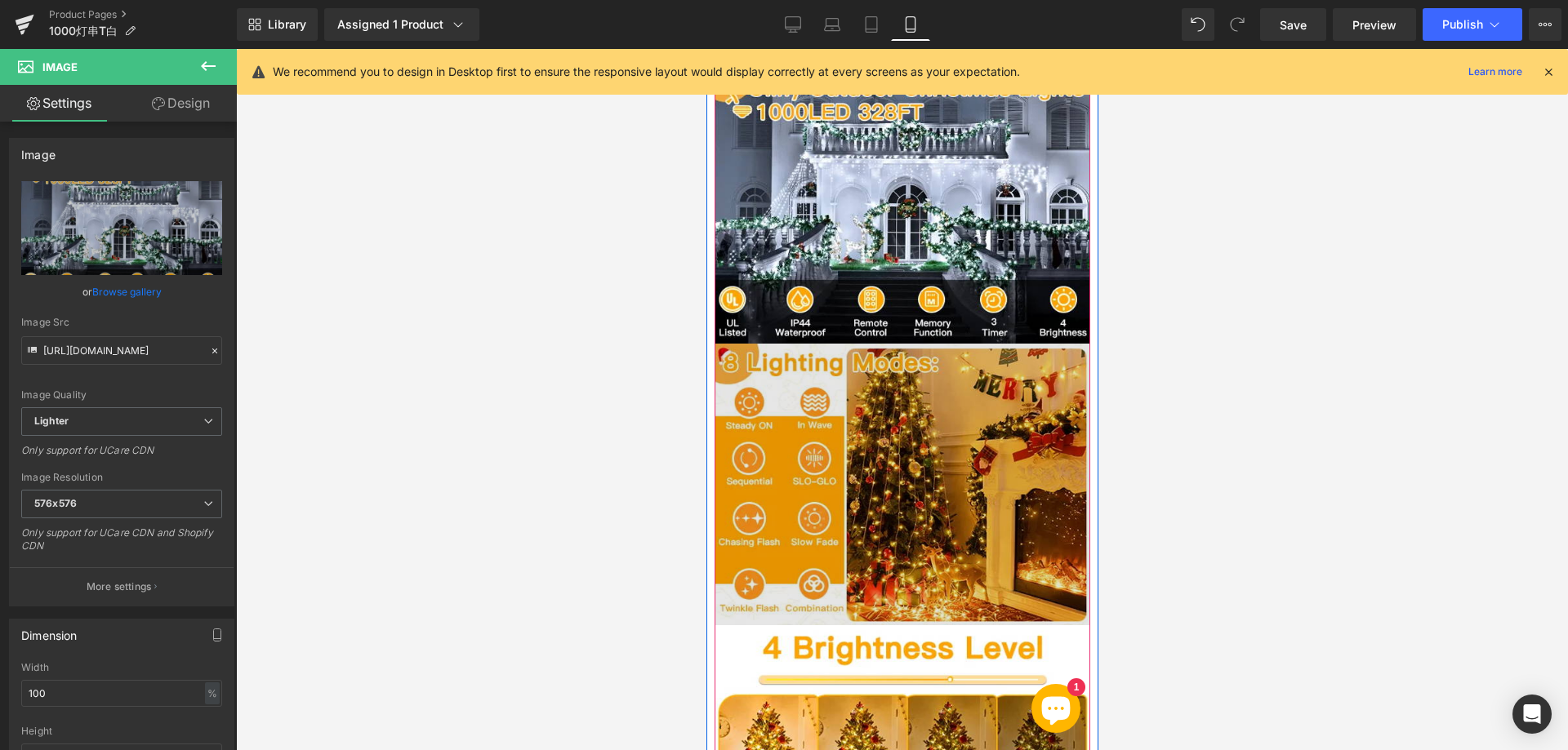
click at [845, 463] on img at bounding box center [901, 484] width 376 height 282
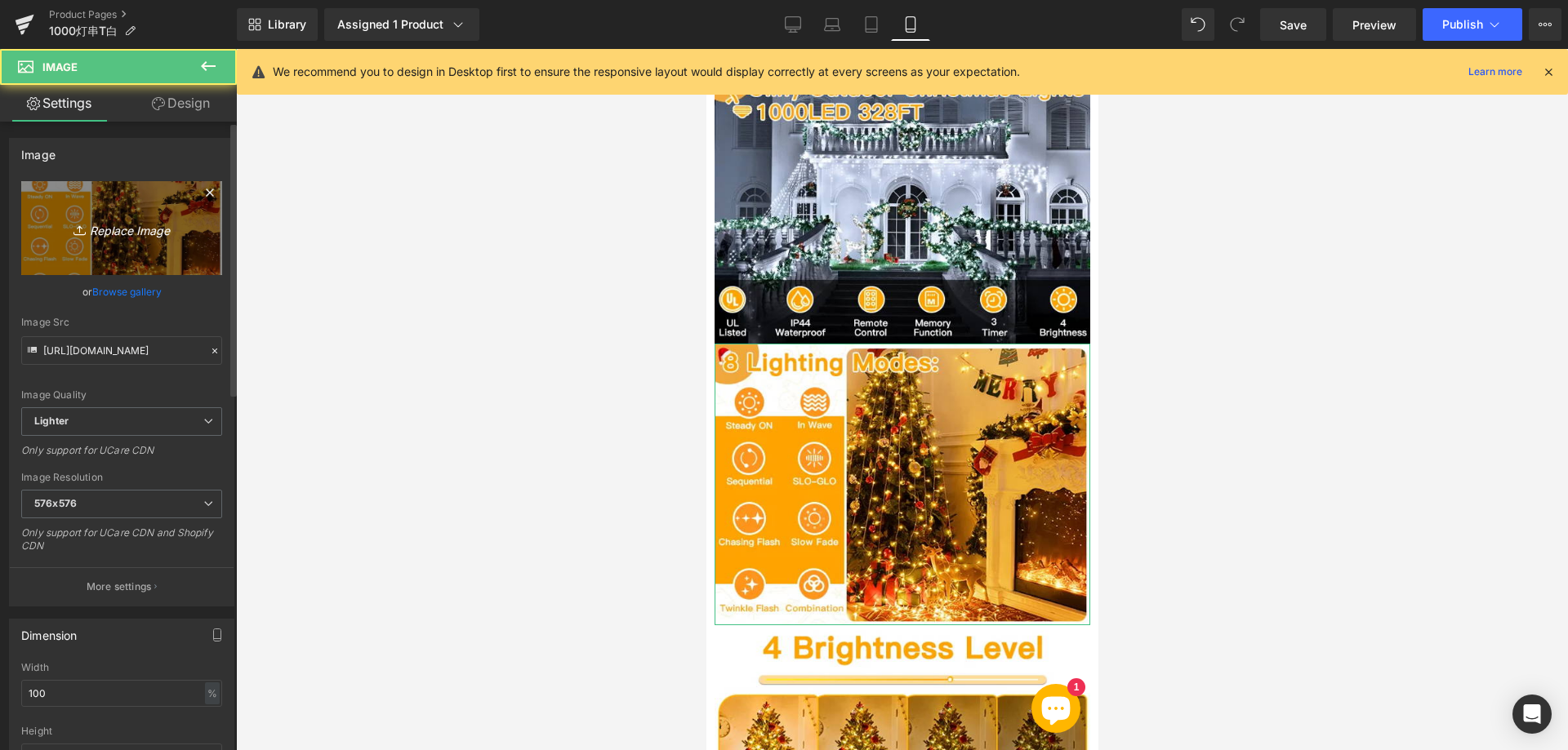
click at [145, 229] on icon "Replace Image" at bounding box center [122, 228] width 131 height 20
type input "C:\fakepath\222.webp"
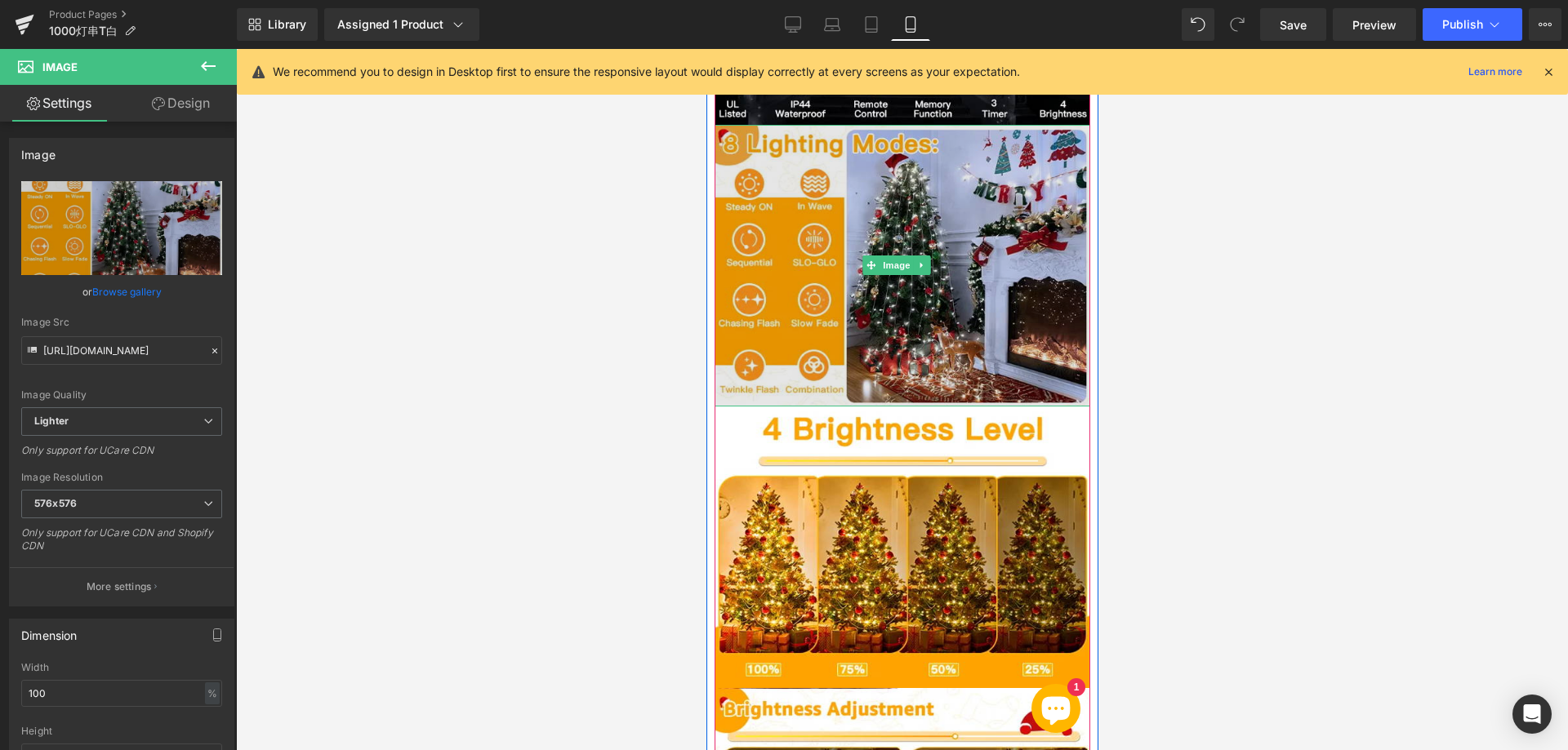
scroll to position [1633, 0]
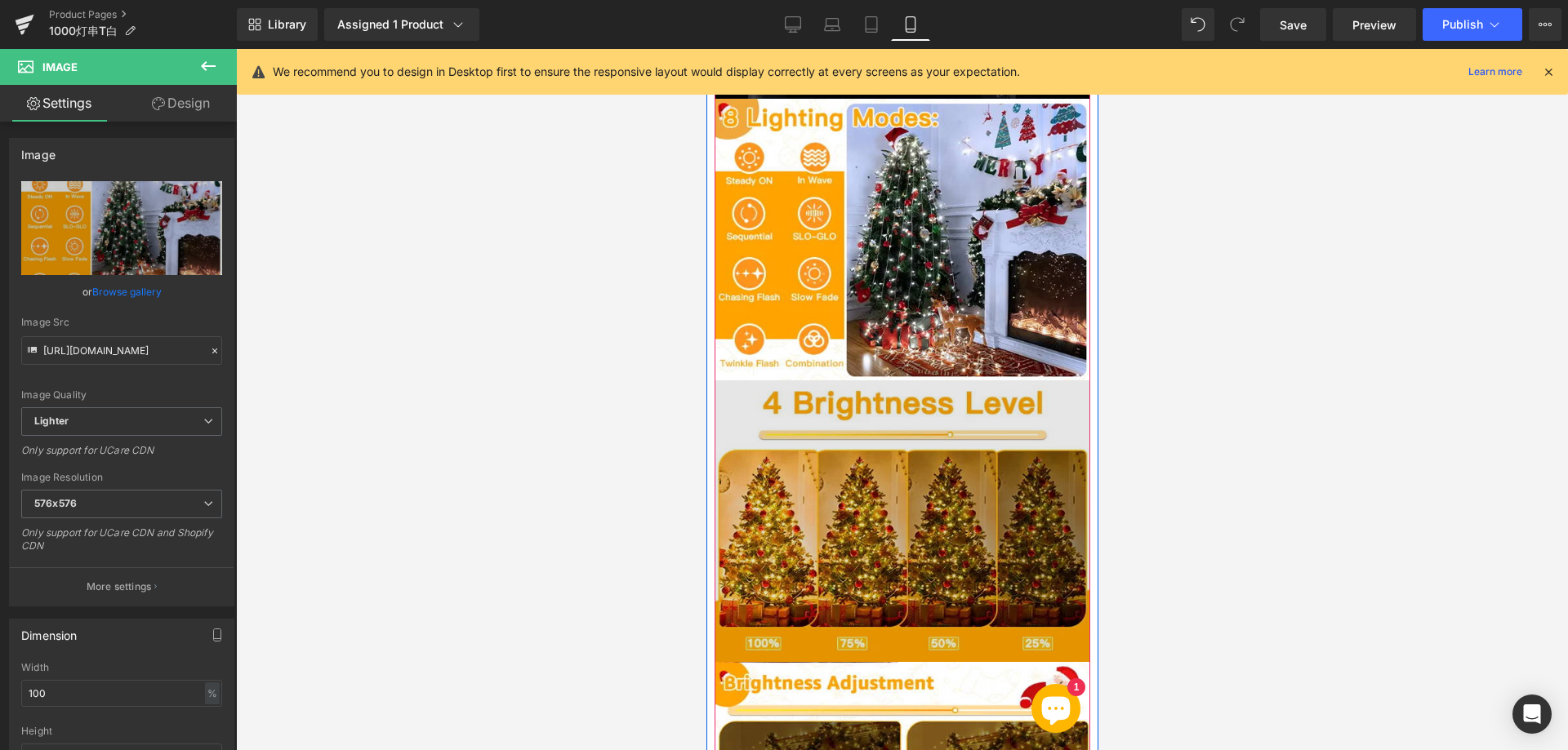
click at [864, 471] on img at bounding box center [901, 521] width 376 height 282
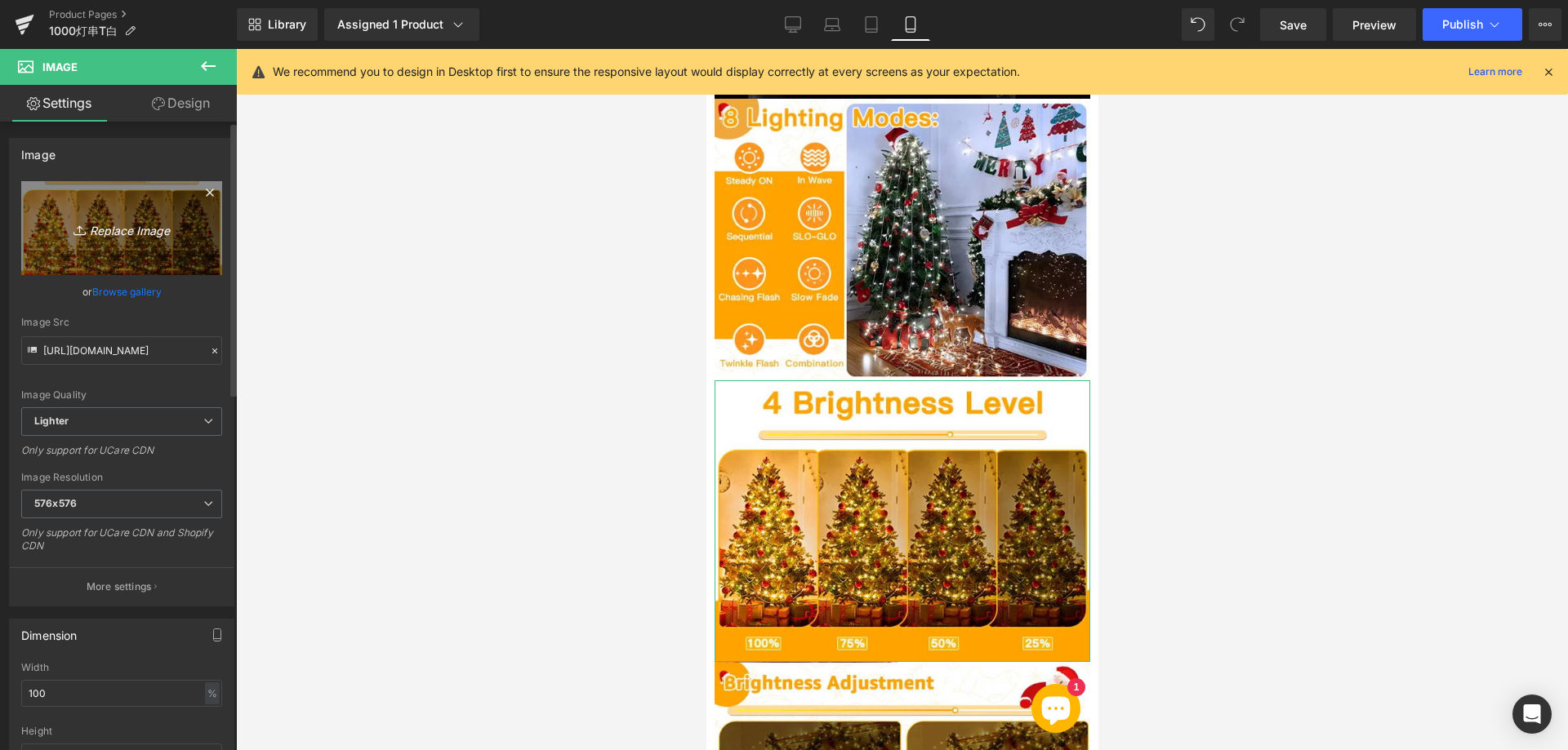
click at [138, 224] on icon "Replace Image" at bounding box center [122, 228] width 131 height 20
type input "C:\fakepath\333.webp"
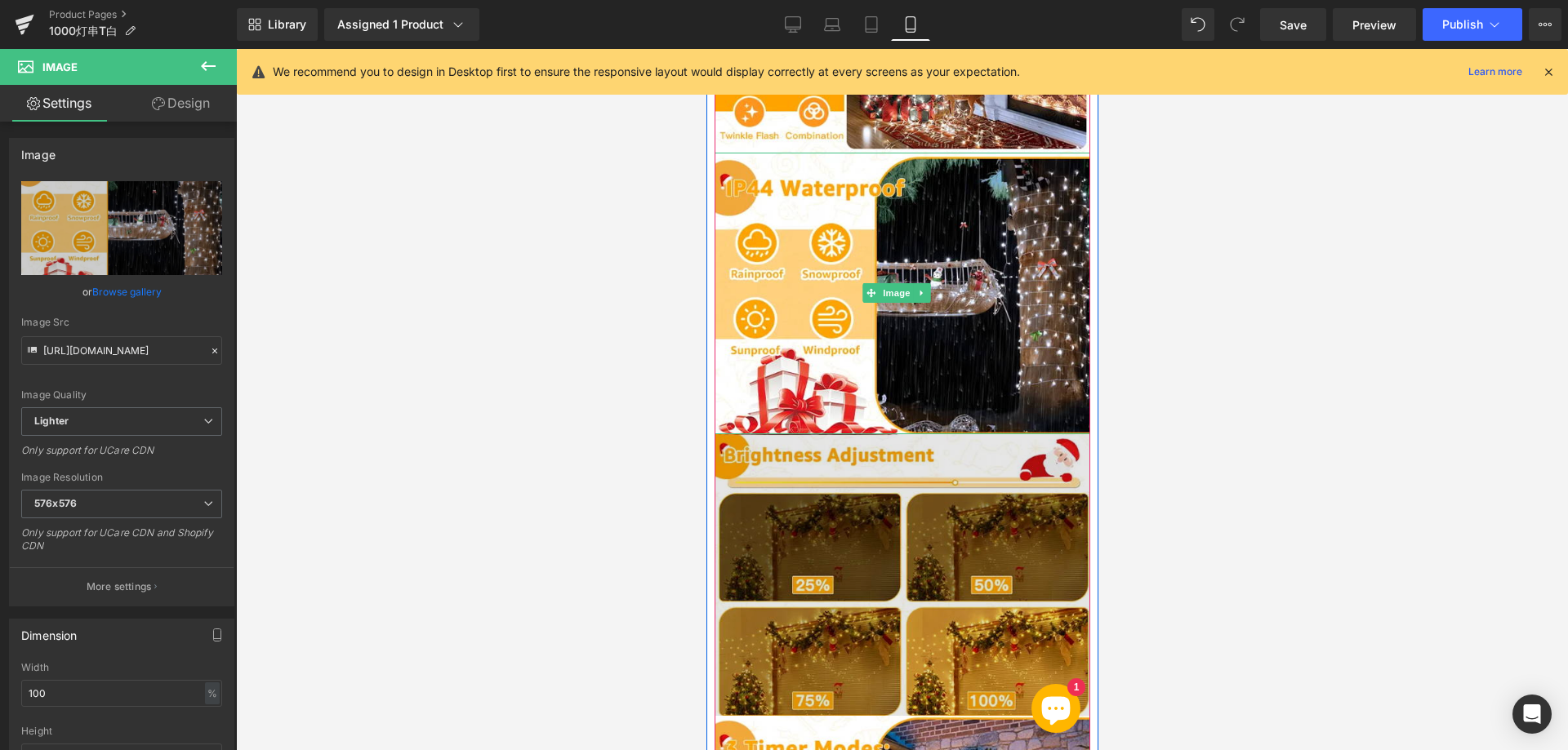
scroll to position [1877, 0]
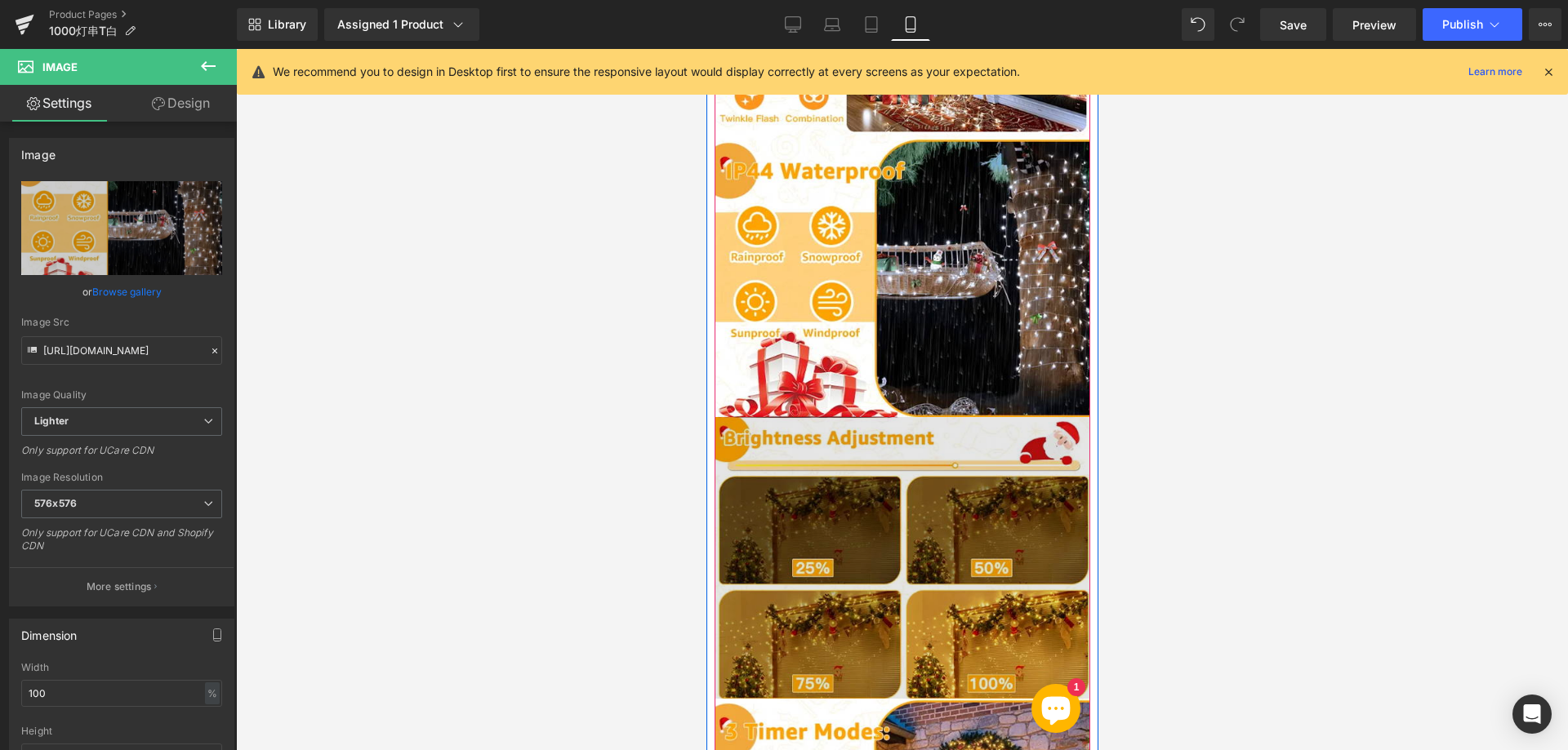
click at [846, 509] on img at bounding box center [901, 557] width 376 height 282
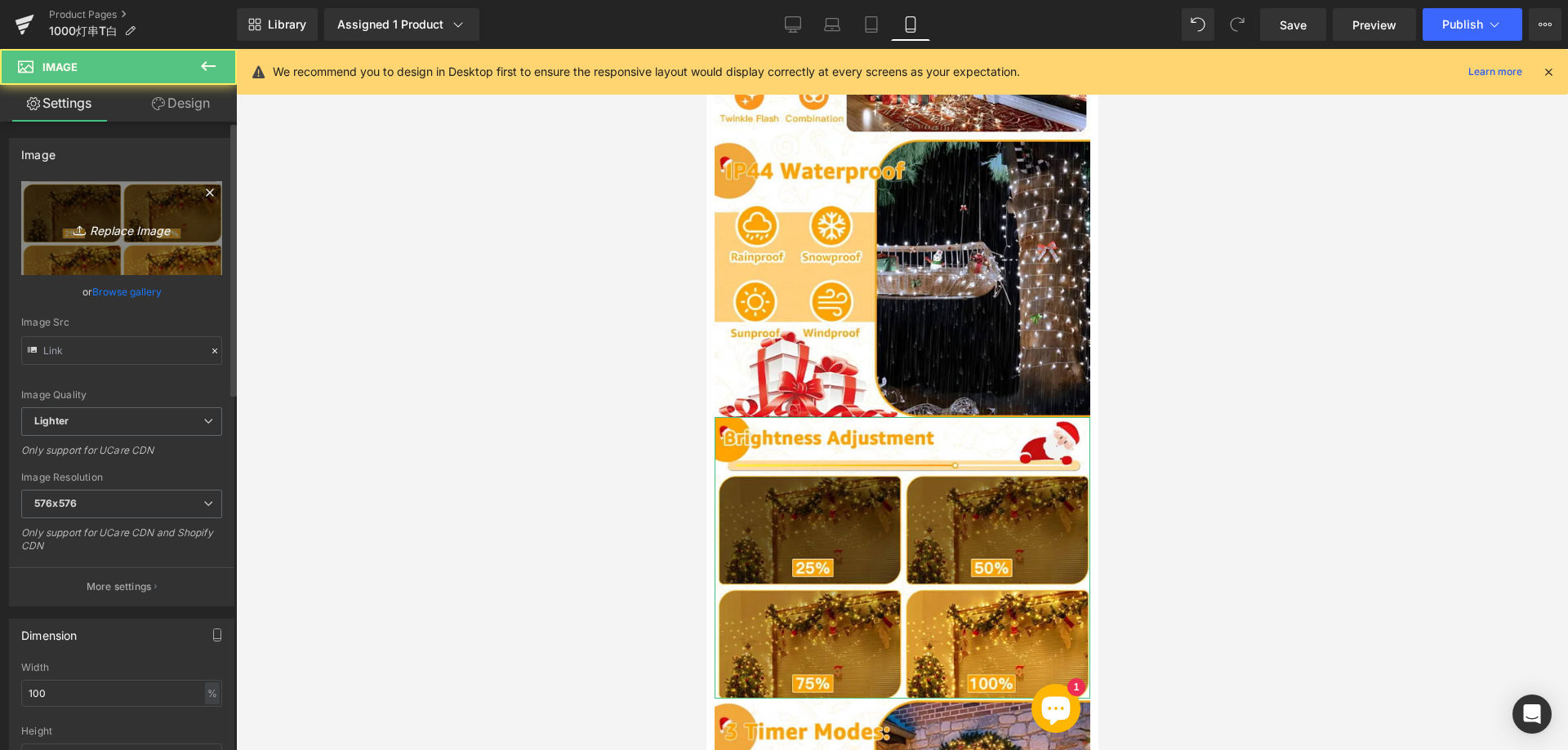
click at [102, 228] on icon "Replace Image" at bounding box center [122, 228] width 131 height 20
type input "C:\fakepath\444.webp"
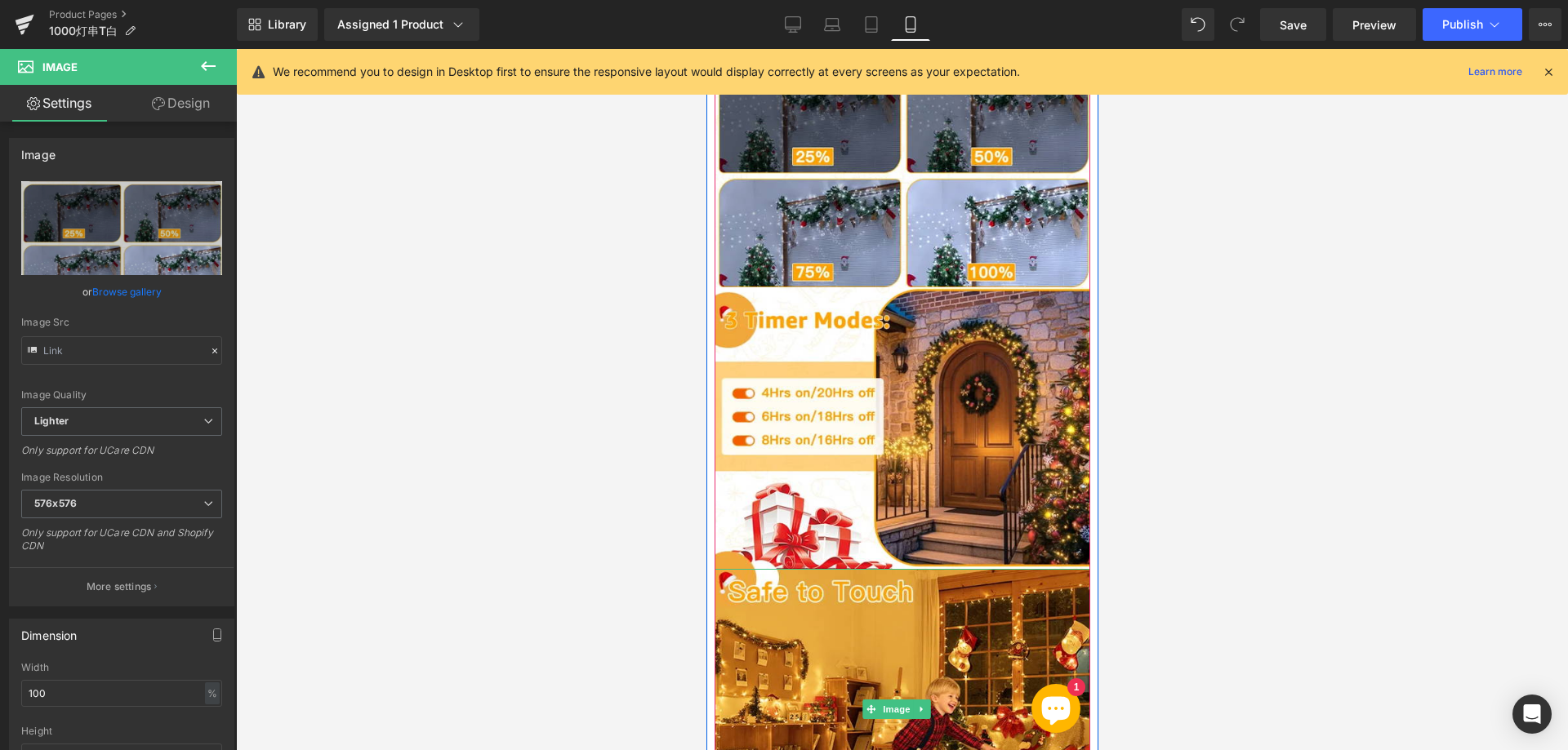
scroll to position [2285, 0]
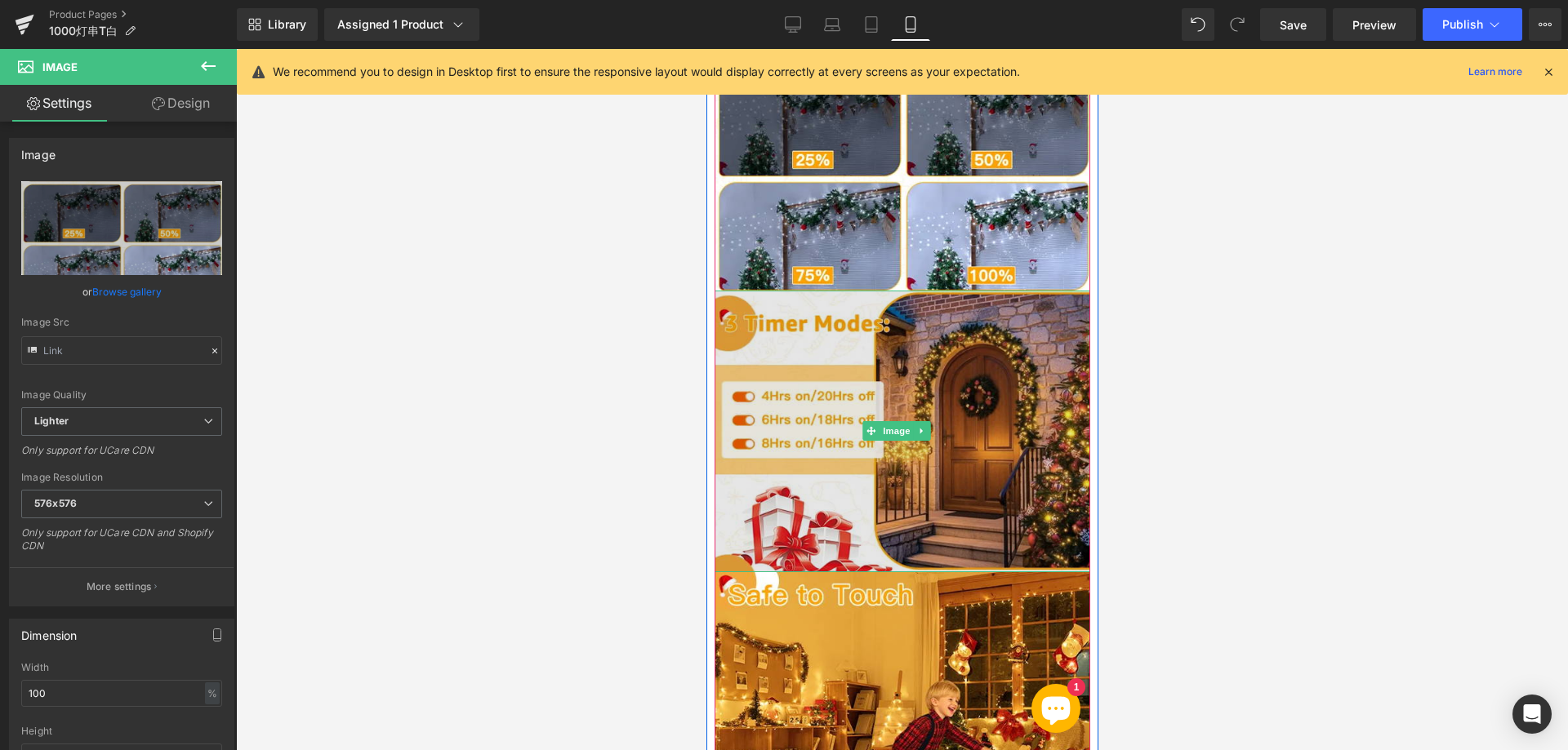
click at [849, 437] on img at bounding box center [901, 431] width 376 height 282
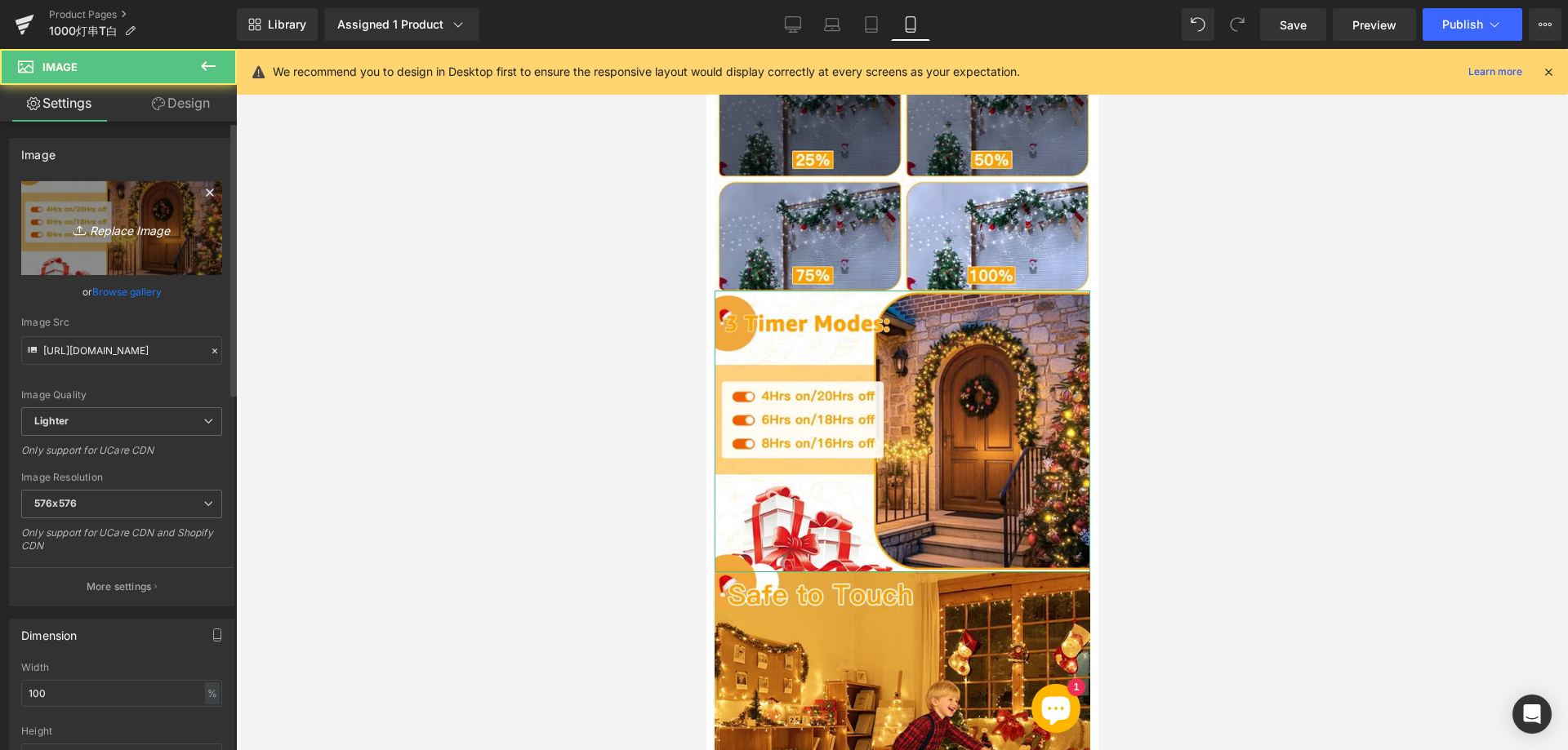
click at [111, 223] on icon "Replace Image" at bounding box center [122, 228] width 131 height 20
type input "C:\fakepath\555.webp"
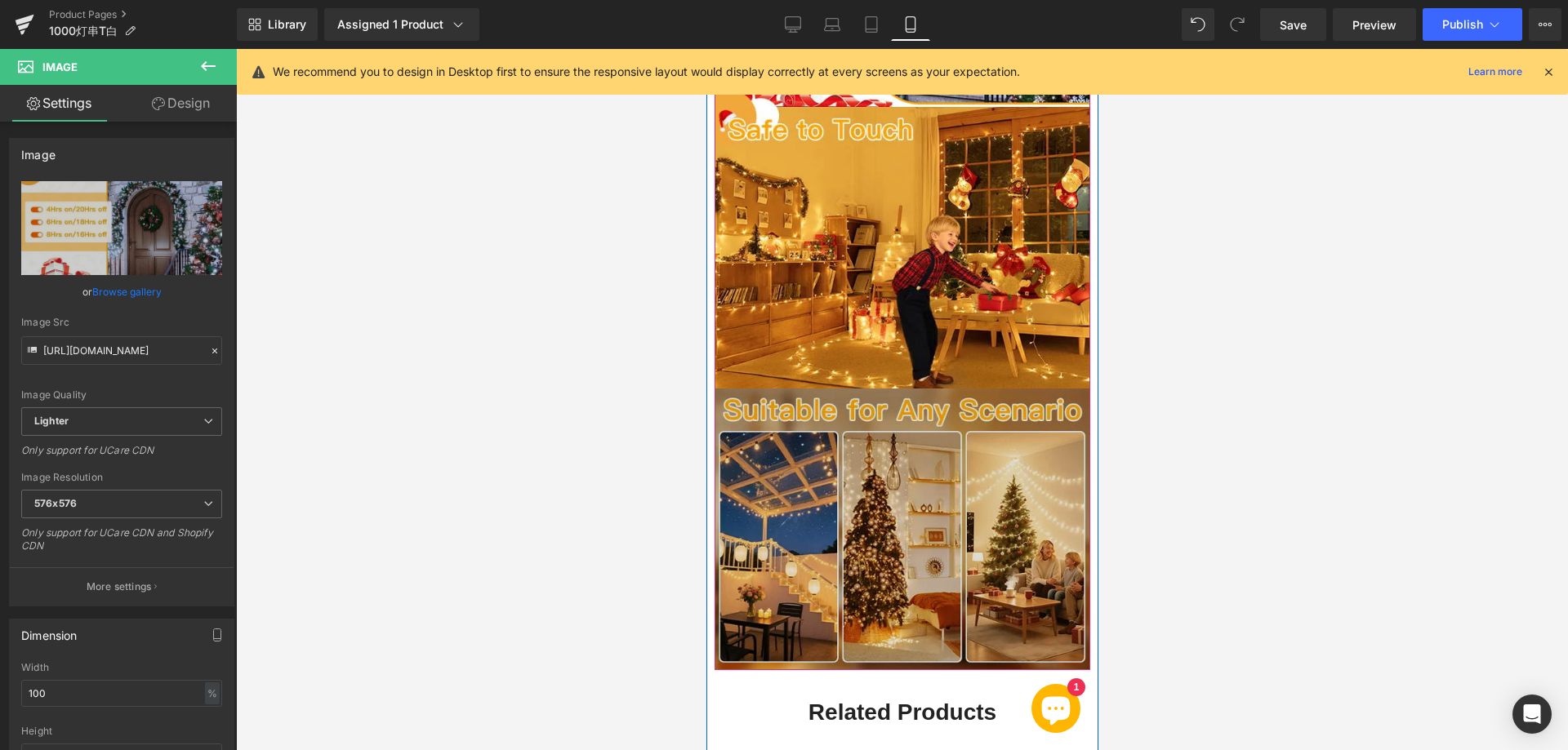
scroll to position [2775, 0]
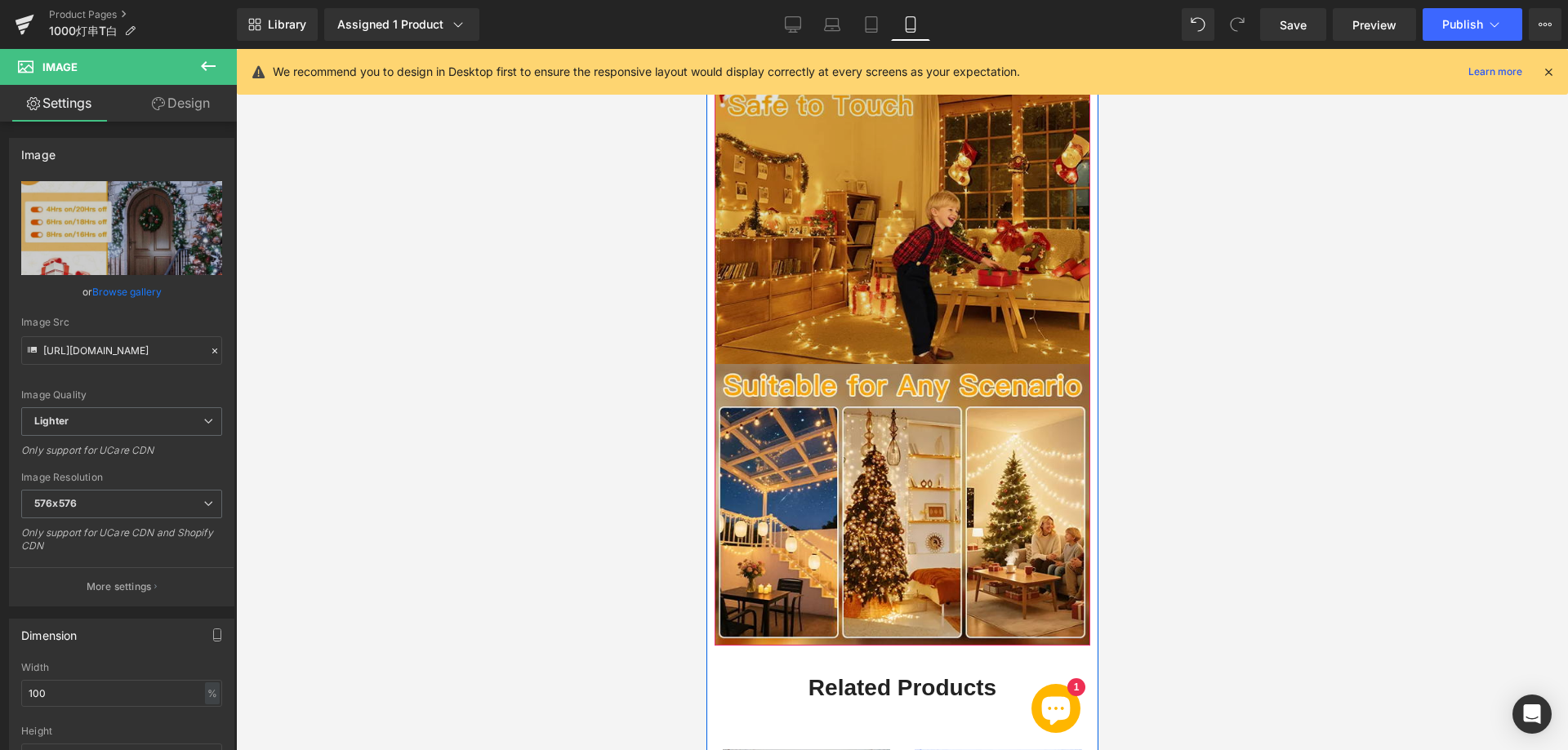
click at [854, 274] on img at bounding box center [901, 223] width 376 height 282
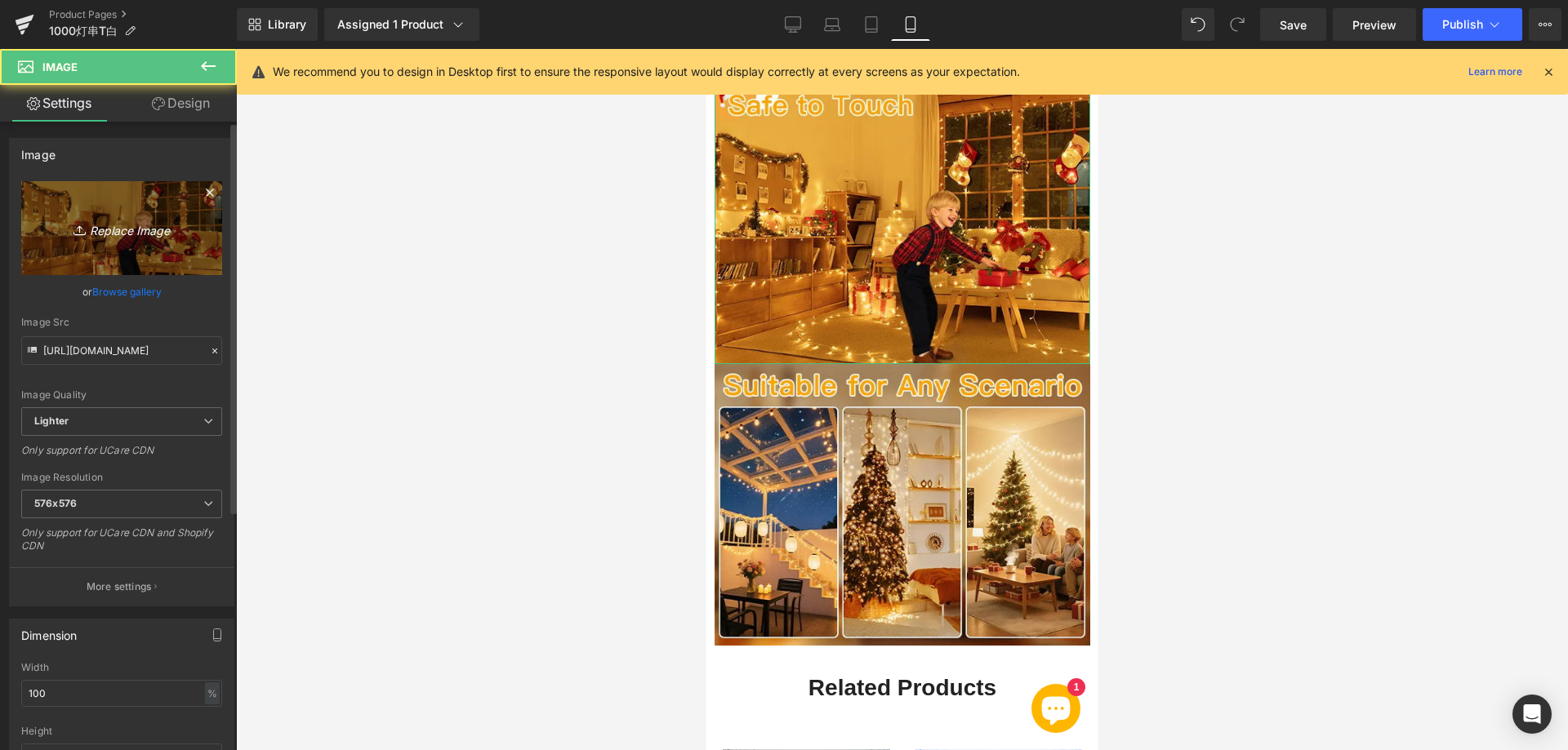
click at [134, 235] on icon "Replace Image" at bounding box center [122, 228] width 131 height 20
type input "C:\fakepath\666.webp"
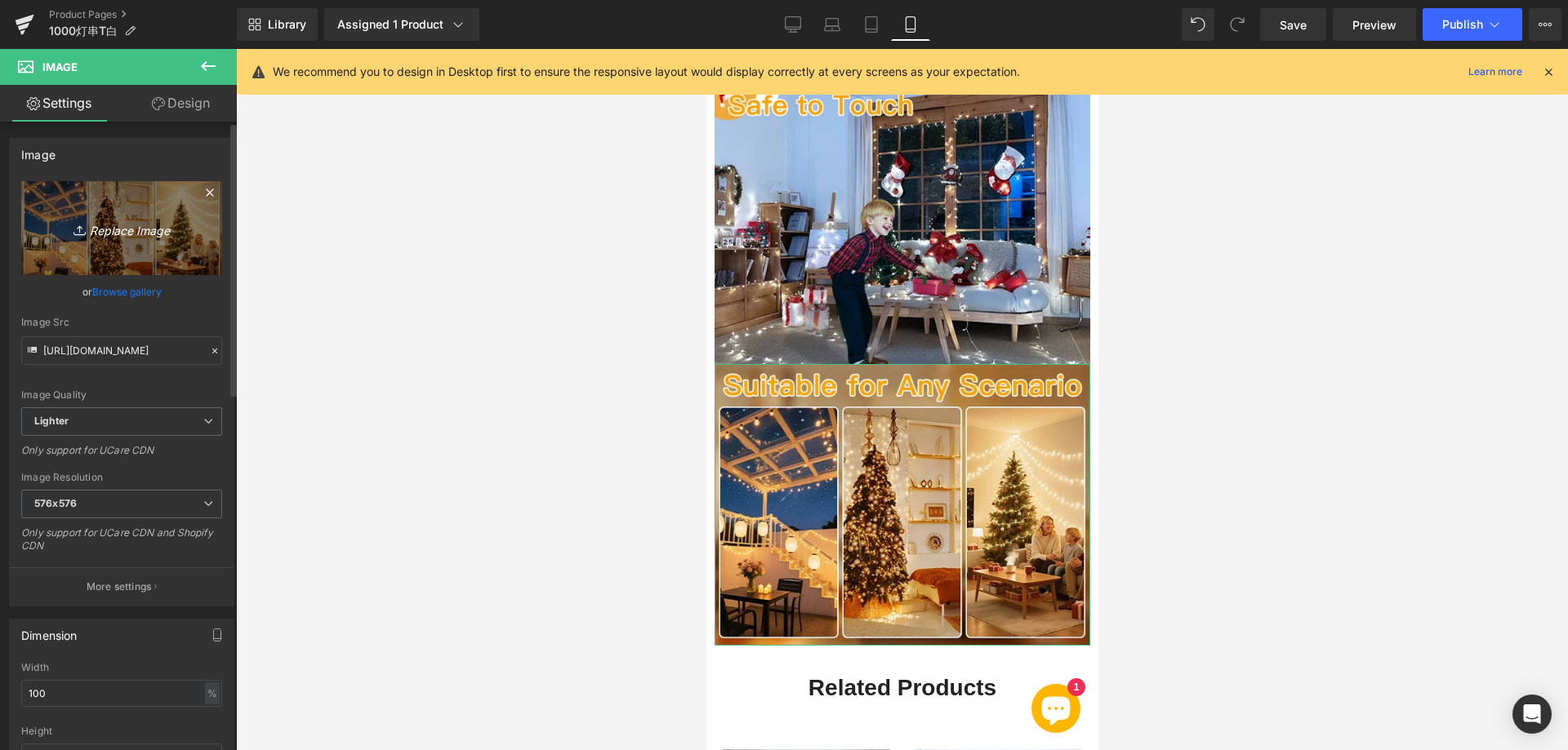
click at [123, 231] on icon "Replace Image" at bounding box center [122, 228] width 131 height 20
type input "C:\fakepath\777.webp"
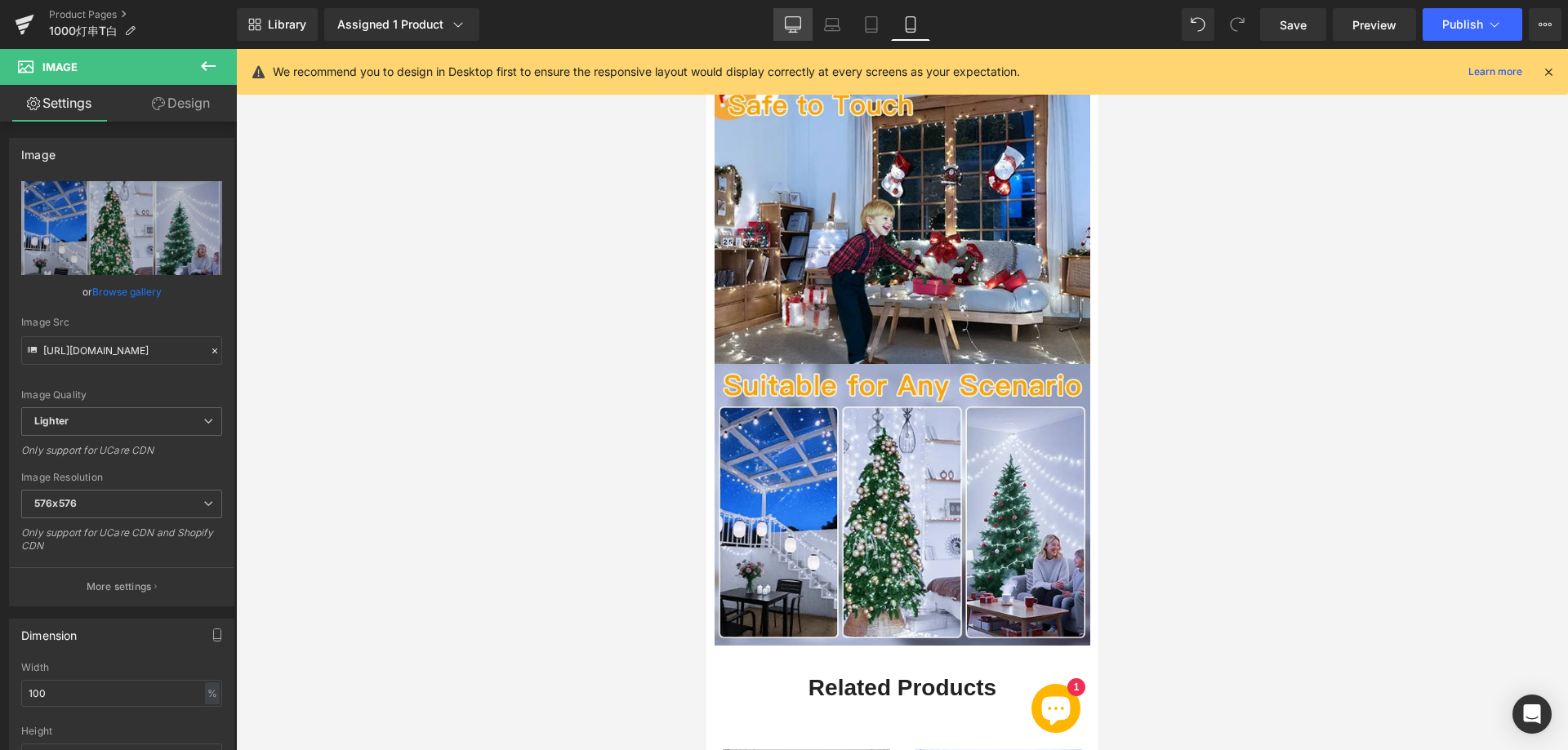
click at [807, 28] on link "Desktop" at bounding box center [793, 24] width 39 height 33
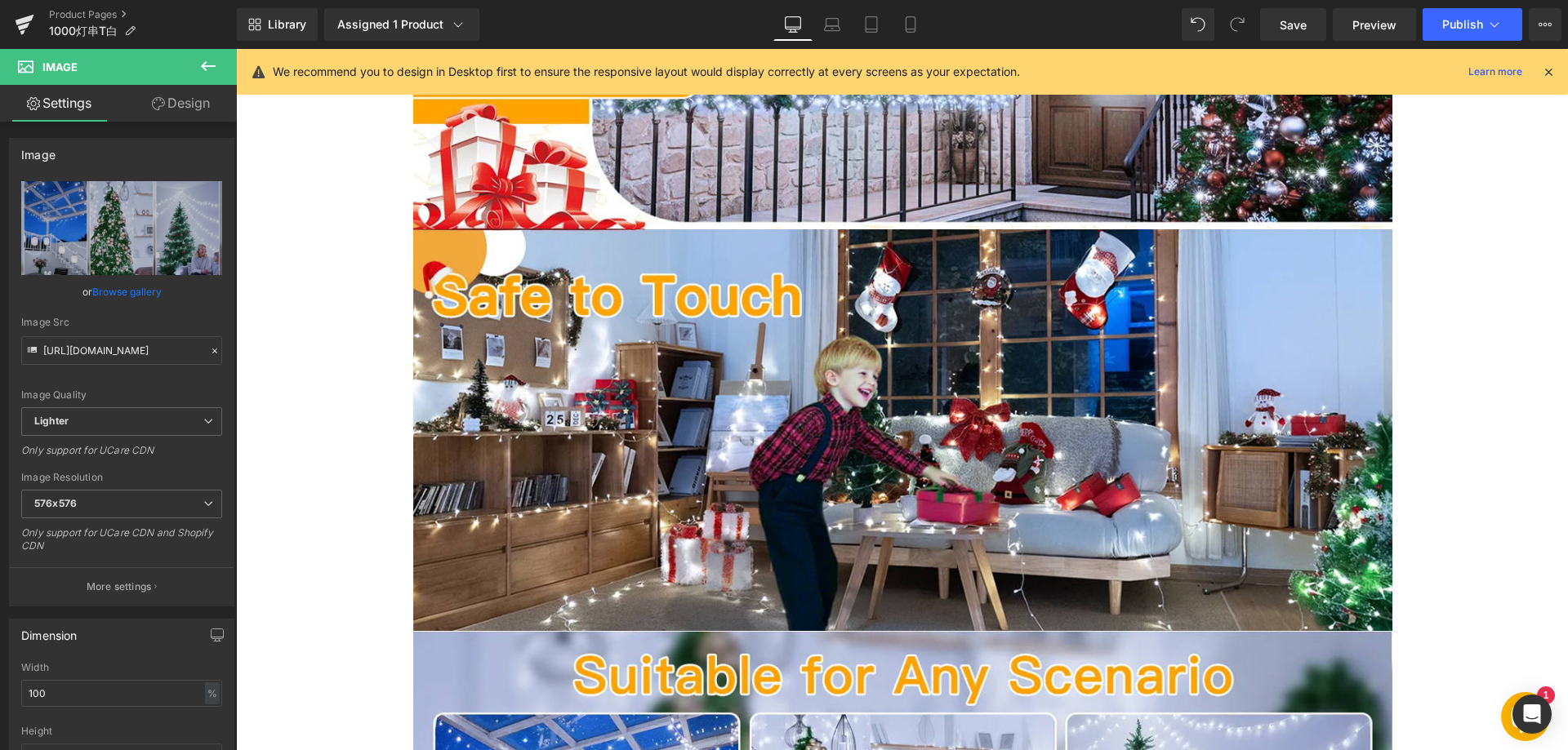
scroll to position [0, 0]
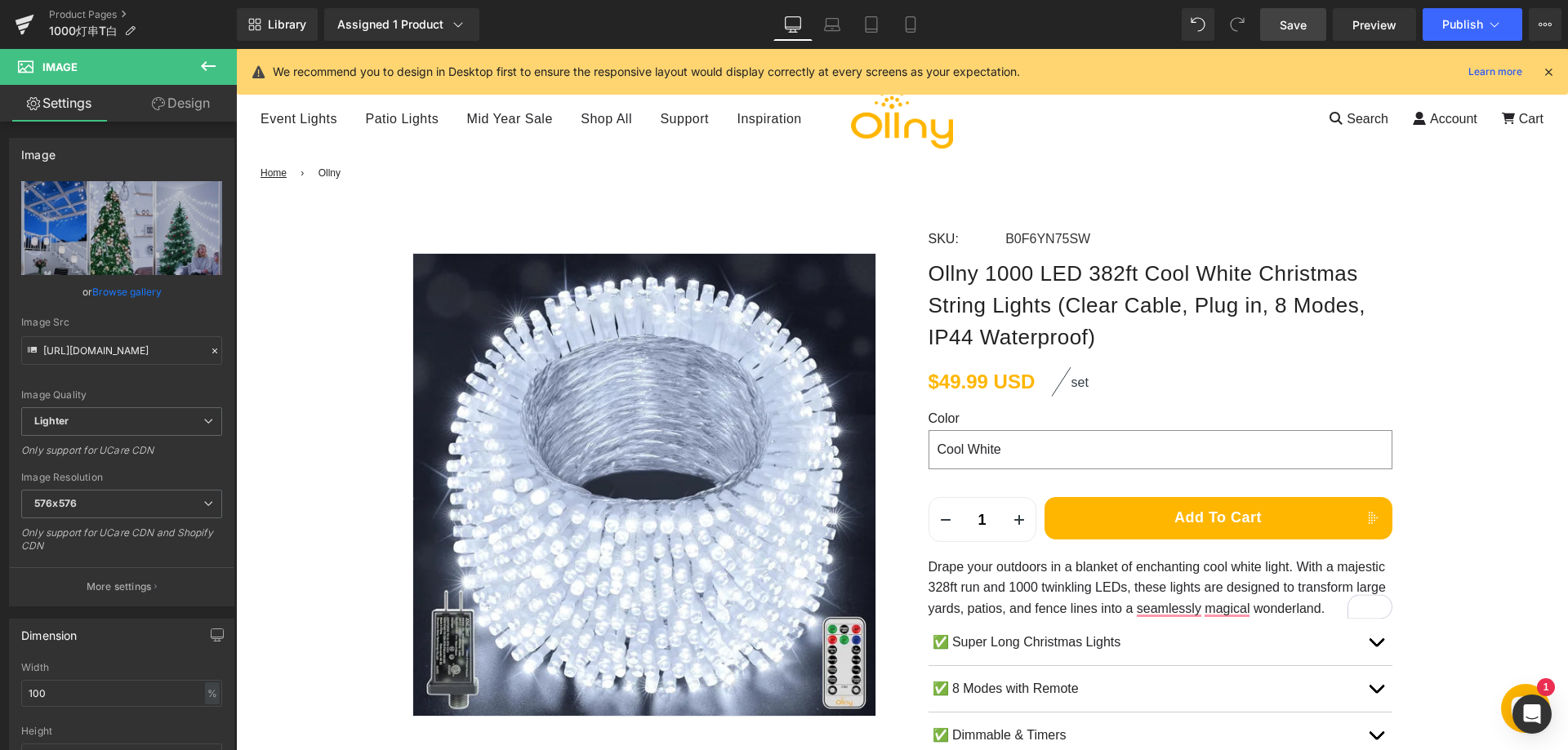
click at [1292, 27] on span "Save" at bounding box center [1293, 24] width 27 height 17
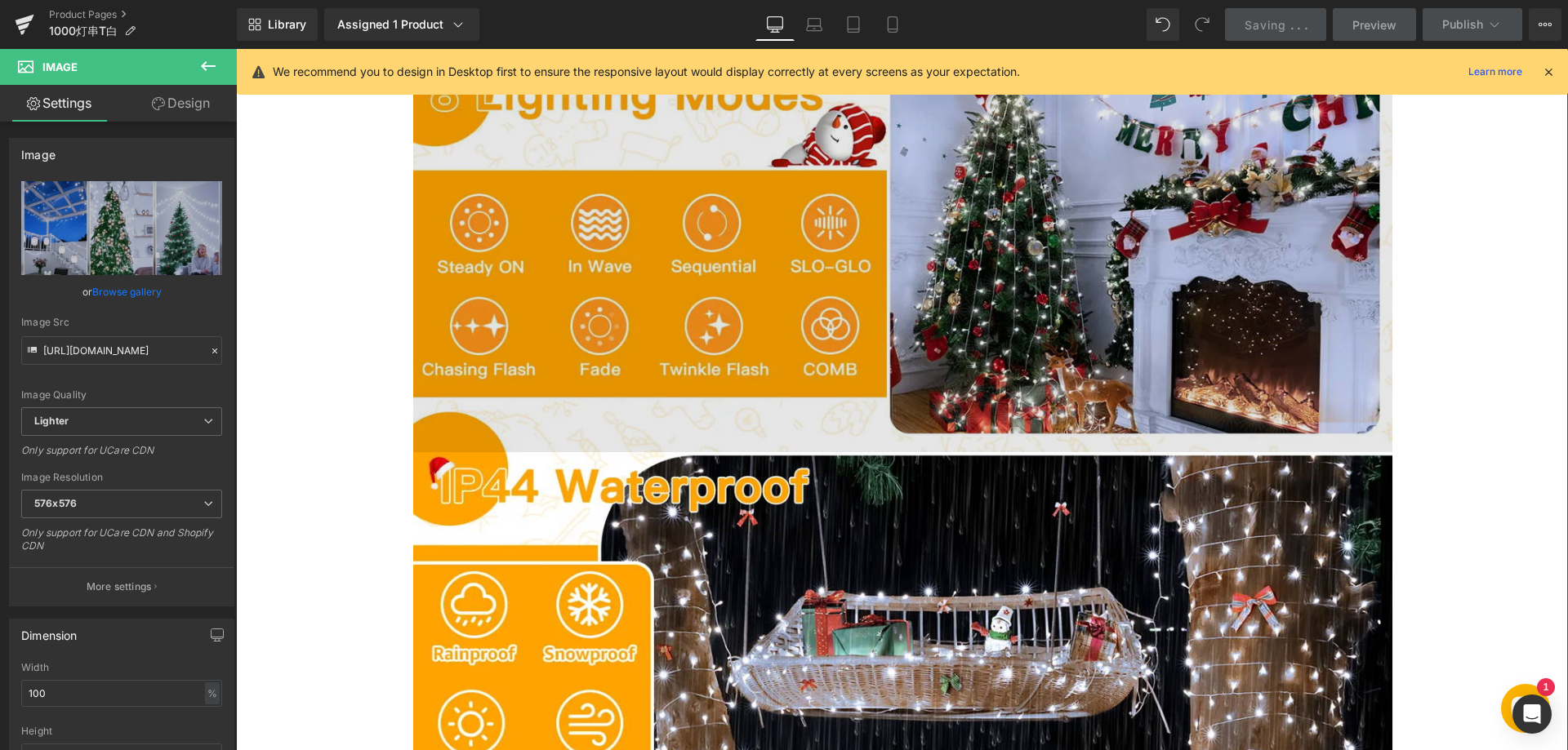
scroll to position [1388, 0]
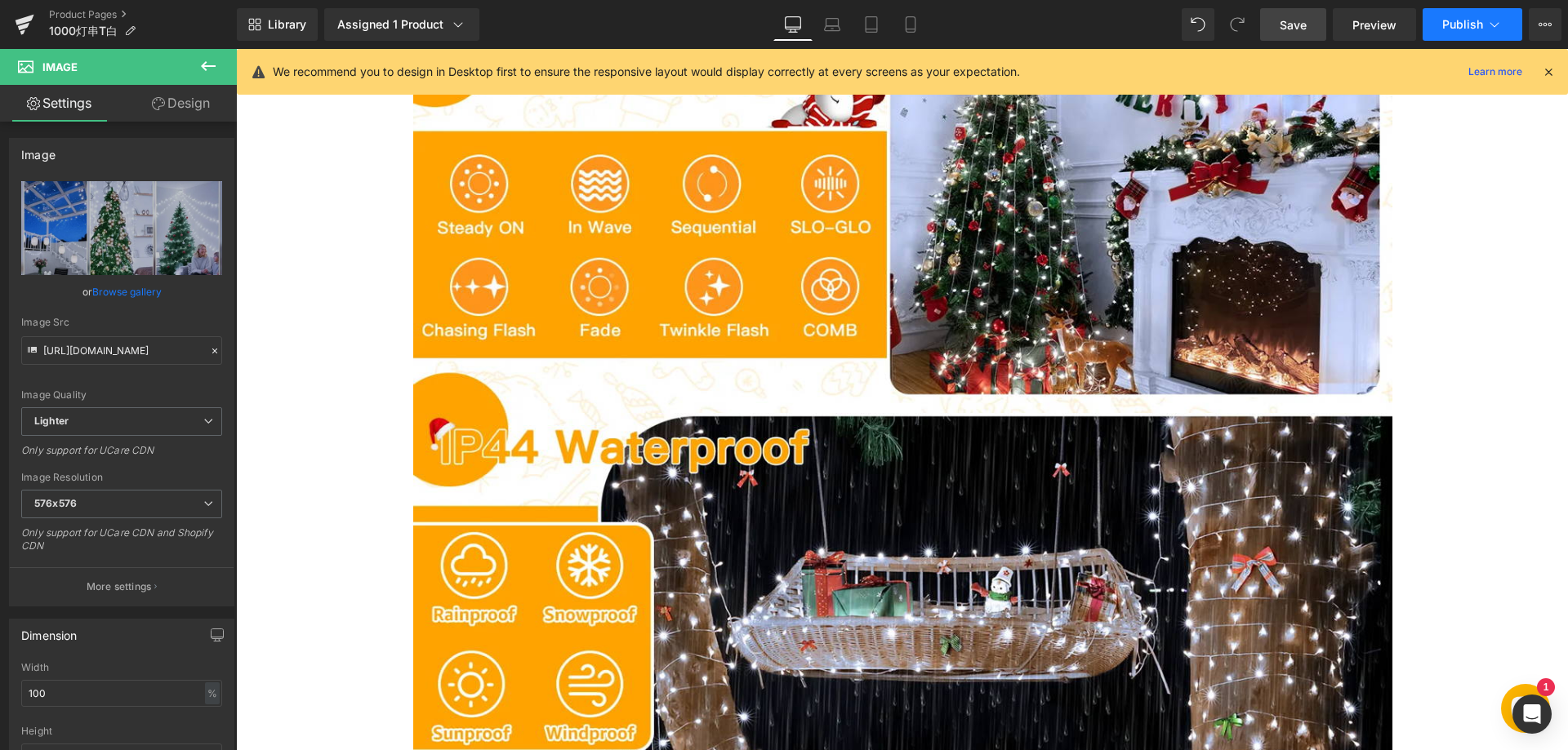
click at [1461, 29] on span "Publish" at bounding box center [1462, 24] width 41 height 13
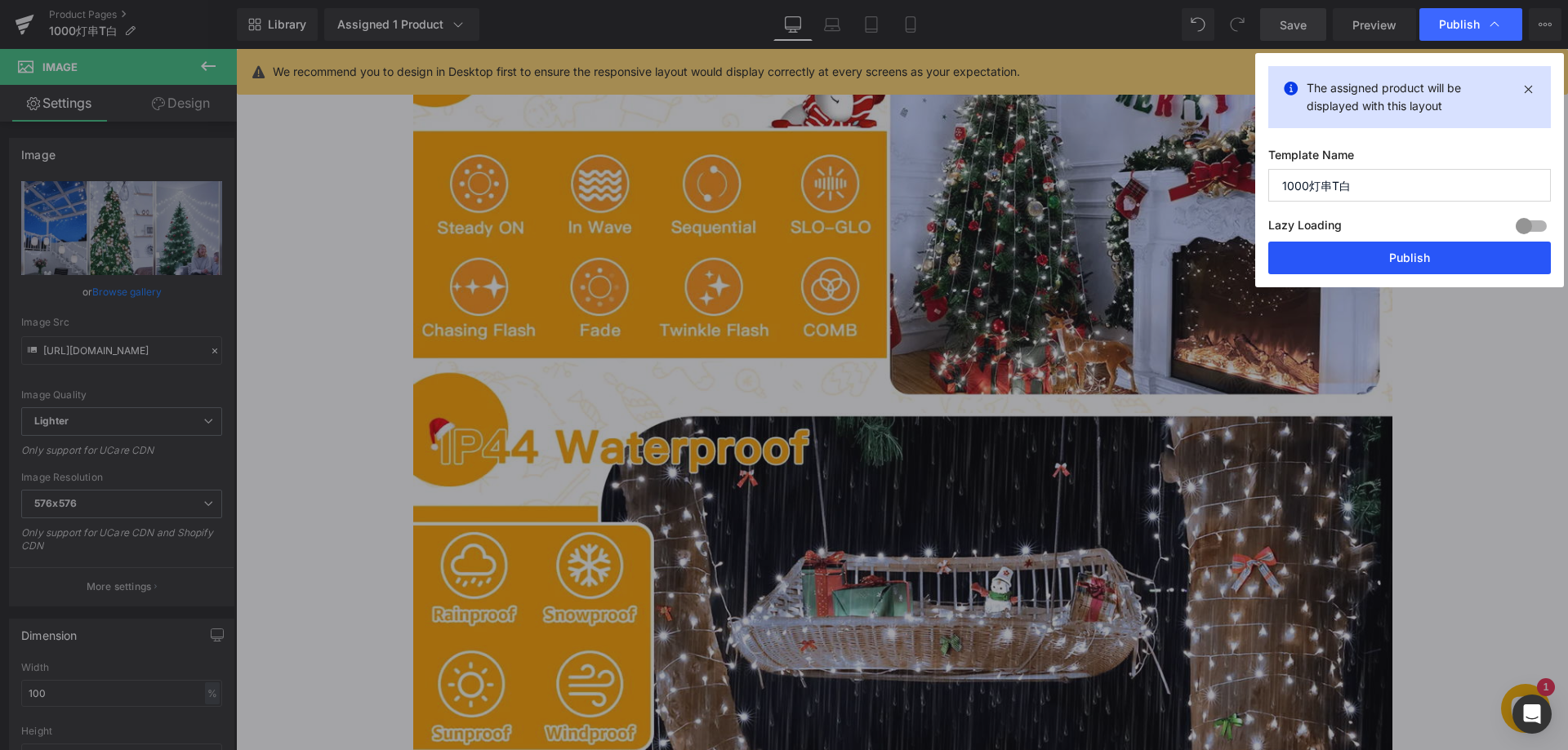
click at [1385, 245] on button "Publish" at bounding box center [1410, 257] width 283 height 33
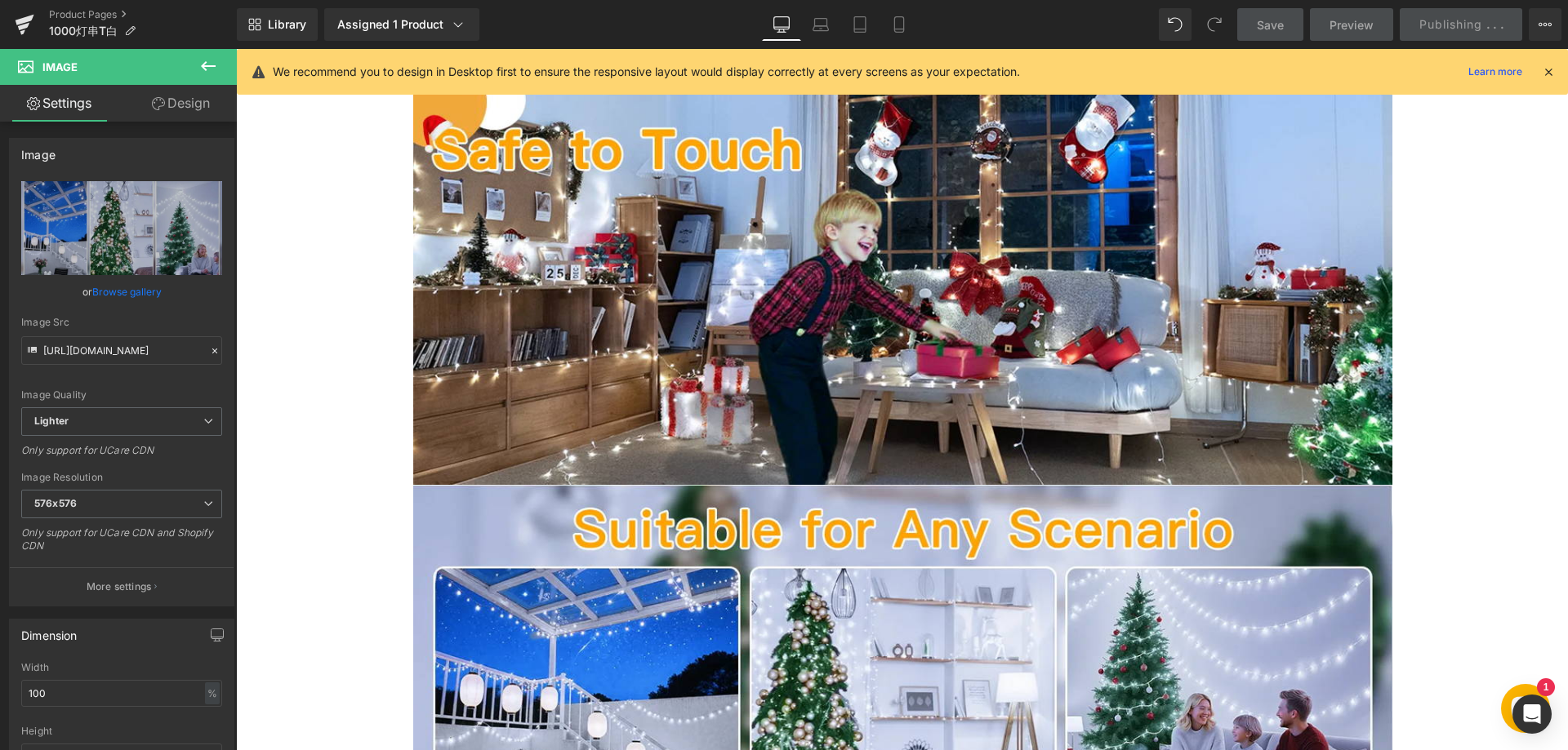
scroll to position [3019, 0]
